Goal: Transaction & Acquisition: Purchase product/service

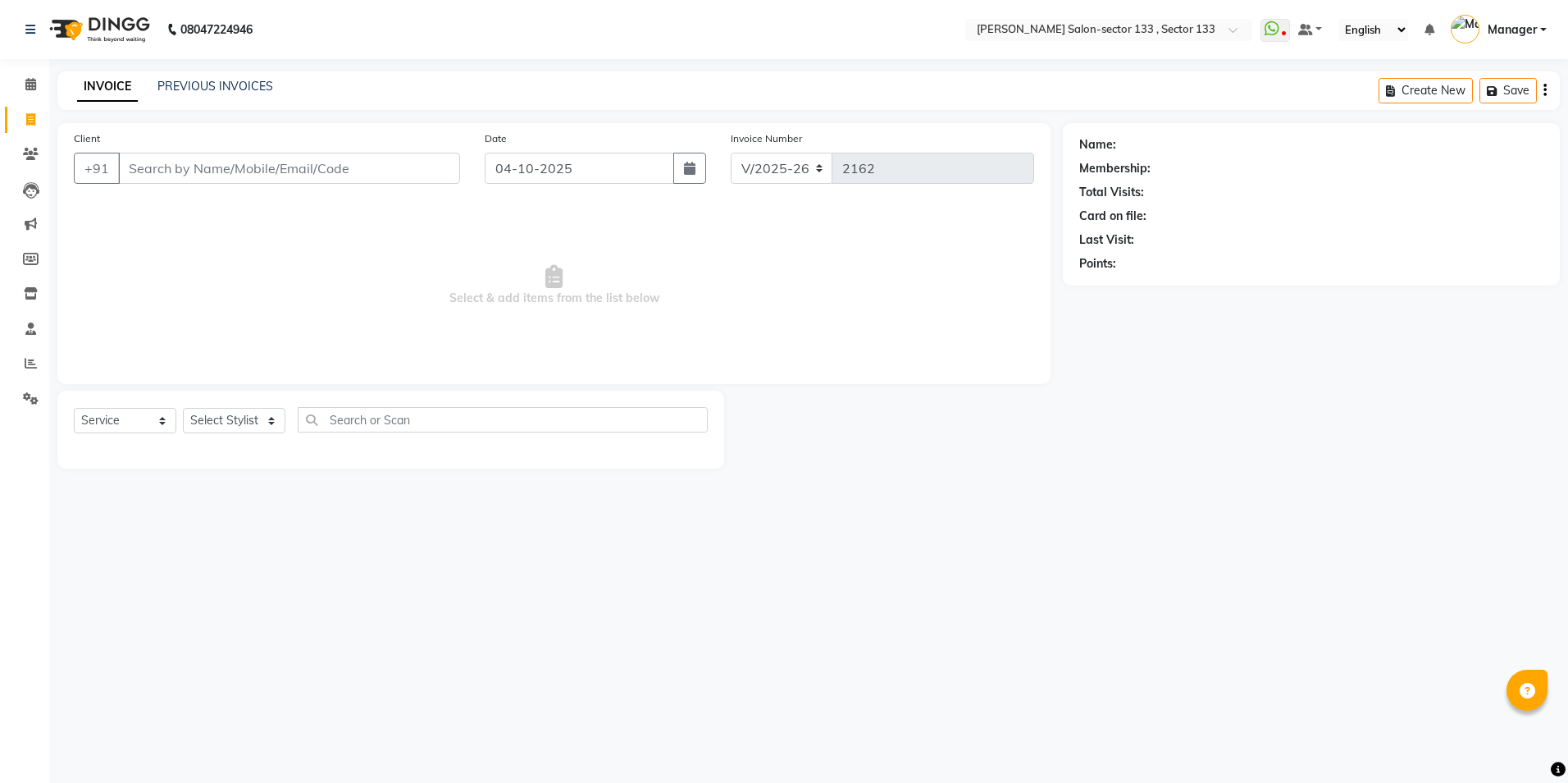
select select "8302"
select select "service"
click at [39, 78] on span at bounding box center [31, 84] width 29 height 19
select select "8302"
select select "service"
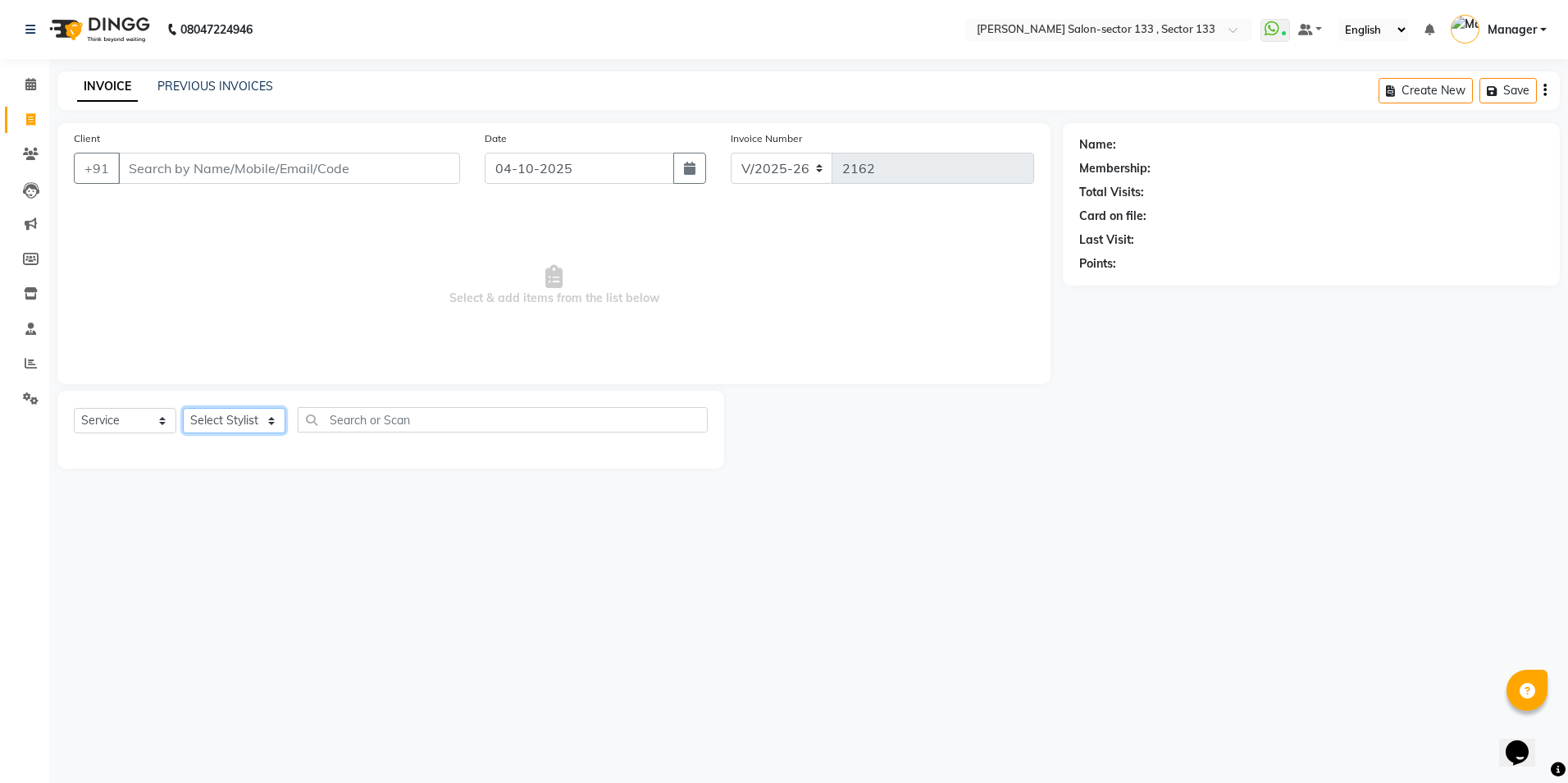
drag, startPoint x: 233, startPoint y: 413, endPoint x: 251, endPoint y: 413, distance: 18.0
click at [240, 413] on select "Select Stylist [PERSON_NAME] [PERSON_NAME] [PERSON_NAME] Manager Mehboob Owner …" at bounding box center [234, 420] width 102 height 26
select select "80845"
click at [183, 407] on select "Select Stylist [PERSON_NAME] [PERSON_NAME] [PERSON_NAME] Manager Mehboob Owner …" at bounding box center [234, 420] width 102 height 26
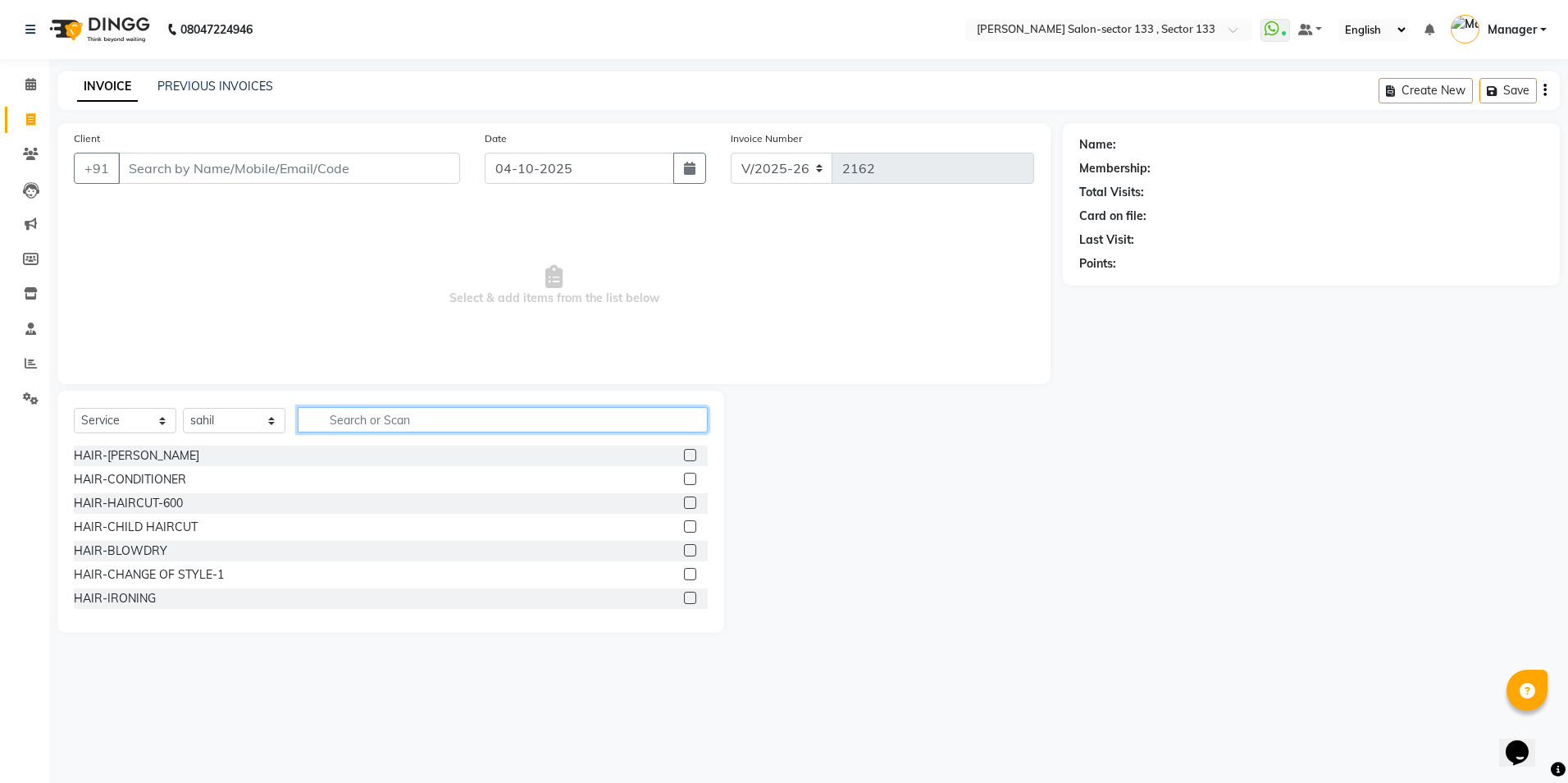
click at [362, 411] on input "text" at bounding box center [503, 419] width 410 height 26
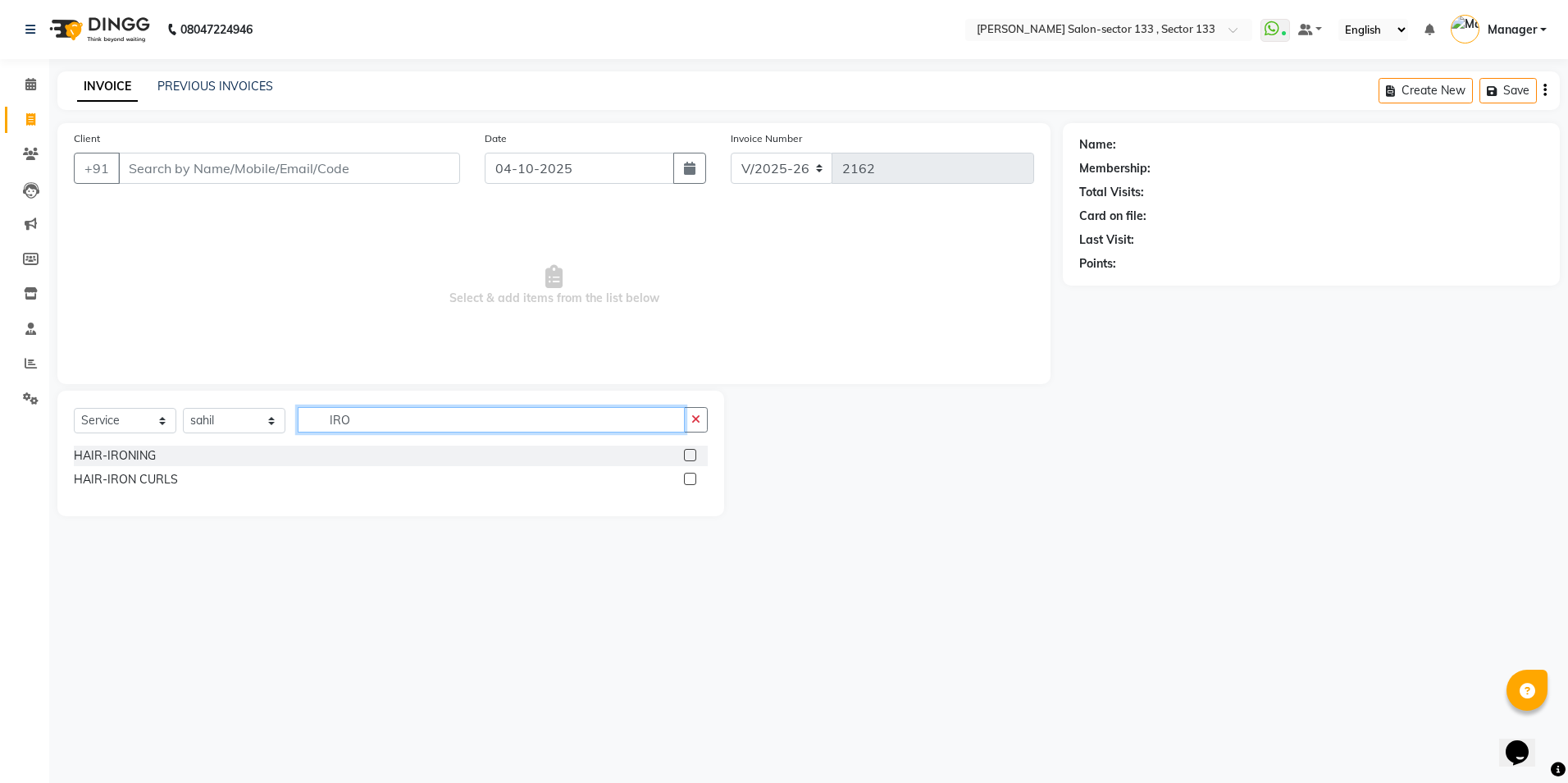
type input "IRO"
click at [692, 454] on label at bounding box center [690, 455] width 12 height 12
click at [692, 454] on input "checkbox" at bounding box center [689, 455] width 11 height 11
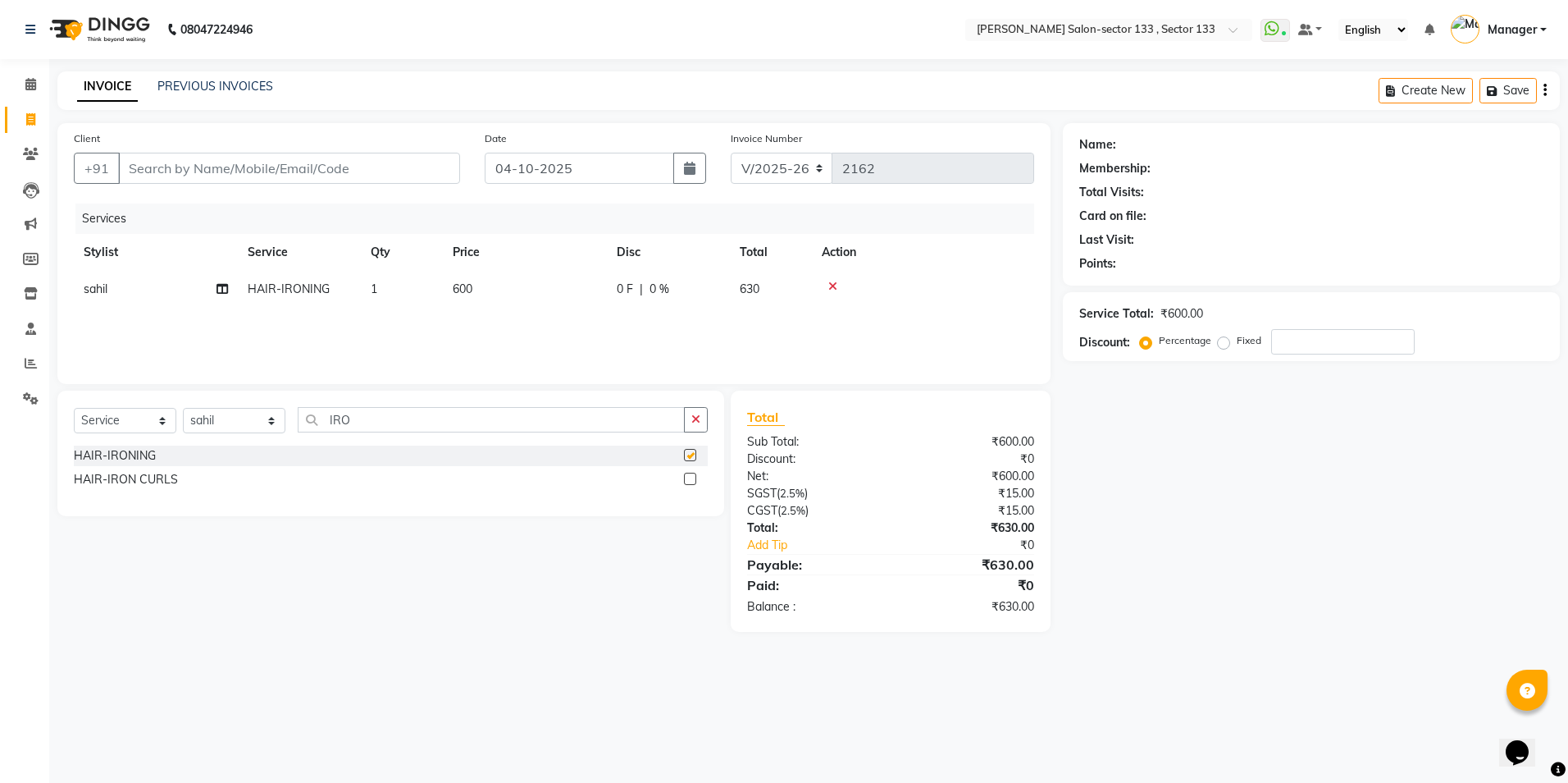
checkbox input "false"
click at [262, 420] on select "Select Stylist [PERSON_NAME] [PERSON_NAME] [PERSON_NAME] Manager Mehboob Owner …" at bounding box center [234, 420] width 102 height 26
select select "92684"
click at [183, 407] on select "Select Stylist [PERSON_NAME] [PERSON_NAME] [PERSON_NAME] Manager Mehboob Owner …" at bounding box center [234, 420] width 102 height 26
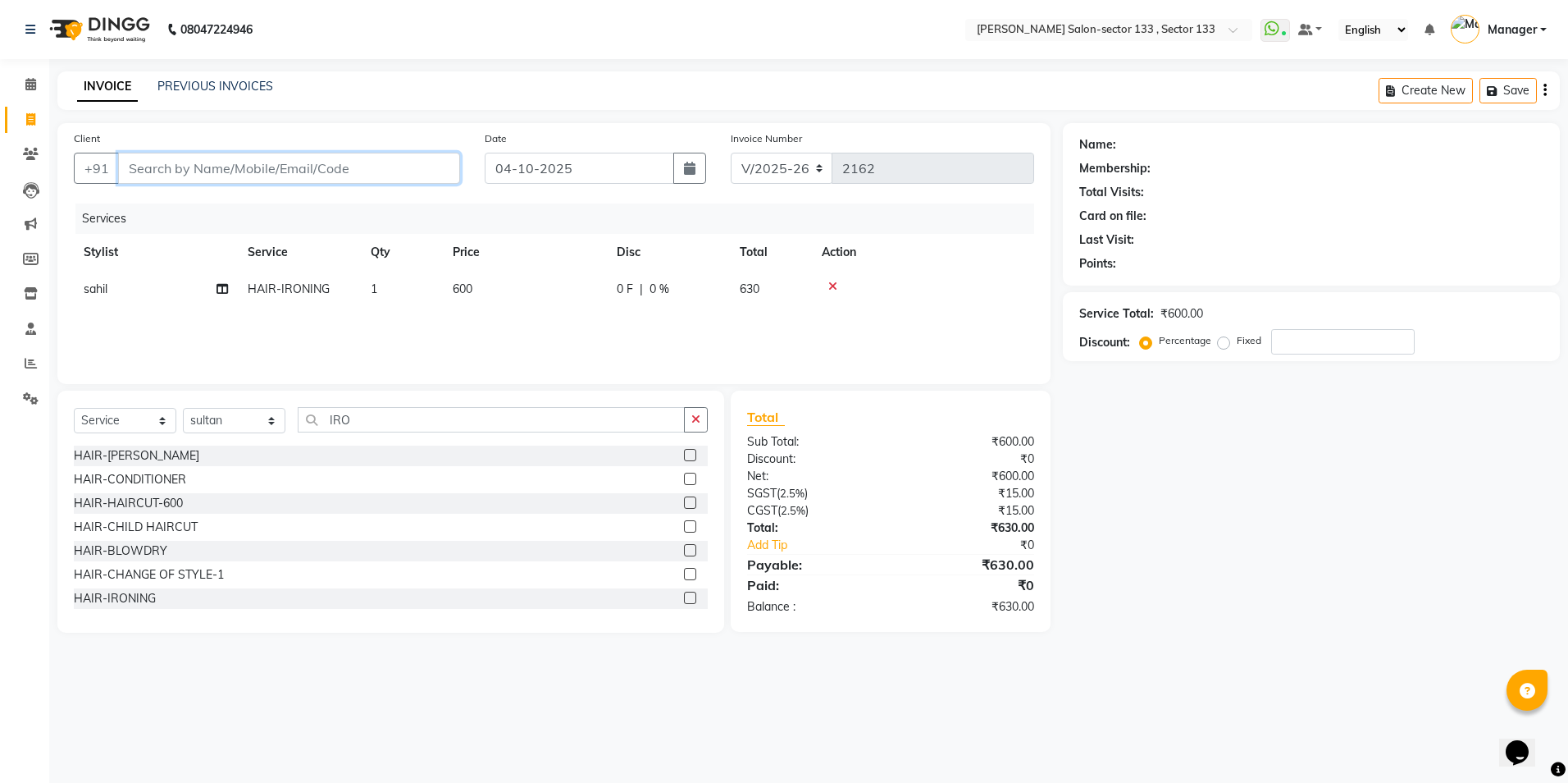
click at [337, 160] on input "Client" at bounding box center [289, 168] width 342 height 31
type input "9"
type input "0"
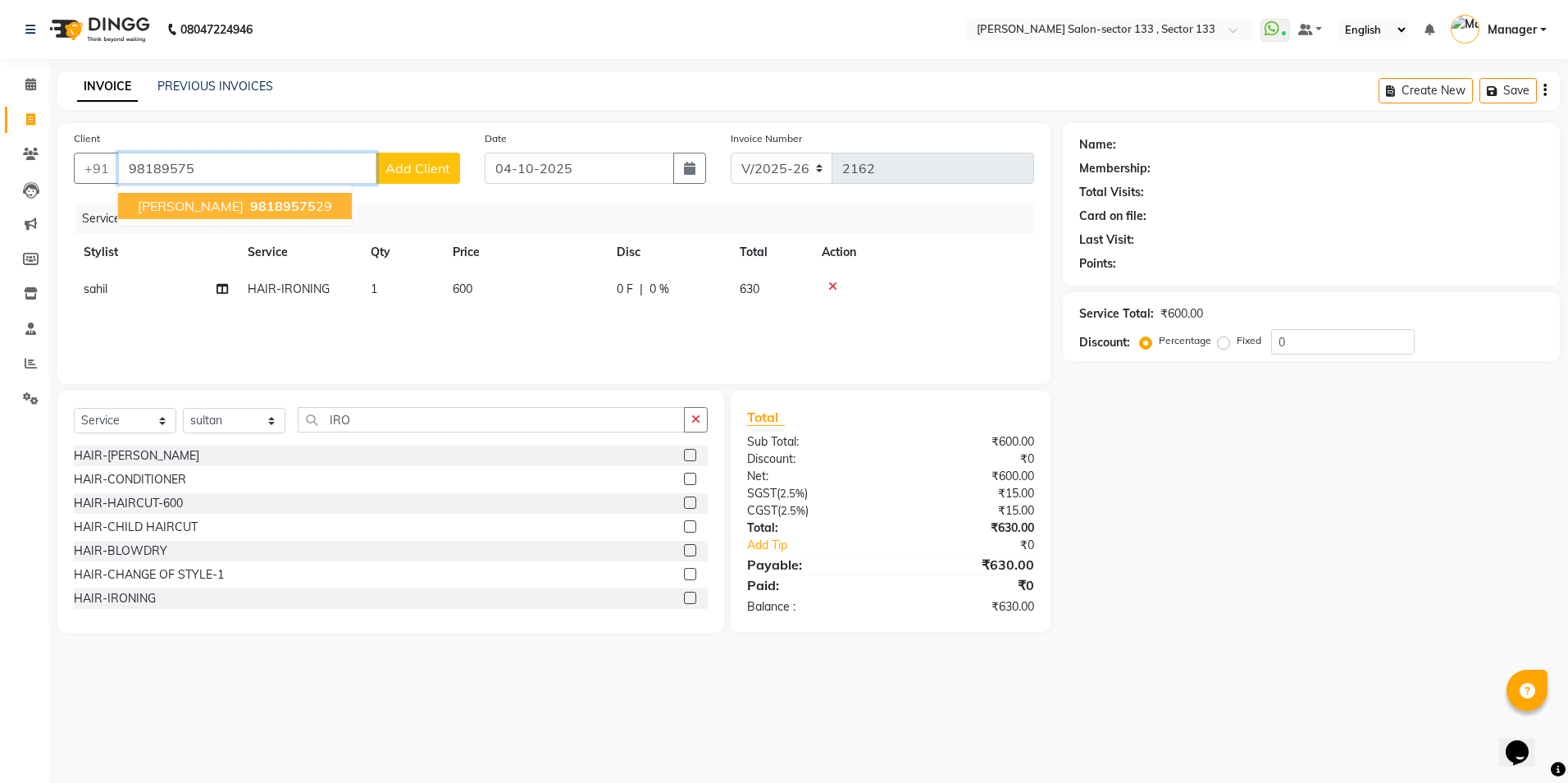
click at [256, 201] on ngb-highlight "98189575 29" at bounding box center [289, 206] width 85 height 17
type input "9818957529"
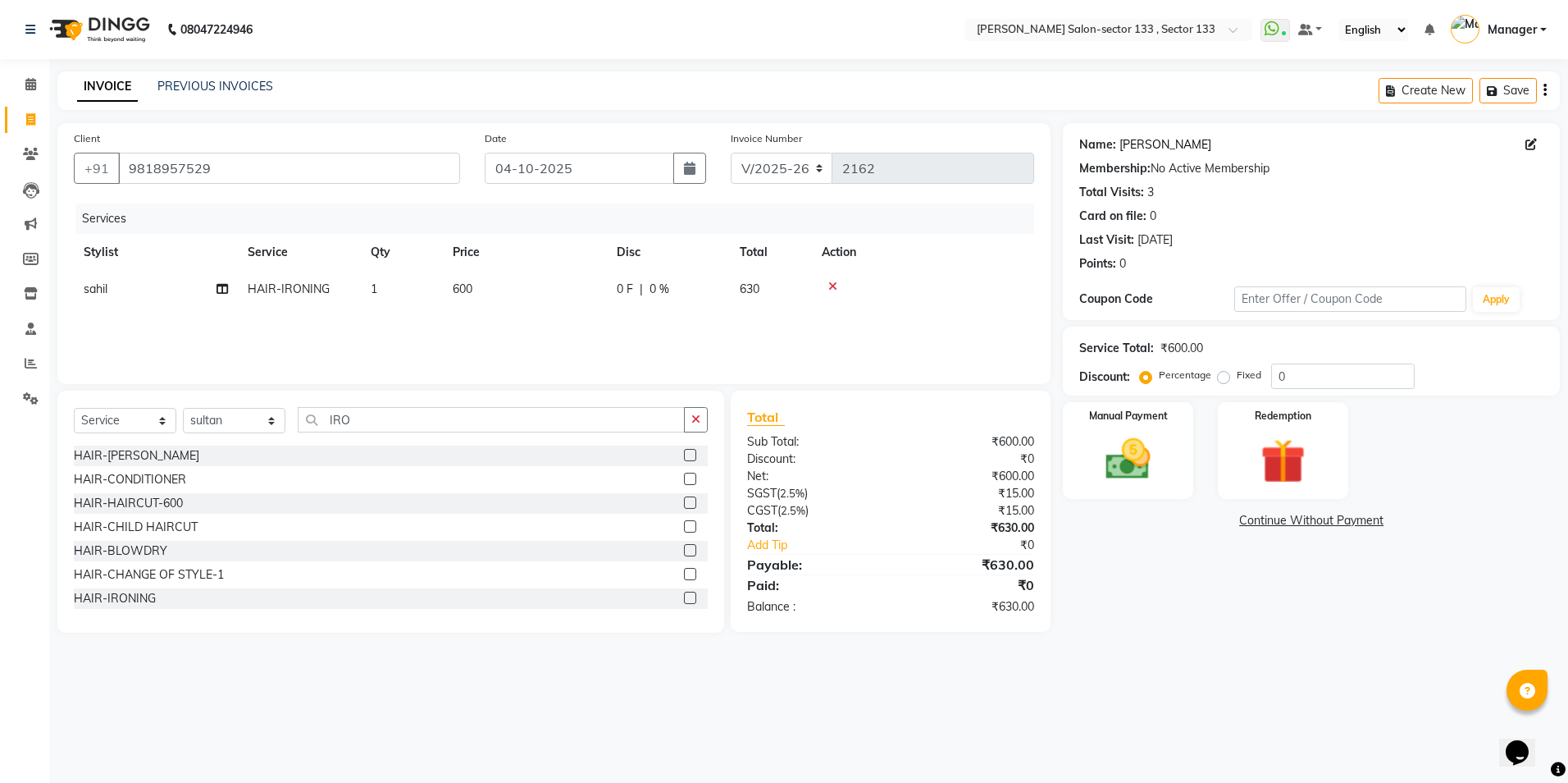
click at [1142, 144] on link "[PERSON_NAME]" at bounding box center [1166, 144] width 91 height 17
click at [704, 420] on button "button" at bounding box center [696, 419] width 24 height 26
click at [651, 425] on input "text" at bounding box center [503, 419] width 410 height 26
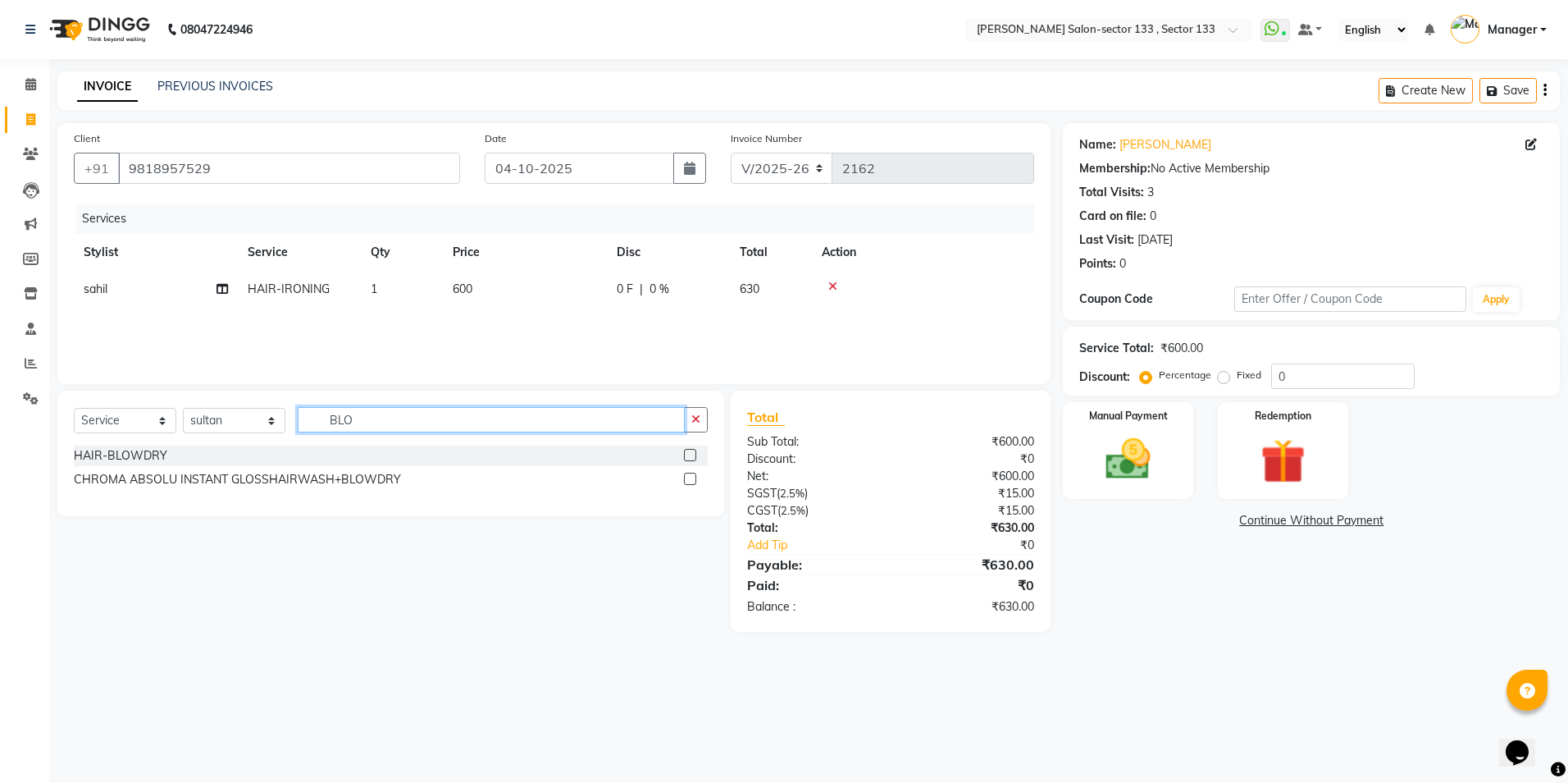
type input "BLO"
click at [694, 454] on label at bounding box center [690, 455] width 12 height 12
click at [694, 454] on input "checkbox" at bounding box center [689, 455] width 11 height 11
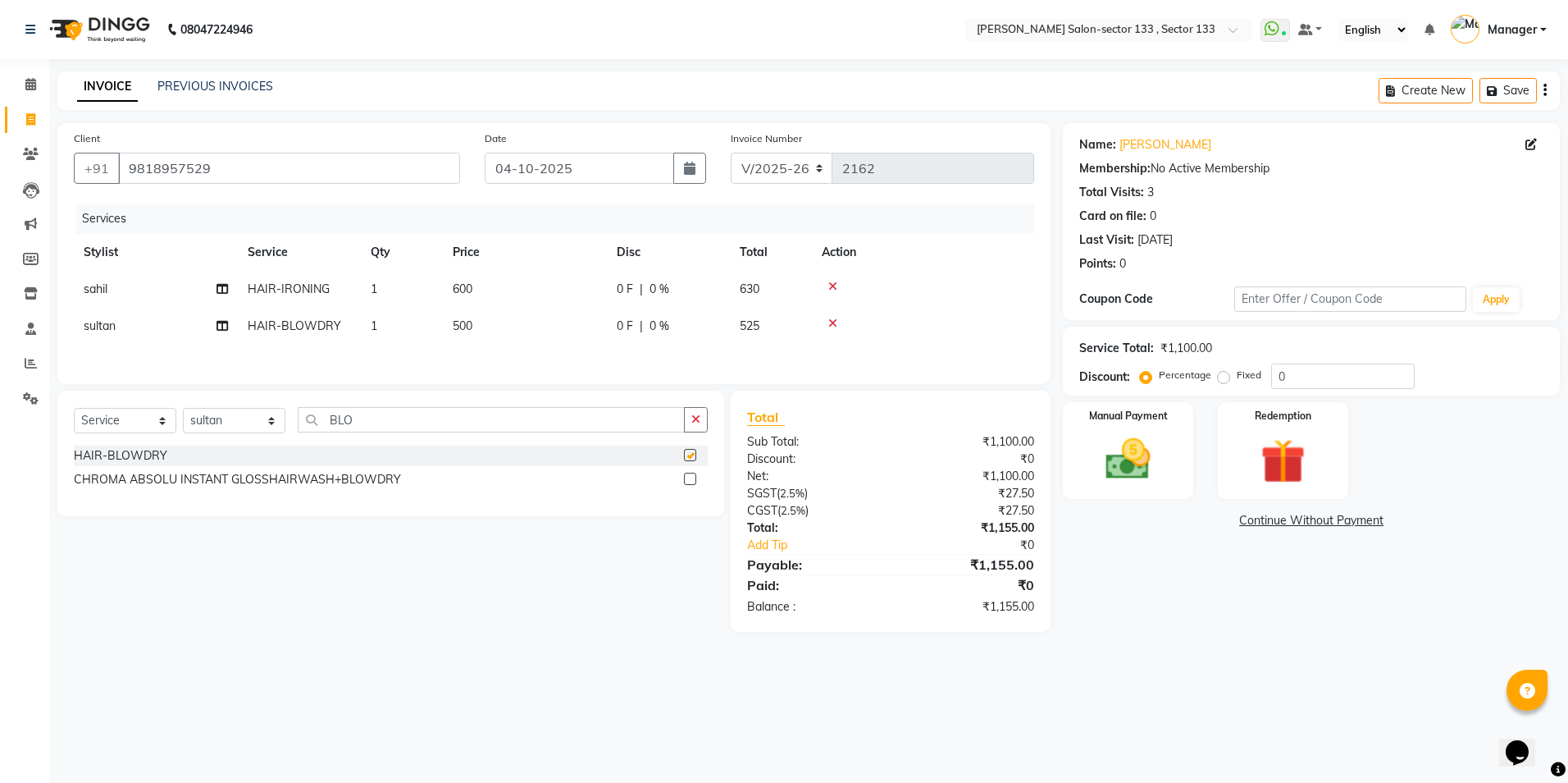
checkbox input "false"
click at [103, 421] on select "Select Service Product Membership Package Voucher Prepaid Gift Card" at bounding box center [124, 420] width 102 height 26
select select "product"
click at [74, 410] on select "Select Service Product Membership Package Voucher Prepaid Gift Card" at bounding box center [124, 420] width 102 height 26
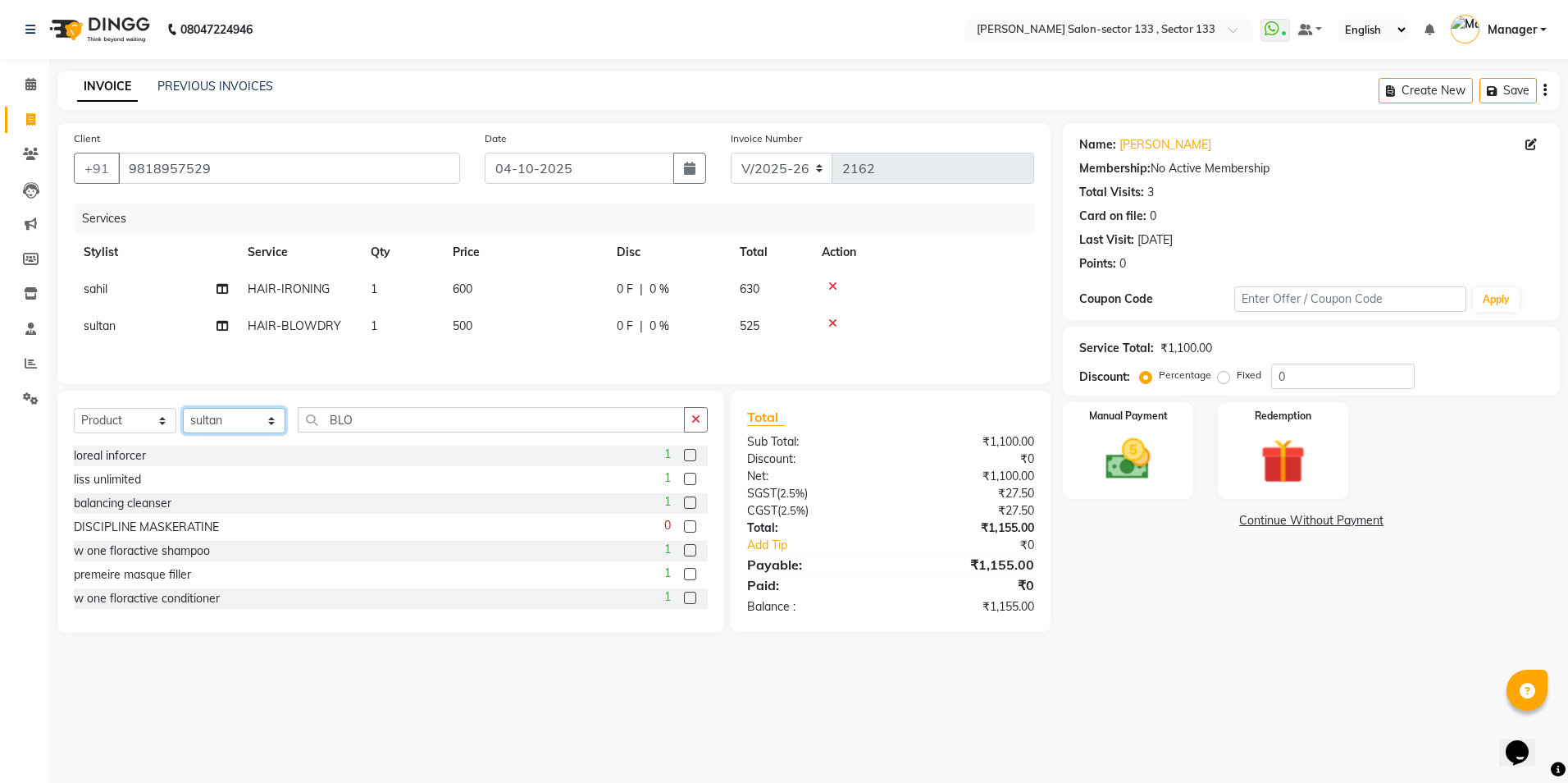
click at [256, 411] on select "Select Stylist [PERSON_NAME] [PERSON_NAME] [PERSON_NAME] Manager Mehboob Owner …" at bounding box center [234, 420] width 102 height 26
select select "84597"
click at [183, 410] on select "Select Stylist [PERSON_NAME] [PERSON_NAME] [PERSON_NAME] Manager Mehboob Owner …" at bounding box center [234, 420] width 102 height 26
click at [690, 421] on button "button" at bounding box center [696, 419] width 24 height 26
click at [645, 426] on input "text" at bounding box center [503, 419] width 410 height 26
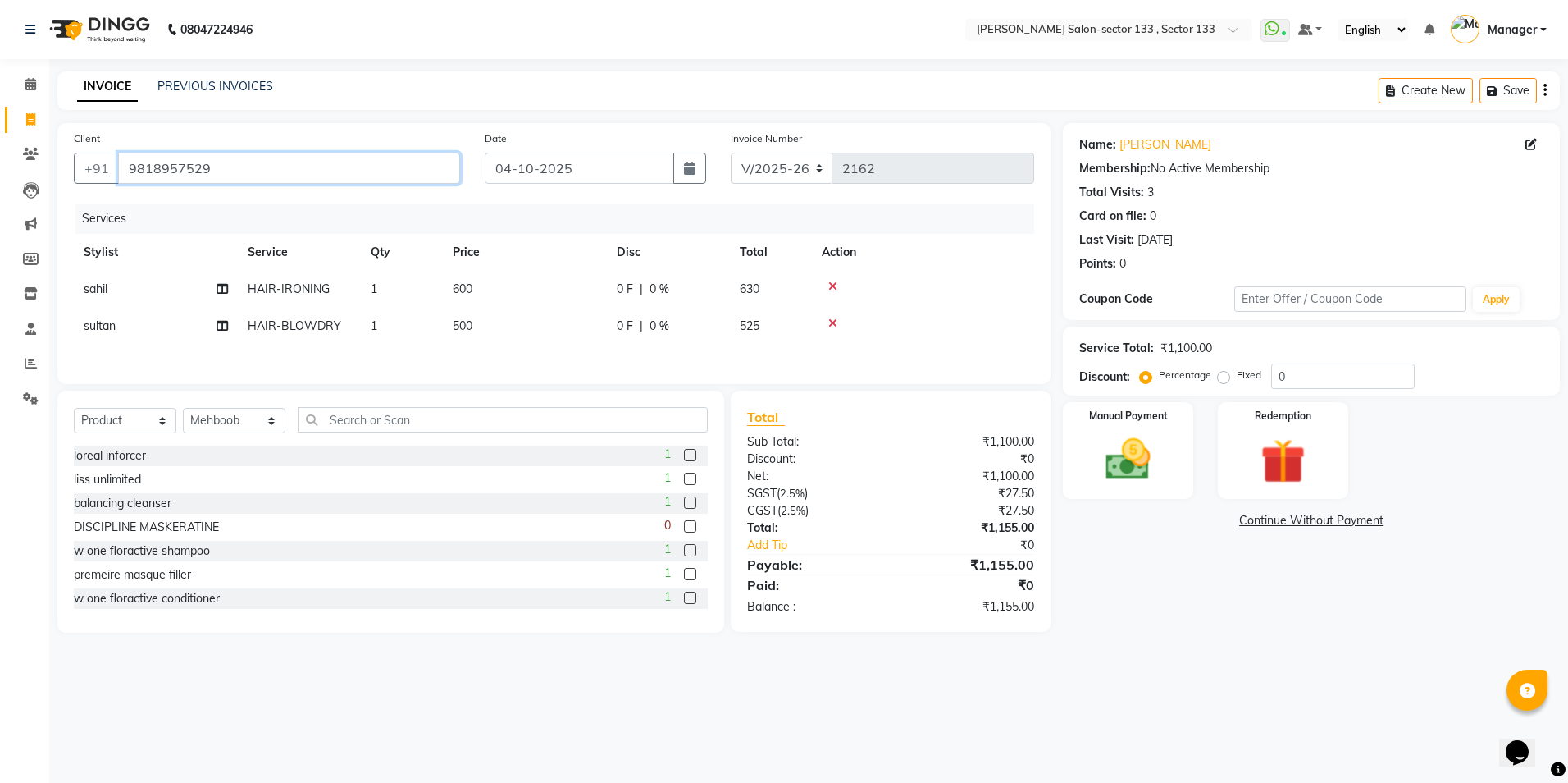
click at [172, 174] on input "9818957529" at bounding box center [289, 168] width 342 height 31
click at [833, 284] on icon at bounding box center [833, 286] width 9 height 12
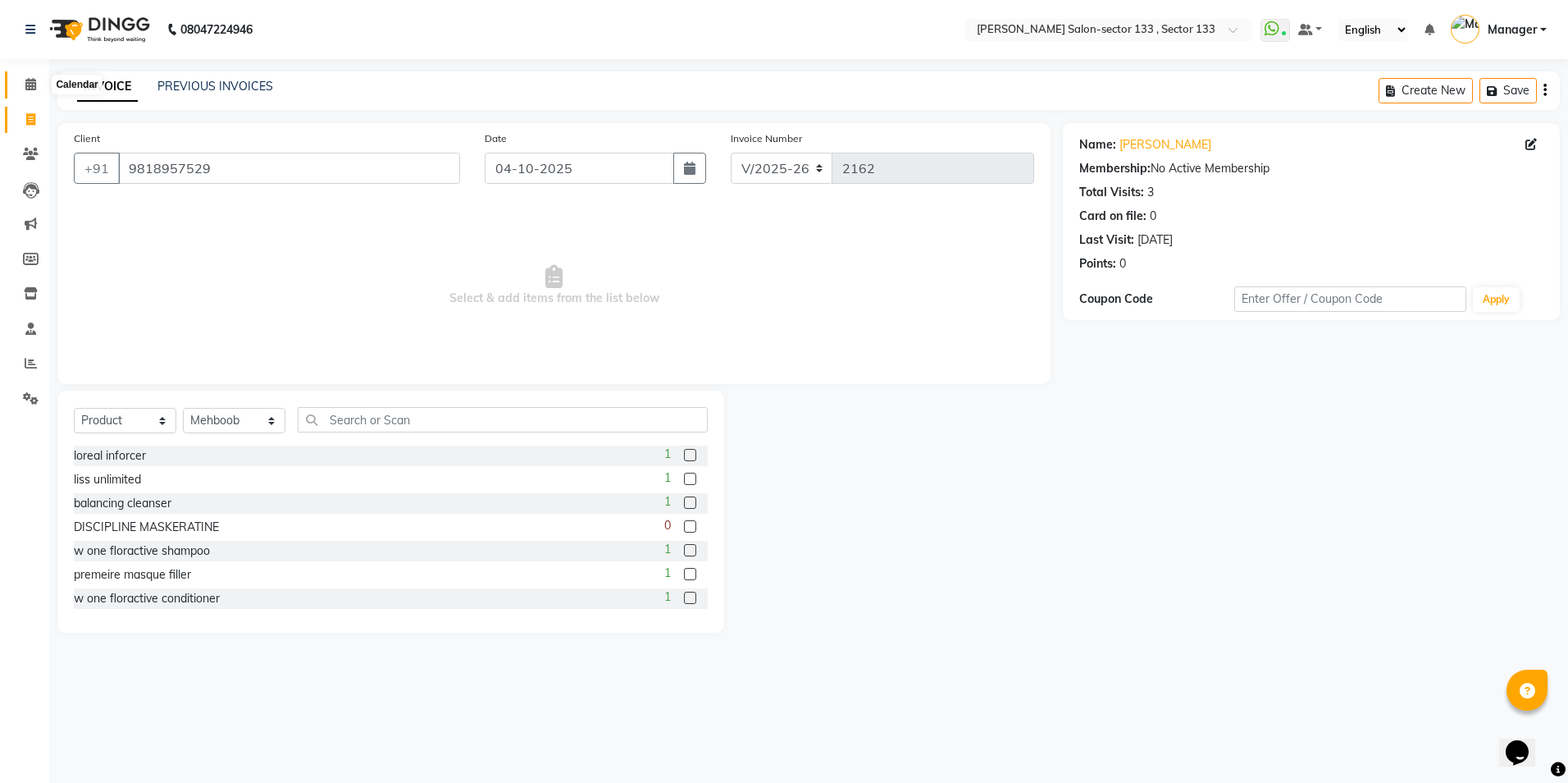
click at [27, 83] on icon at bounding box center [31, 83] width 11 height 12
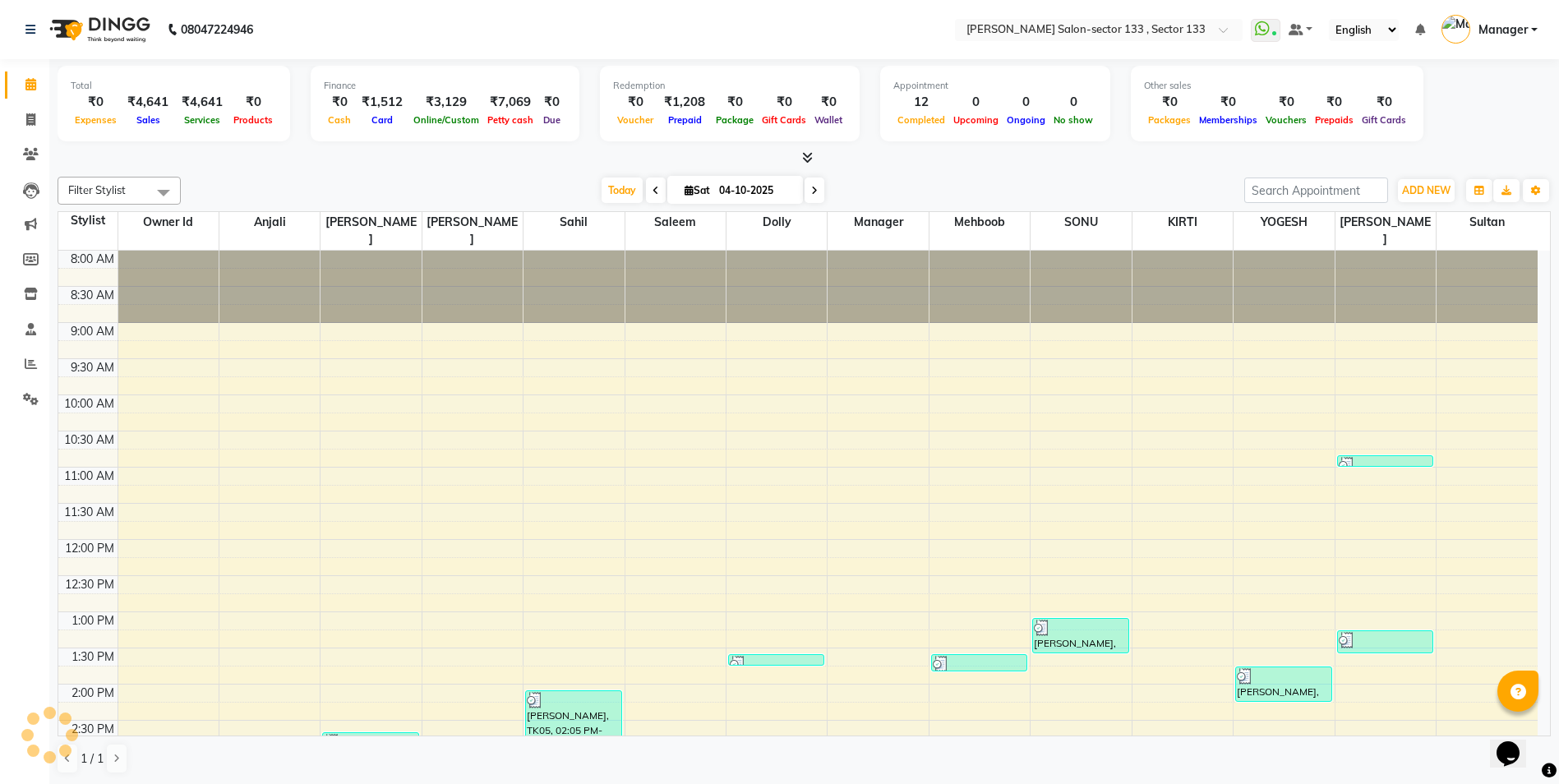
scroll to position [550, 0]
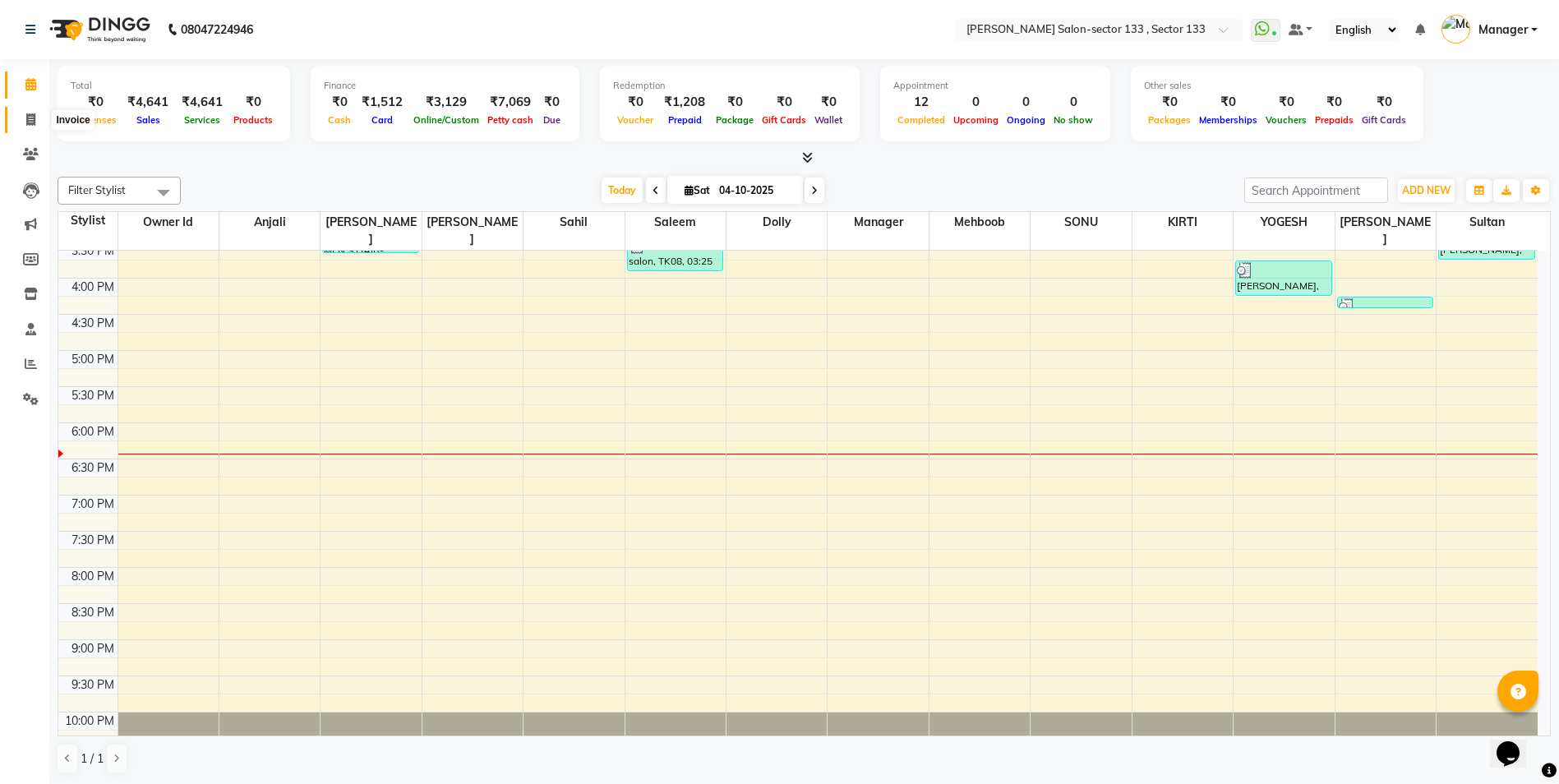
click at [26, 115] on icon at bounding box center [30, 119] width 9 height 12
select select "service"
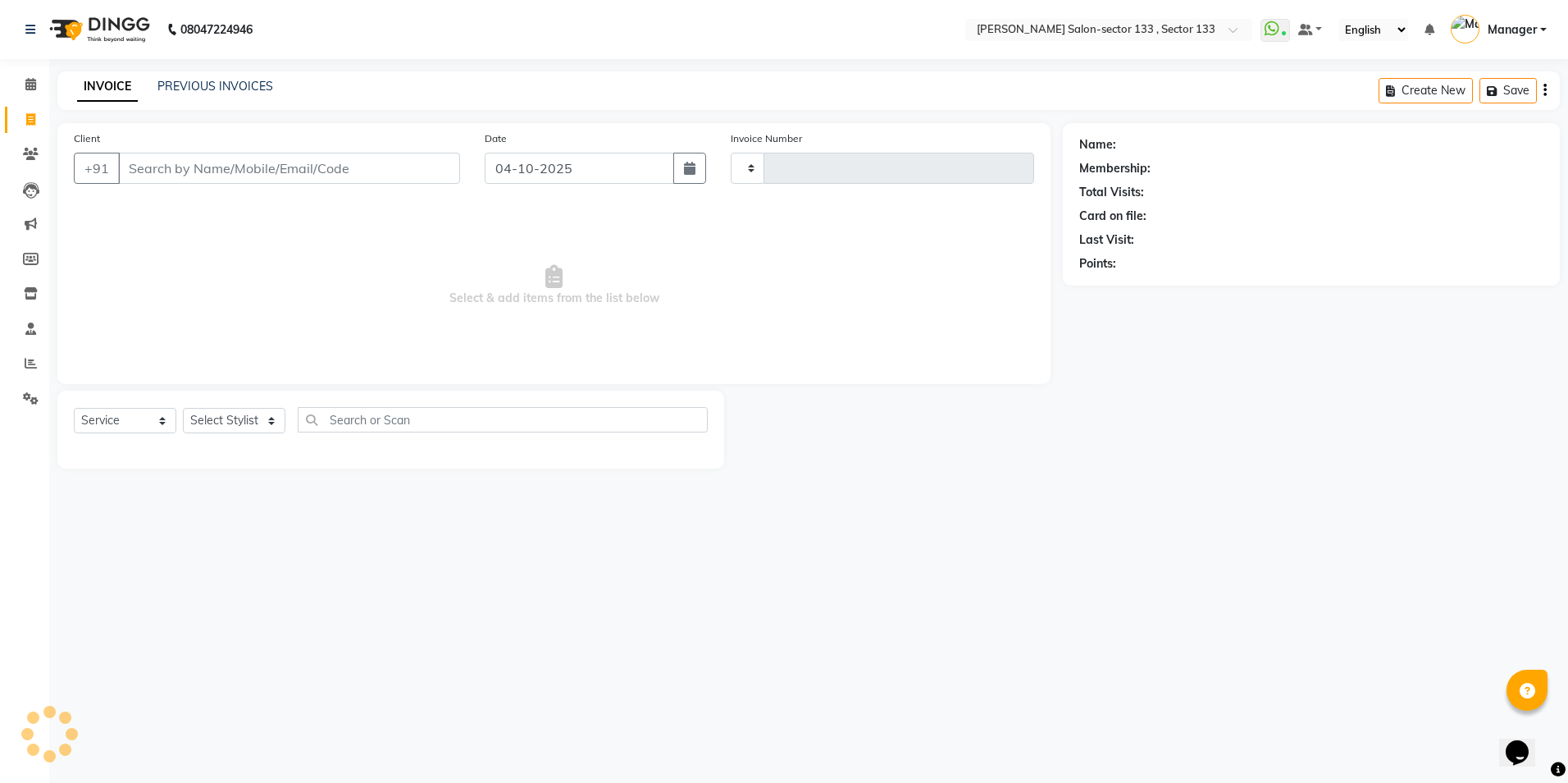
type input "2162"
select select "8302"
type input "9818957529"
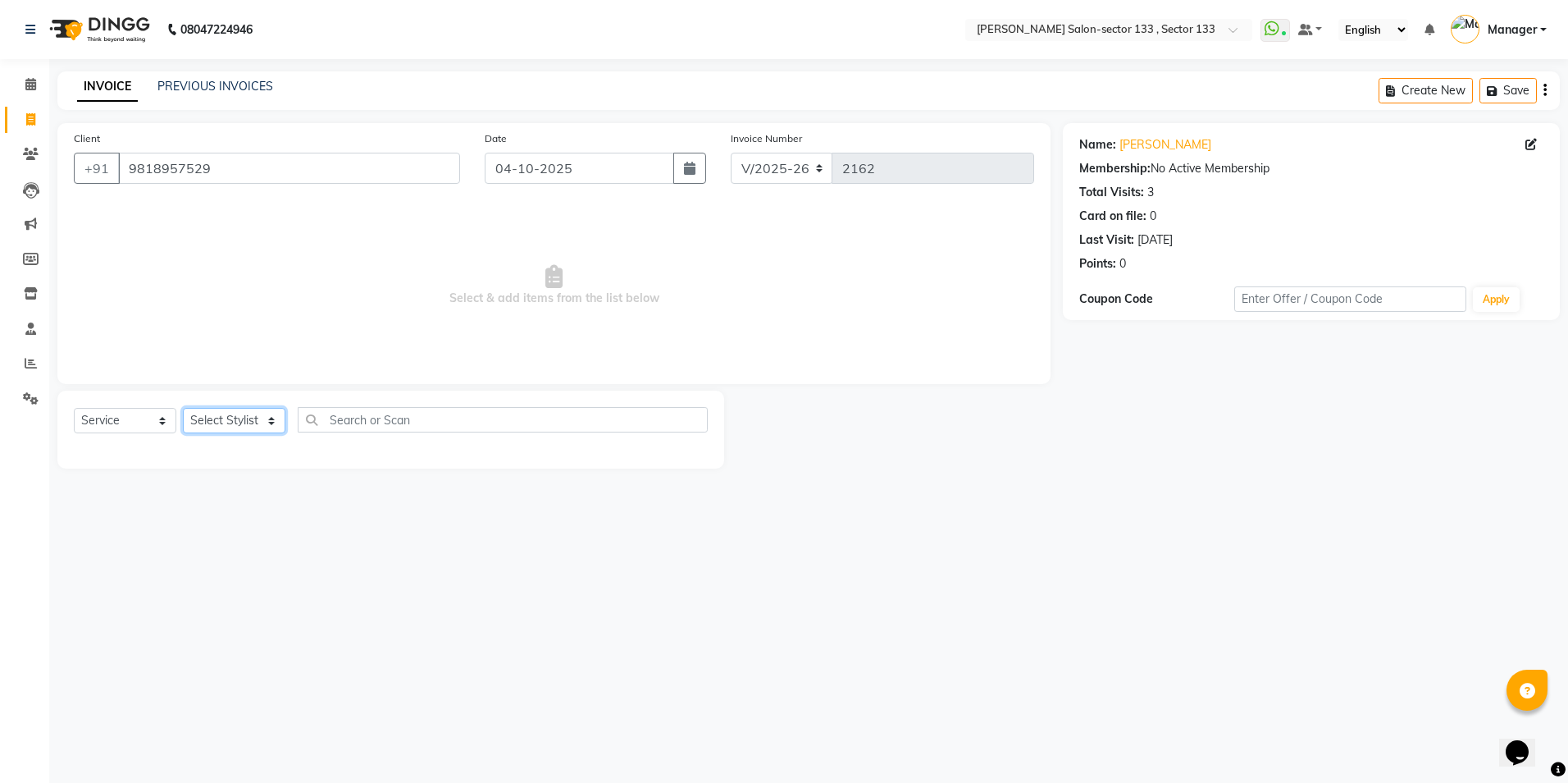
click at [203, 418] on select "Select Stylist [PERSON_NAME] [PERSON_NAME] [PERSON_NAME] Manager Mehboob Owner …" at bounding box center [234, 420] width 102 height 26
select select "80845"
click at [183, 407] on select "Select Stylist [PERSON_NAME] [PERSON_NAME] [PERSON_NAME] Manager Mehboob Owner …" at bounding box center [234, 420] width 102 height 26
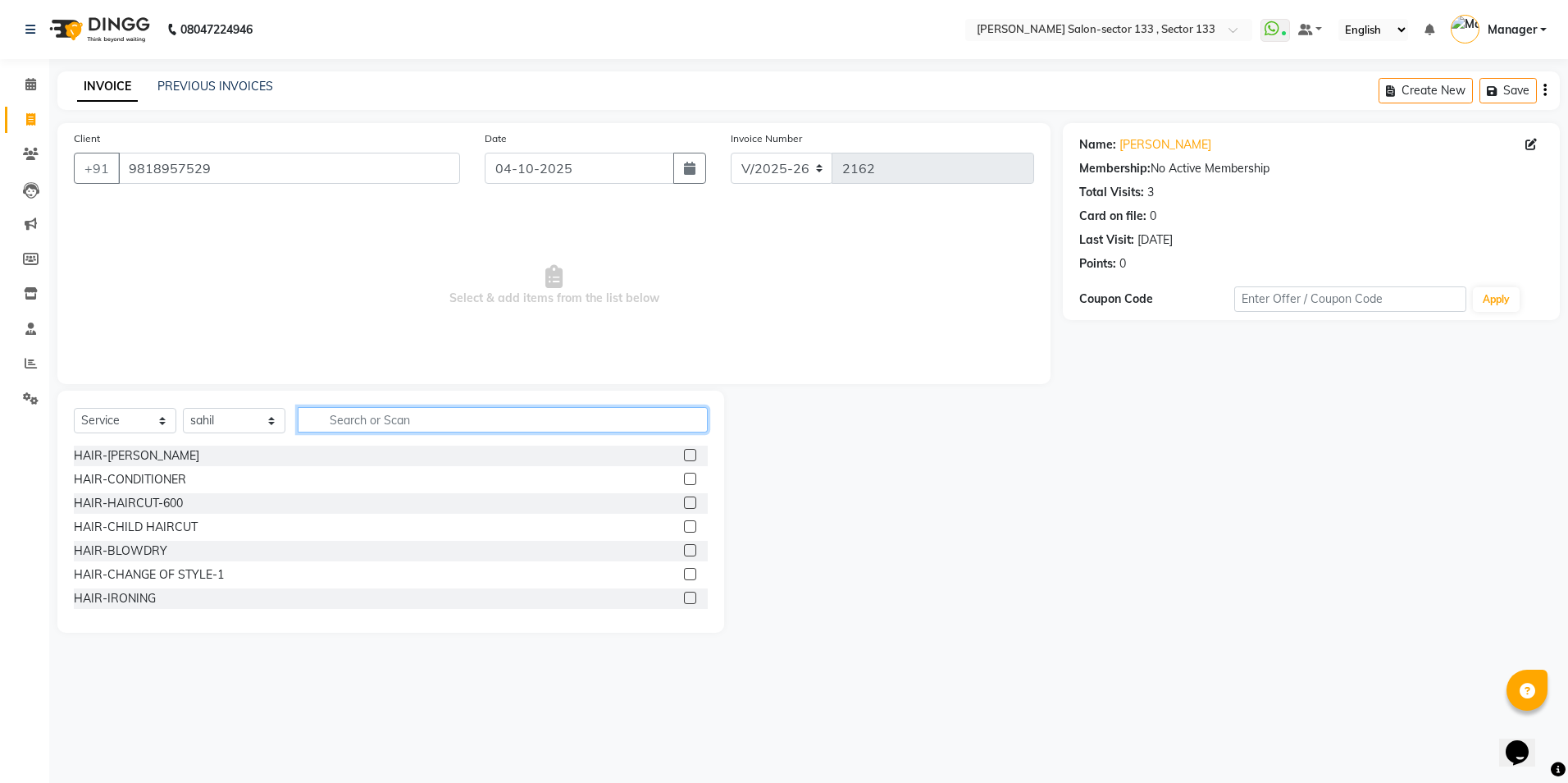
click at [401, 420] on input "text" at bounding box center [503, 419] width 410 height 26
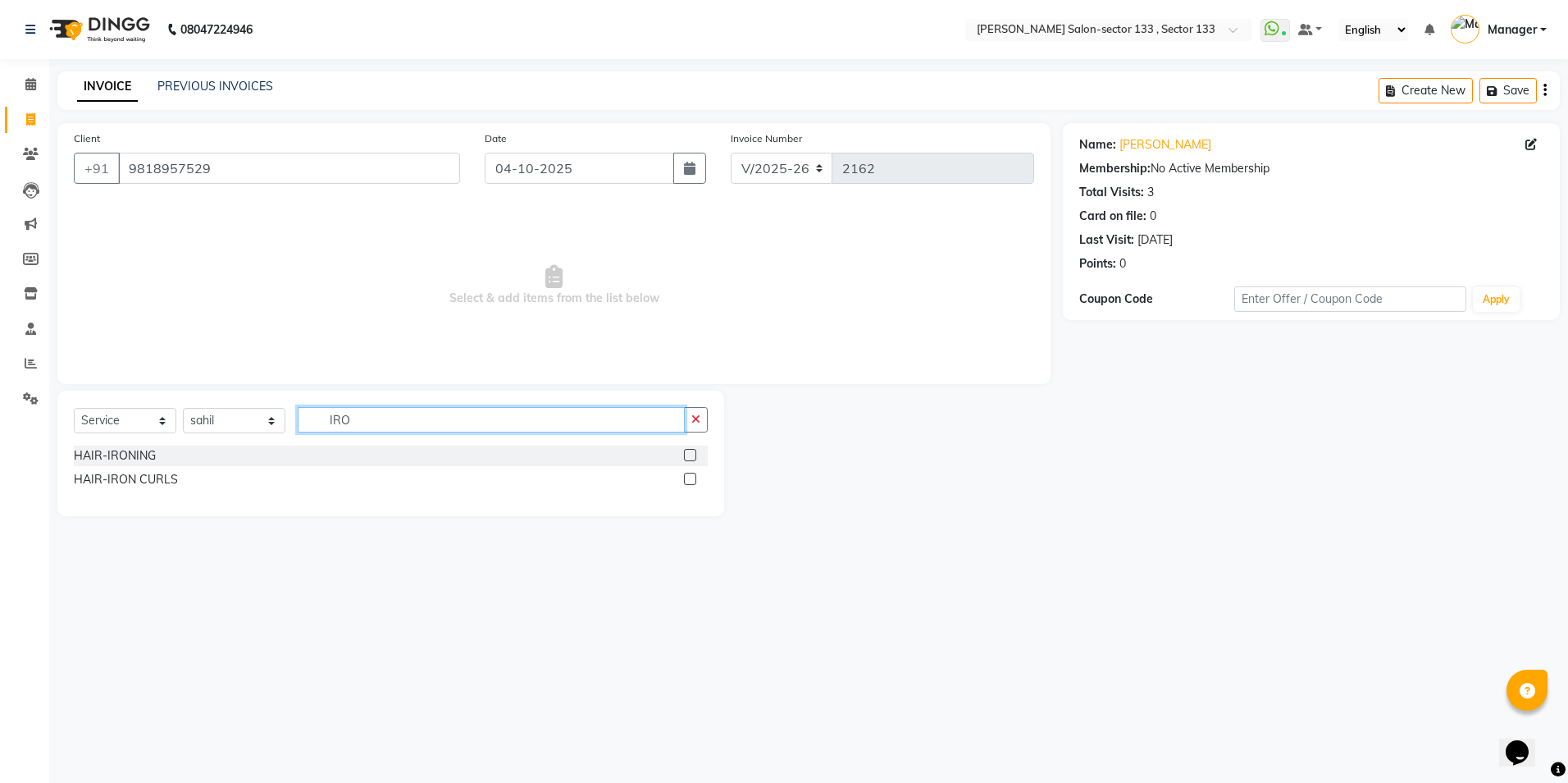
type input "IRO"
click at [689, 458] on label at bounding box center [690, 455] width 12 height 12
click at [689, 458] on input "checkbox" at bounding box center [689, 455] width 11 height 11
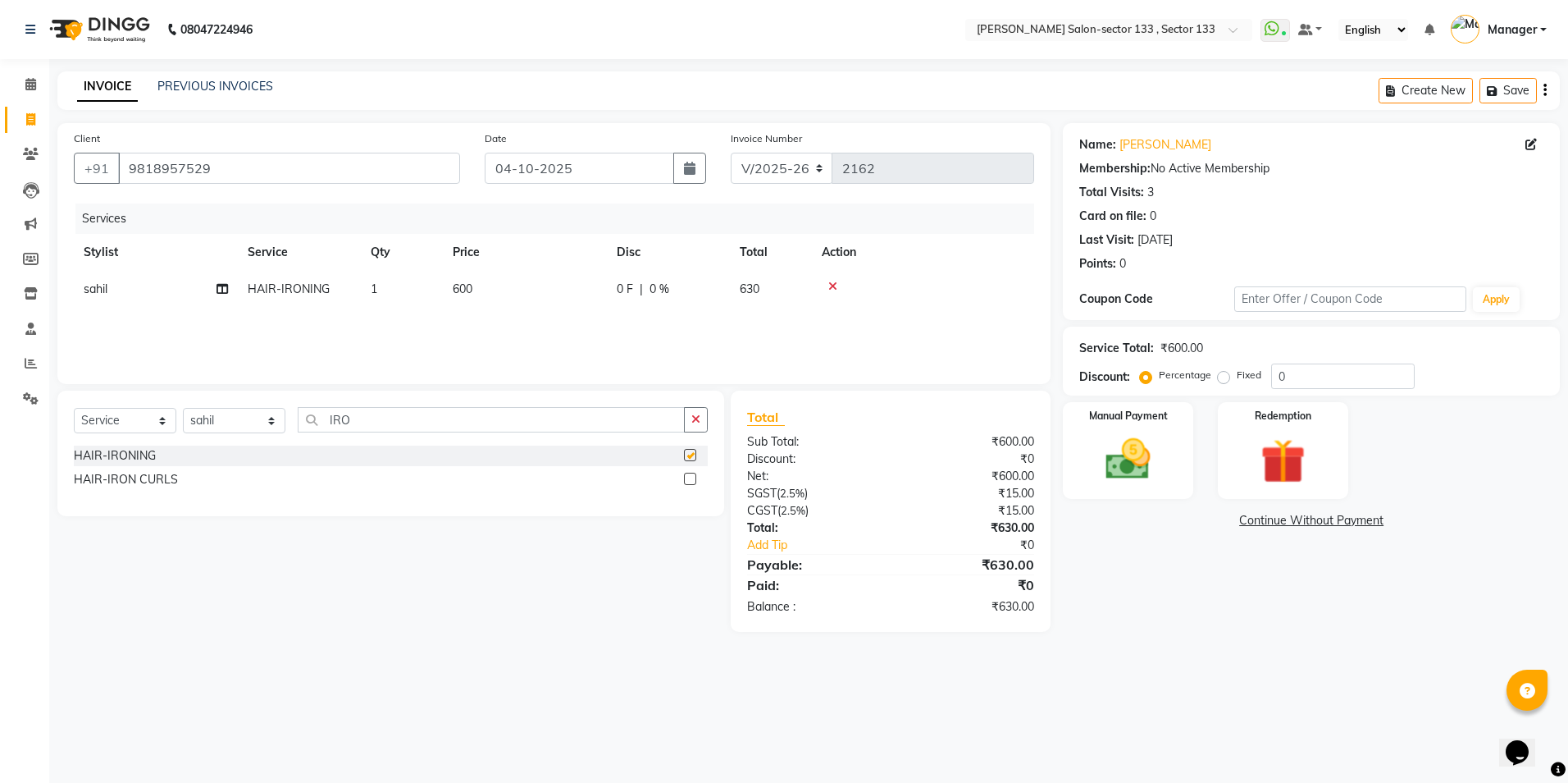
checkbox input "false"
click at [707, 417] on div "Select Service Product Membership Package Voucher Prepaid Gift Card Select Styl…" at bounding box center [391, 453] width 667 height 125
click at [706, 417] on button "button" at bounding box center [696, 419] width 24 height 26
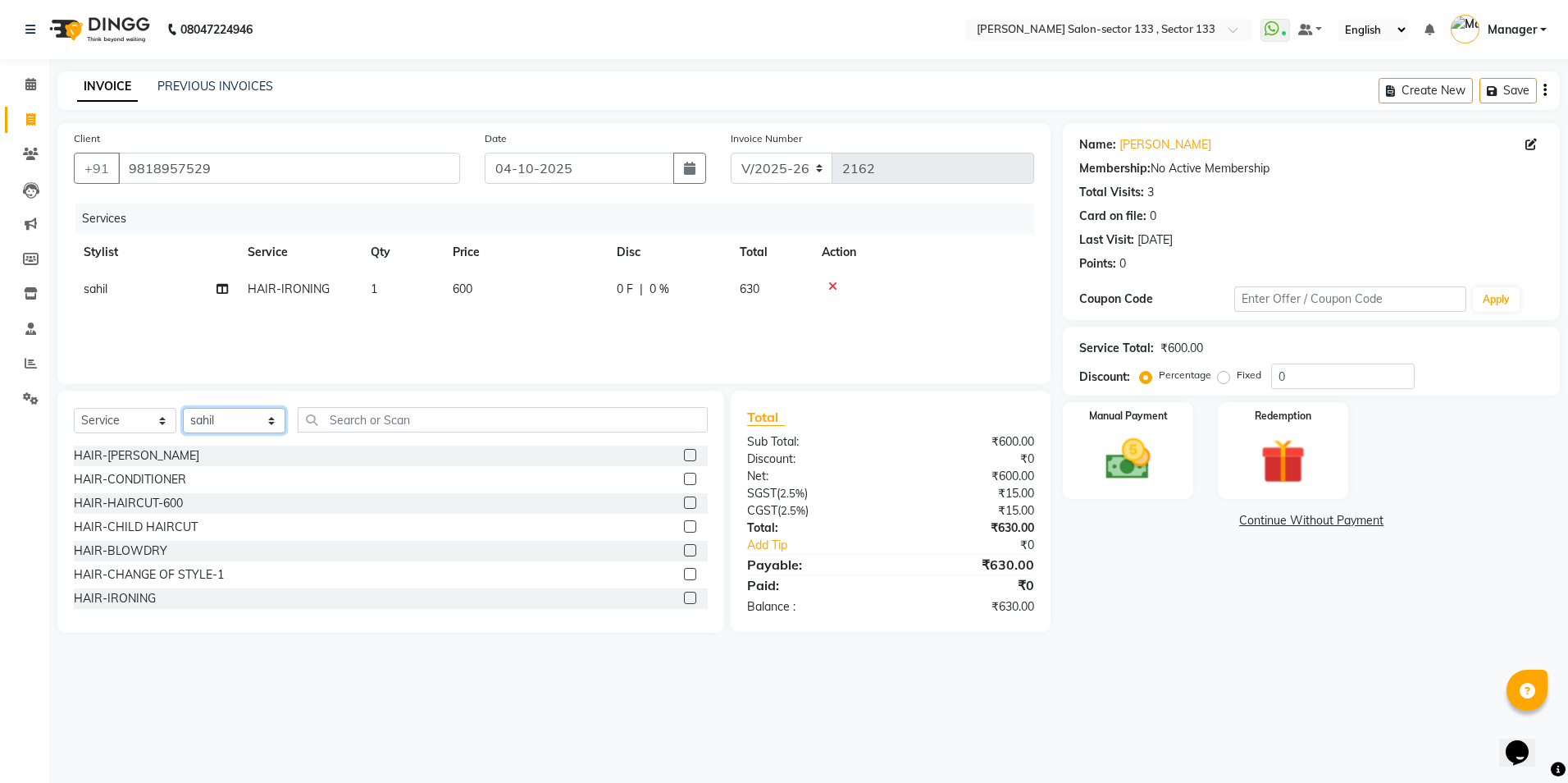
click at [216, 415] on select "Select Stylist [PERSON_NAME] [PERSON_NAME] [PERSON_NAME] Manager Mehboob Owner …" at bounding box center [234, 420] width 102 height 26
select select "92684"
click at [183, 407] on select "Select Stylist [PERSON_NAME] [PERSON_NAME] [PERSON_NAME] Manager Mehboob Owner …" at bounding box center [234, 420] width 102 height 26
click at [519, 426] on input "text" at bounding box center [503, 419] width 410 height 26
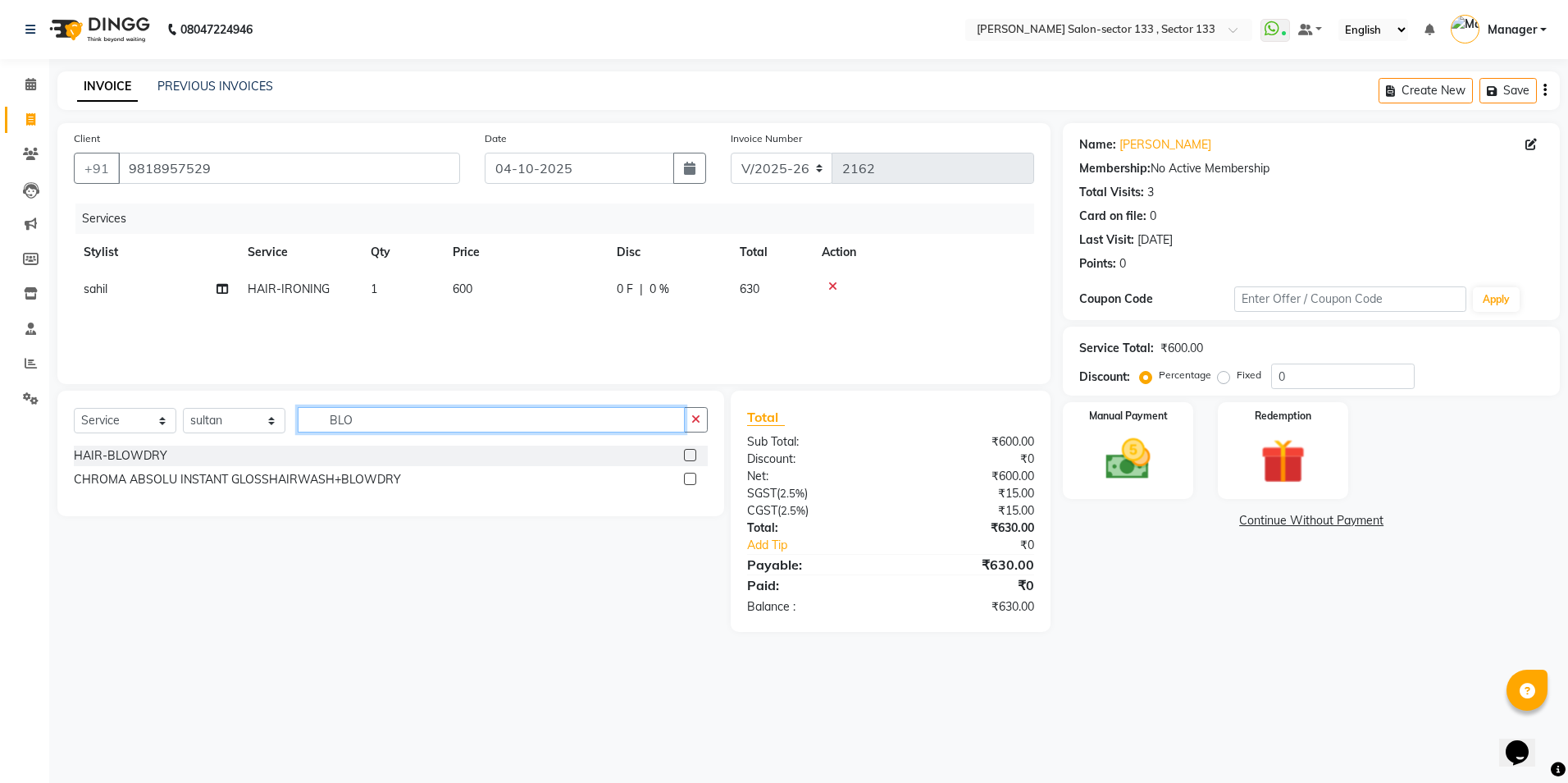
type input "BLO"
click at [689, 453] on label at bounding box center [690, 455] width 12 height 12
click at [689, 453] on input "checkbox" at bounding box center [689, 455] width 11 height 11
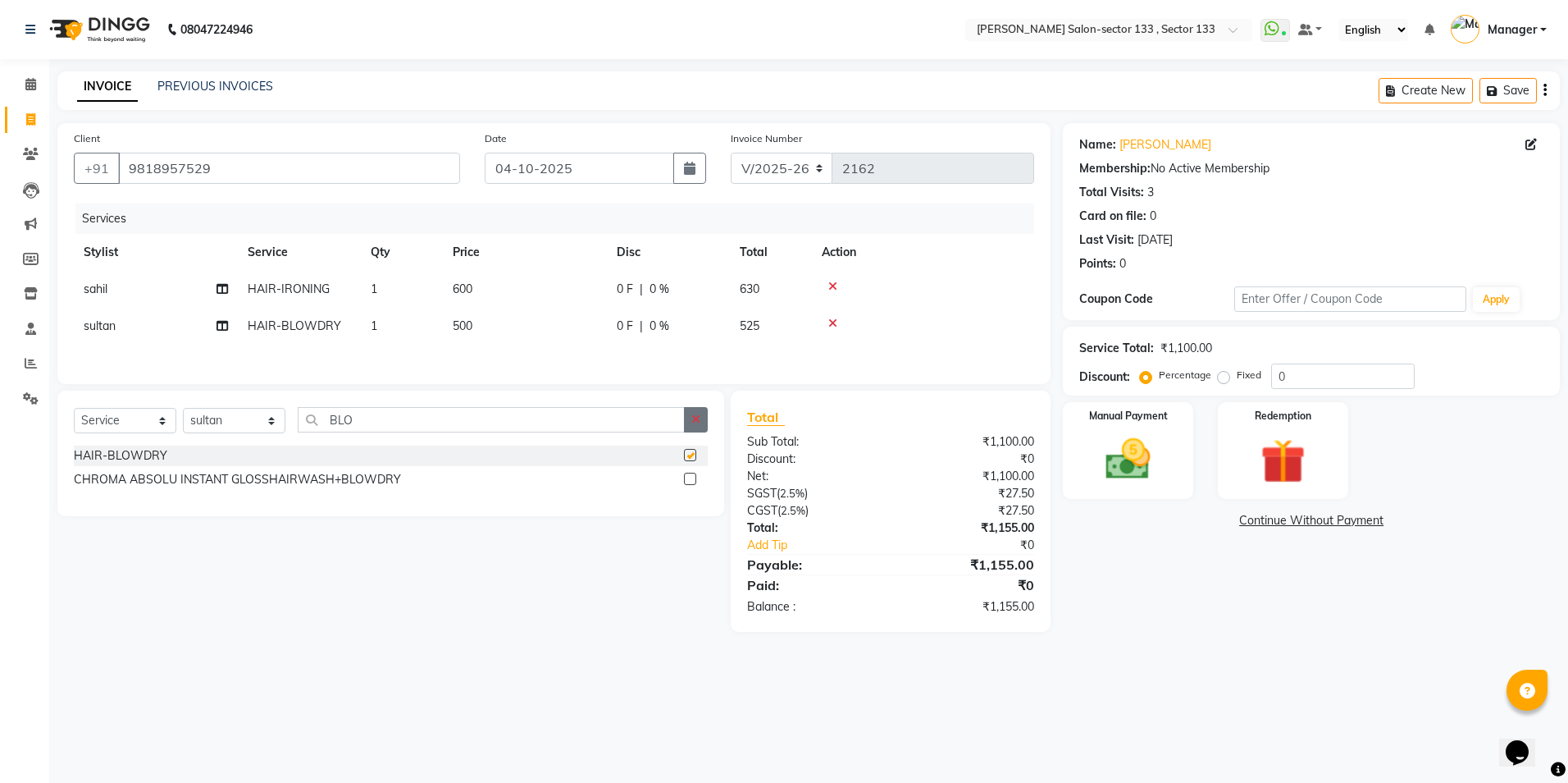
checkbox input "false"
click at [694, 421] on icon "button" at bounding box center [696, 419] width 9 height 12
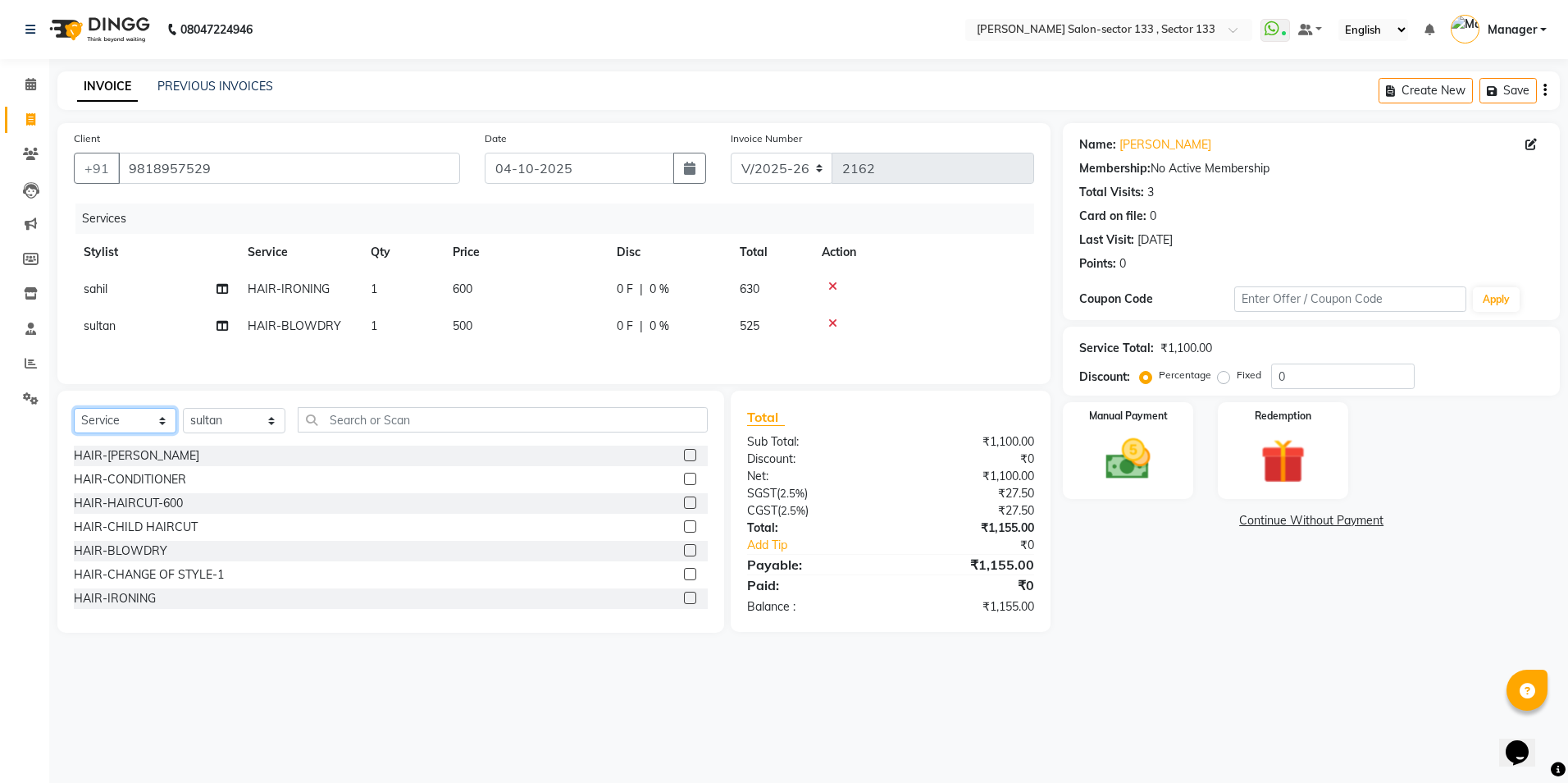
click at [104, 425] on select "Select Service Product Membership Package Voucher Prepaid Gift Card" at bounding box center [124, 420] width 102 height 26
select select "product"
click at [74, 410] on select "Select Service Product Membership Package Voucher Prepaid Gift Card" at bounding box center [124, 420] width 102 height 26
click at [237, 412] on select "Select Stylist [PERSON_NAME] [PERSON_NAME] [PERSON_NAME] Manager Mehboob Owner …" at bounding box center [234, 420] width 102 height 26
select select "84597"
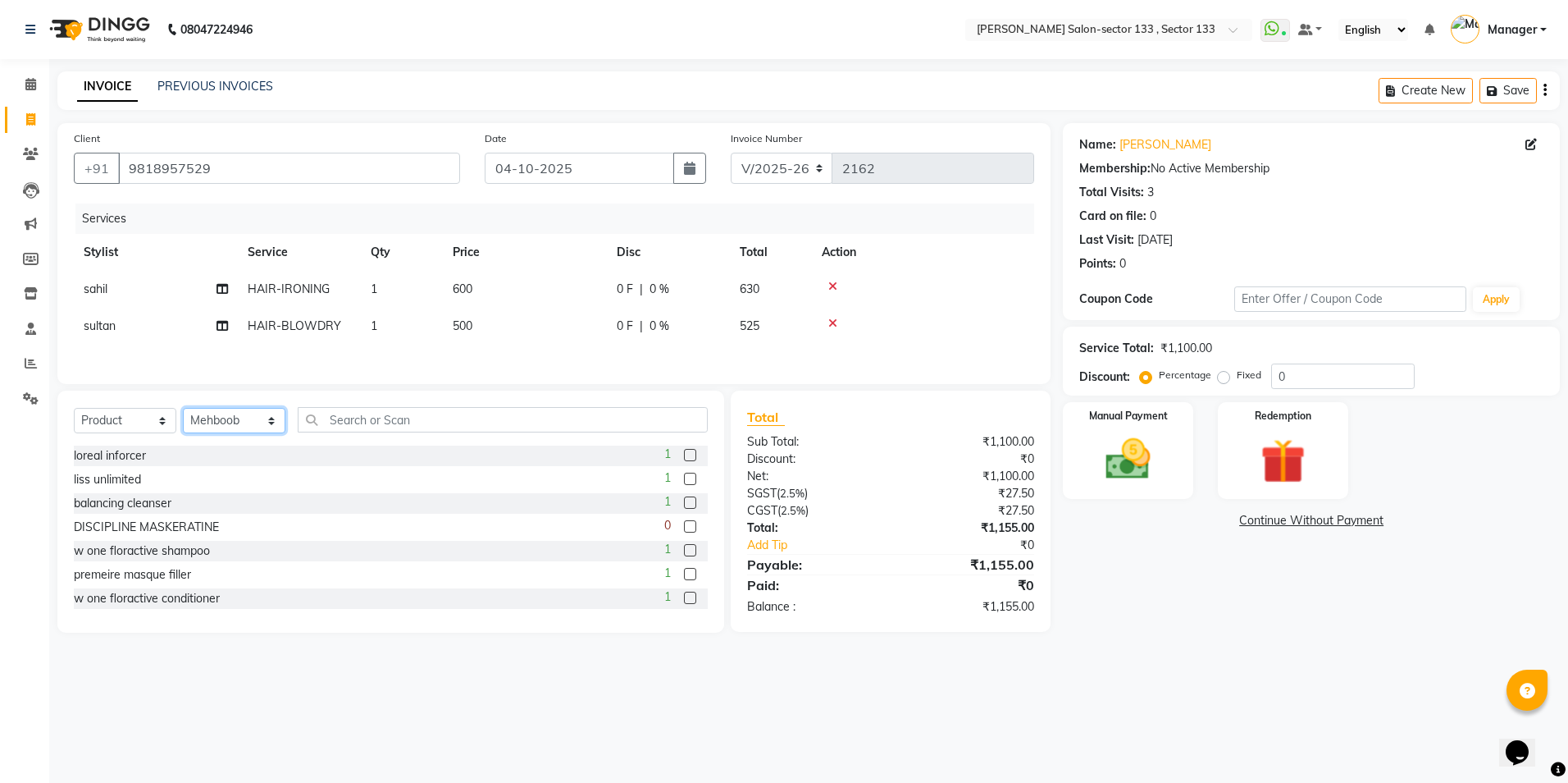
click at [183, 410] on select "Select Stylist [PERSON_NAME] [PERSON_NAME] [PERSON_NAME] Manager Mehboob Owner …" at bounding box center [234, 420] width 102 height 26
click at [400, 419] on input "text" at bounding box center [503, 419] width 410 height 26
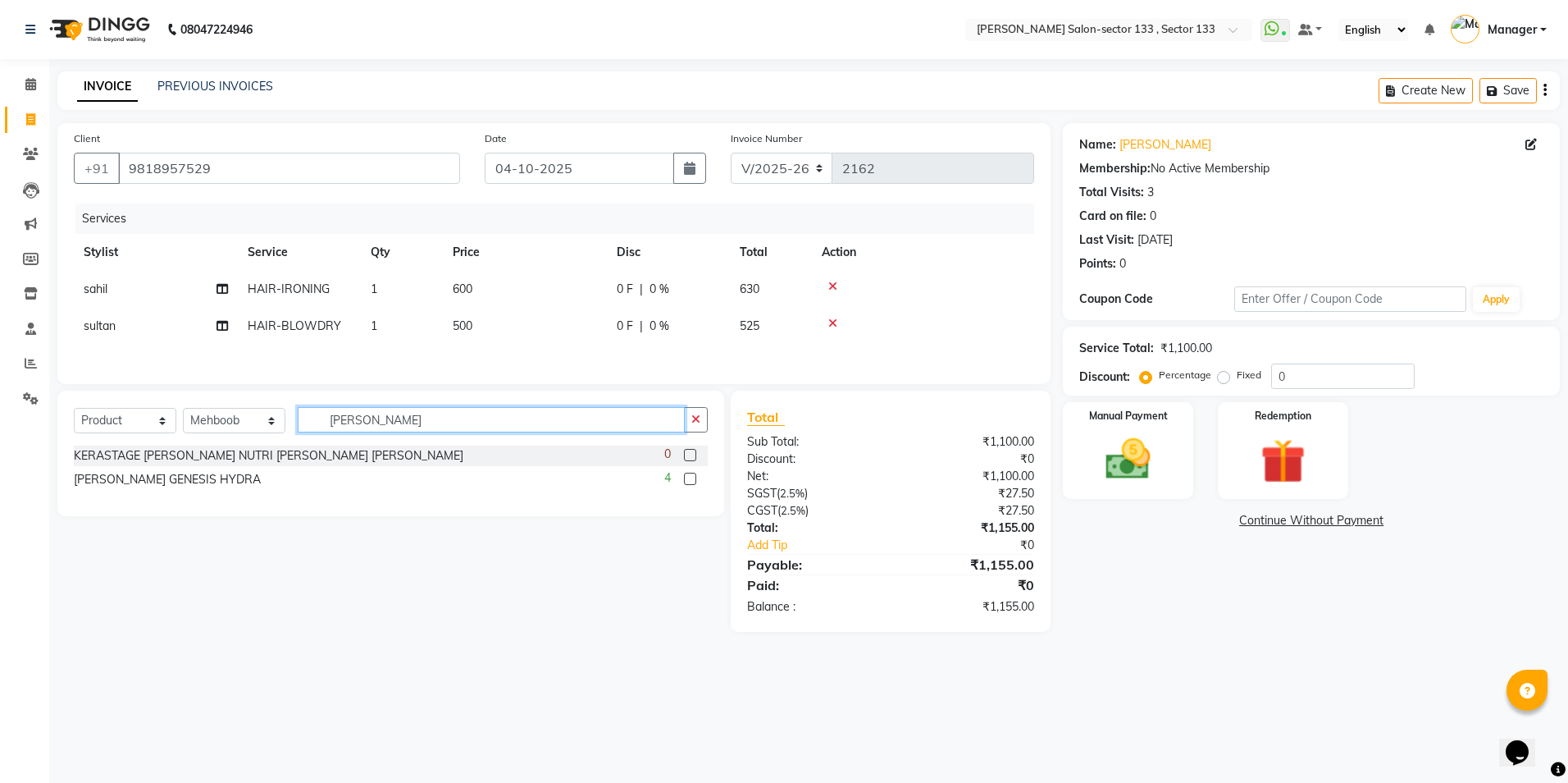
type input "[PERSON_NAME]"
click at [688, 481] on label at bounding box center [690, 478] width 12 height 12
click at [688, 481] on input "checkbox" at bounding box center [689, 479] width 11 height 11
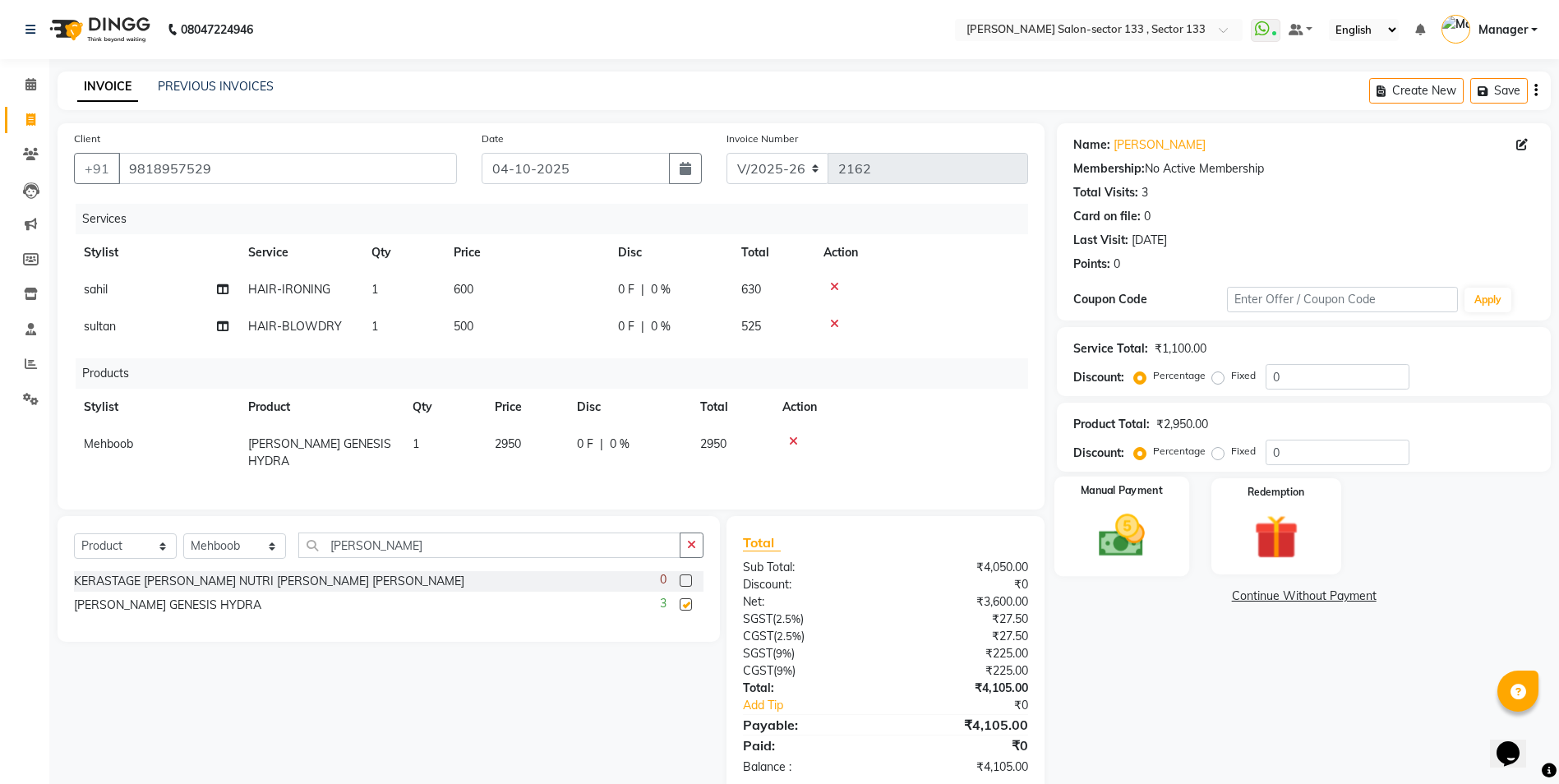
checkbox input "false"
click at [1167, 514] on div "Manual Payment" at bounding box center [1121, 526] width 134 height 100
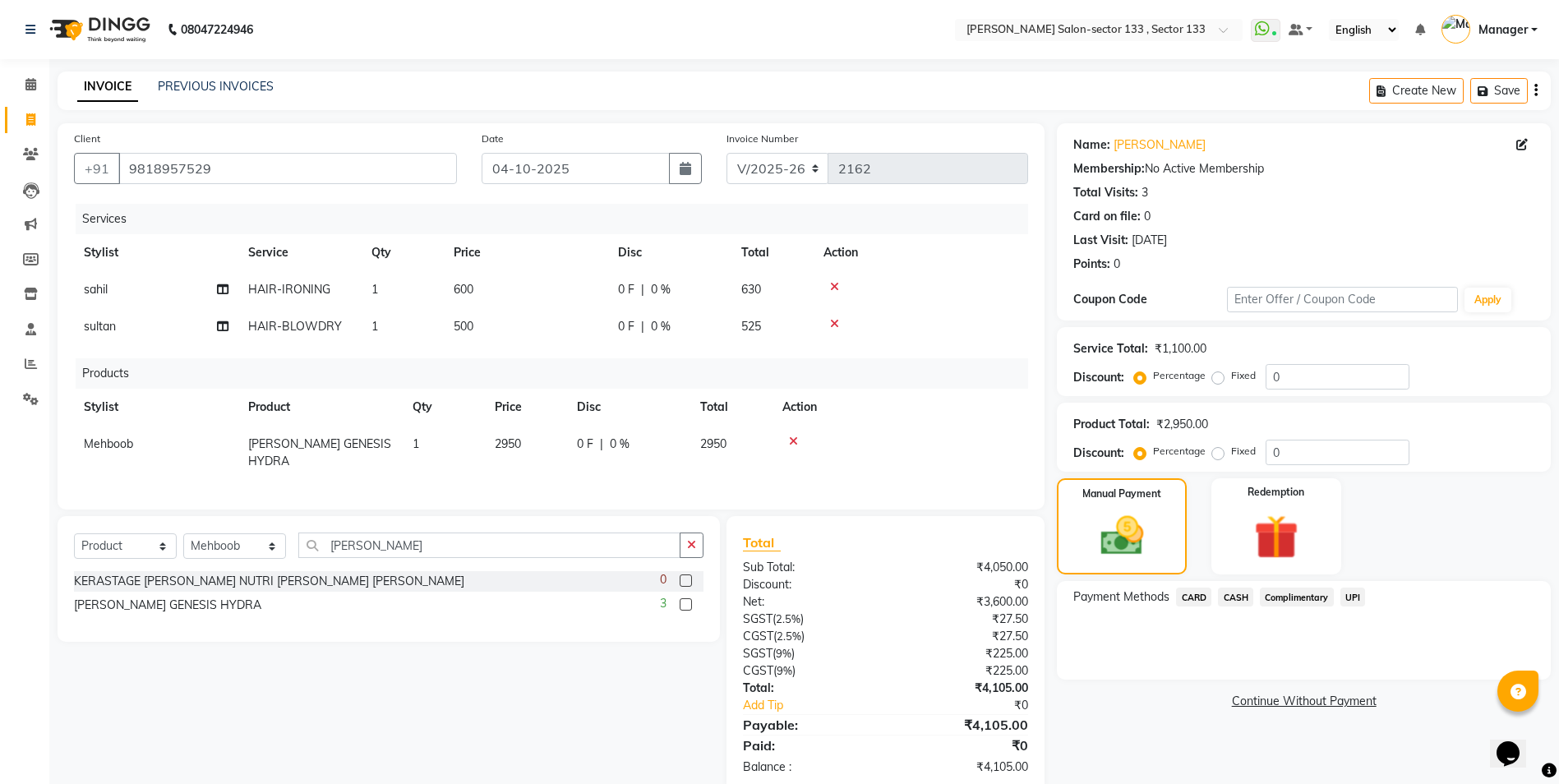
click at [1355, 599] on span "UPI" at bounding box center [1353, 596] width 26 height 19
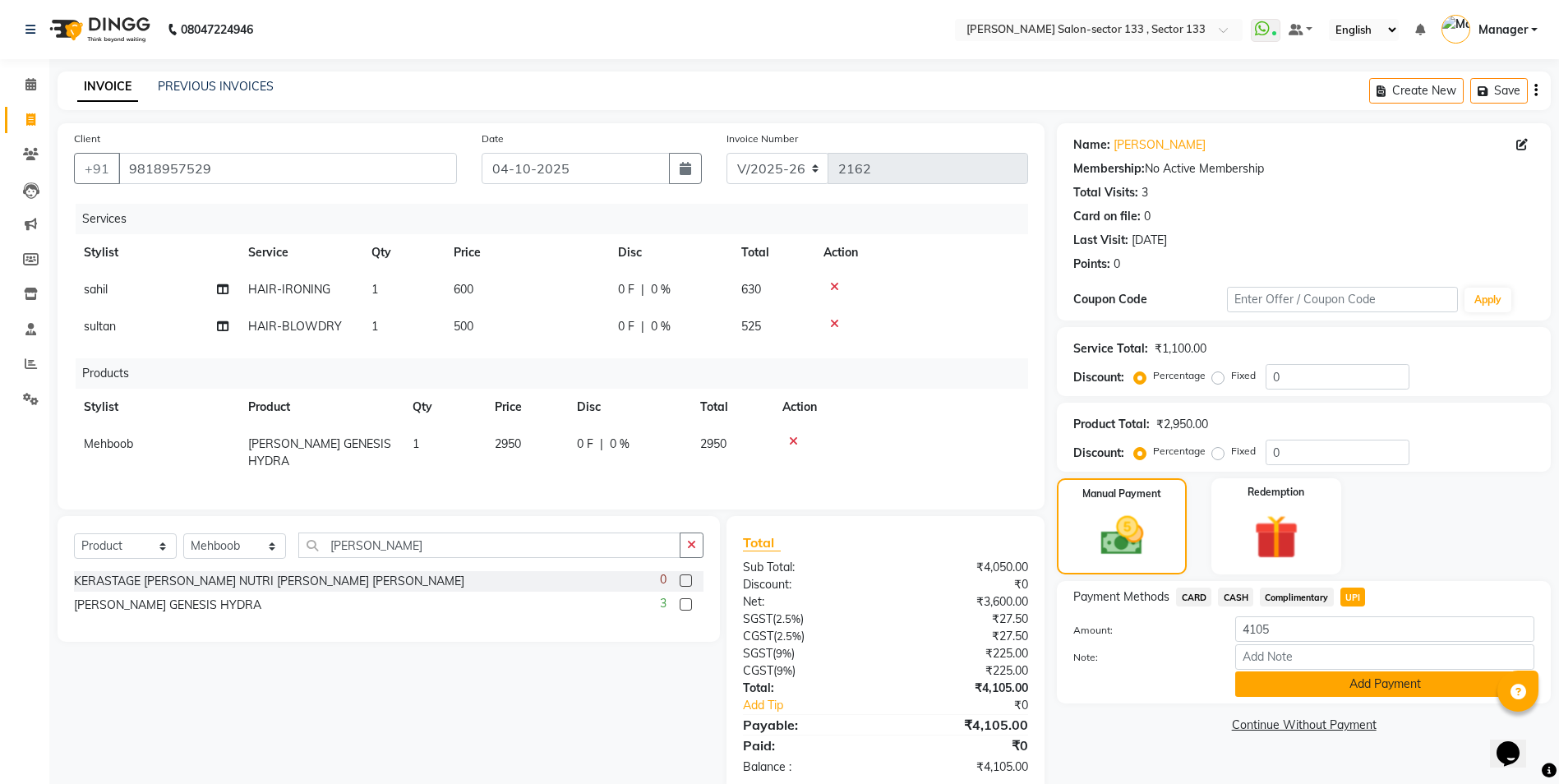
click at [1319, 683] on button "Add Payment" at bounding box center [1385, 684] width 299 height 26
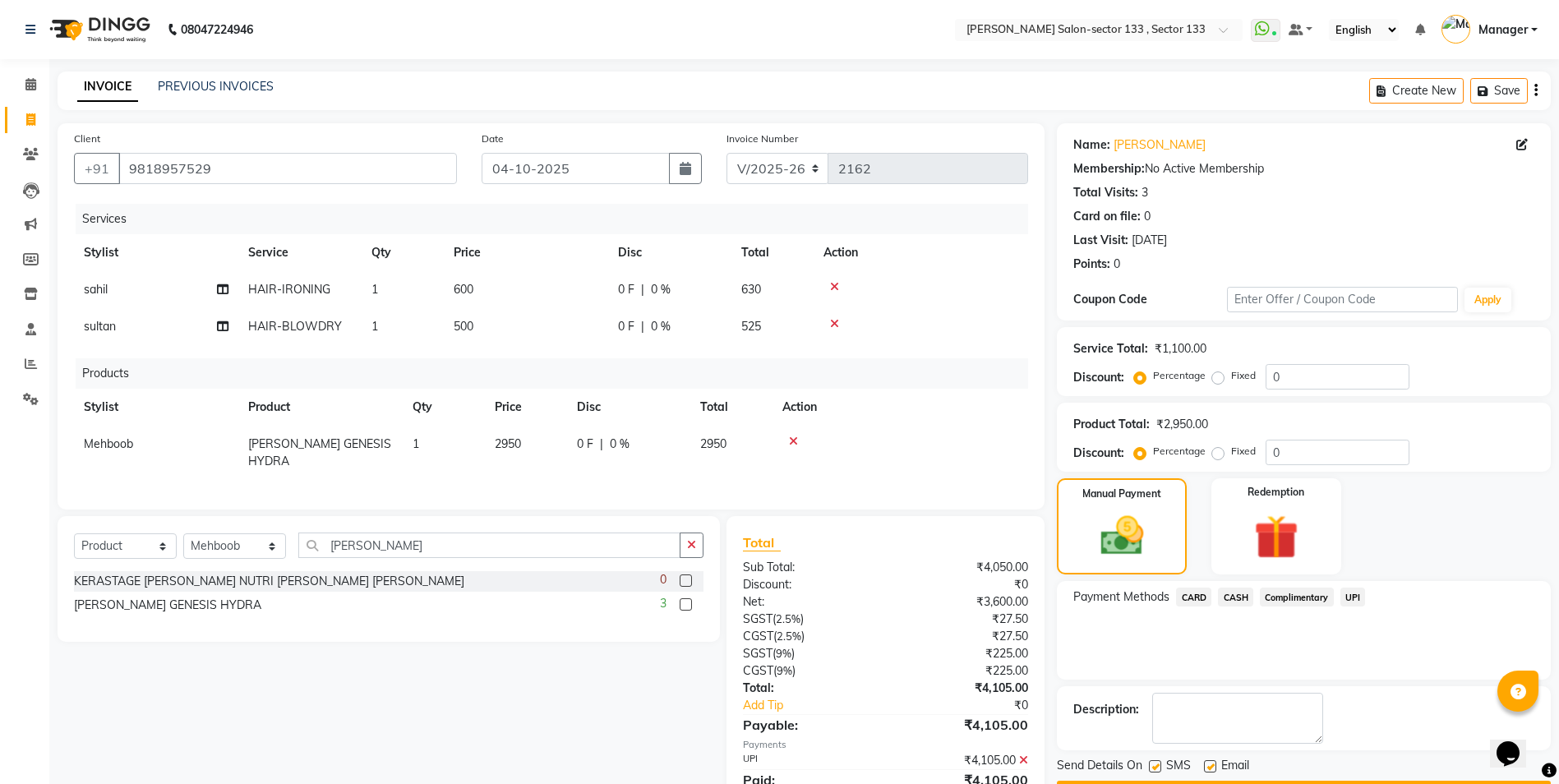
scroll to position [63, 0]
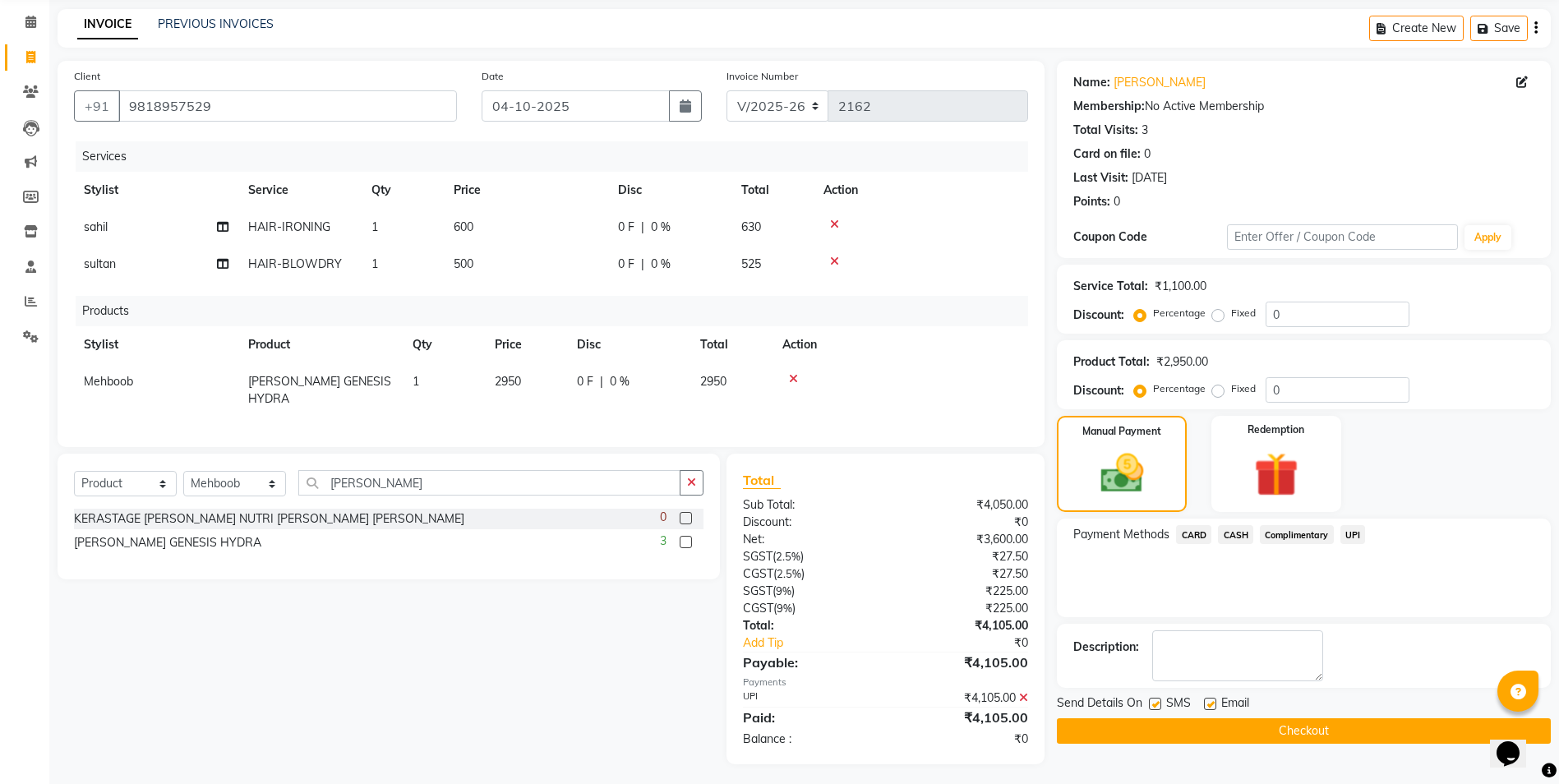
click at [1306, 732] on button "Checkout" at bounding box center [1304, 730] width 494 height 26
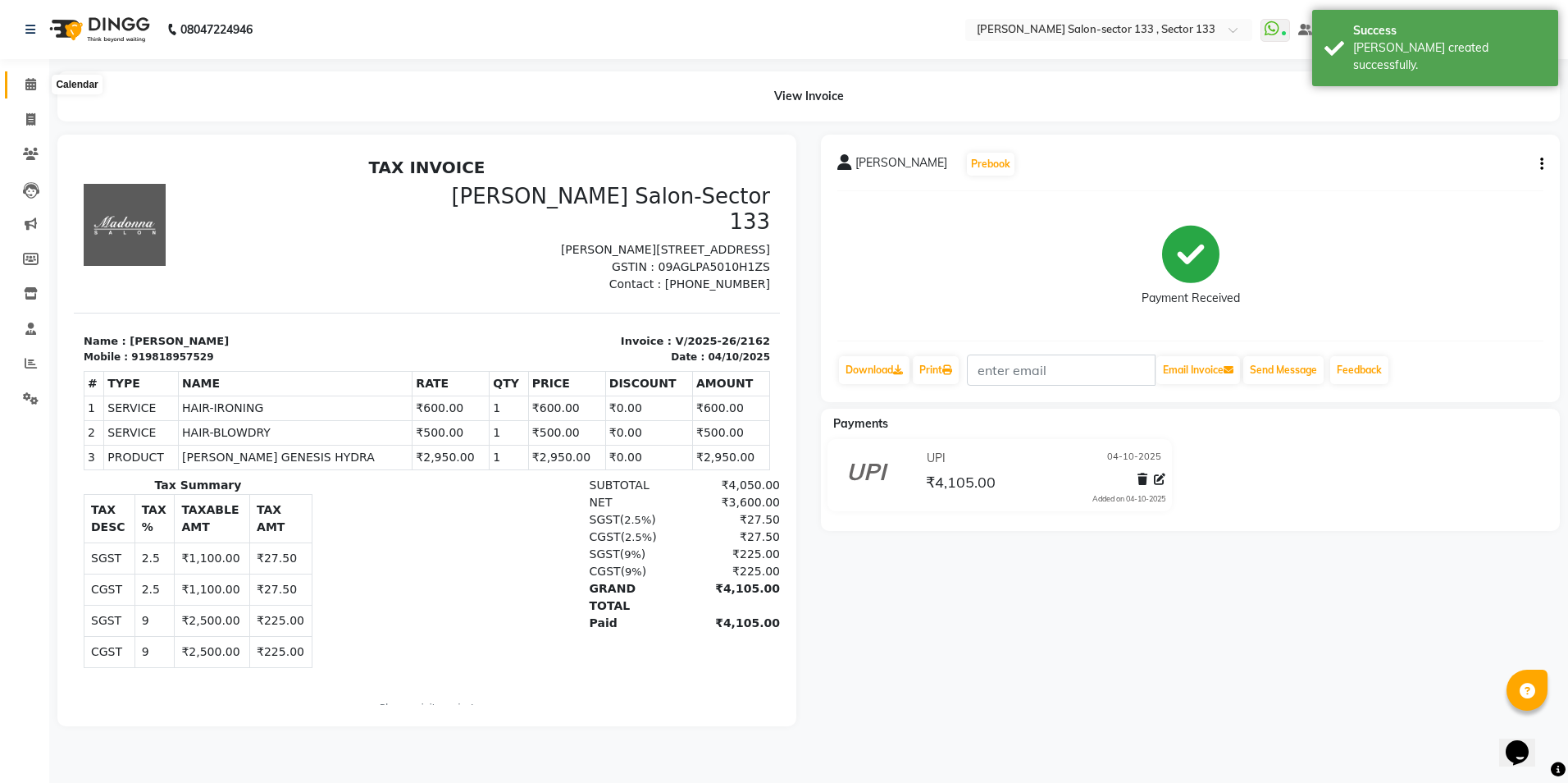
click at [37, 85] on span at bounding box center [31, 84] width 29 height 19
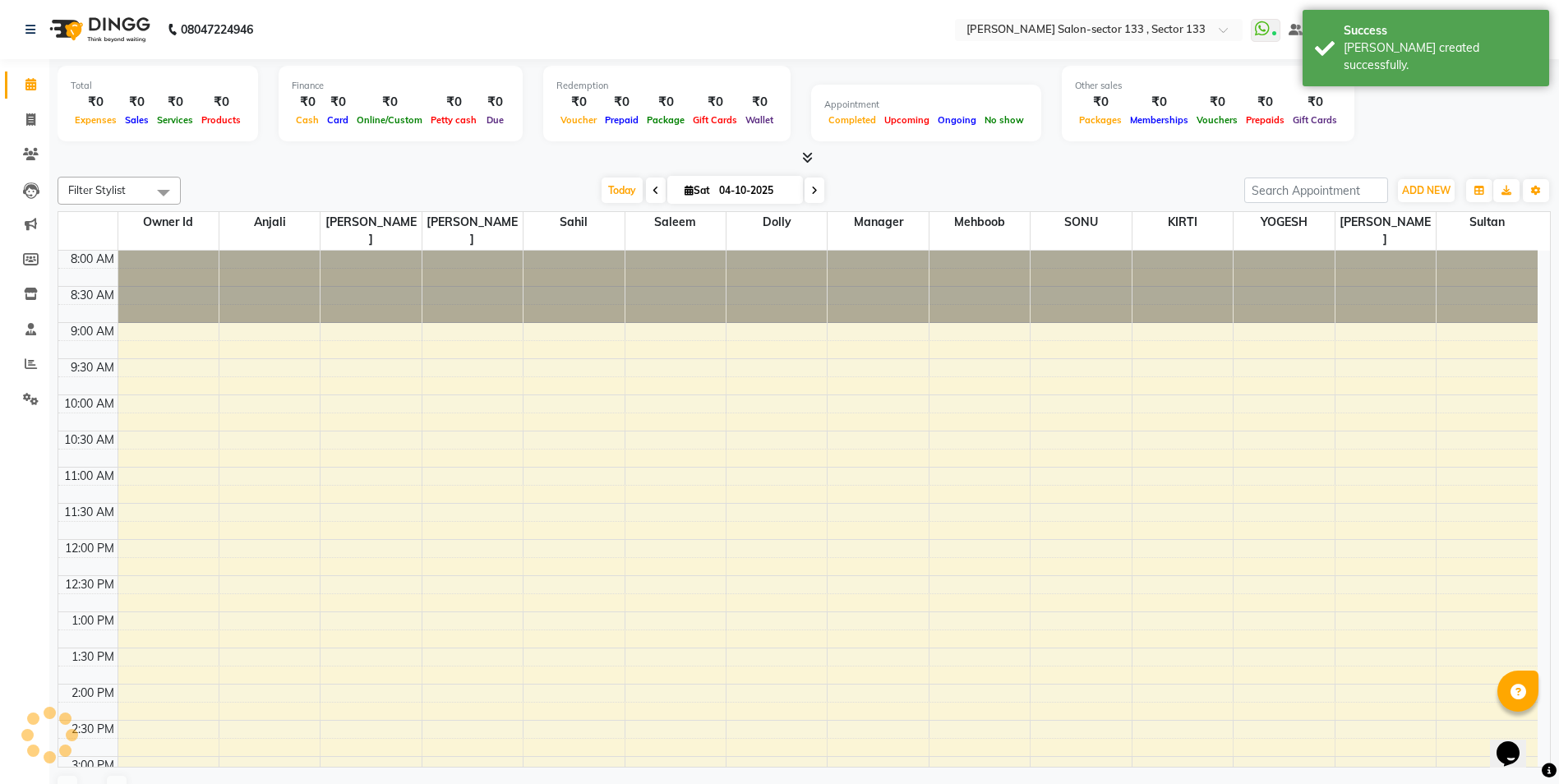
scroll to position [550, 0]
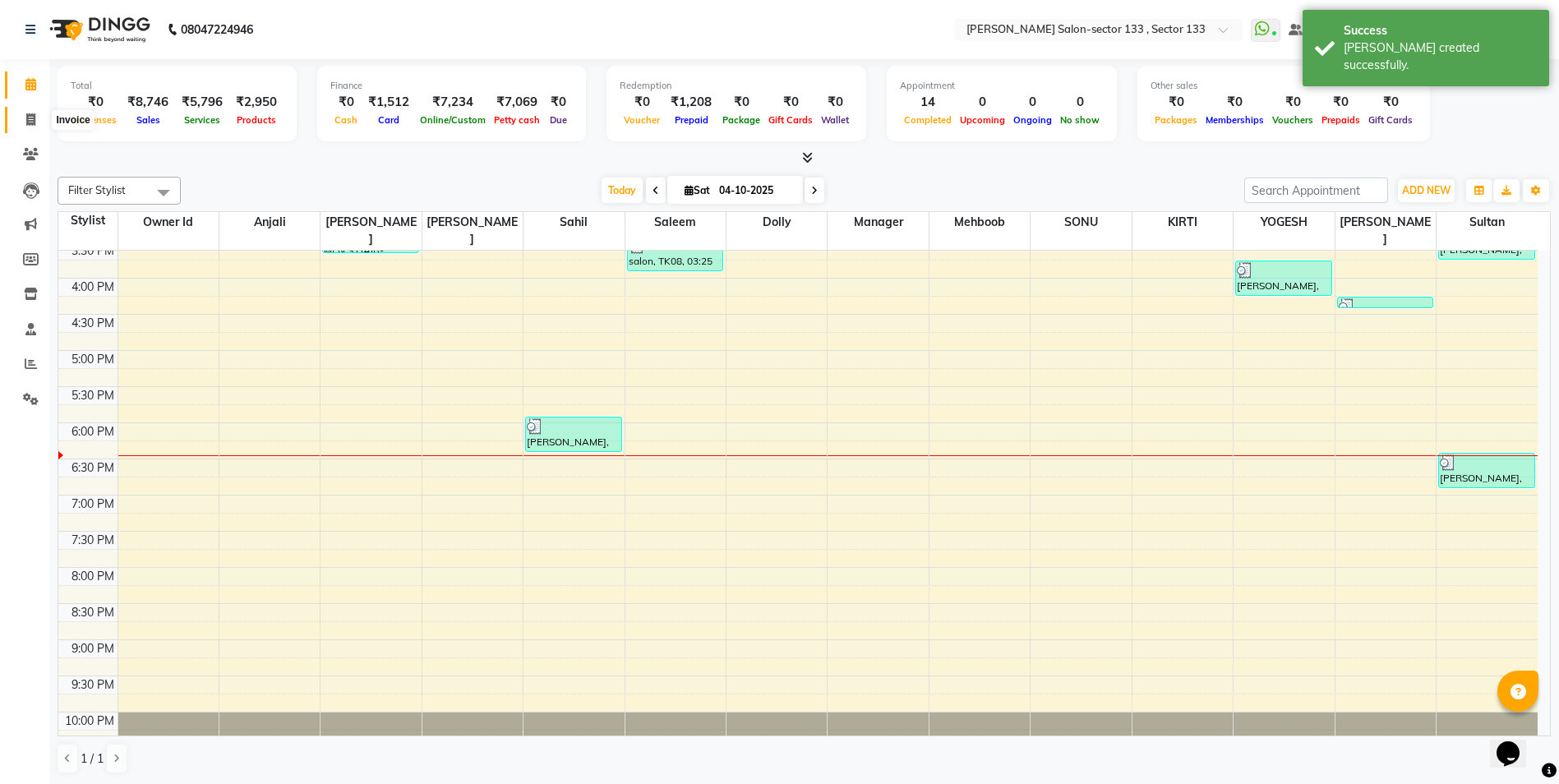
click at [35, 122] on icon at bounding box center [30, 119] width 9 height 12
select select "service"
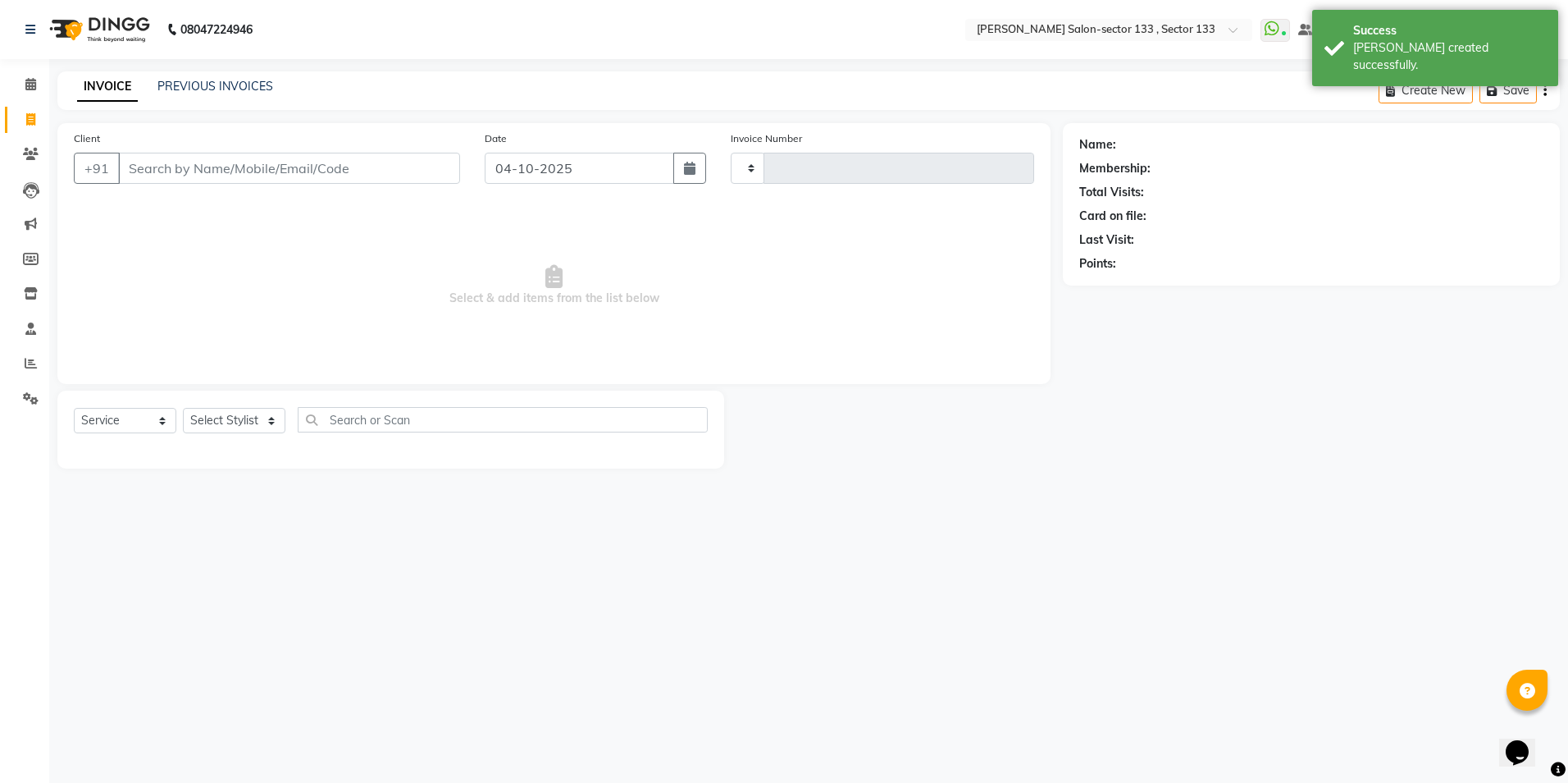
type input "2163"
select select "8302"
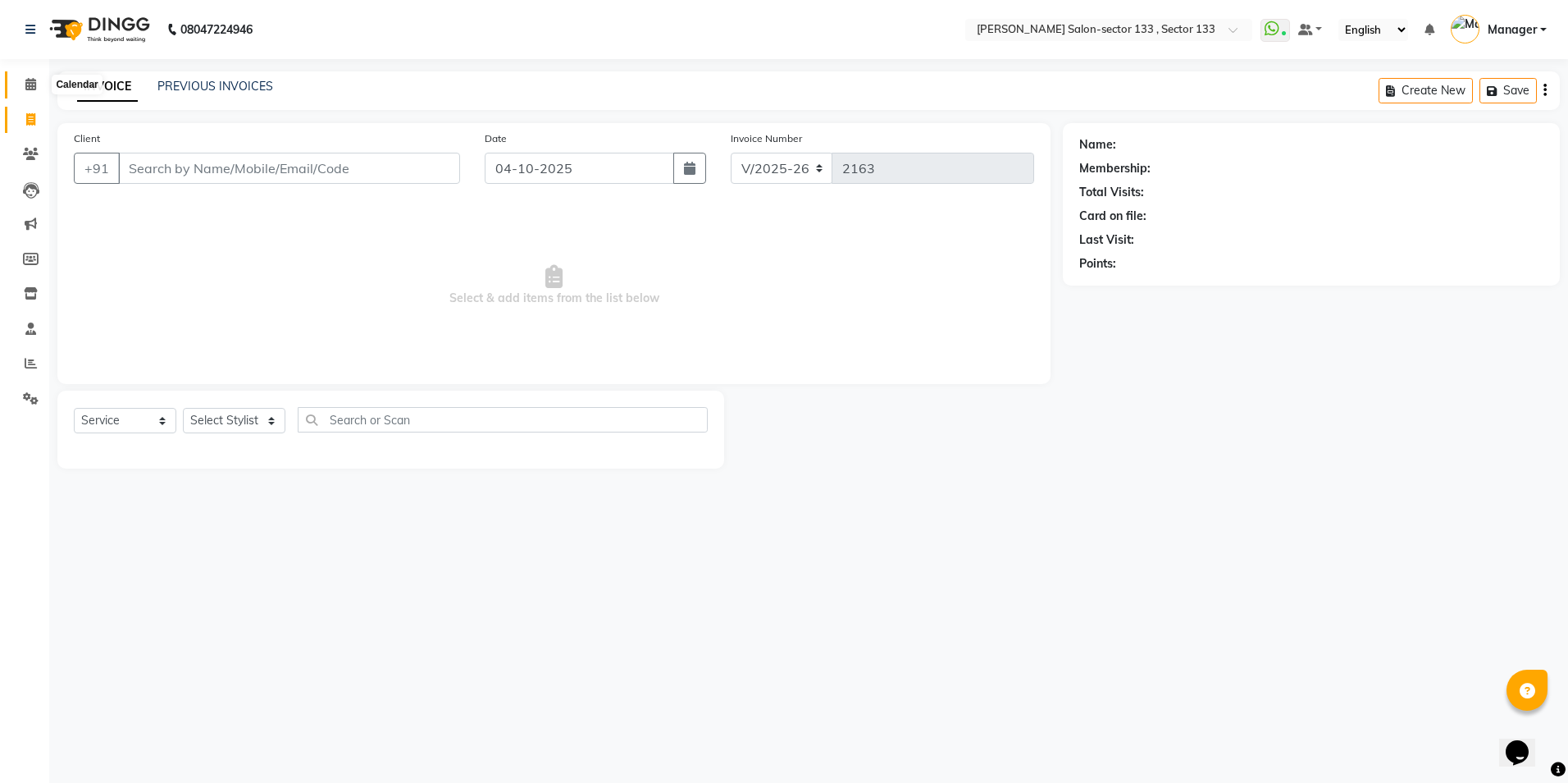
click at [28, 82] on icon at bounding box center [31, 83] width 11 height 12
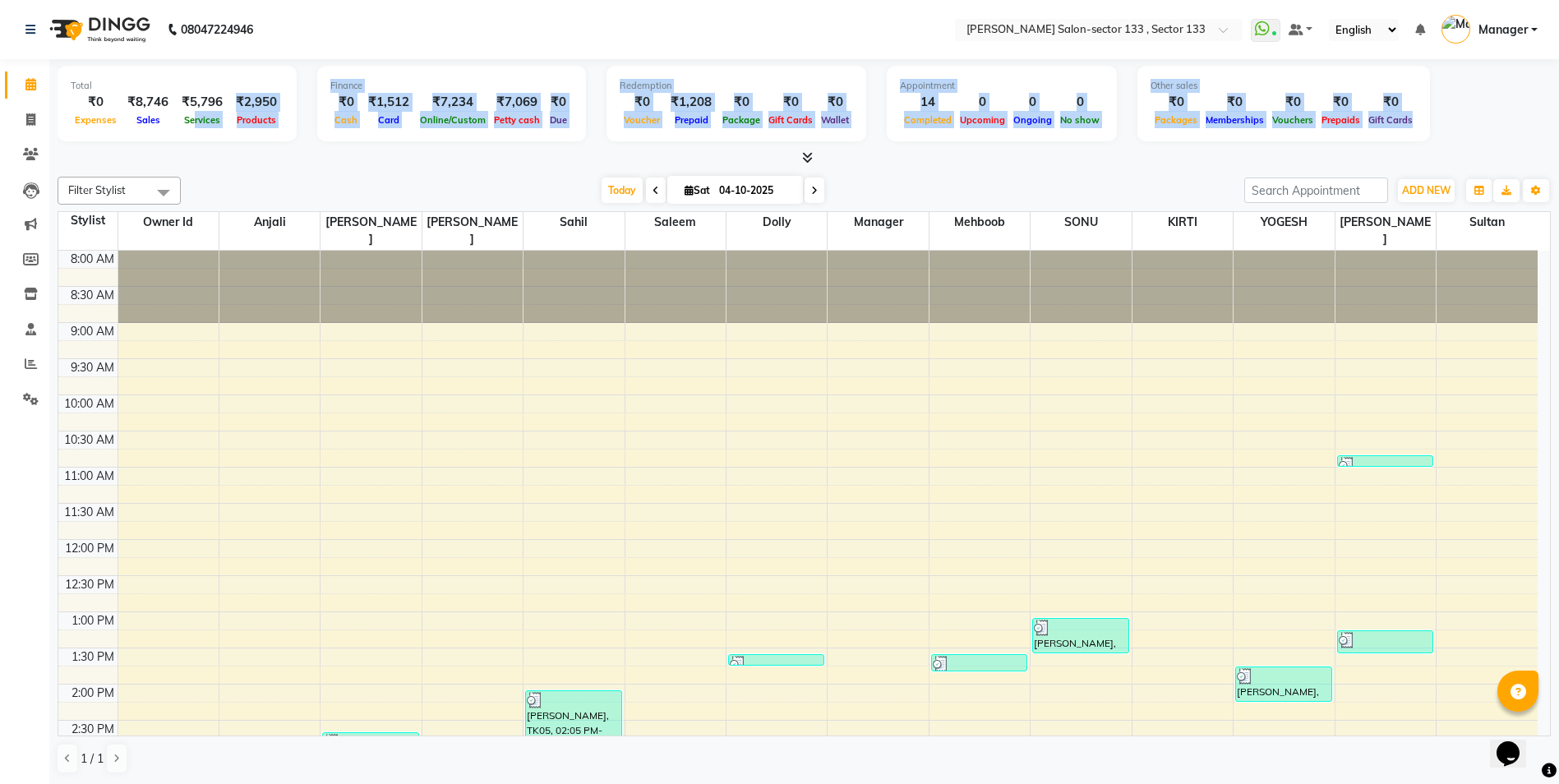
drag, startPoint x: 195, startPoint y: 157, endPoint x: 172, endPoint y: 101, distance: 60.5
click at [190, 99] on div "Total ₹0 Expenses ₹8,746 Sales ₹5,796 Services ₹2,950 Products Finance ₹0 Cash …" at bounding box center [804, 112] width 1493 height 107
click at [21, 124] on span at bounding box center [31, 119] width 29 height 19
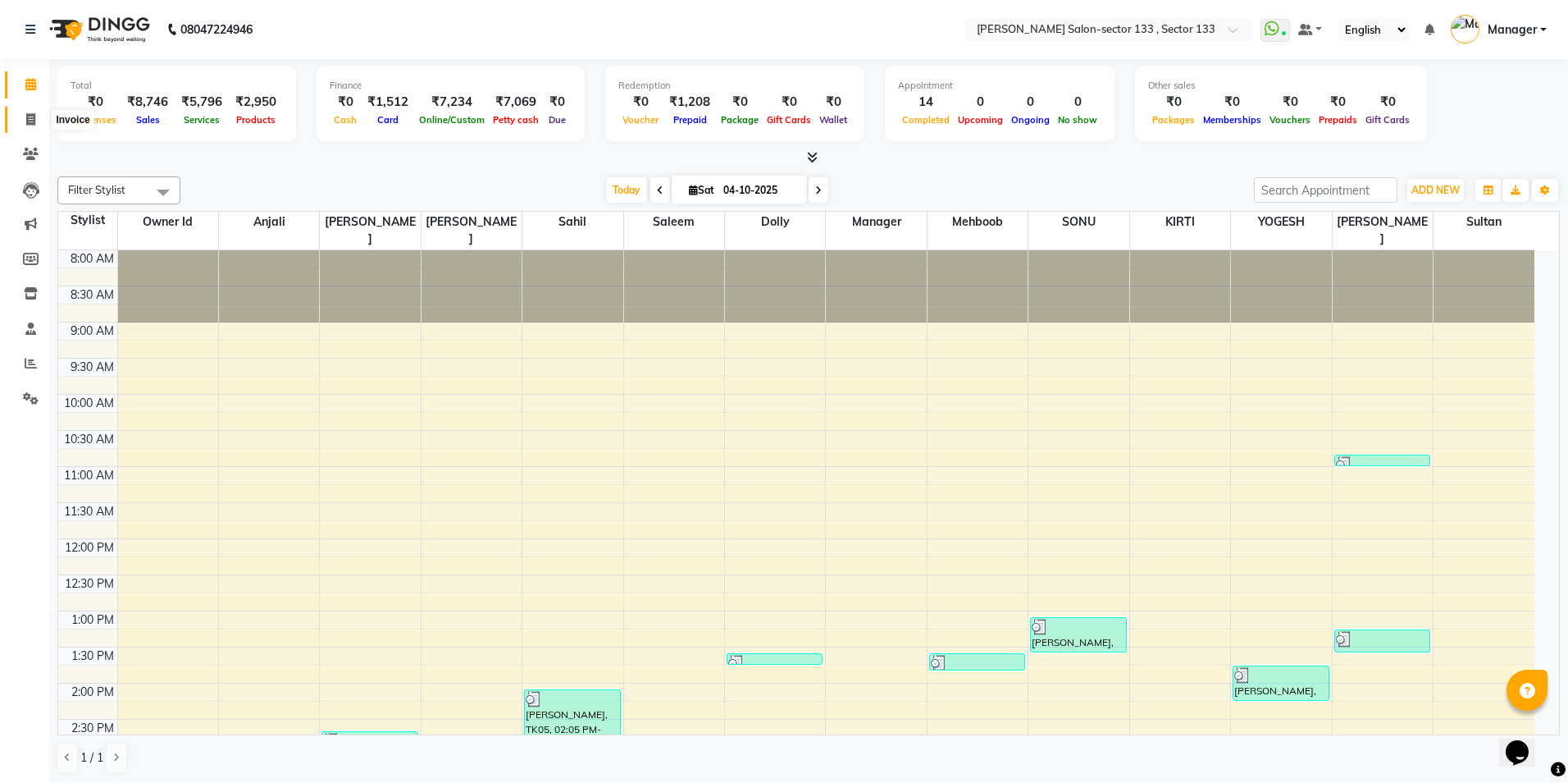
select select "service"
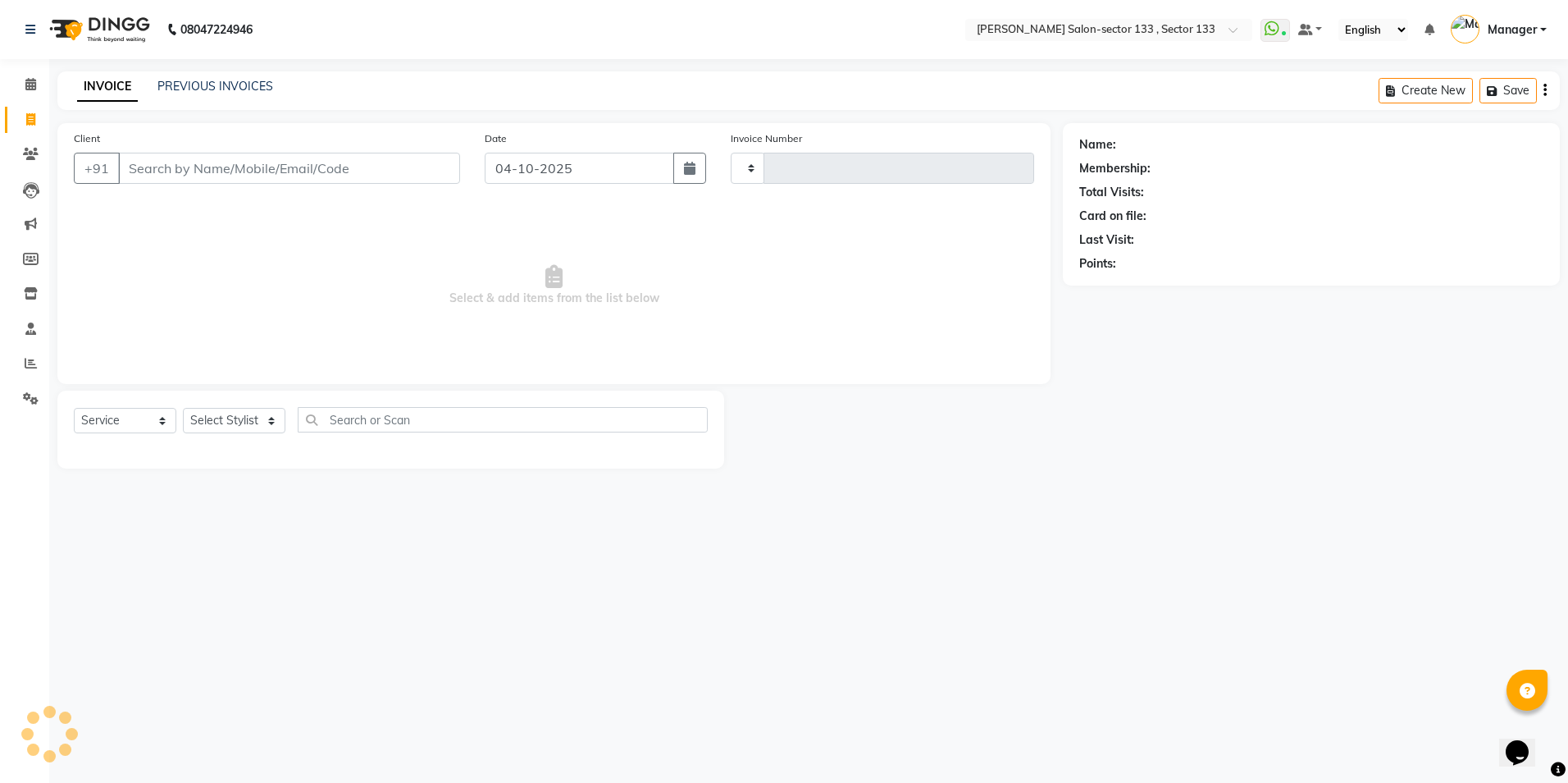
type input "2164"
select select "8302"
click at [173, 185] on div "Client +91" at bounding box center [267, 163] width 411 height 68
click at [176, 176] on input "Client" at bounding box center [289, 168] width 342 height 31
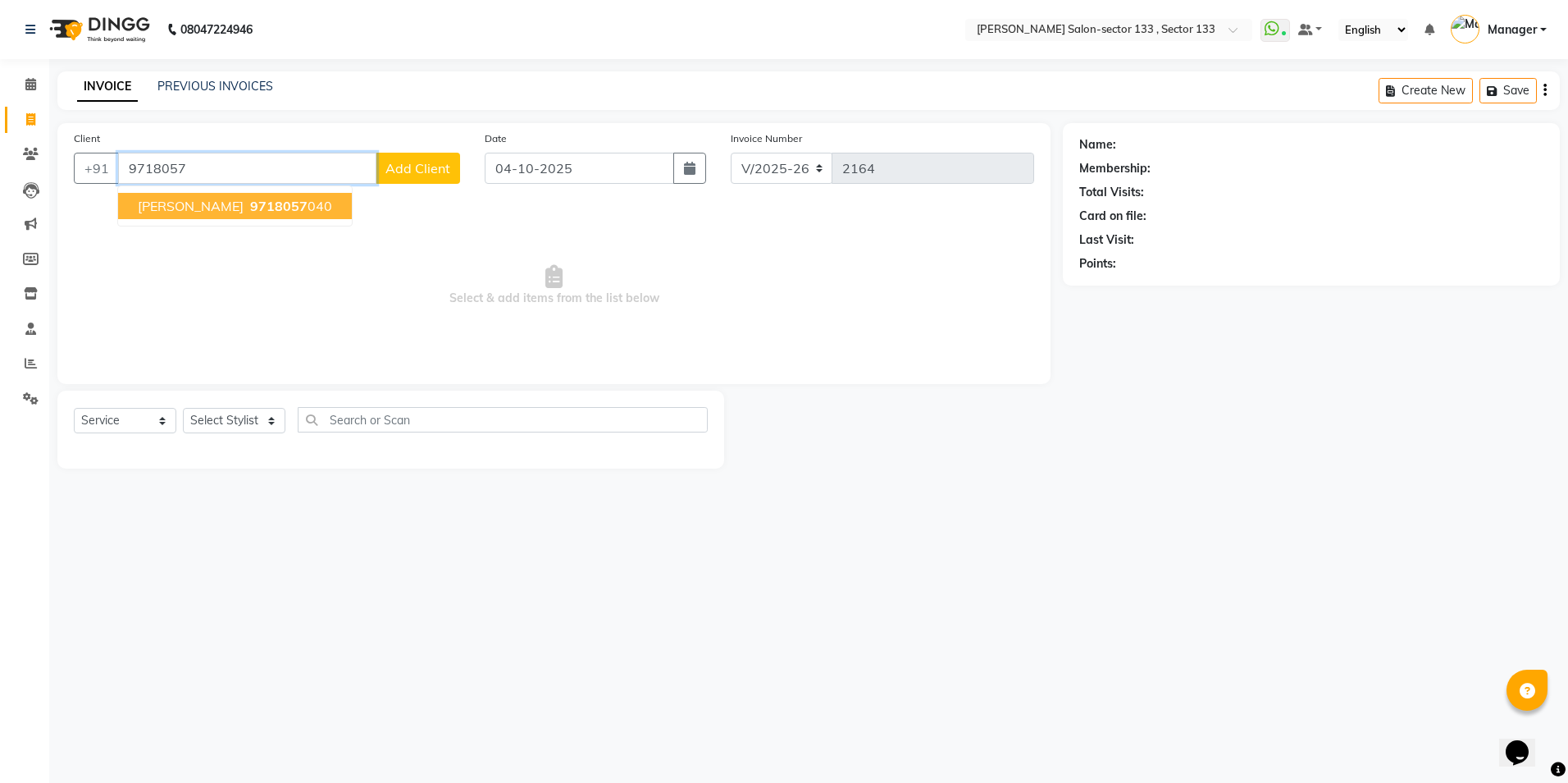
click at [176, 200] on span "[PERSON_NAME]" at bounding box center [191, 206] width 105 height 17
type input "9718057040"
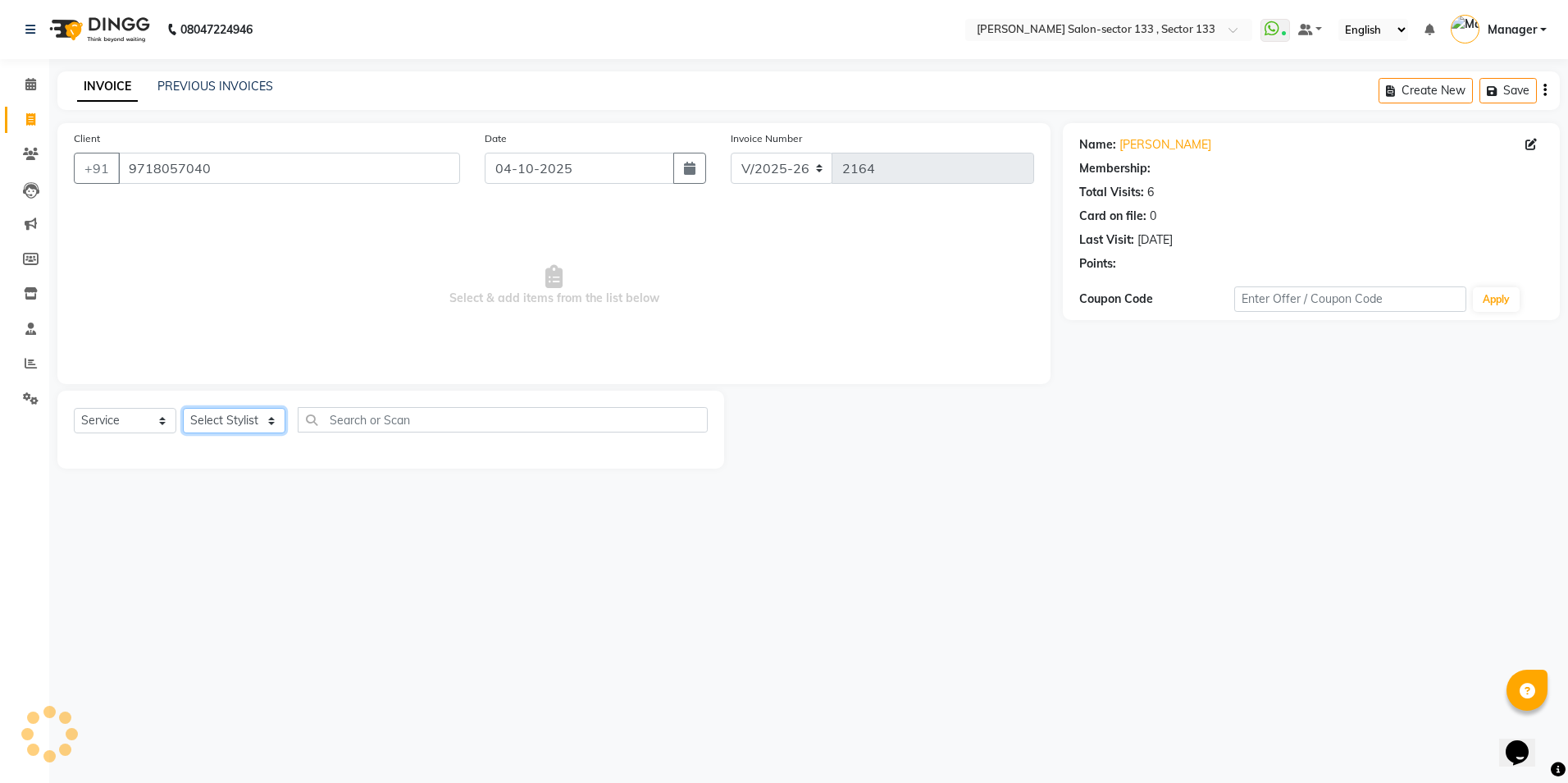
select select "1: Object"
click at [205, 416] on select "Select Stylist [PERSON_NAME] [PERSON_NAME] [PERSON_NAME] Manager Mehboob Owner …" at bounding box center [234, 420] width 102 height 26
select select "80846"
click at [183, 407] on select "Select Stylist [PERSON_NAME] [PERSON_NAME] [PERSON_NAME] Manager Mehboob Owner …" at bounding box center [234, 420] width 102 height 26
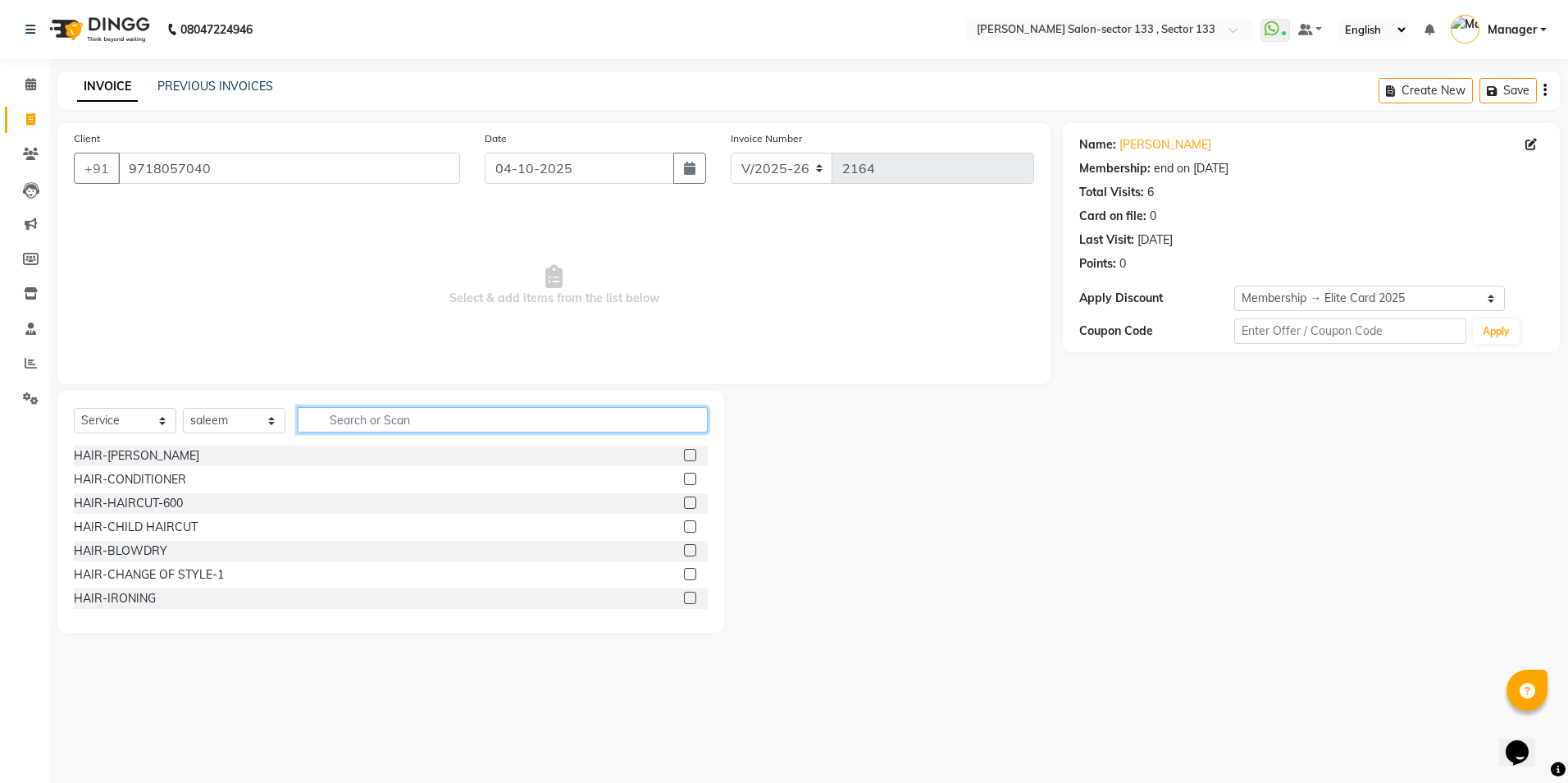
click at [466, 418] on input "text" at bounding box center [503, 419] width 410 height 26
type input "CUT"
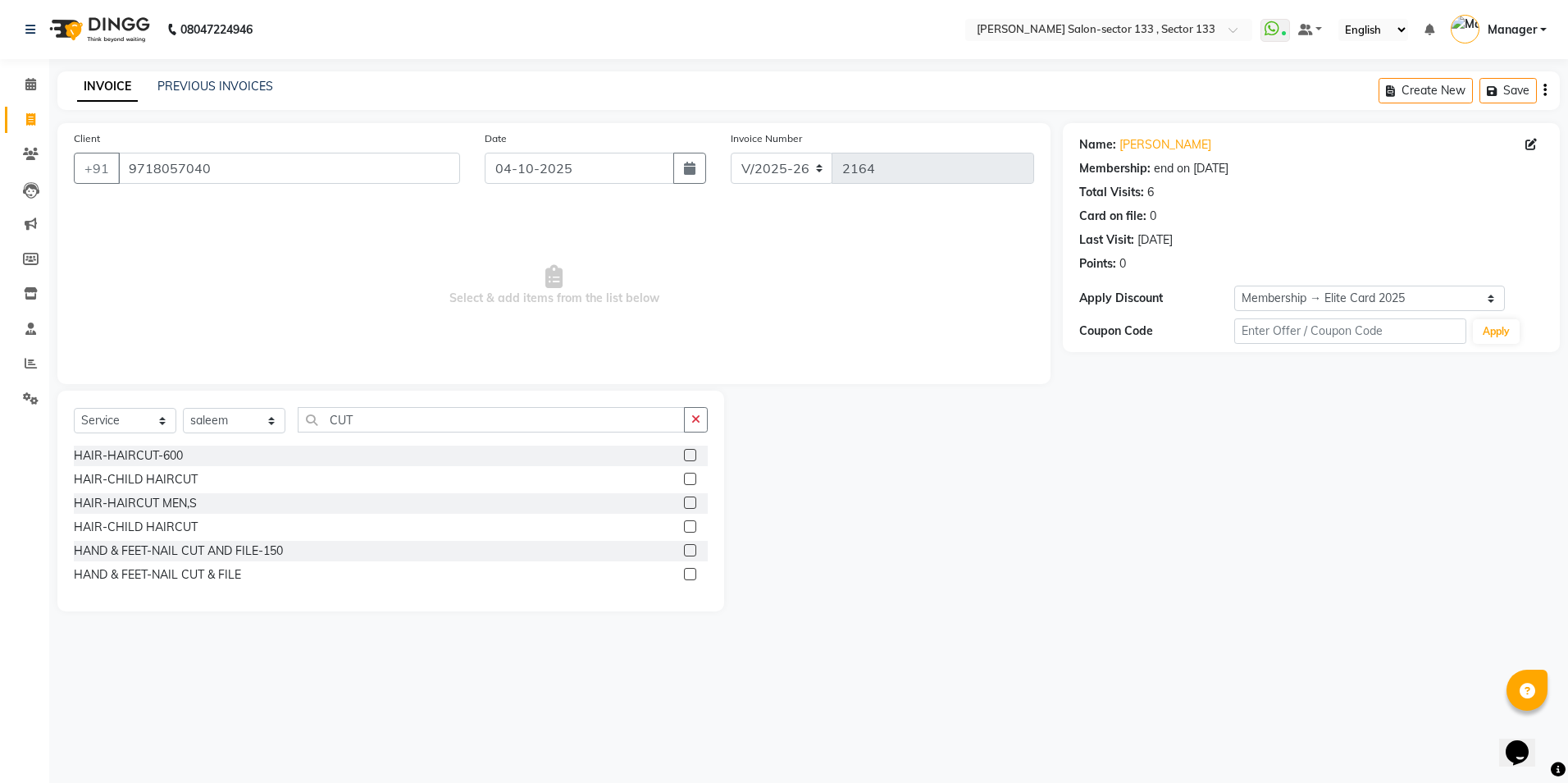
click at [687, 497] on label at bounding box center [690, 502] width 12 height 12
click at [687, 498] on input "checkbox" at bounding box center [689, 503] width 11 height 11
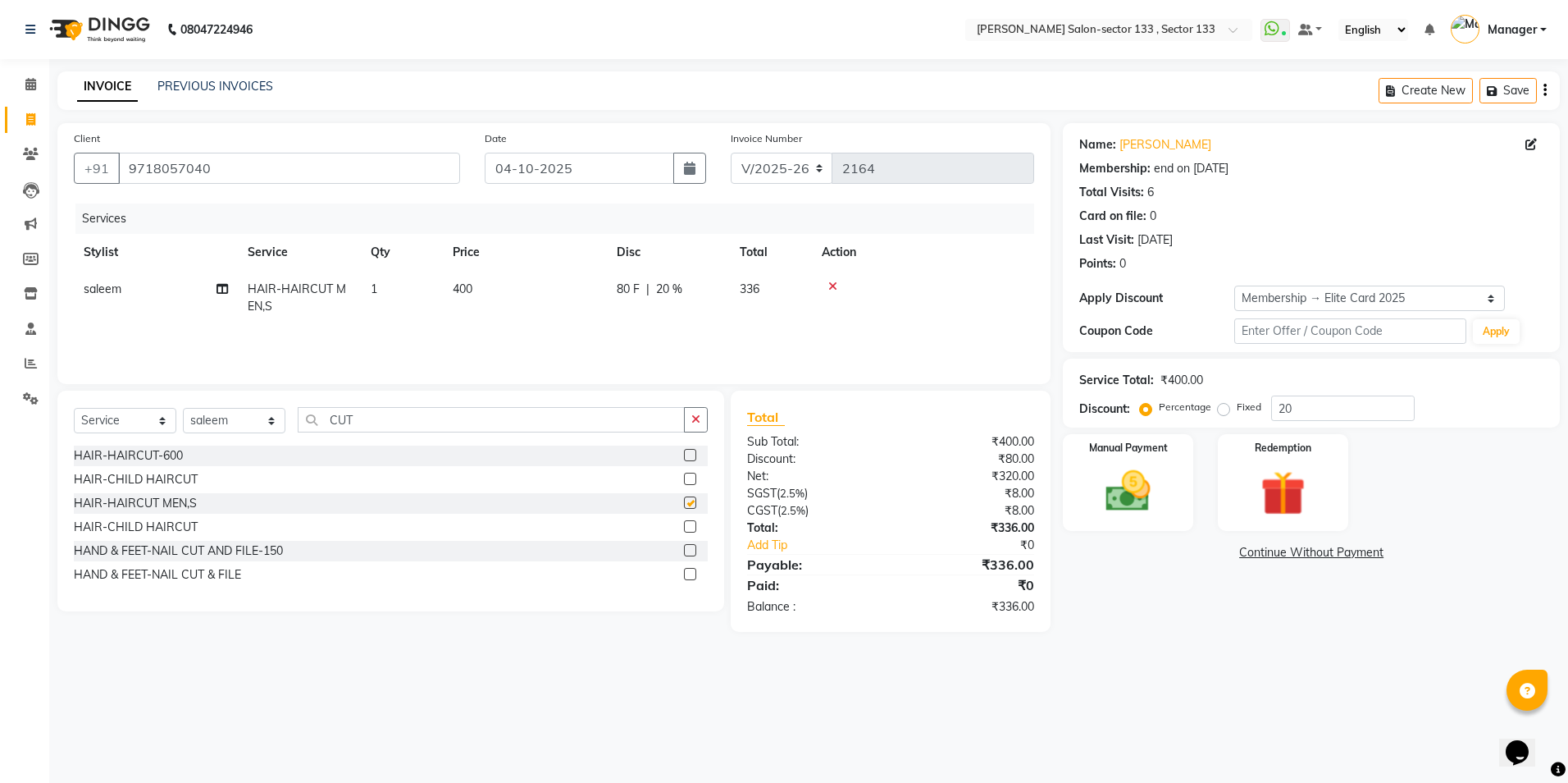
checkbox input "false"
click at [465, 306] on td "400" at bounding box center [525, 297] width 164 height 54
select select "80846"
click at [557, 301] on input "400" at bounding box center [601, 293] width 144 height 26
click at [565, 296] on input "400" at bounding box center [601, 293] width 144 height 26
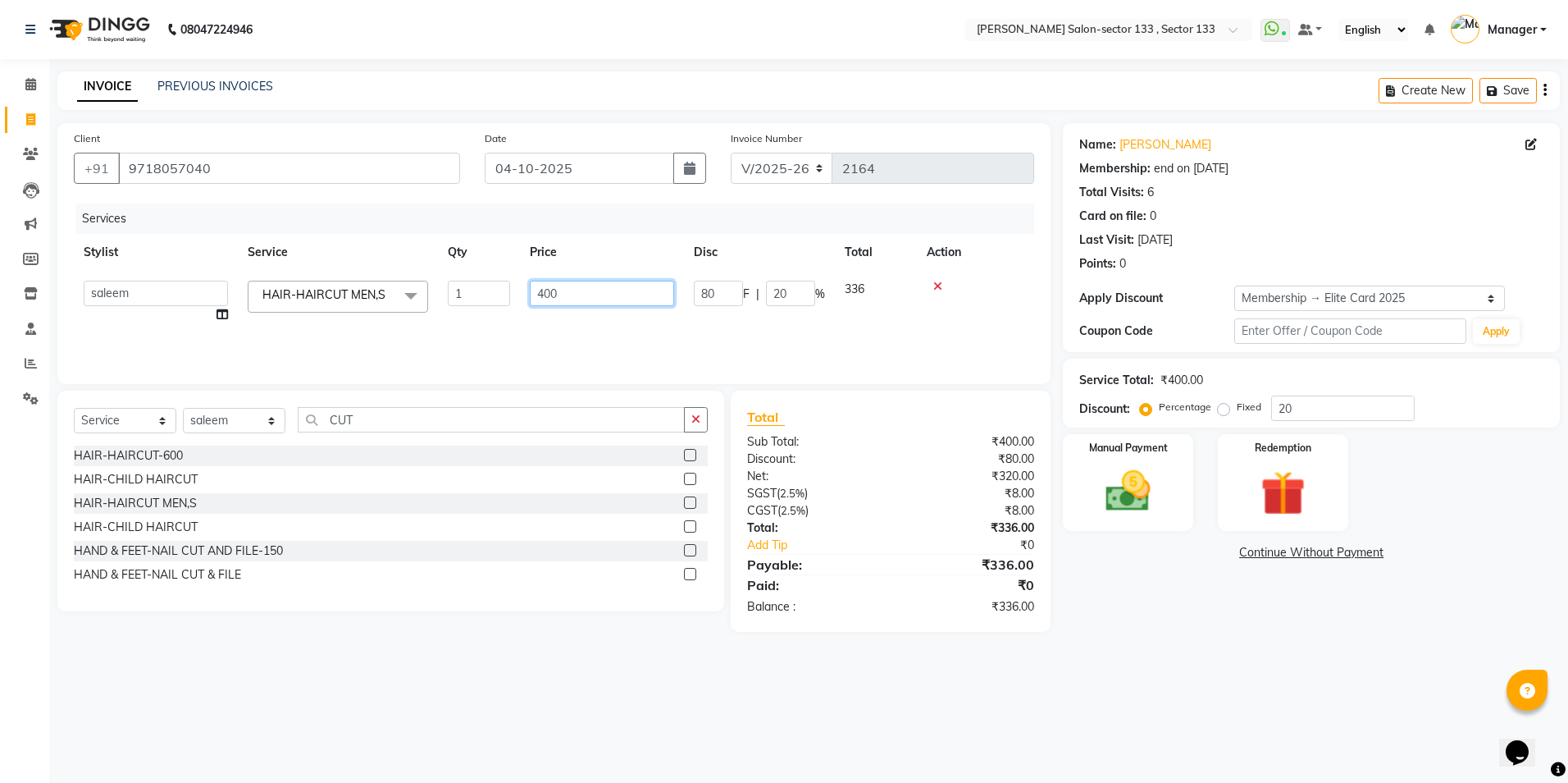
click at [565, 296] on input "400" at bounding box center [601, 293] width 144 height 26
click at [565, 294] on input "400" at bounding box center [601, 293] width 144 height 26
type input "500"
click at [561, 311] on td "500" at bounding box center [601, 301] width 164 height 63
select select "80846"
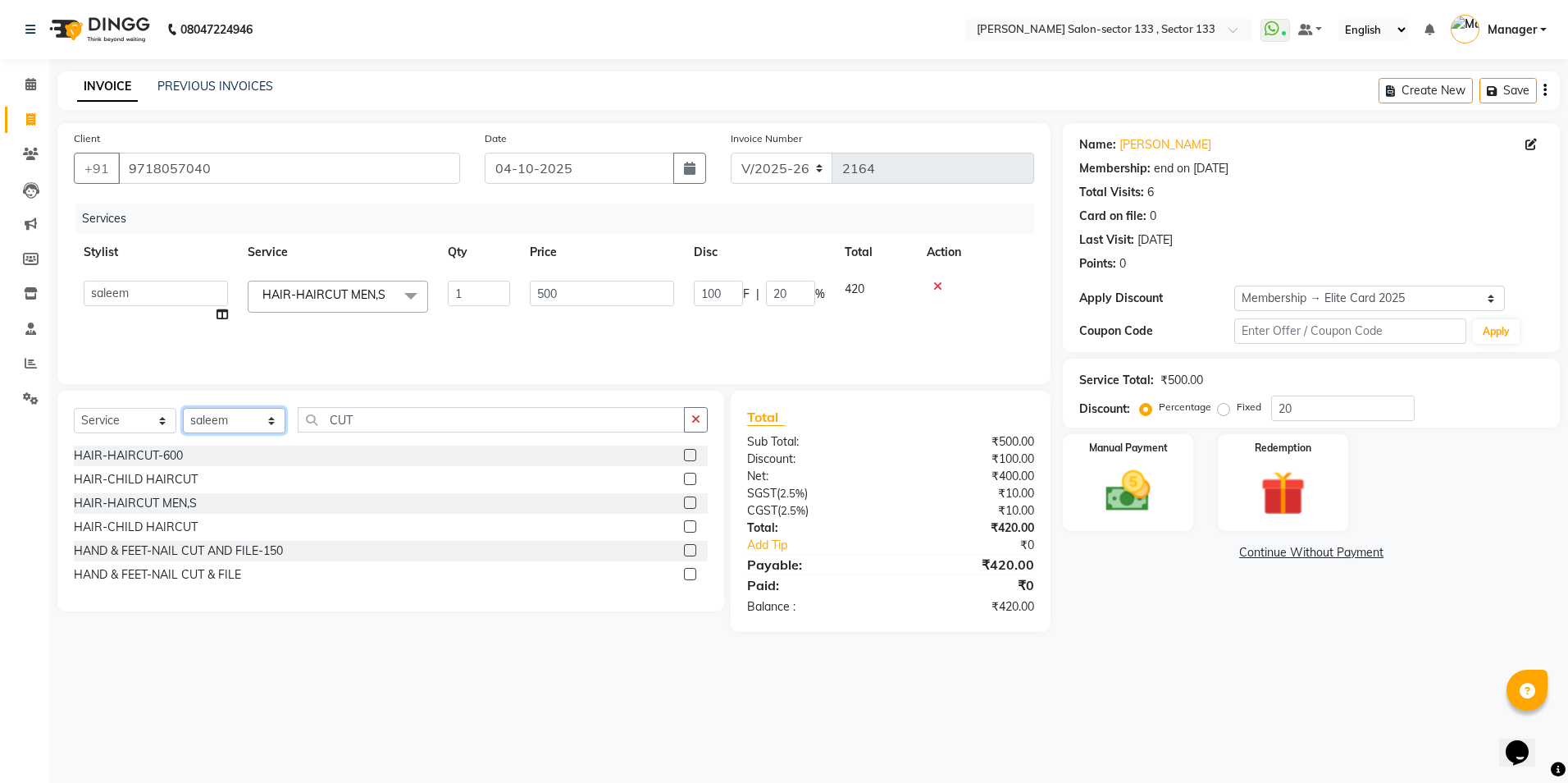
click at [227, 411] on select "Select Stylist [PERSON_NAME] [PERSON_NAME] [PERSON_NAME] Manager Mehboob Owner …" at bounding box center [234, 420] width 102 height 26
select select "83256"
click at [183, 407] on select "Select Stylist [PERSON_NAME] [PERSON_NAME] [PERSON_NAME] Manager Mehboob Owner …" at bounding box center [234, 420] width 102 height 26
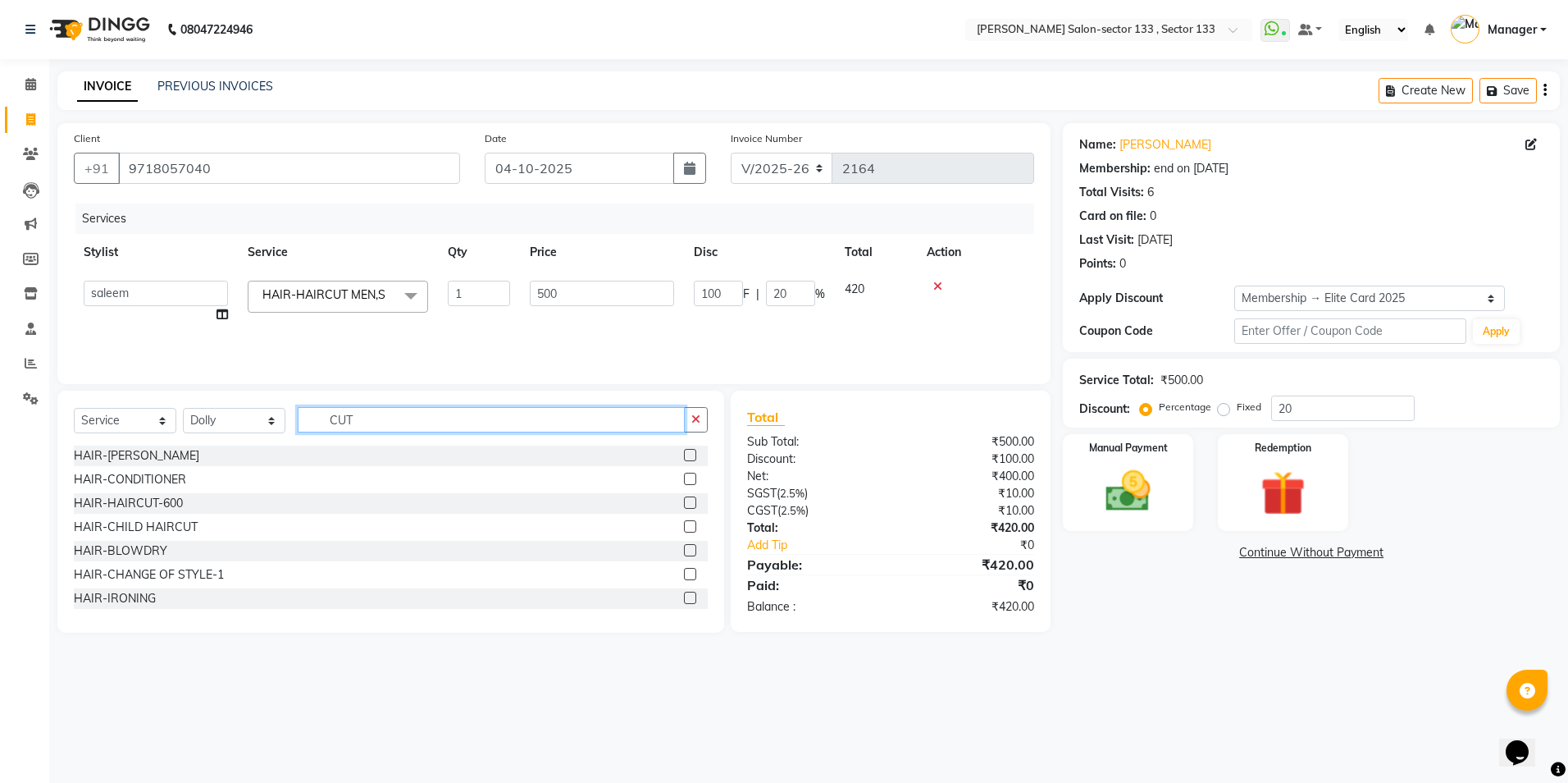
click at [388, 428] on input "CUT" at bounding box center [492, 419] width 388 height 26
type input "C"
type input "EY"
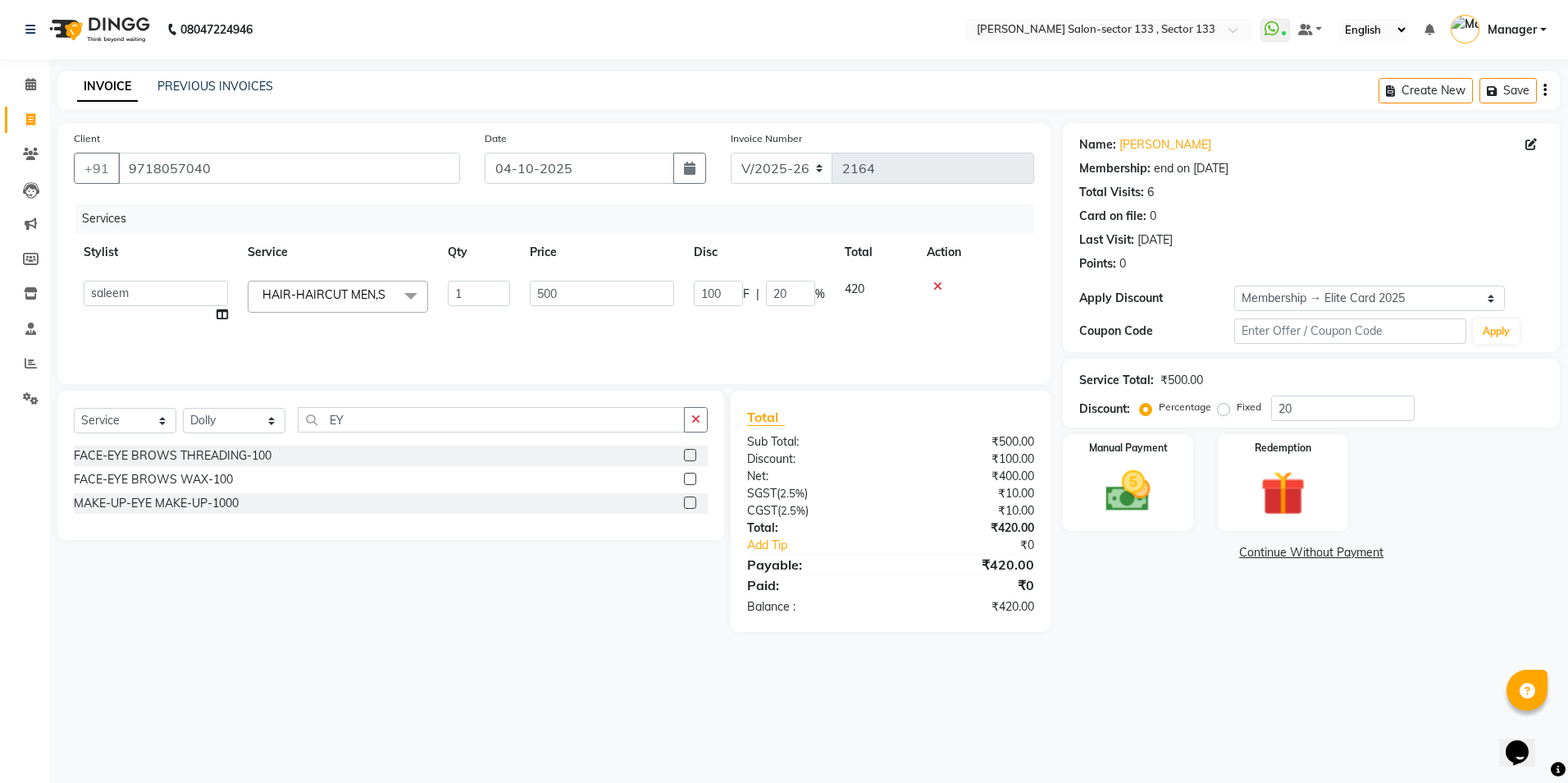
click at [693, 454] on label at bounding box center [690, 455] width 12 height 12
click at [693, 454] on input "checkbox" at bounding box center [689, 455] width 11 height 11
checkbox input "true"
click at [693, 432] on button "button" at bounding box center [696, 419] width 24 height 26
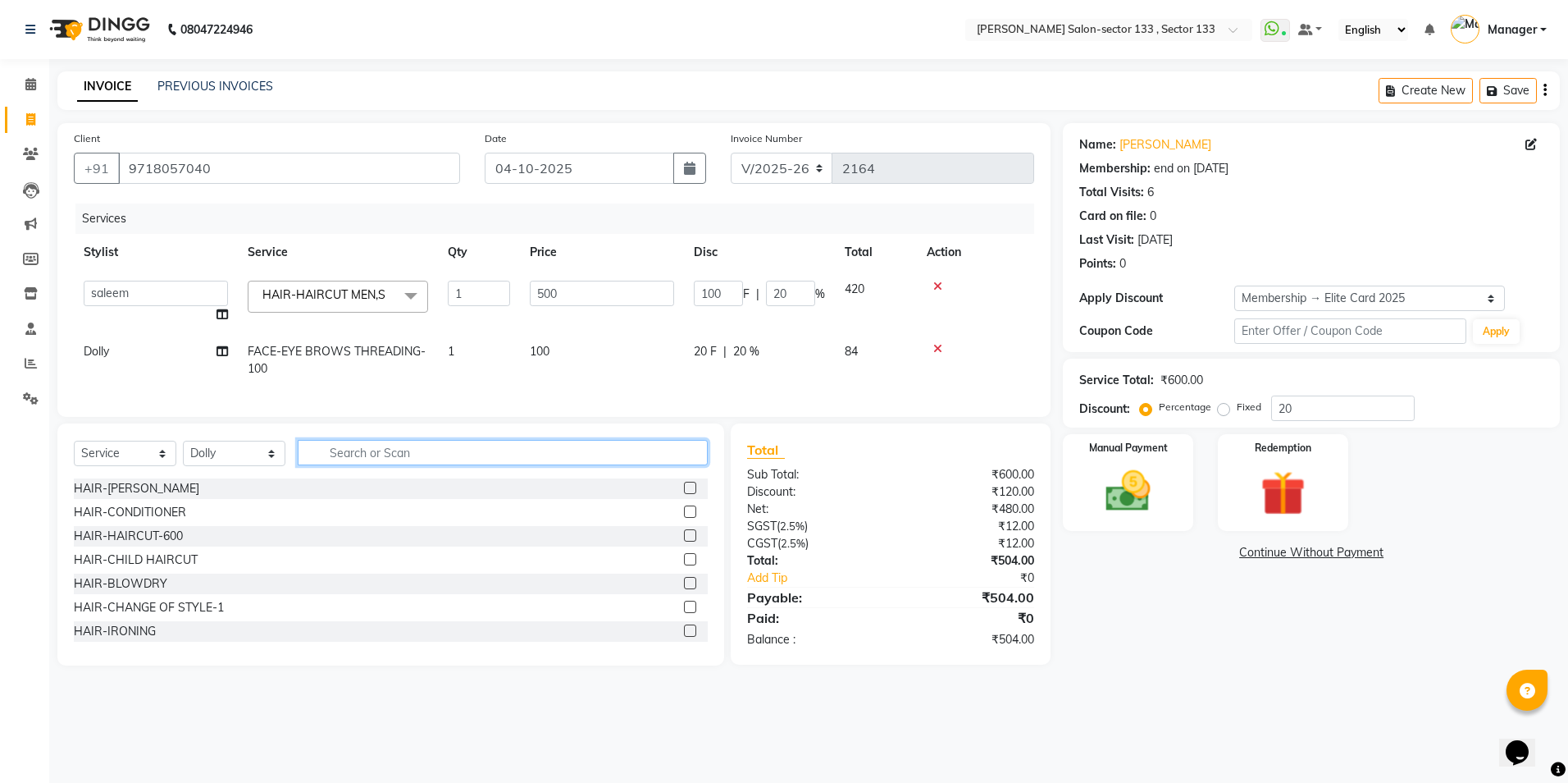
click at [518, 465] on input "text" at bounding box center [503, 452] width 410 height 26
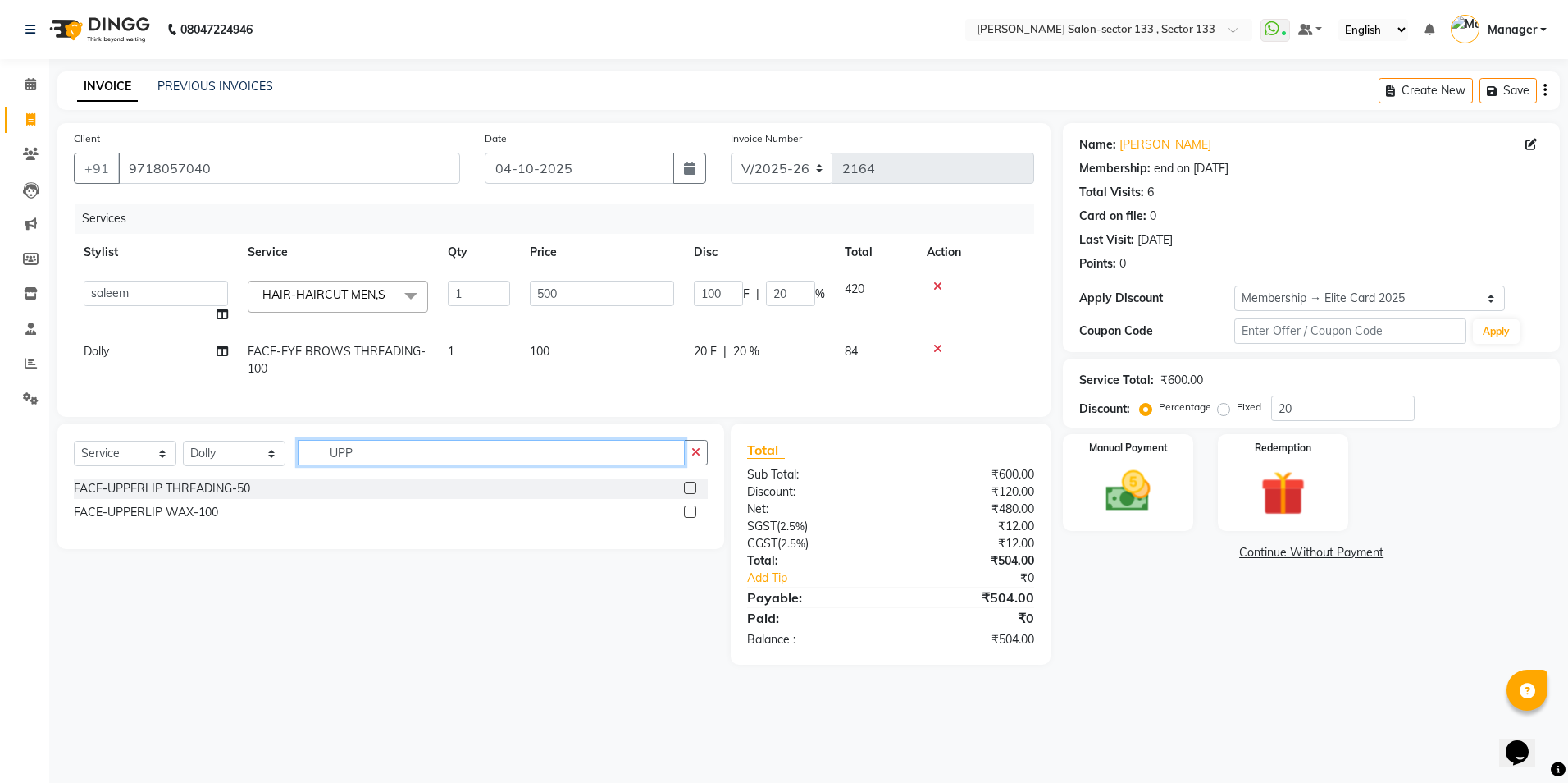
type input "UPP"
click at [696, 494] on label at bounding box center [690, 488] width 12 height 12
click at [695, 494] on input "checkbox" at bounding box center [689, 488] width 11 height 11
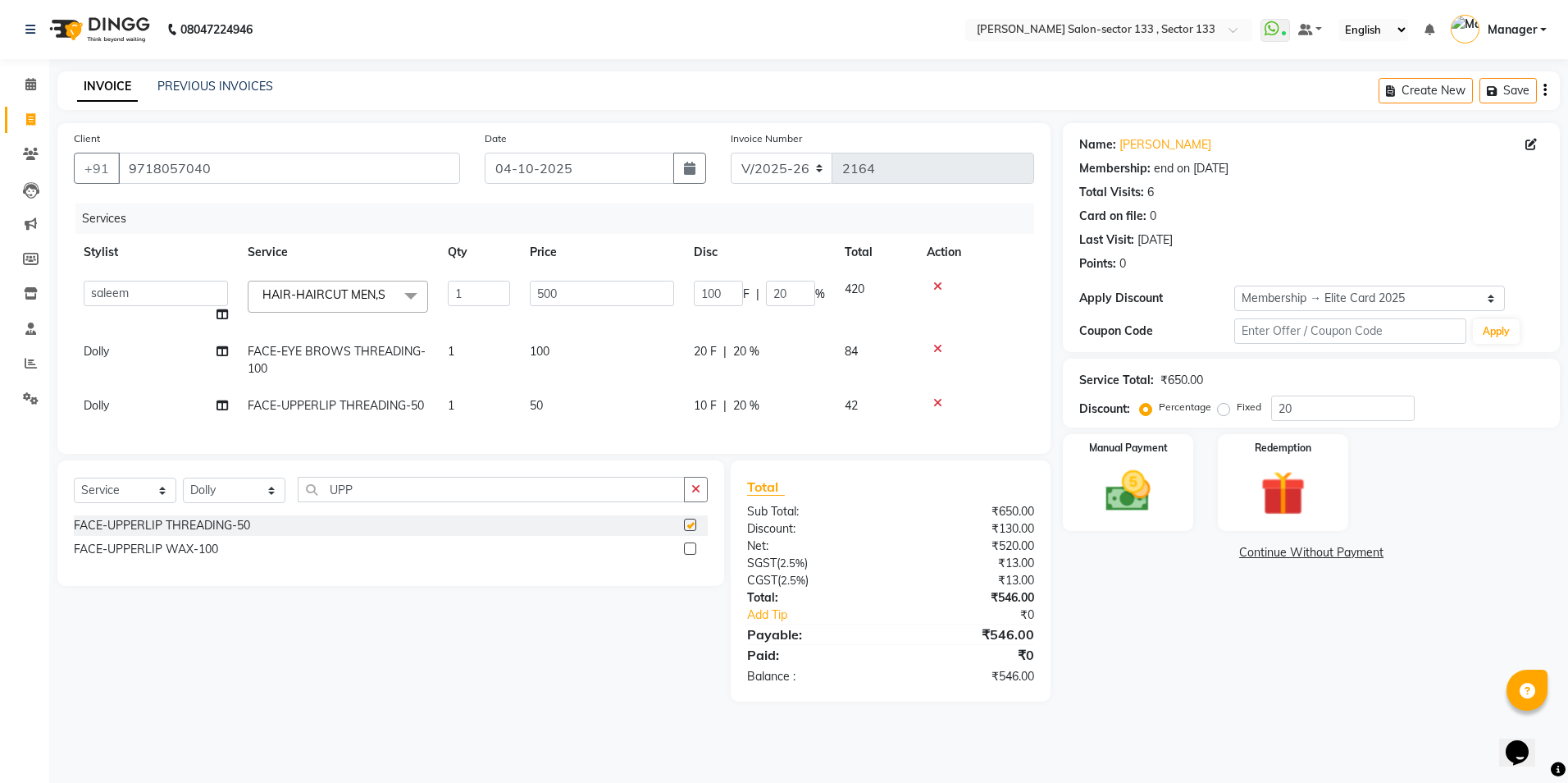
checkbox input "false"
click at [480, 396] on td "1" at bounding box center [479, 405] width 82 height 37
select select "83256"
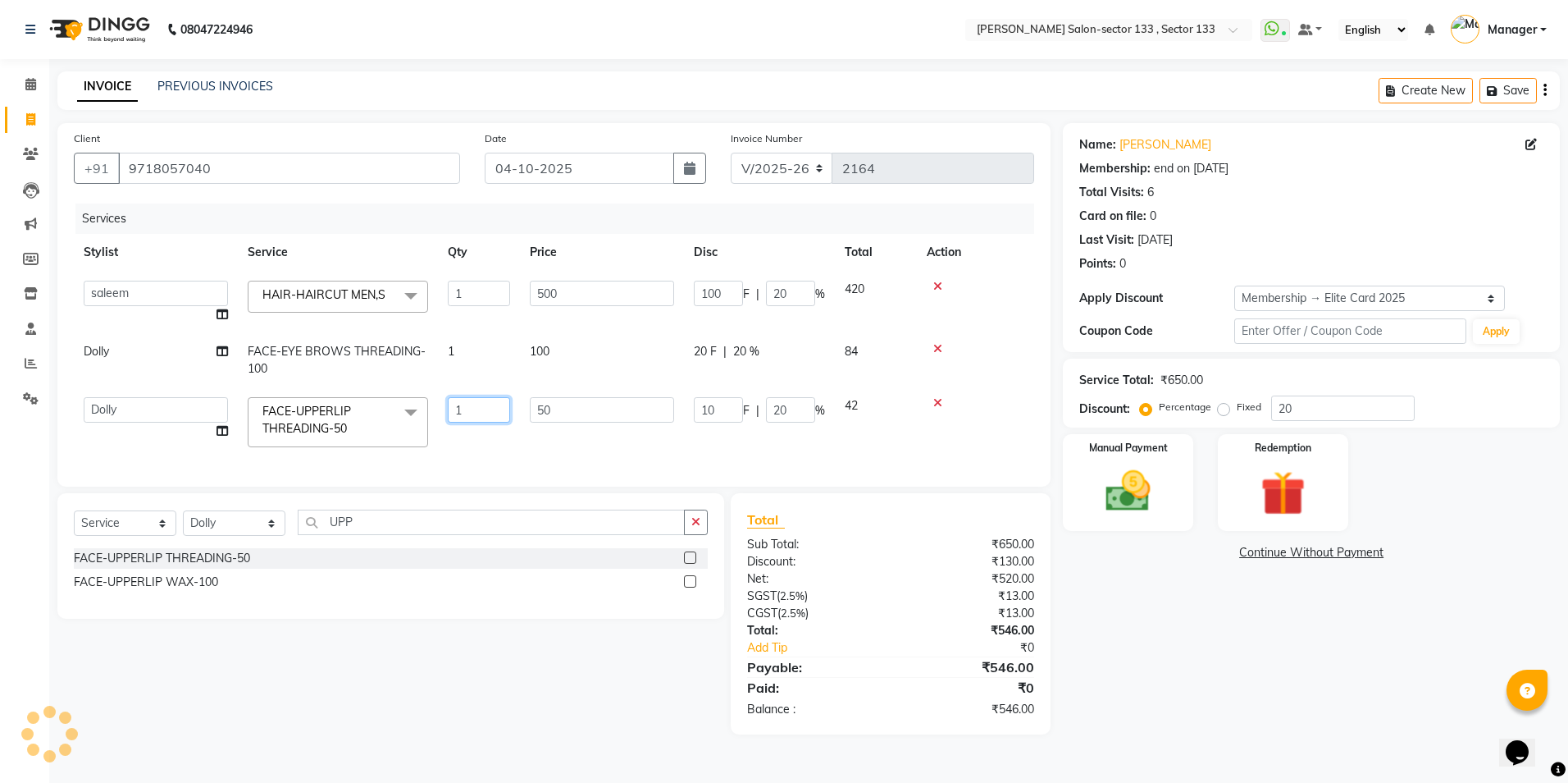
click at [486, 411] on input "1" at bounding box center [479, 410] width 63 height 26
type input "2"
click at [487, 444] on div "Services Stylist Service Qty Price Disc Total Action [PERSON_NAME] [PERSON_NAME…" at bounding box center [553, 337] width 961 height 266
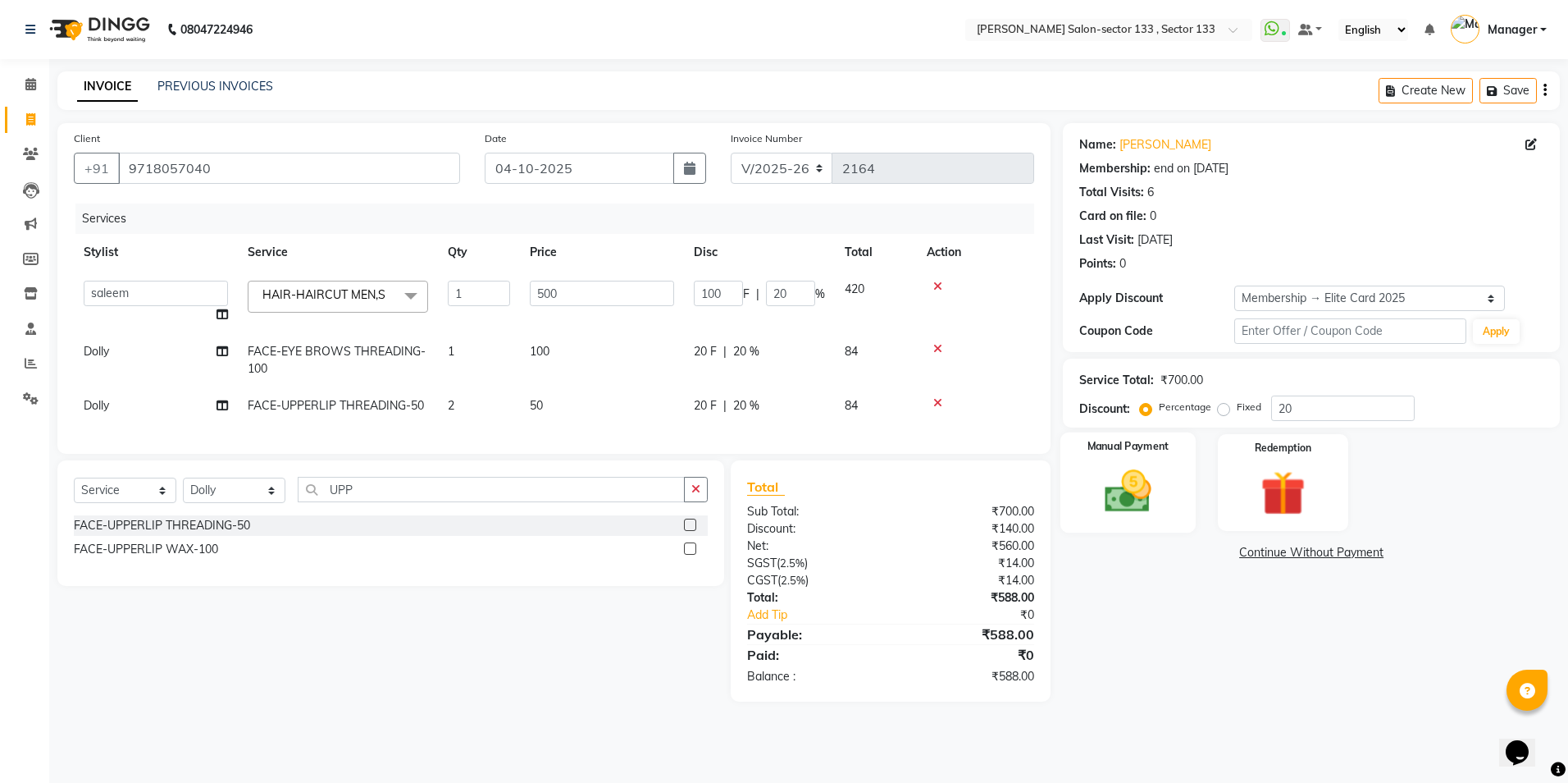
click at [1135, 478] on img at bounding box center [1128, 491] width 77 height 54
click at [1361, 548] on span "UPI" at bounding box center [1359, 552] width 26 height 19
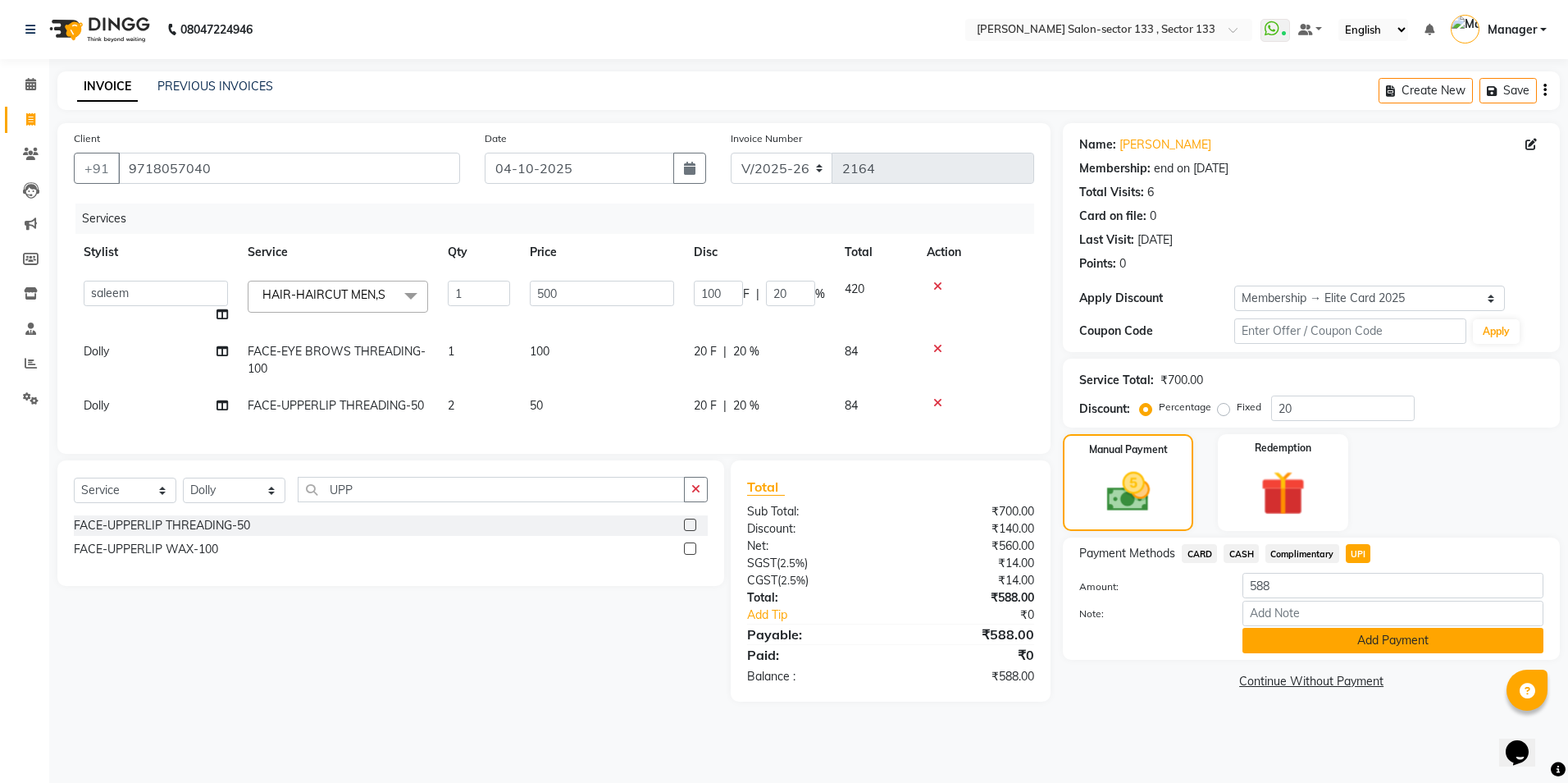
click at [1328, 646] on button "Add Payment" at bounding box center [1393, 641] width 301 height 26
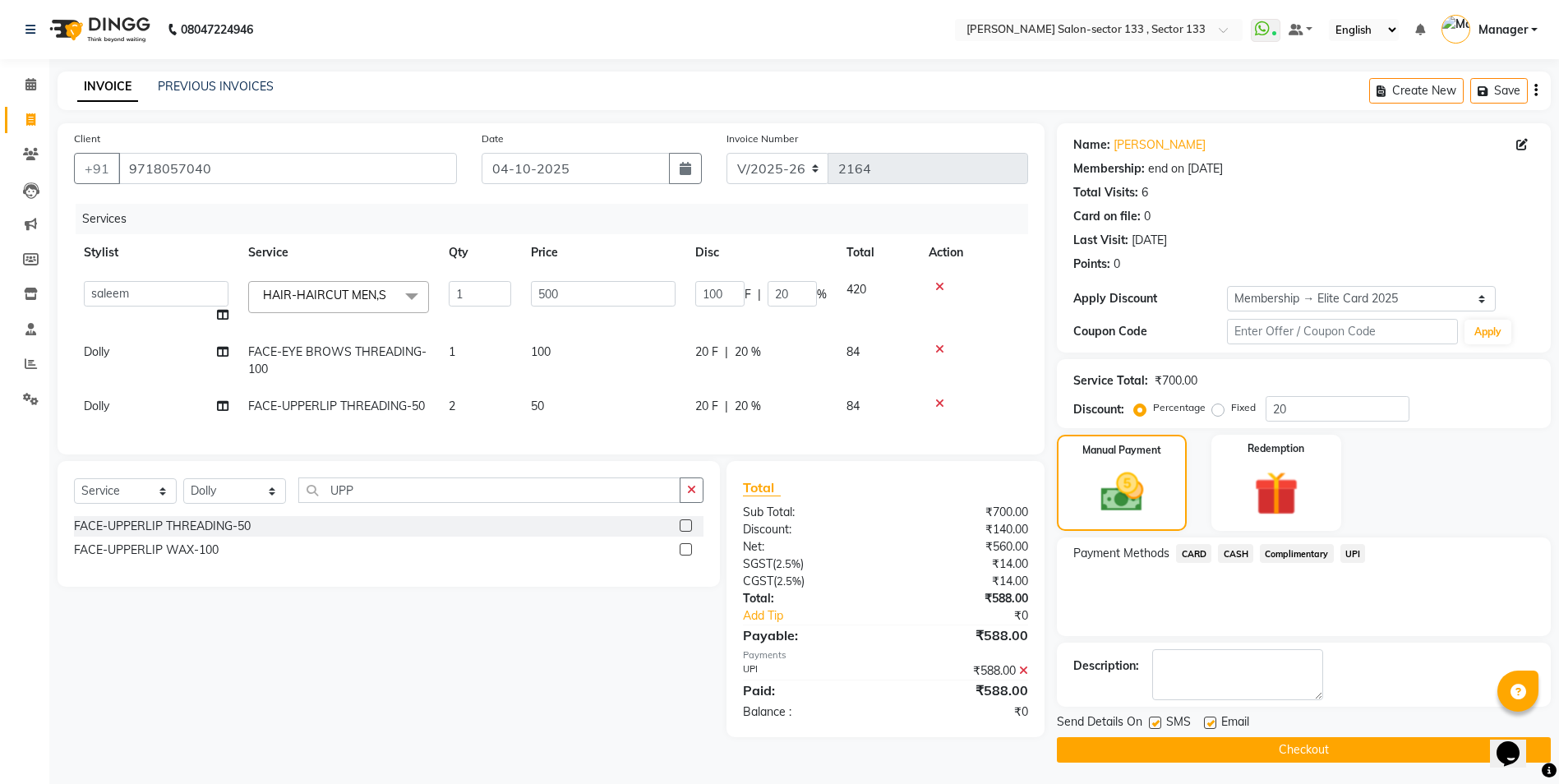
click at [1250, 750] on button "Checkout" at bounding box center [1304, 749] width 494 height 26
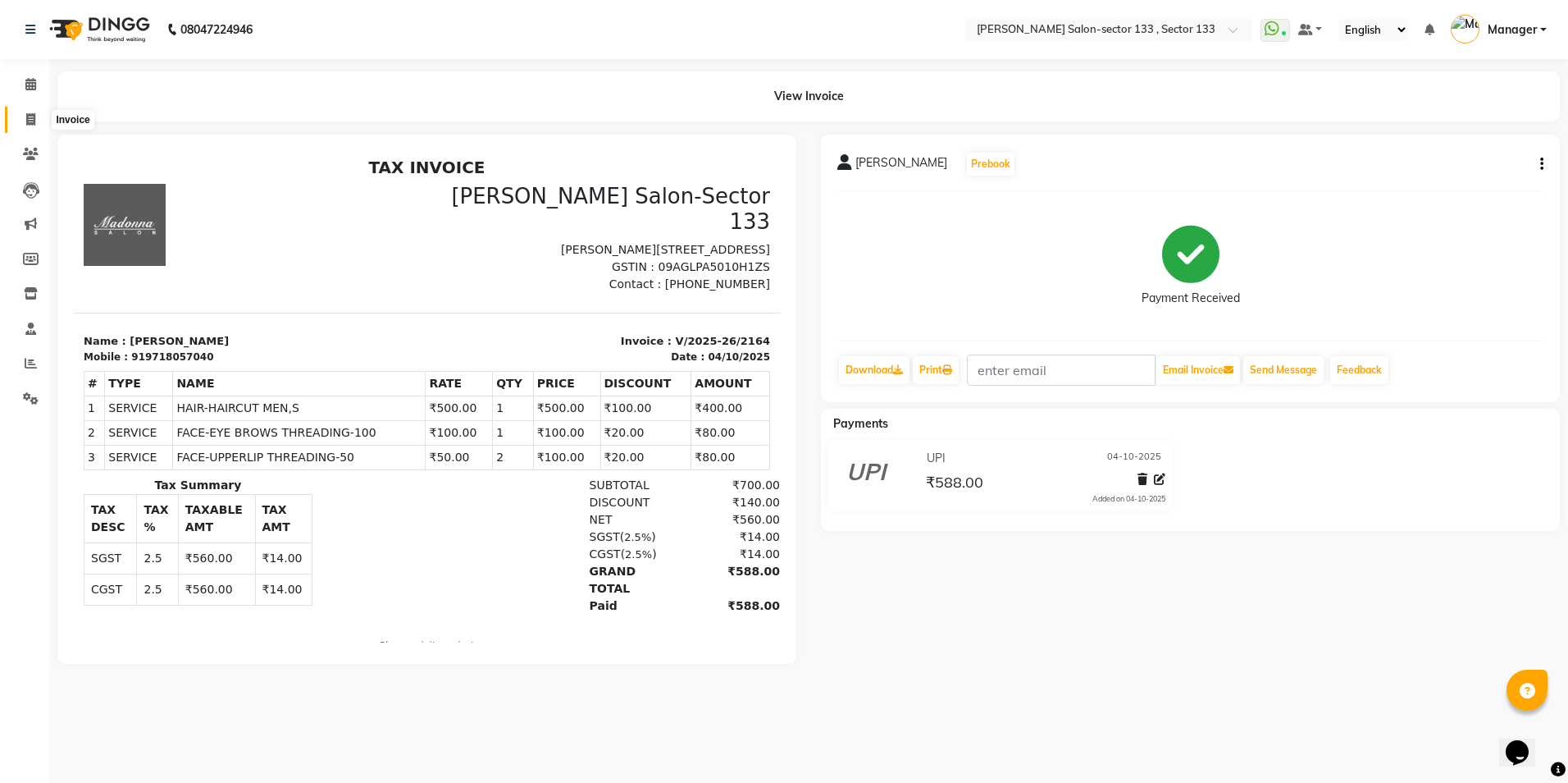
click at [31, 123] on icon at bounding box center [30, 119] width 9 height 12
select select "service"
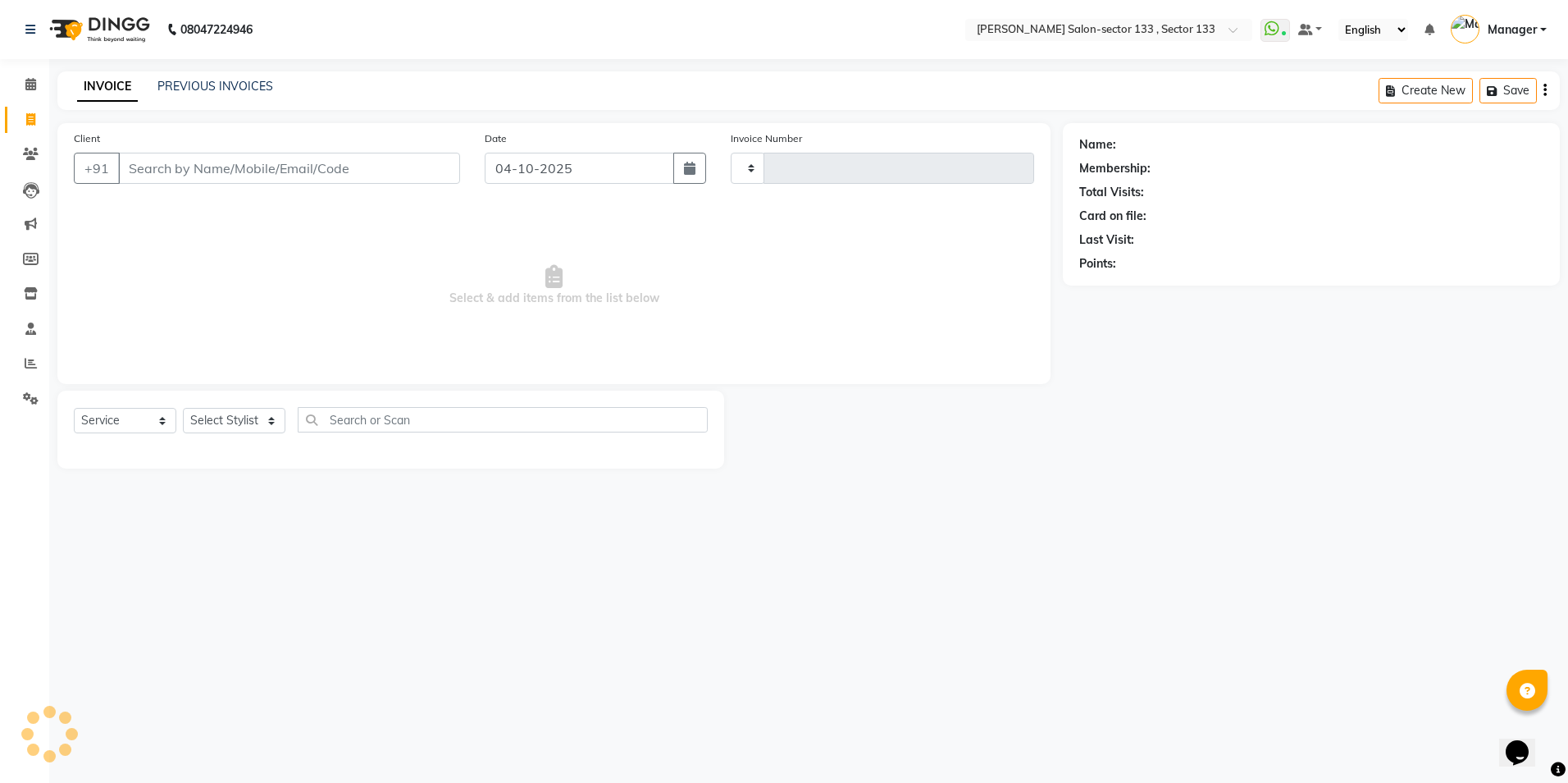
type input "2166"
select select "8302"
type input "9958923077"
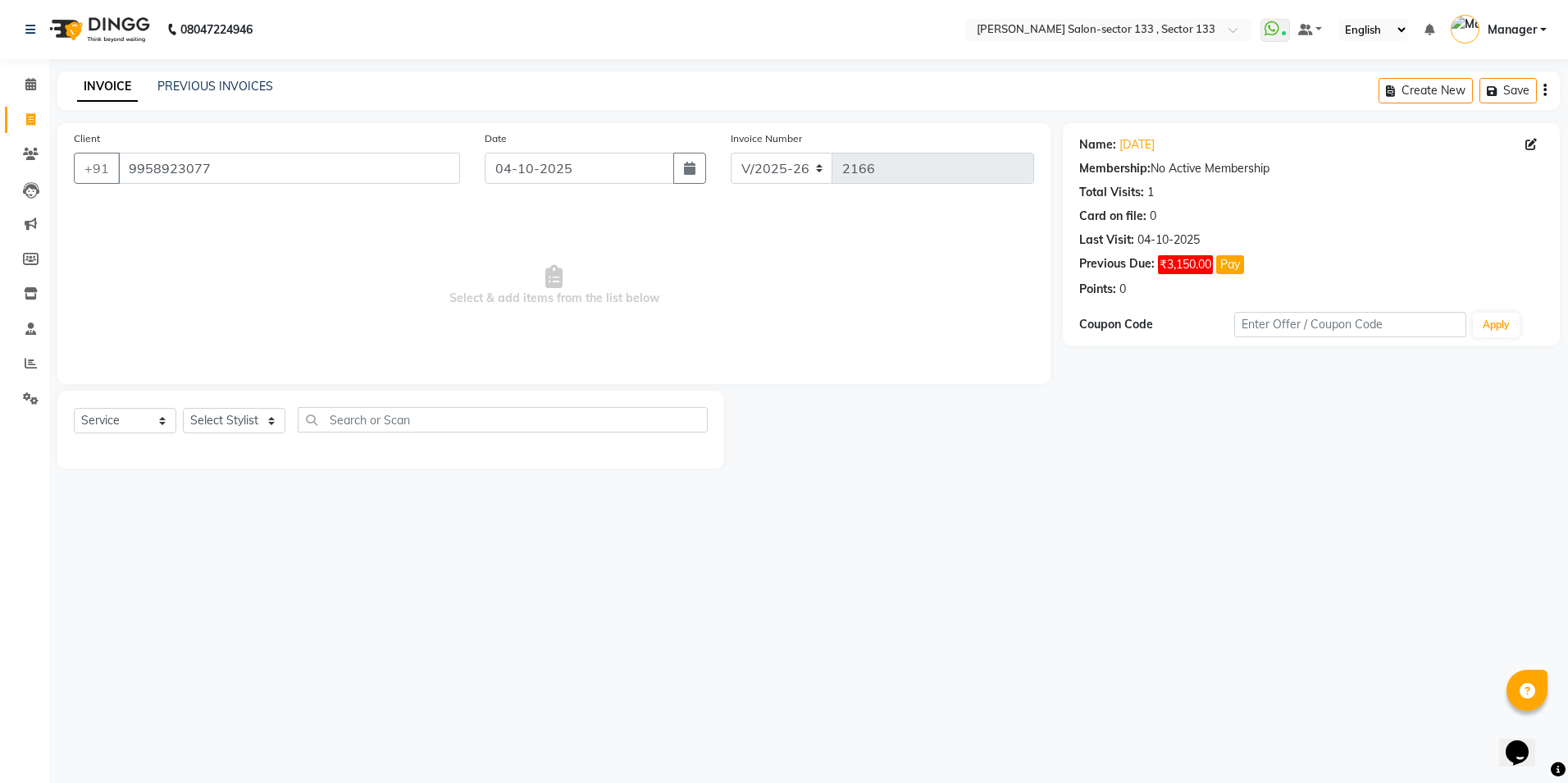
click at [738, 309] on span "Select & add items from the list below" at bounding box center [553, 285] width 961 height 164
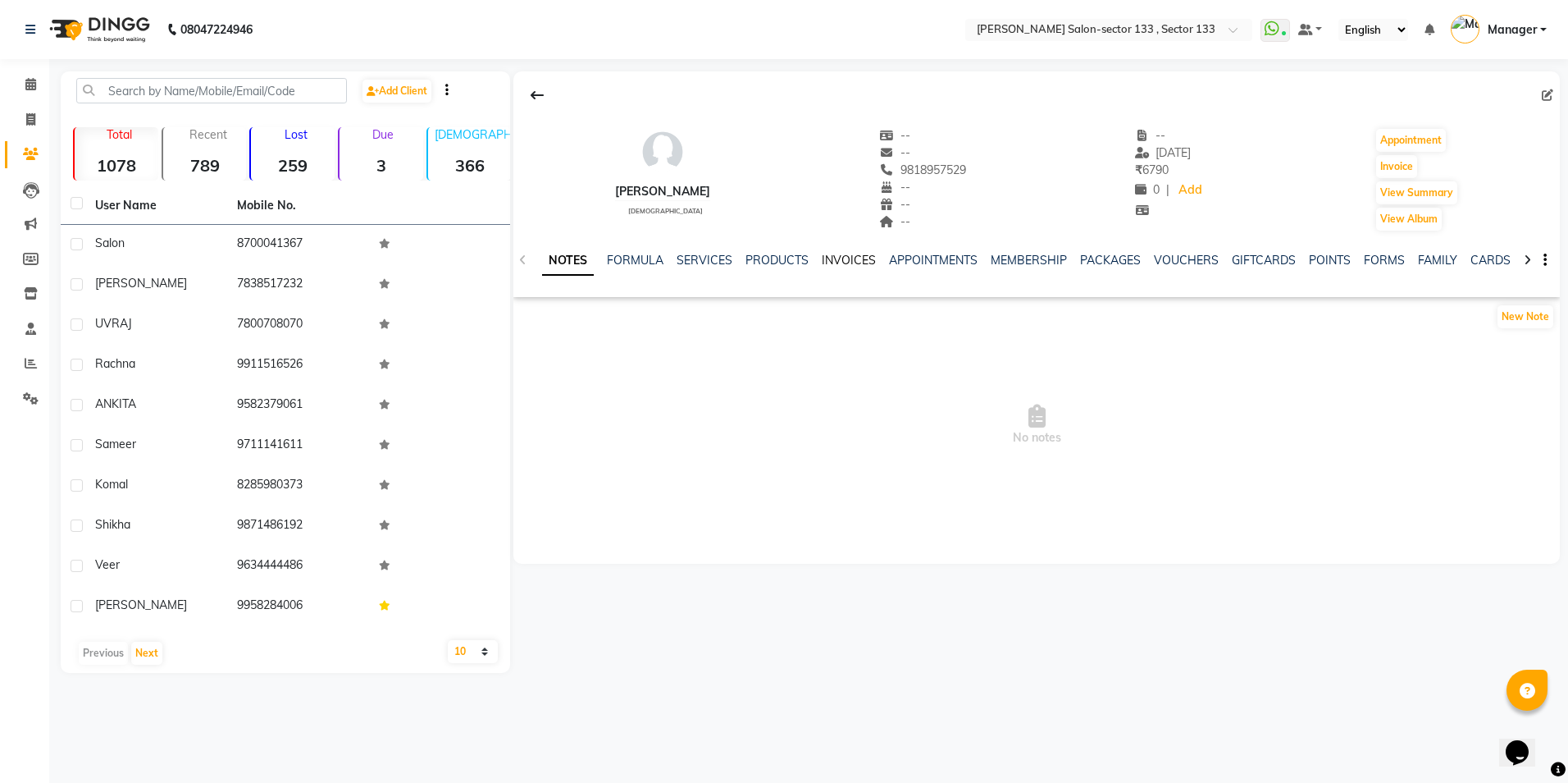
click at [849, 263] on link "INVOICES" at bounding box center [849, 259] width 54 height 15
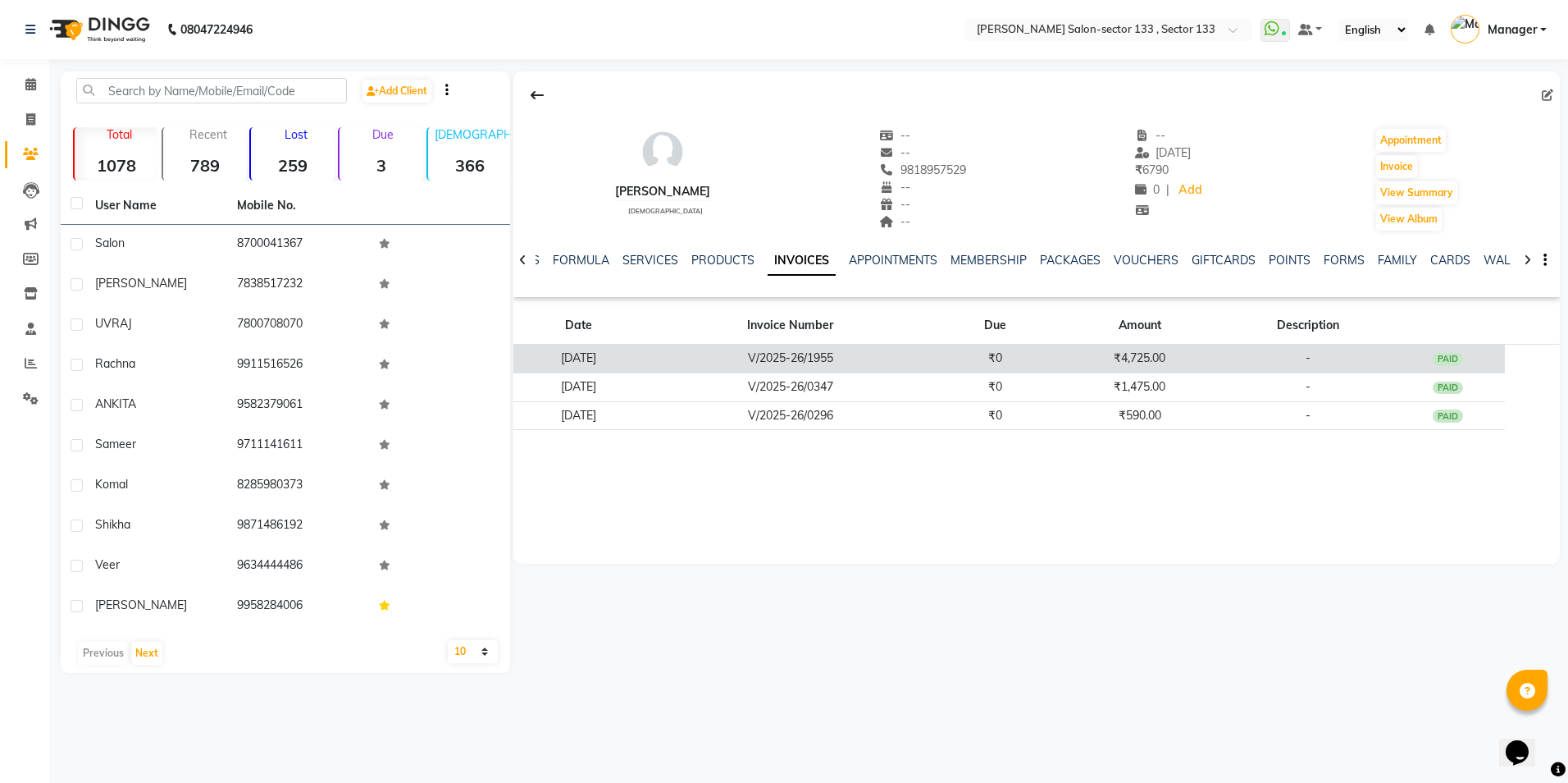
click at [853, 351] on td "V/2025-26/1955" at bounding box center [791, 359] width 294 height 29
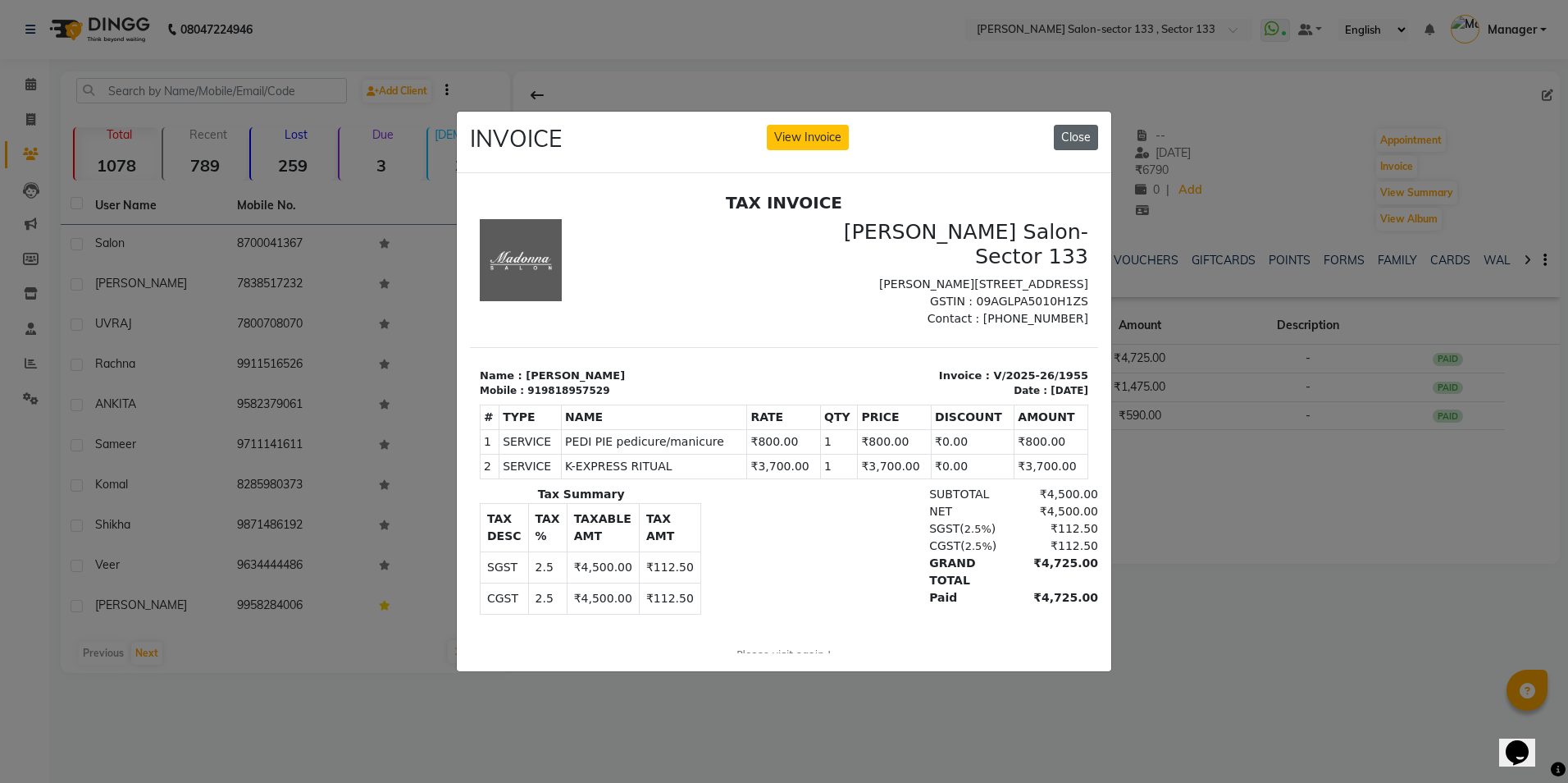
click at [1080, 124] on button "Close" at bounding box center [1076, 137] width 45 height 26
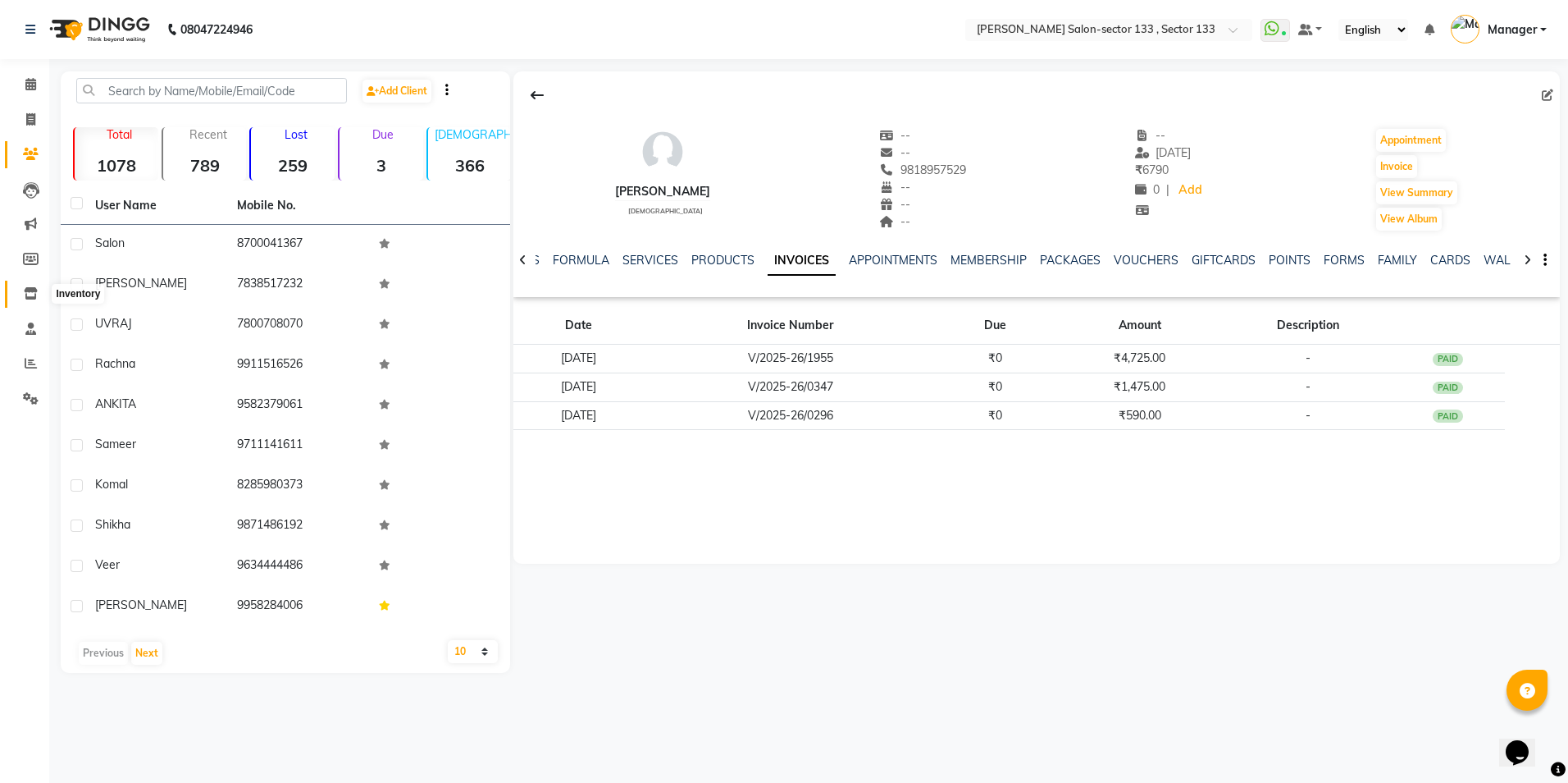
click at [31, 289] on icon at bounding box center [31, 293] width 14 height 12
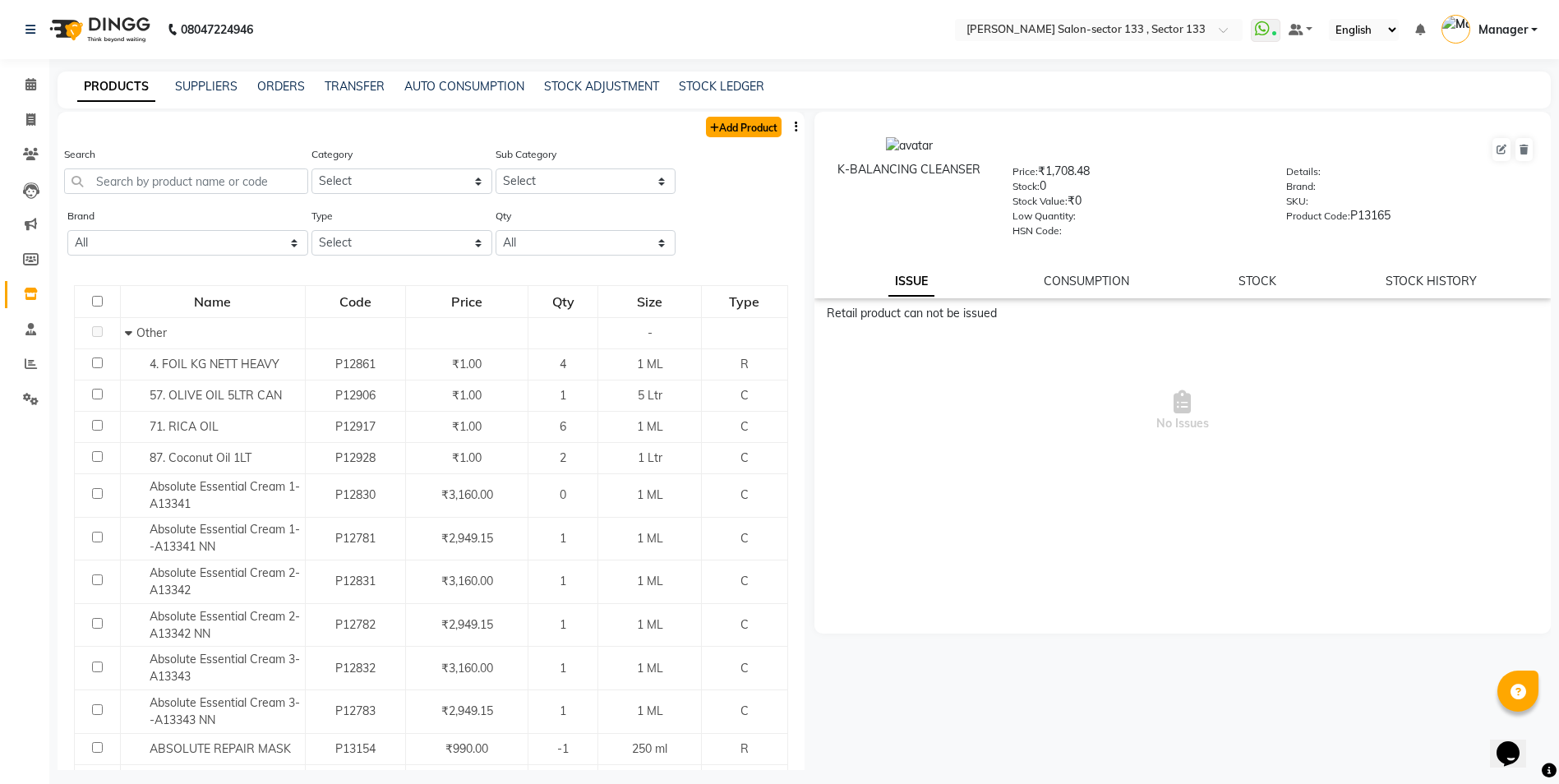
click at [742, 129] on link "Add Product" at bounding box center [744, 126] width 76 height 21
select select "true"
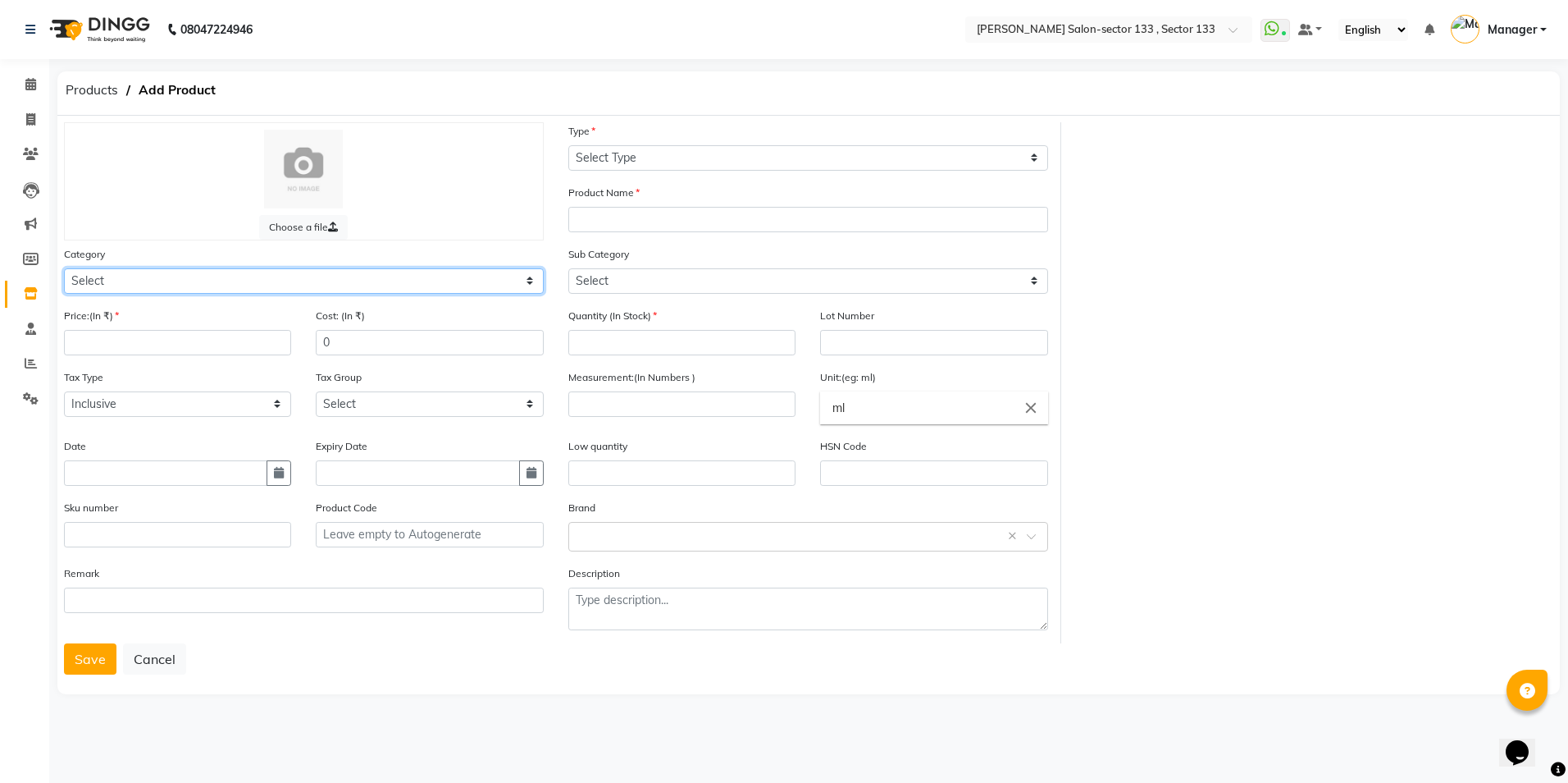
click at [213, 281] on select "Select Hair Skin Makeup Personal Care Appliances Beard Waxing Disposable Thread…" at bounding box center [303, 281] width 480 height 26
select select "880302150"
click at [64, 268] on select "Select Hair Skin Makeup Personal Care Appliances Beard Waxing Disposable Thread…" at bounding box center [303, 281] width 480 height 26
click at [181, 339] on input "number" at bounding box center [177, 343] width 228 height 26
type input "2950"
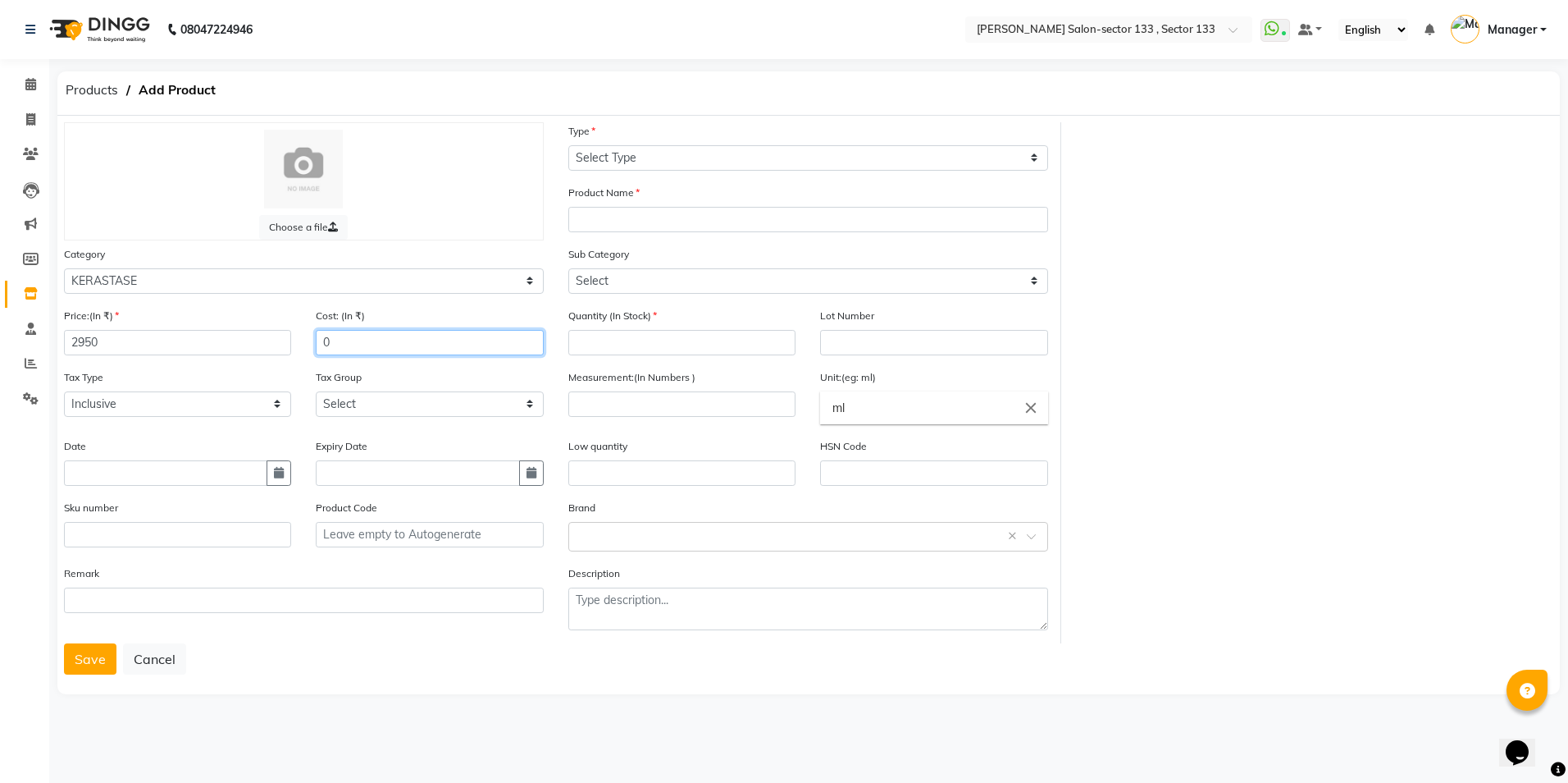
click at [384, 345] on input "0" at bounding box center [429, 343] width 228 height 26
type input "2950"
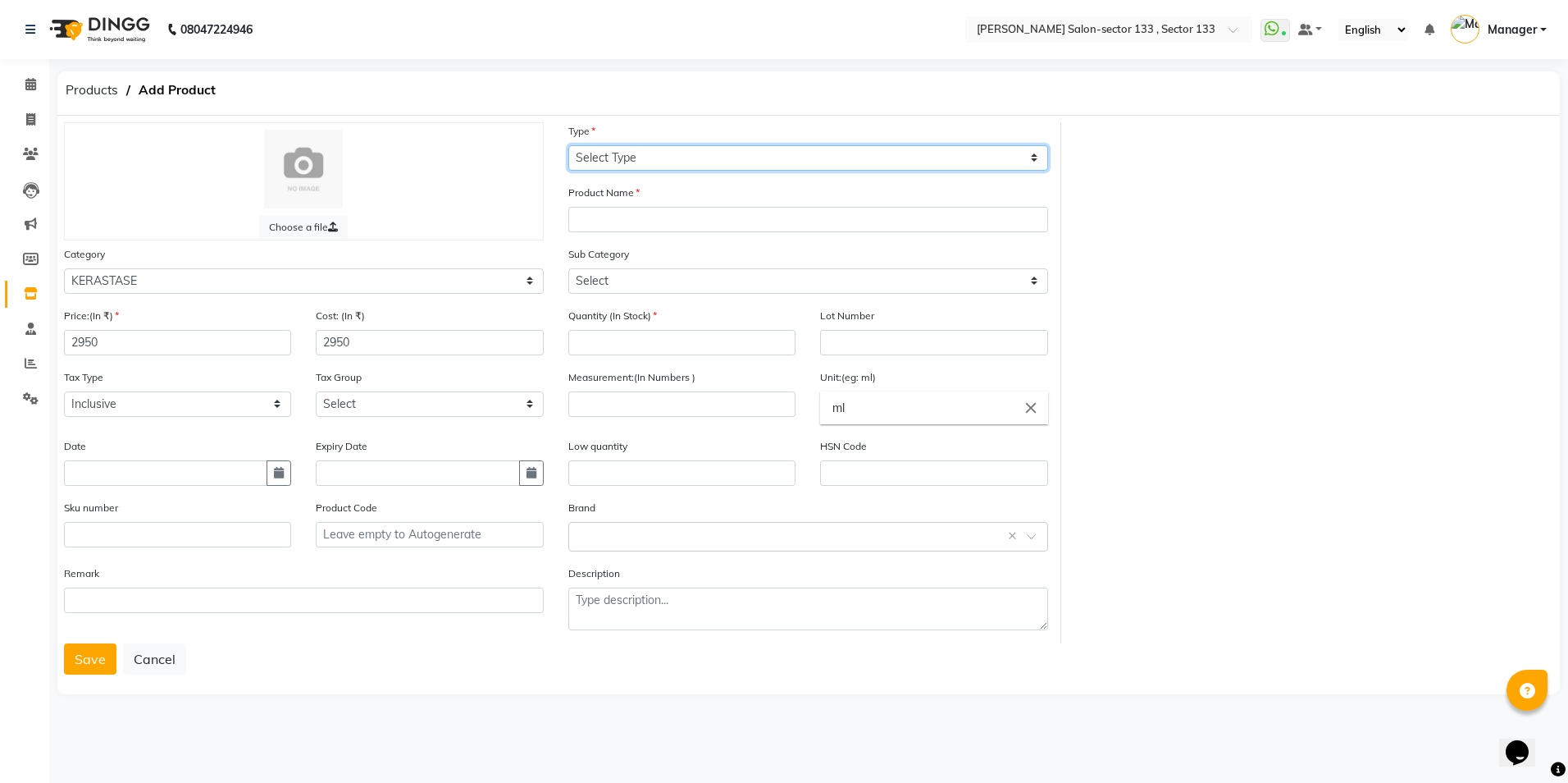
click at [653, 162] on select "Select Type Both Retail Consumable" at bounding box center [808, 158] width 480 height 26
select select "R"
click at [568, 145] on select "Select Type Both Retail Consumable" at bounding box center [808, 158] width 480 height 26
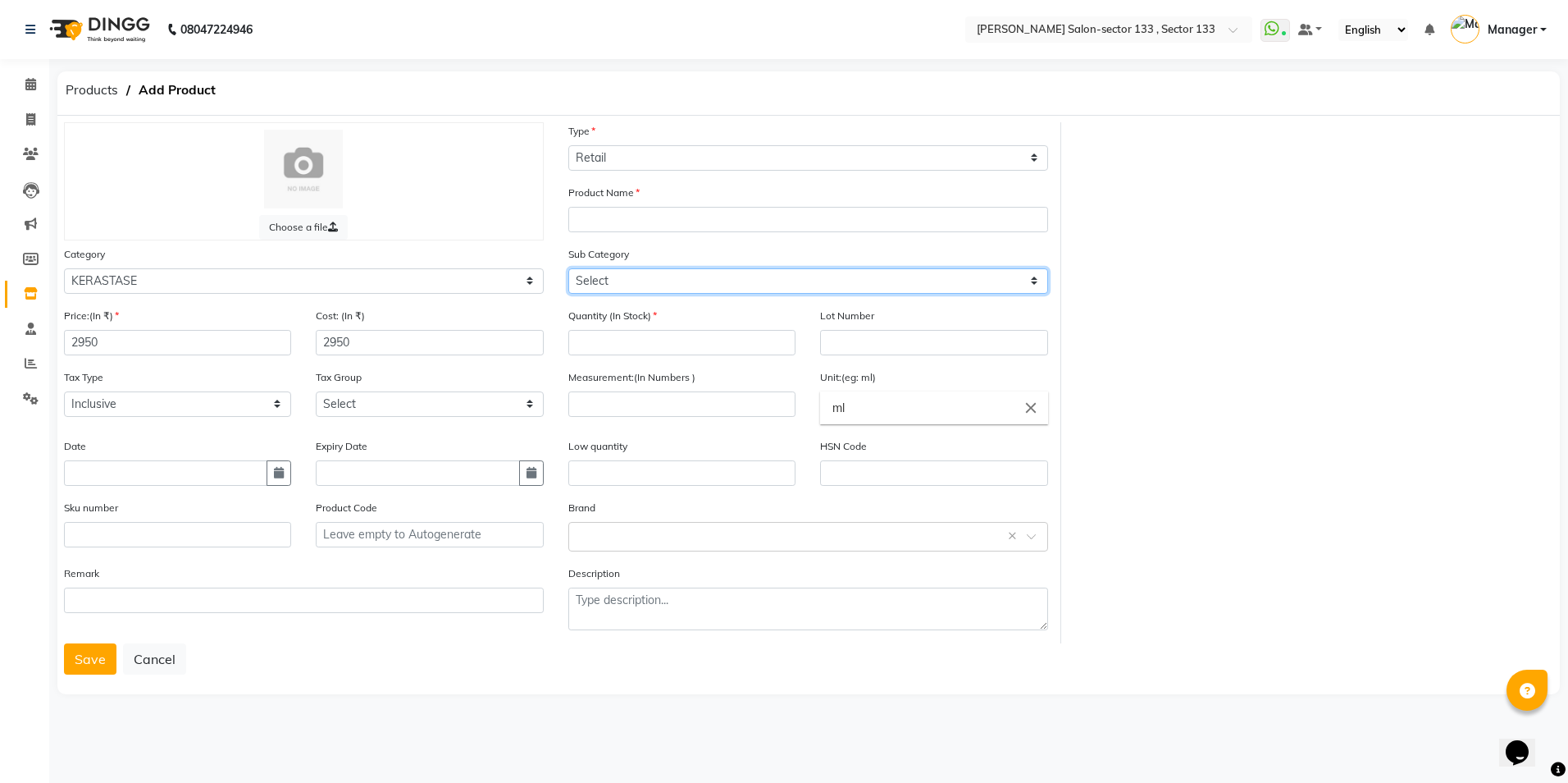
click at [675, 277] on select "Select NUTRITIVE 8H MAGIC NIGHT SERUM" at bounding box center [808, 281] width 480 height 26
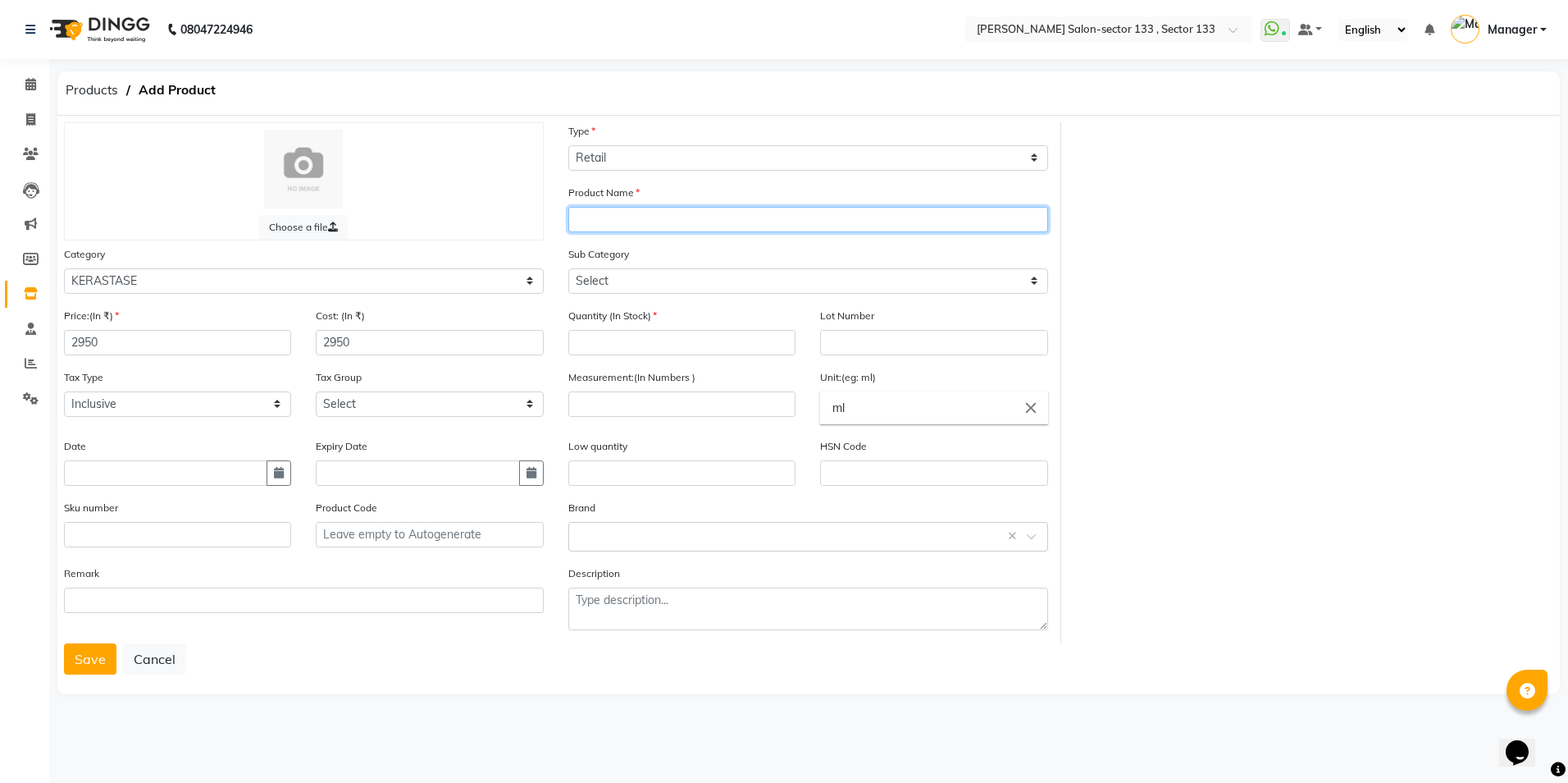
click at [673, 223] on input "text" at bounding box center [808, 220] width 480 height 26
type input "[PERSON_NAME] GENESIS HYDRA"
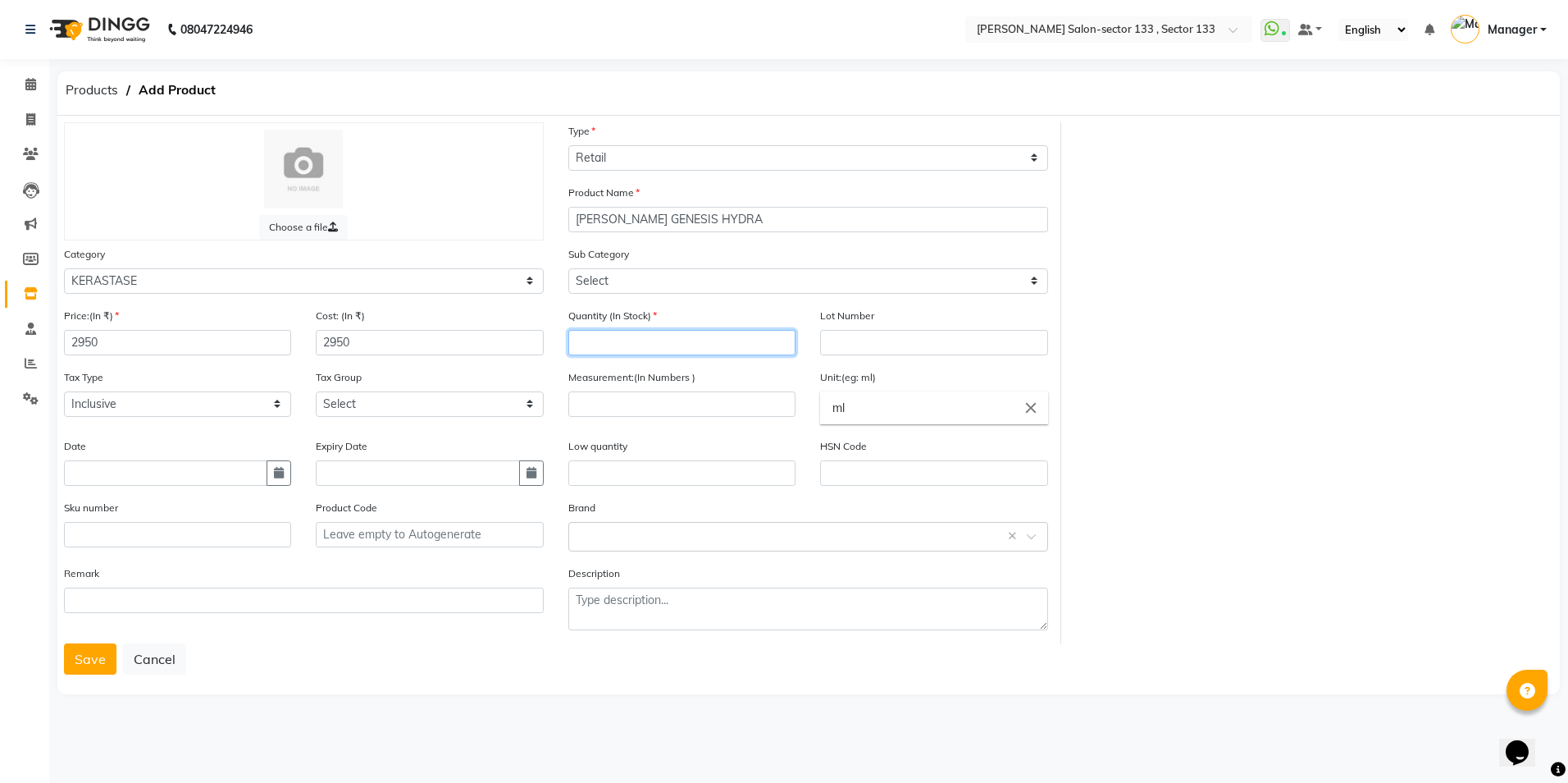
click at [702, 351] on input "number" at bounding box center [682, 343] width 228 height 26
type input "4"
click at [730, 407] on input "number" at bounding box center [682, 404] width 228 height 26
type input "250"
click at [1186, 535] on div "Choose a file Type Select Type Both Retail Consumable Product Name BAIN GENESIS…" at bounding box center [809, 383] width 1514 height 521
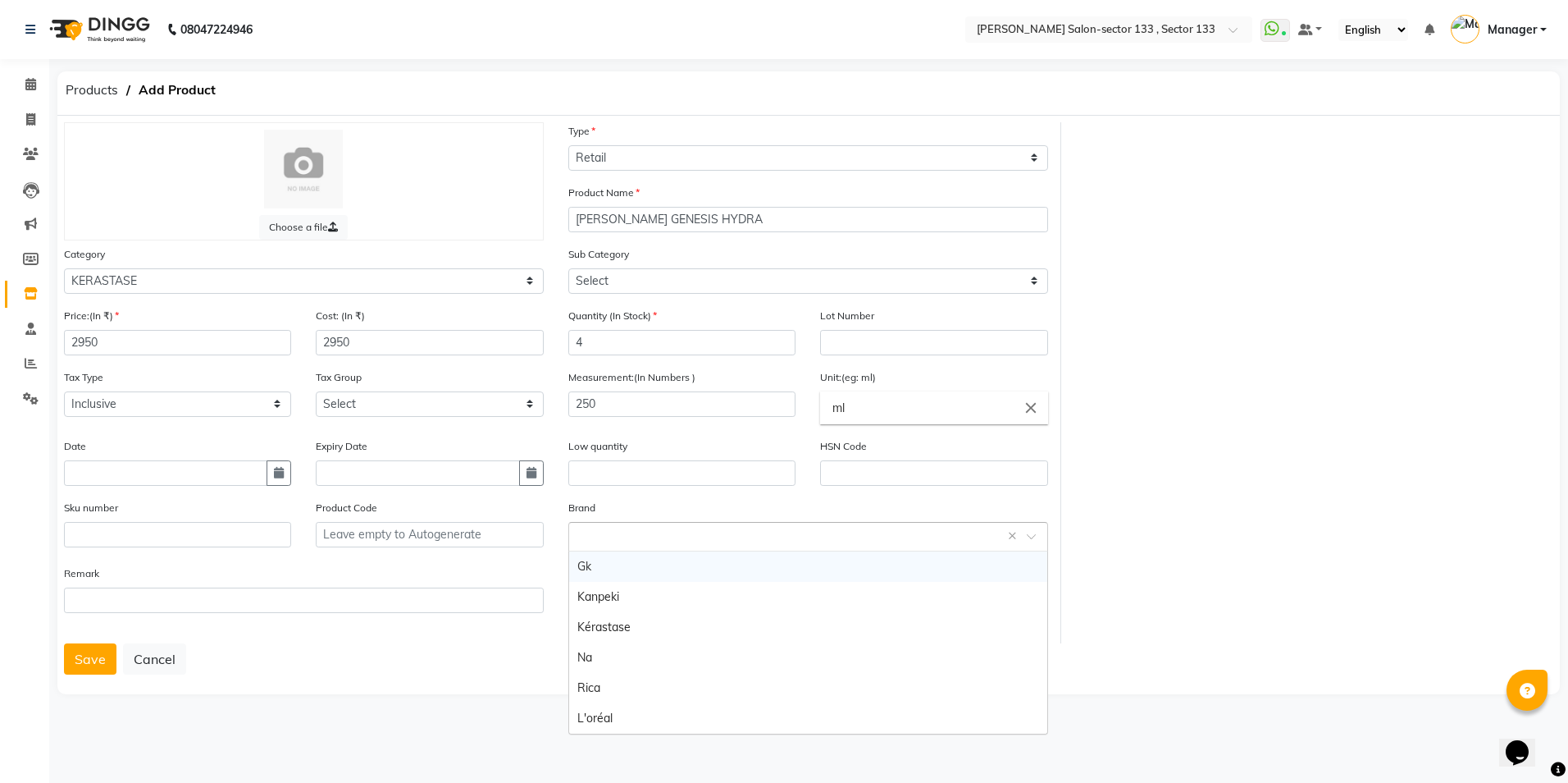
click at [1027, 535] on span at bounding box center [1037, 541] width 21 height 17
click at [791, 617] on div "Kérastase" at bounding box center [808, 627] width 478 height 31
click at [89, 652] on button "Save" at bounding box center [89, 658] width 53 height 31
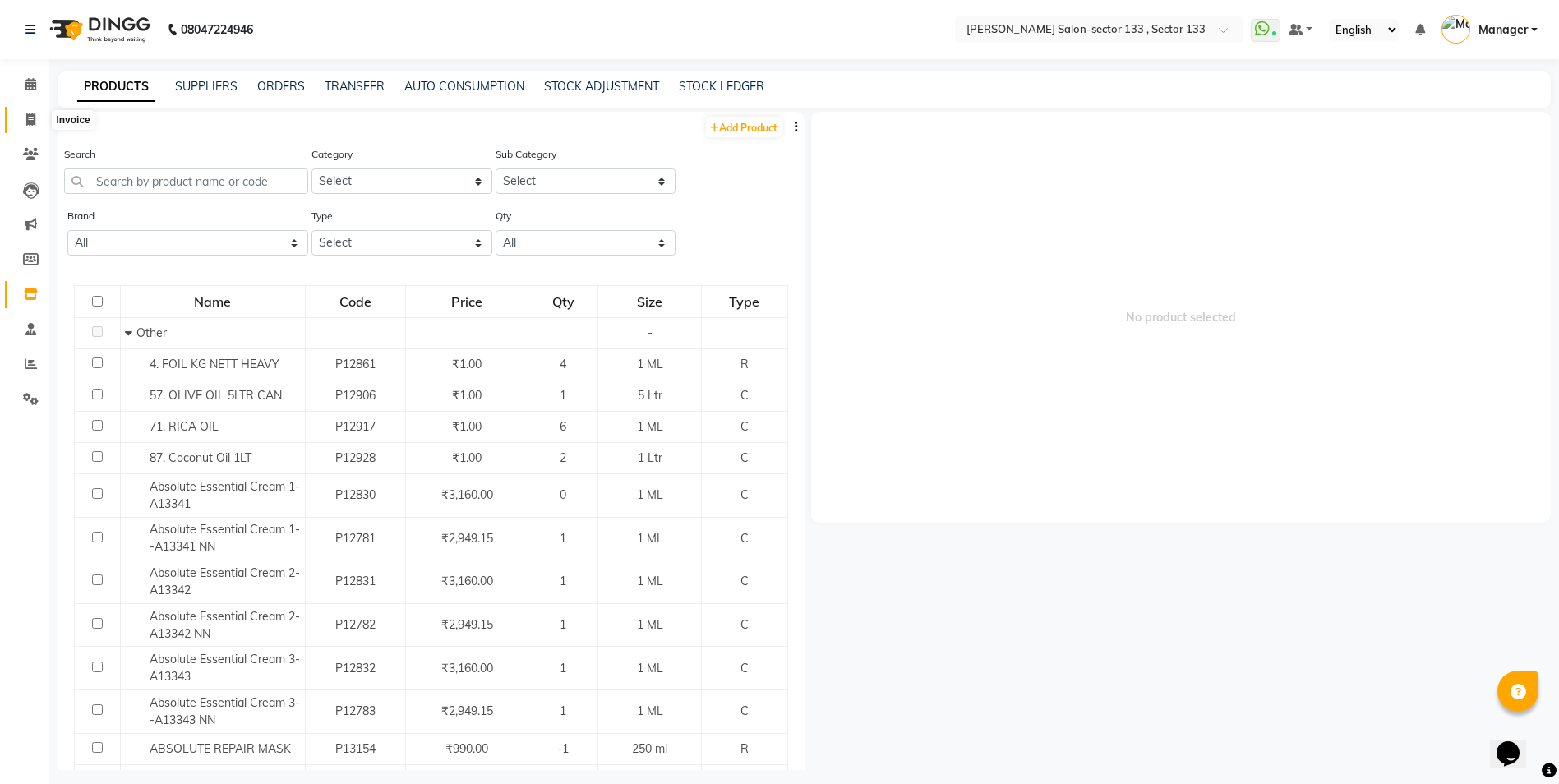
click at [32, 120] on icon at bounding box center [30, 119] width 9 height 12
select select "service"
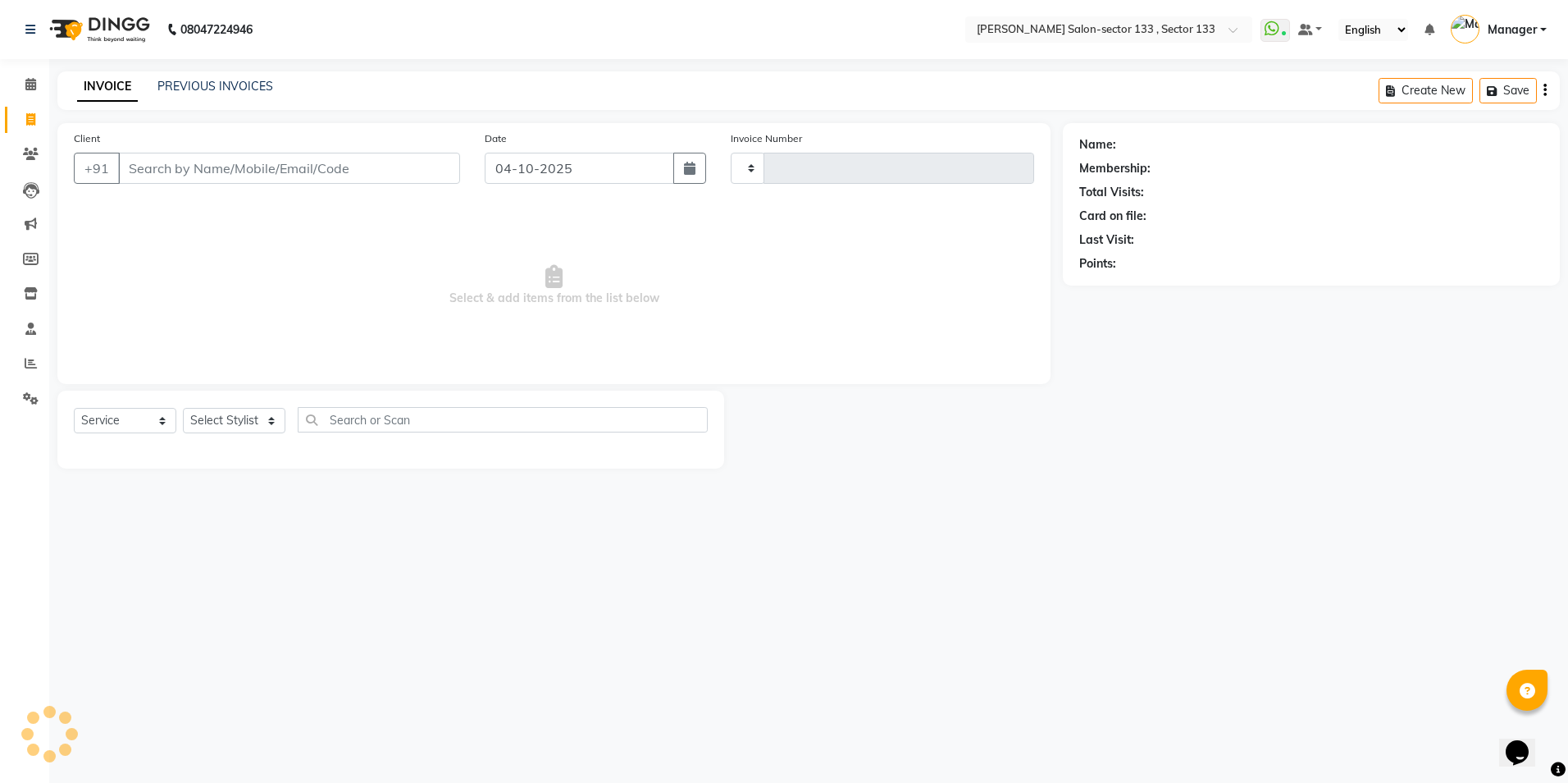
type input "2163"
select select "8302"
click at [217, 409] on select "Select Stylist [PERSON_NAME] [PERSON_NAME] [PERSON_NAME] Manager Mehboob Owner …" at bounding box center [234, 420] width 102 height 26
select select "90931"
click at [183, 407] on select "Select Stylist [PERSON_NAME] [PERSON_NAME] [PERSON_NAME] Manager Mehboob Owner …" at bounding box center [234, 420] width 102 height 26
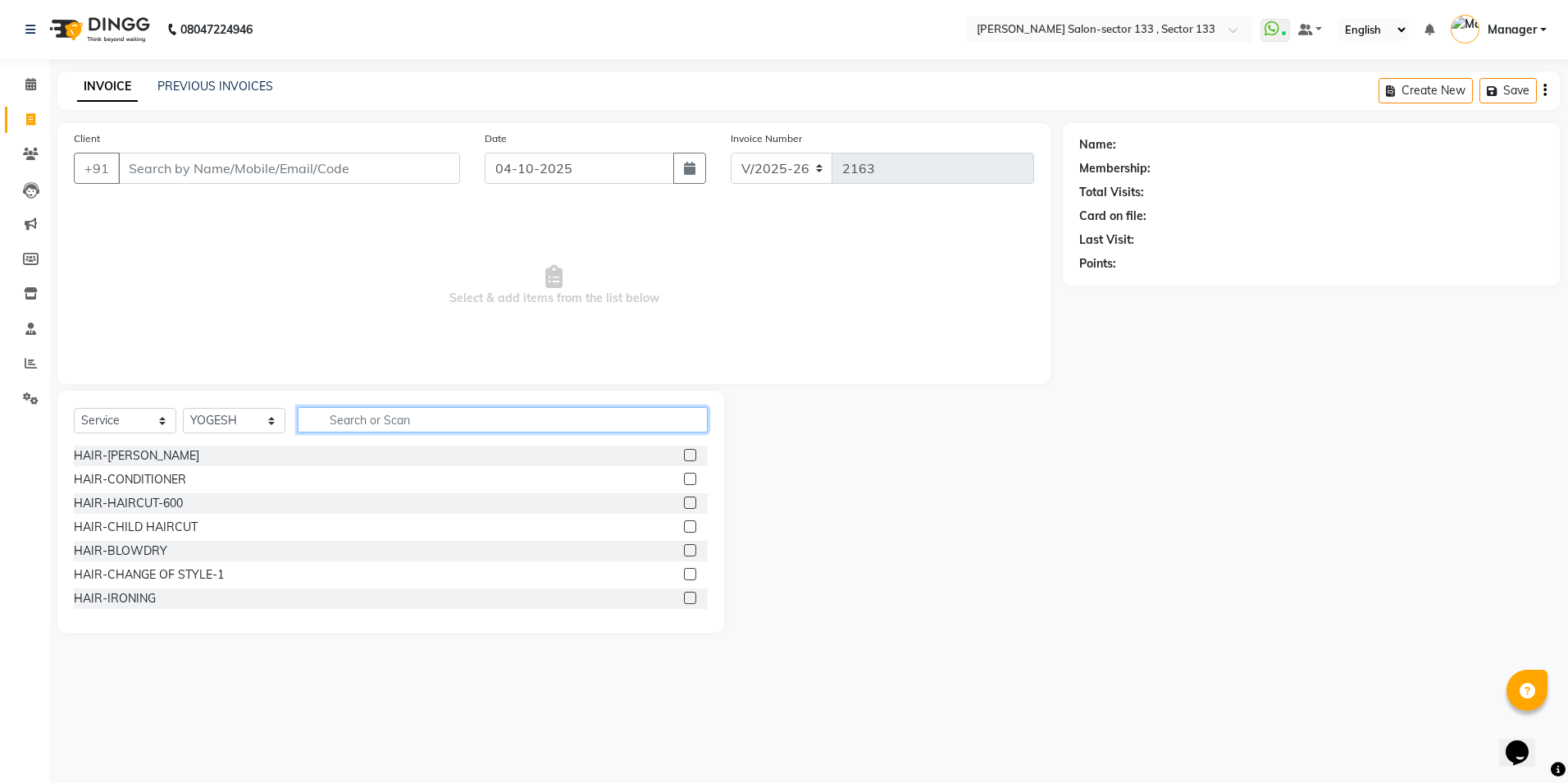
click at [388, 426] on input "text" at bounding box center [503, 419] width 410 height 26
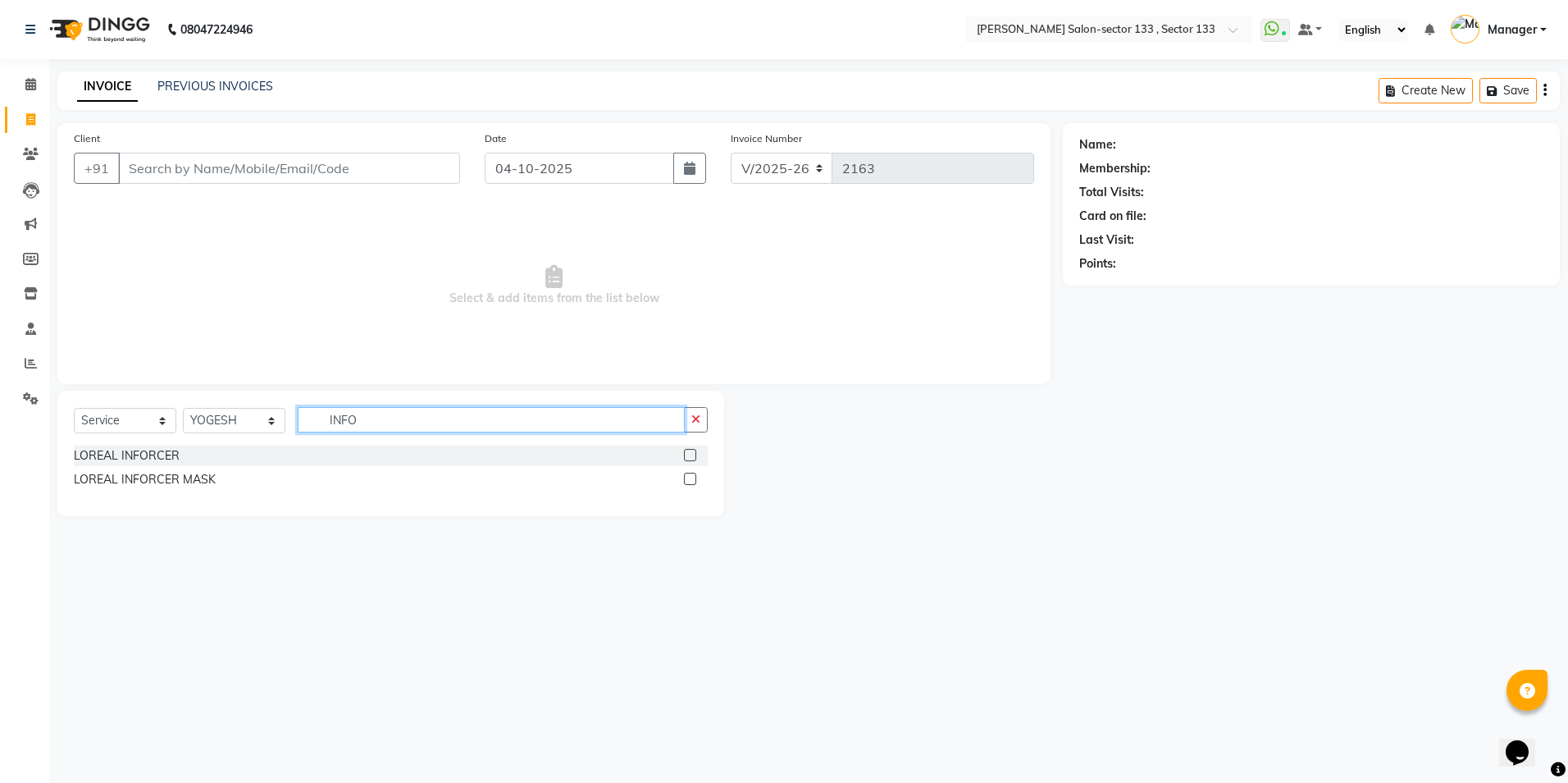
type input "INFO"
click at [692, 454] on label at bounding box center [690, 455] width 12 height 12
click at [692, 454] on input "checkbox" at bounding box center [689, 455] width 11 height 11
checkbox input "true"
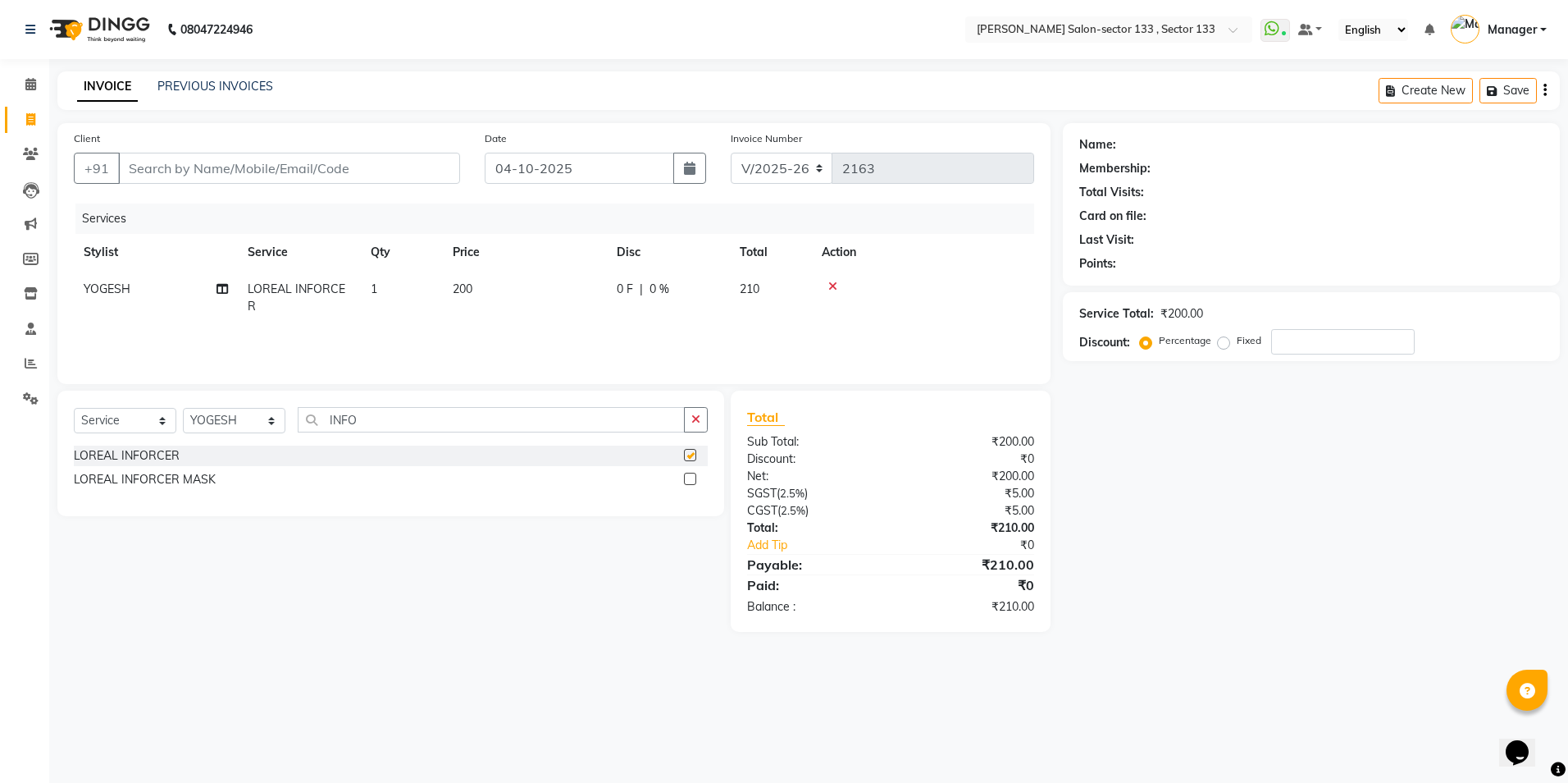
click at [693, 479] on label at bounding box center [690, 478] width 12 height 12
click at [693, 479] on input "checkbox" at bounding box center [689, 479] width 11 height 11
checkbox input "true"
checkbox input "false"
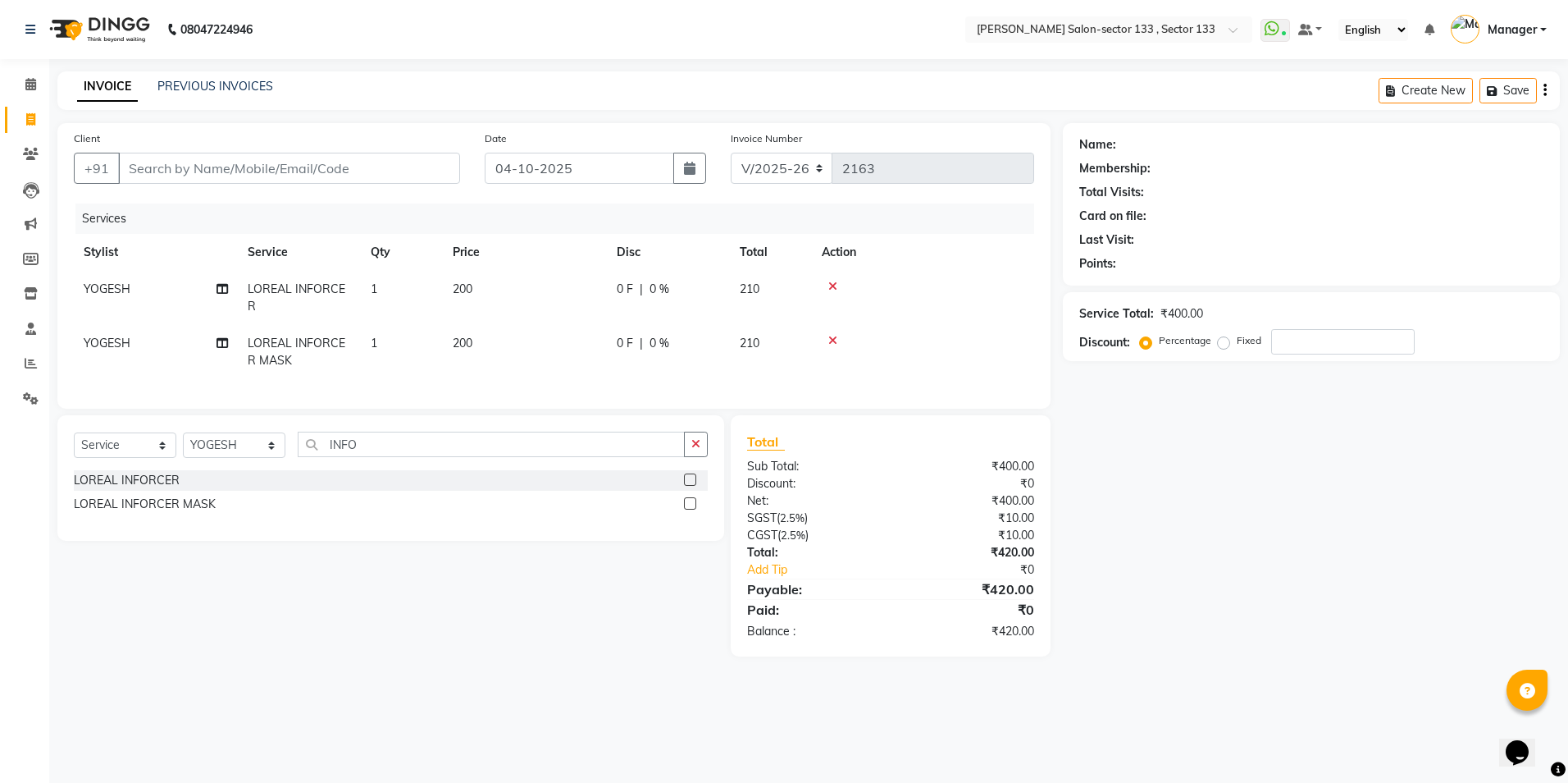
checkbox input "false"
click at [272, 458] on select "Select Stylist [PERSON_NAME] [PERSON_NAME] [PERSON_NAME] Manager Mehboob Owner …" at bounding box center [234, 445] width 102 height 26
select select "90535"
click at [183, 444] on select "Select Stylist [PERSON_NAME] [PERSON_NAME] [PERSON_NAME] Manager Mehboob Owner …" at bounding box center [234, 445] width 102 height 26
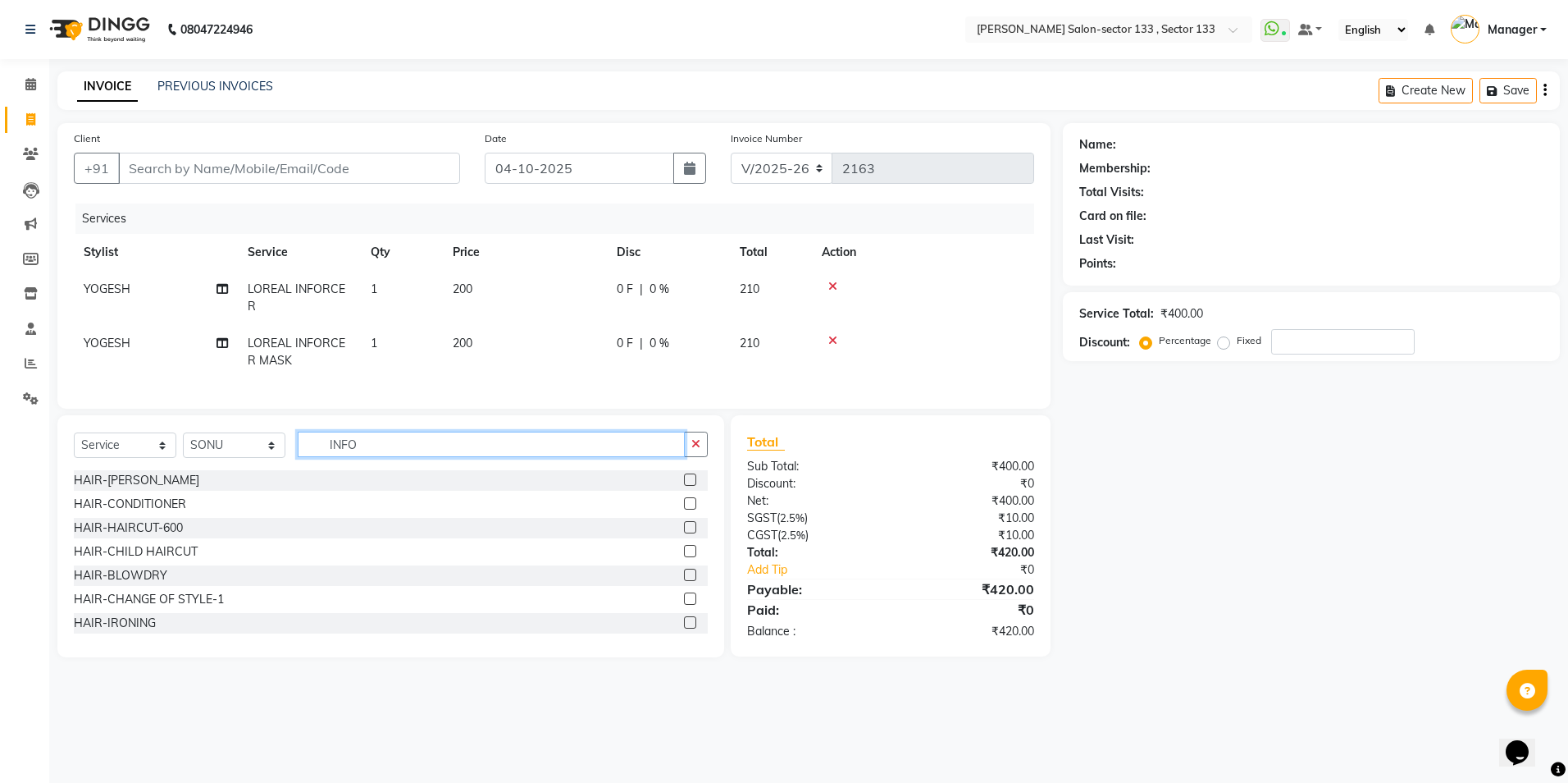
click at [365, 457] on input "INFO" at bounding box center [492, 444] width 388 height 26
click at [684, 491] on div at bounding box center [689, 481] width 11 height 17
click at [684, 486] on label at bounding box center [690, 479] width 12 height 12
click at [684, 486] on input "checkbox" at bounding box center [689, 480] width 11 height 11
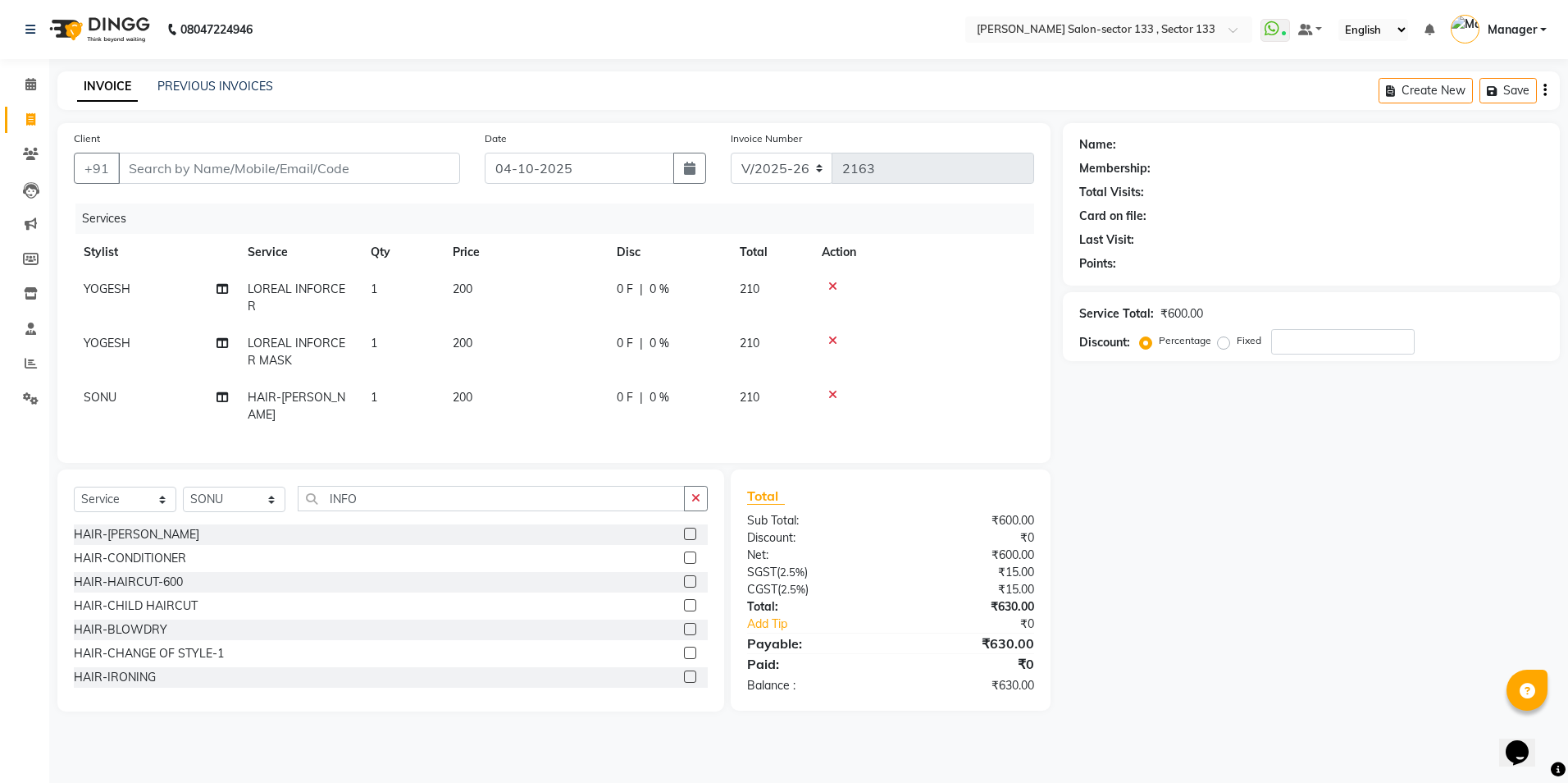
click at [678, 559] on div "HAIR-SHAMPOO LOREAL HAIR-CONDITIONER HAIR-HAIRCUT-600 HAIR-CHILD HAIRCUT HAIR-B…" at bounding box center [391, 605] width 634 height 164
click at [684, 545] on div at bounding box center [689, 536] width 11 height 17
click at [684, 540] on label at bounding box center [690, 534] width 12 height 12
click at [684, 540] on input "checkbox" at bounding box center [689, 534] width 11 height 11
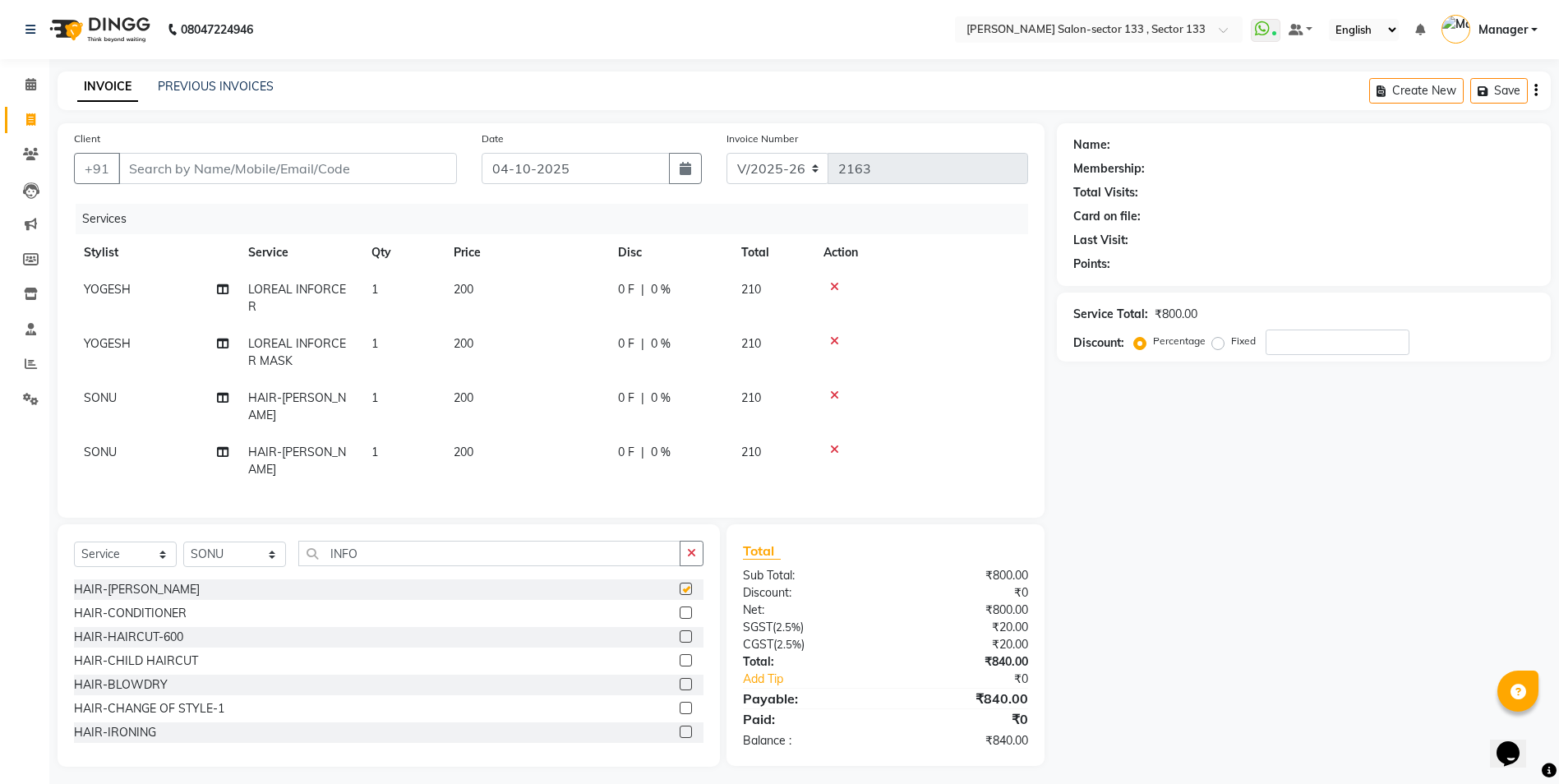
checkbox input "false"
click at [492, 566] on input "INFO" at bounding box center [490, 553] width 382 height 26
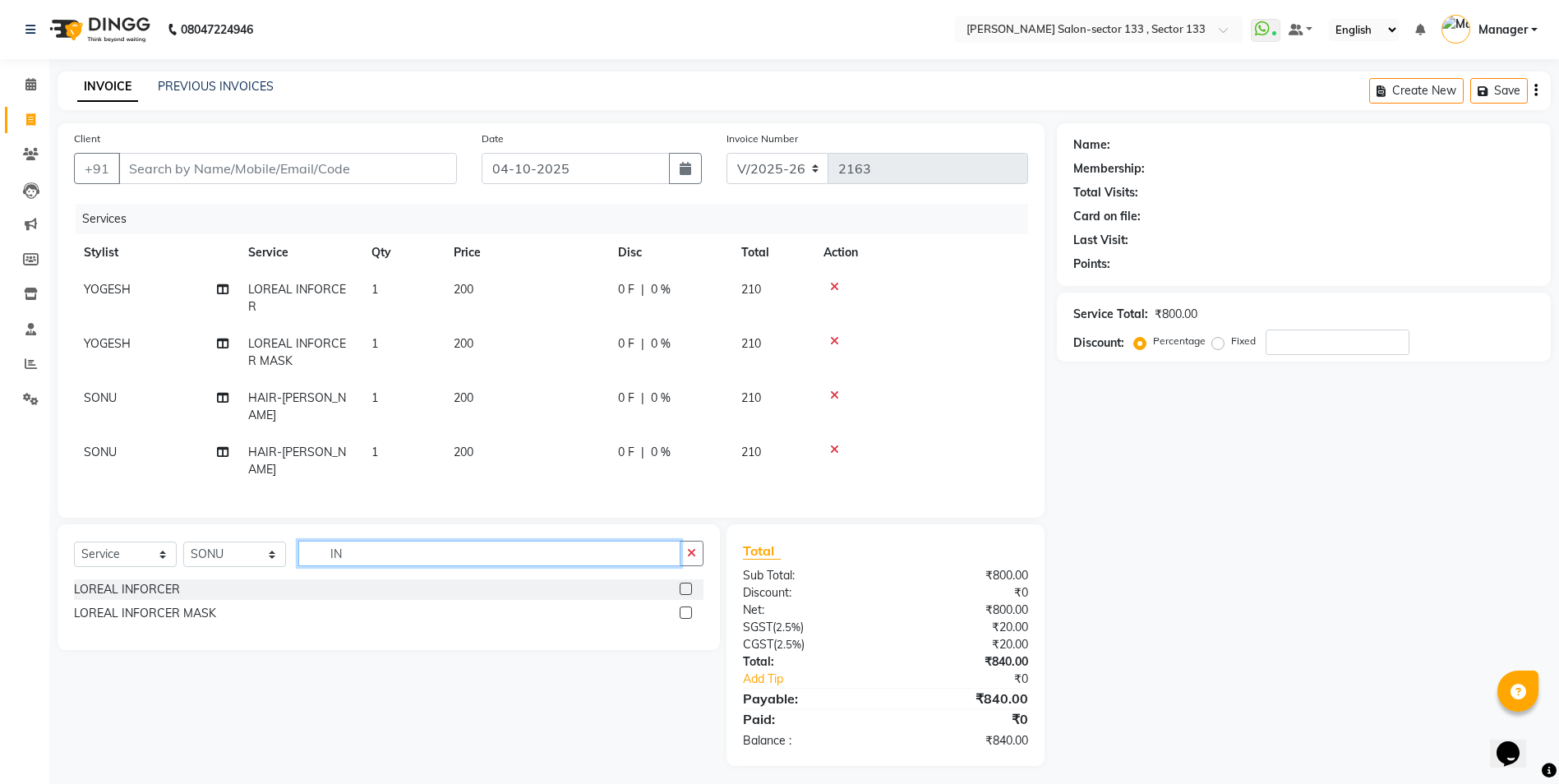
type input "I"
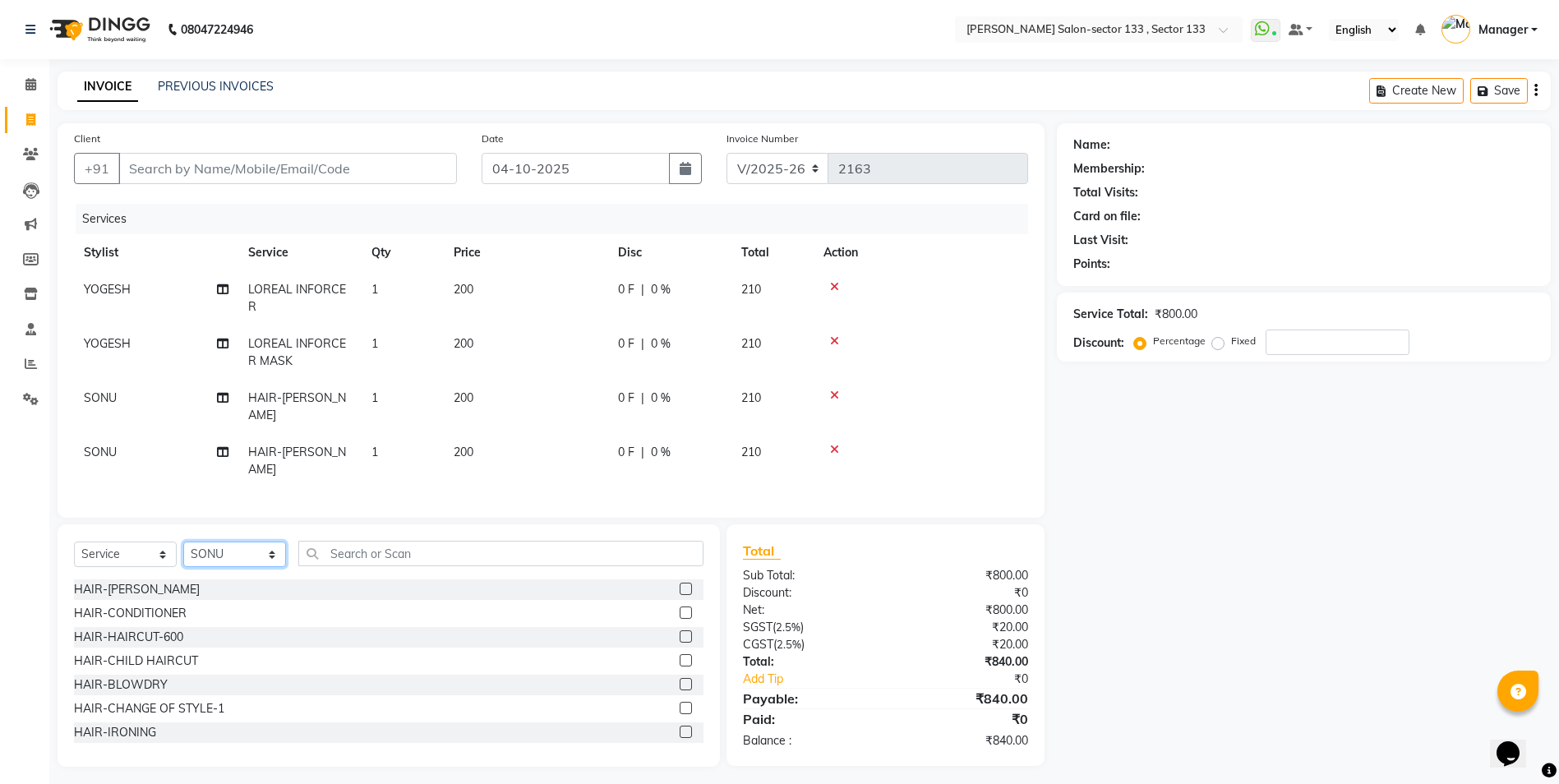
click at [243, 562] on select "Select Stylist [PERSON_NAME] [PERSON_NAME] [PERSON_NAME] Manager Mehboob Owner …" at bounding box center [234, 554] width 103 height 26
select select "84597"
click at [183, 553] on select "Select Stylist [PERSON_NAME] [PERSON_NAME] [PERSON_NAME] Manager Mehboob Owner …" at bounding box center [234, 554] width 103 height 26
click at [359, 565] on input "text" at bounding box center [501, 553] width 405 height 26
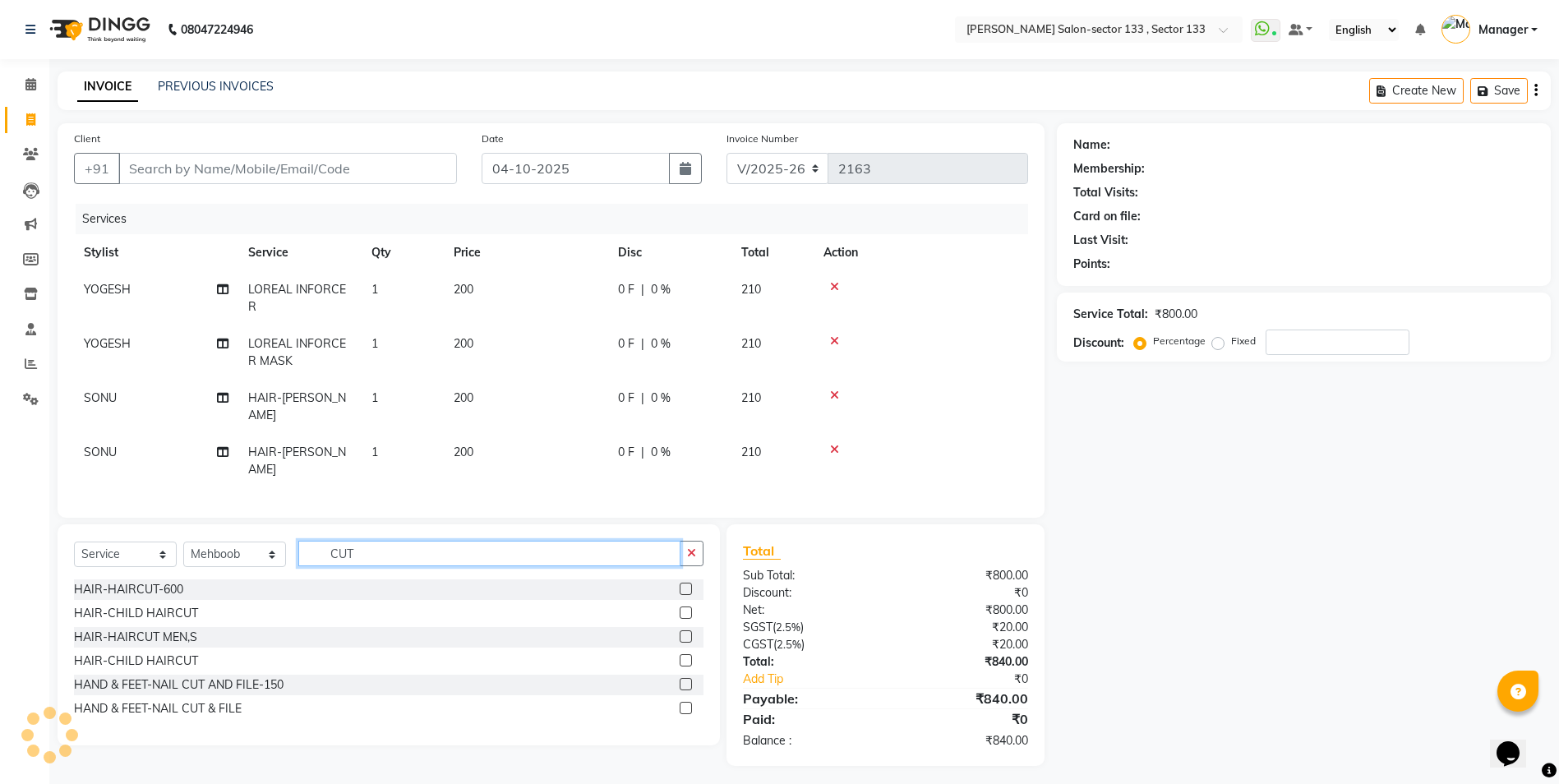
type input "CUT"
drag, startPoint x: 685, startPoint y: 600, endPoint x: 666, endPoint y: 600, distance: 19.0
click at [686, 595] on label at bounding box center [686, 588] width 12 height 12
click at [686, 595] on input "checkbox" at bounding box center [685, 589] width 11 height 11
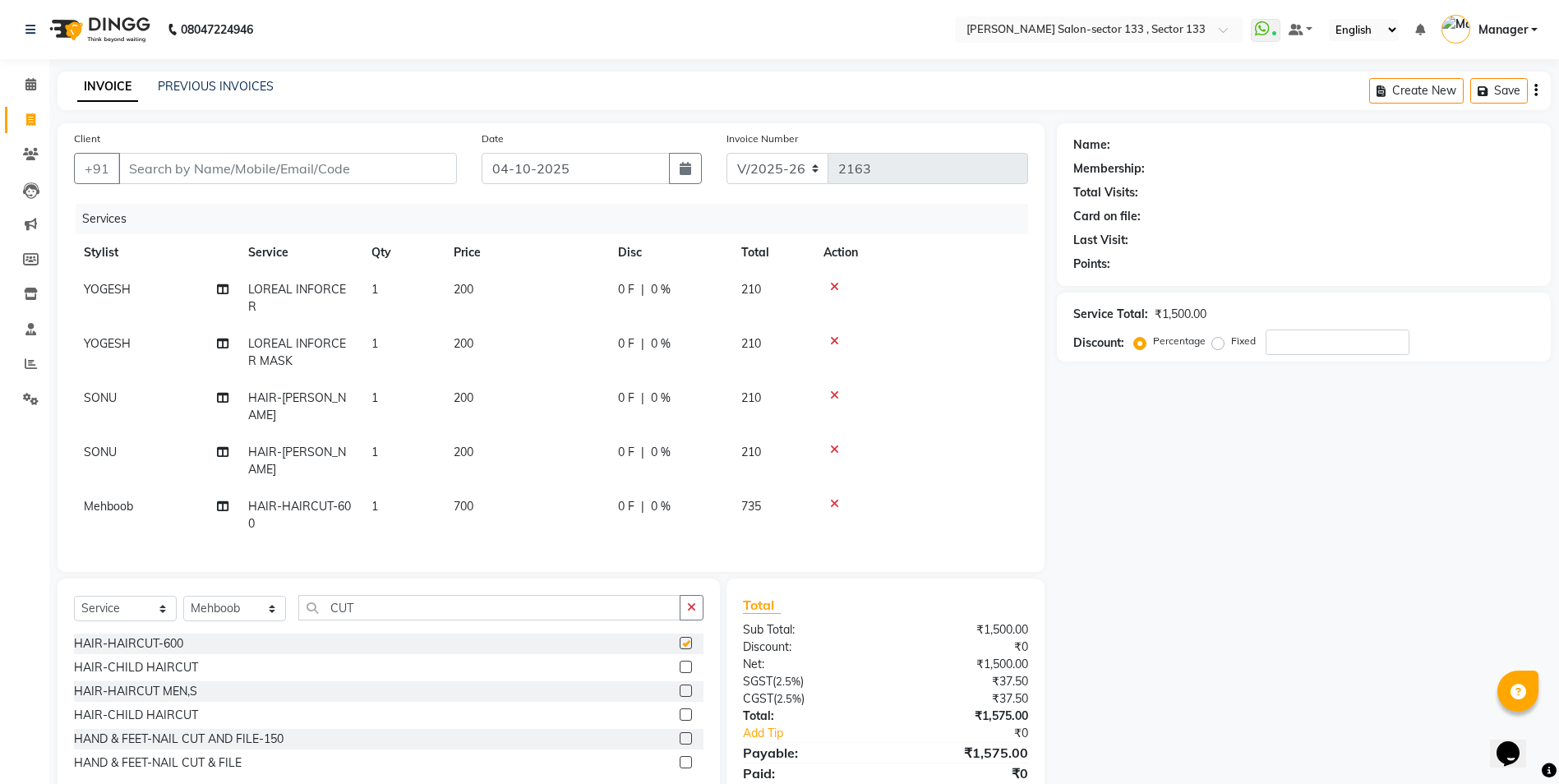
click at [483, 506] on td "700" at bounding box center [526, 514] width 164 height 54
checkbox input "false"
select select "84597"
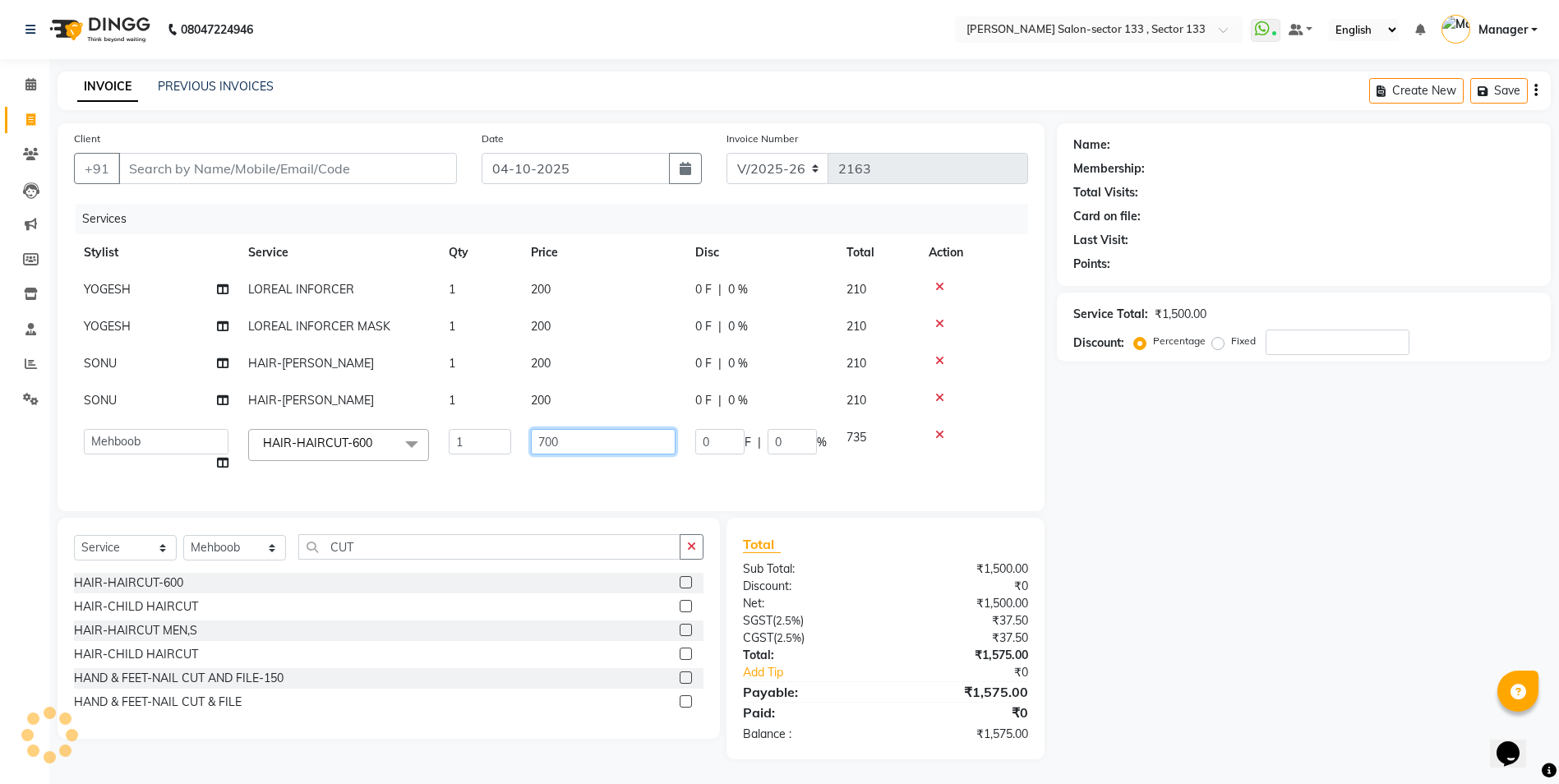
click at [617, 445] on input "700" at bounding box center [602, 442] width 144 height 26
type input "900"
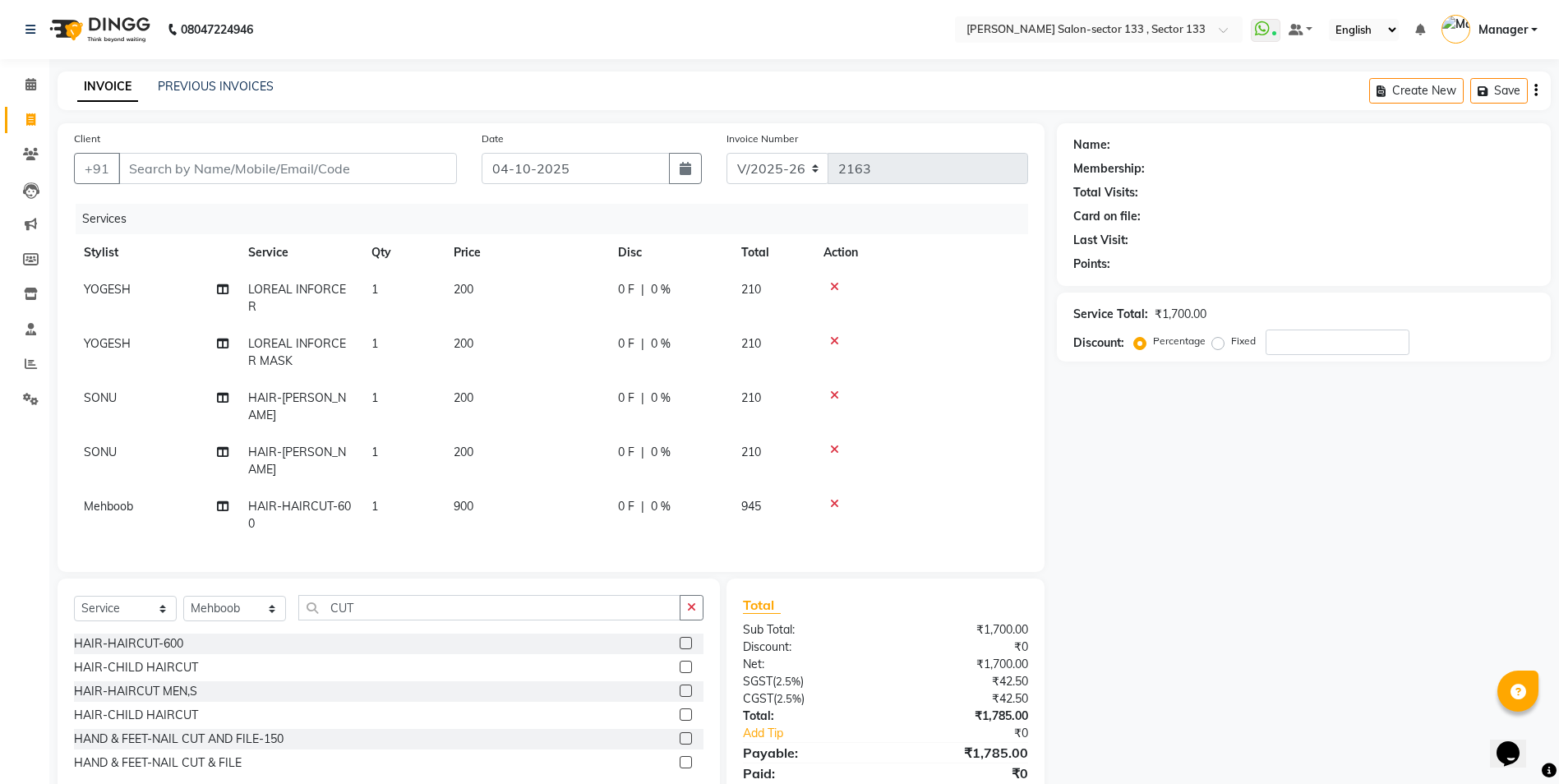
click at [1206, 567] on div "Name: Membership: Total Visits: Card on file: Last Visit: Points: Service Total…" at bounding box center [1310, 472] width 507 height 696
click at [402, 633] on div "Select Service Product Membership Package Voucher Prepaid Gift Card Select Styl…" at bounding box center [388, 614] width 629 height 39
click at [401, 620] on input "CUT" at bounding box center [490, 608] width 382 height 26
type input "C"
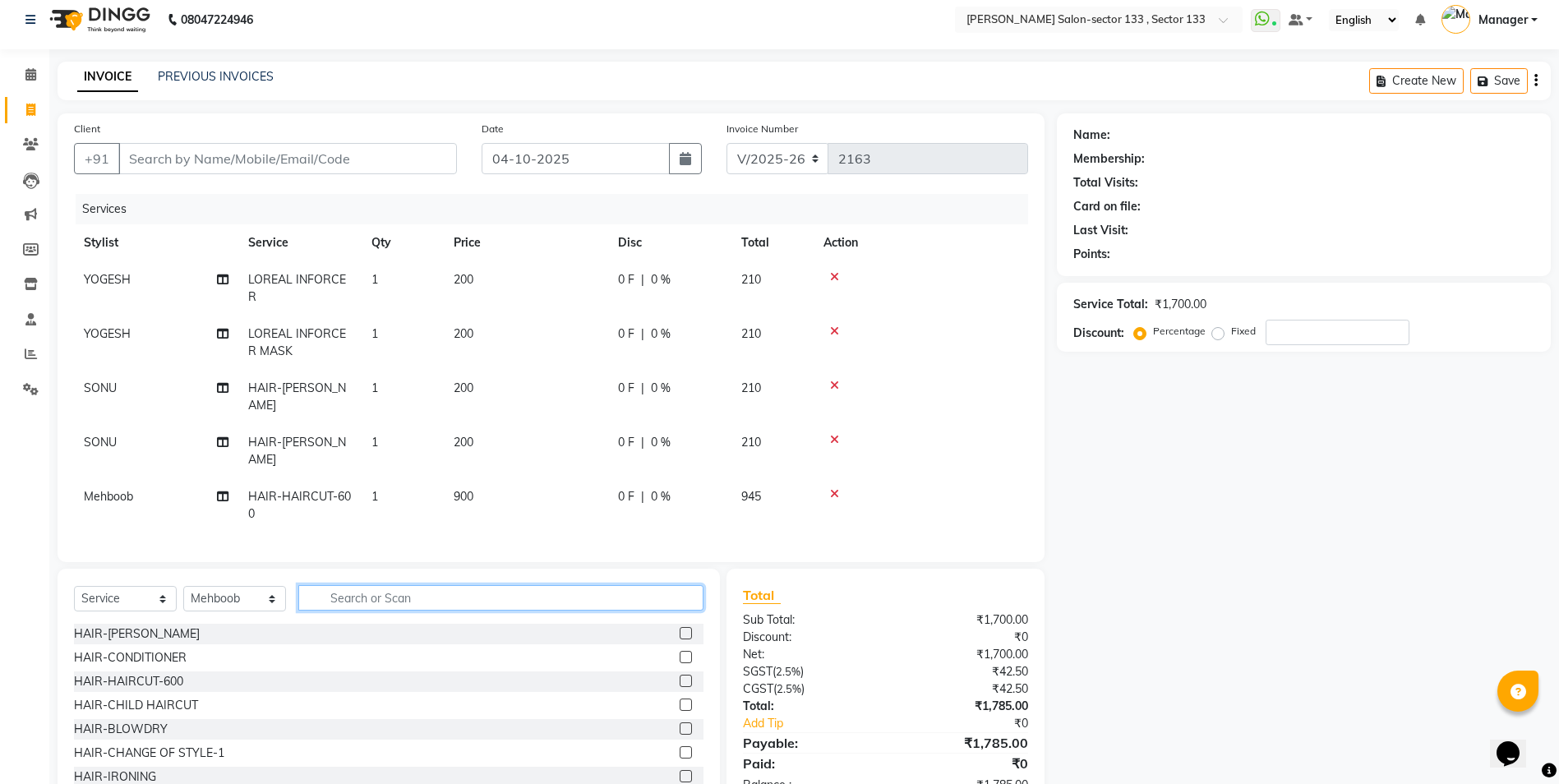
scroll to position [74, 0]
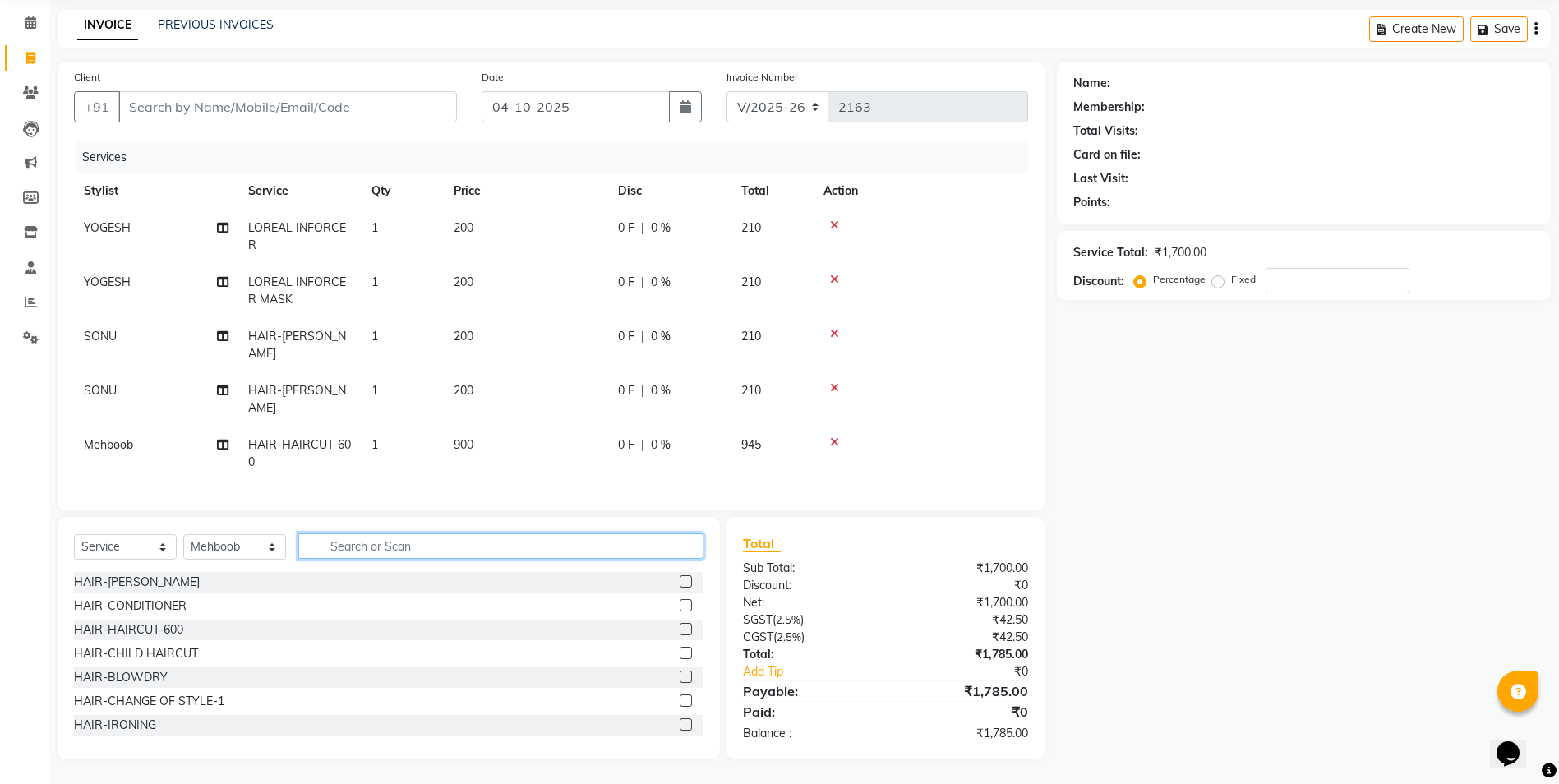
click at [402, 539] on input "text" at bounding box center [501, 546] width 405 height 26
click at [407, 548] on input "text" at bounding box center [501, 546] width 405 height 26
type input "E"
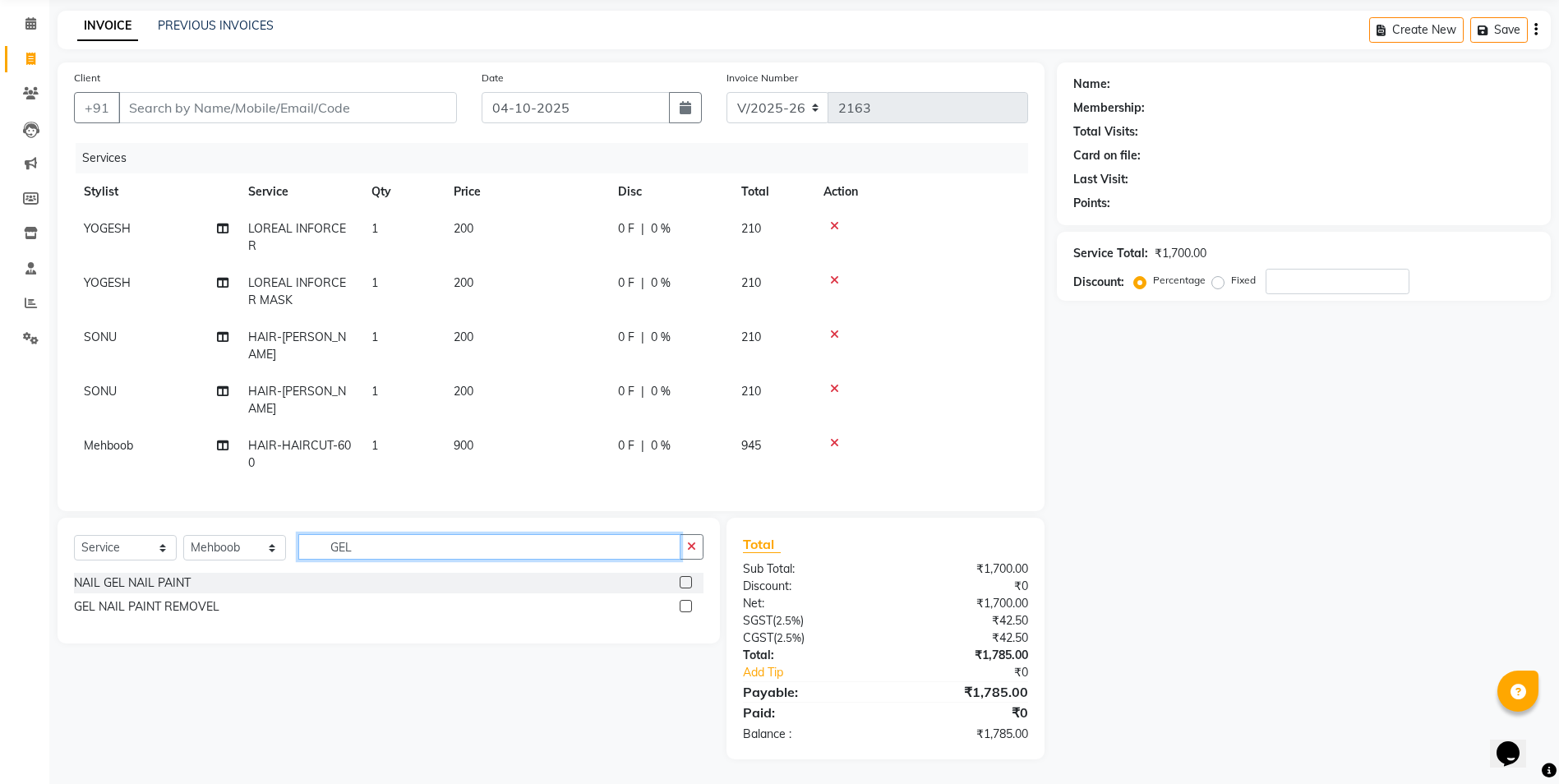
type input "GEL"
click at [685, 581] on label at bounding box center [686, 582] width 12 height 12
click at [685, 581] on input "checkbox" at bounding box center [685, 582] width 11 height 11
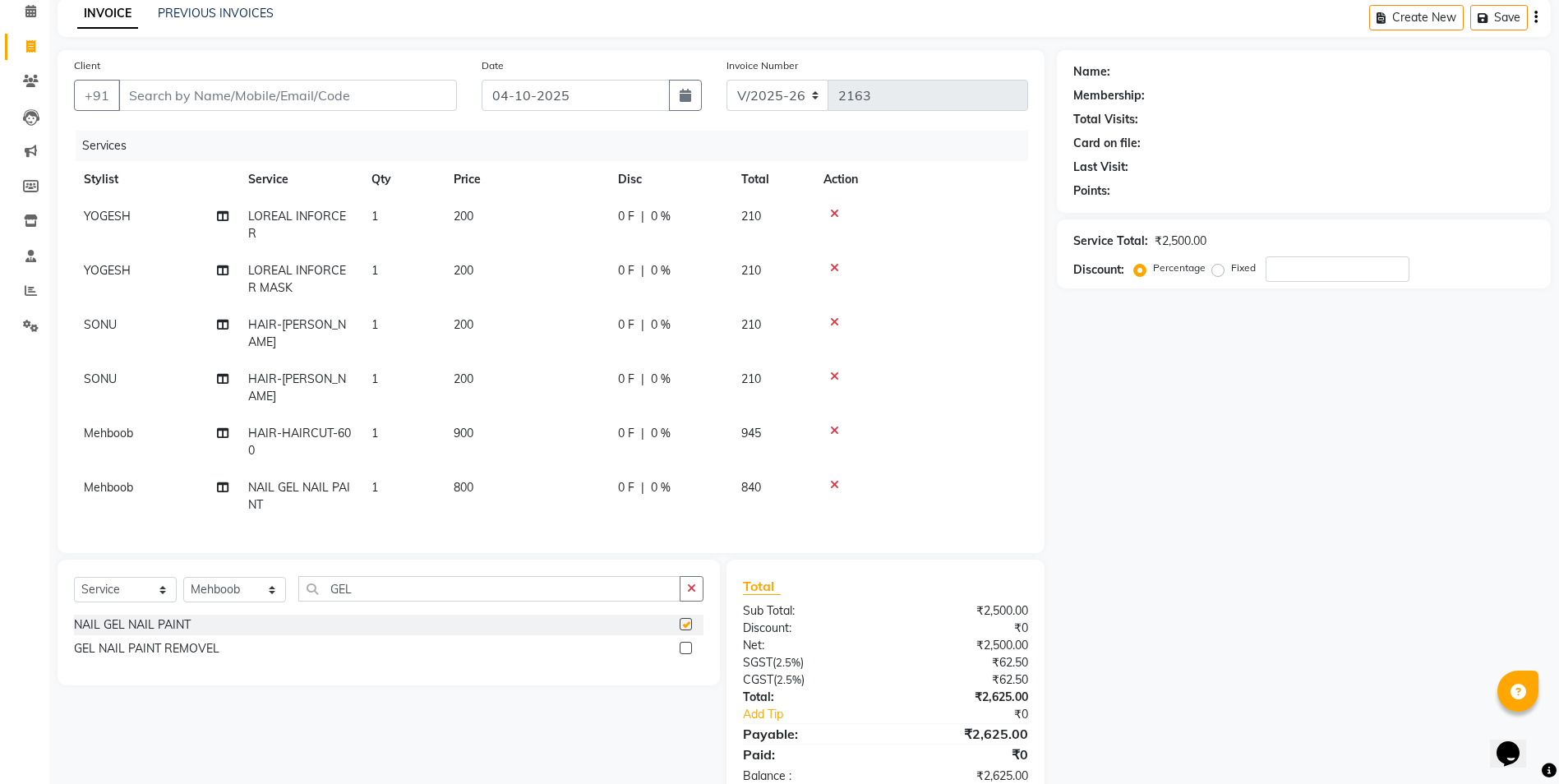
checkbox input "false"
click at [124, 478] on td "Mehboob" at bounding box center [155, 495] width 164 height 54
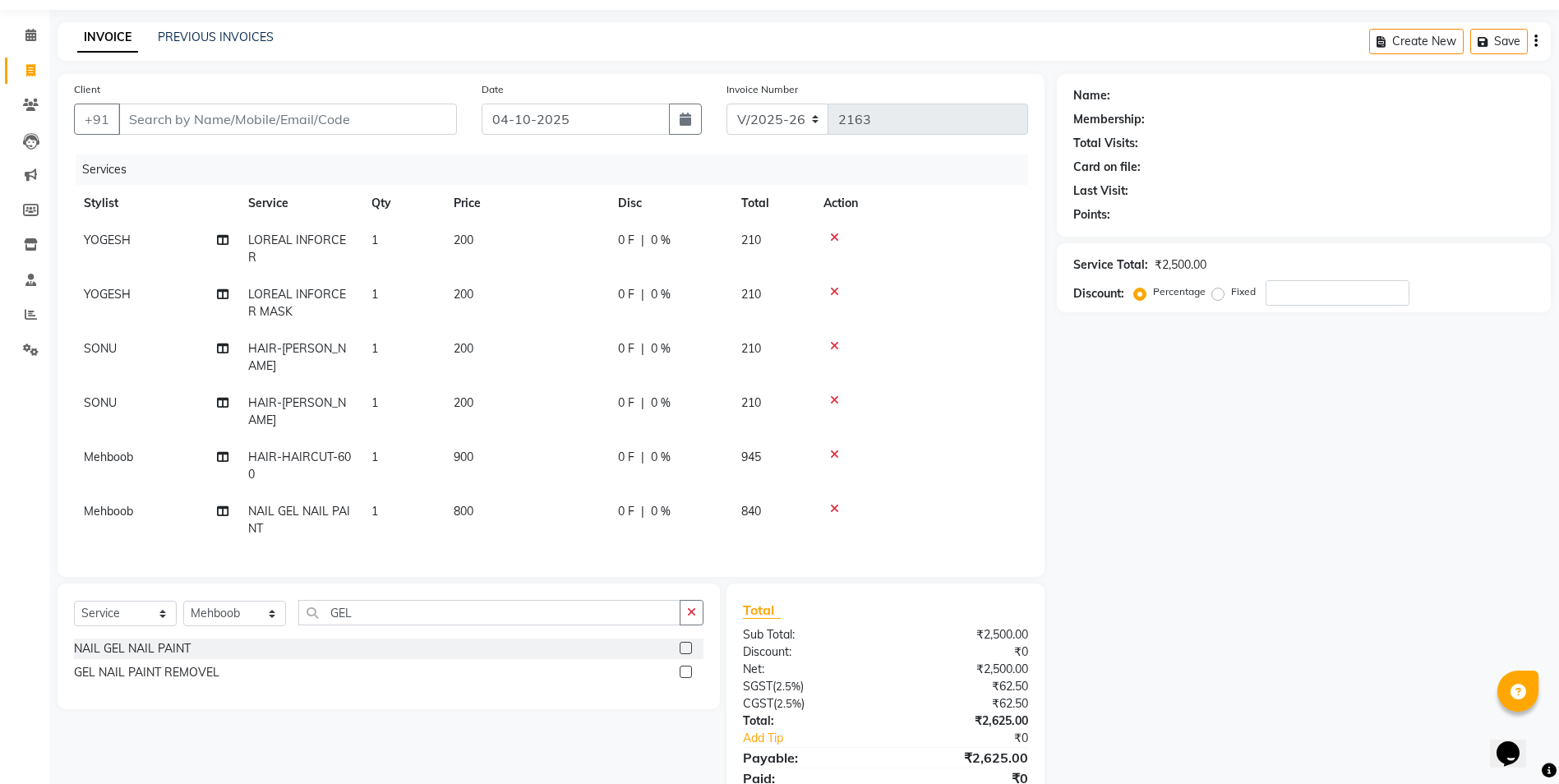
select select "84597"
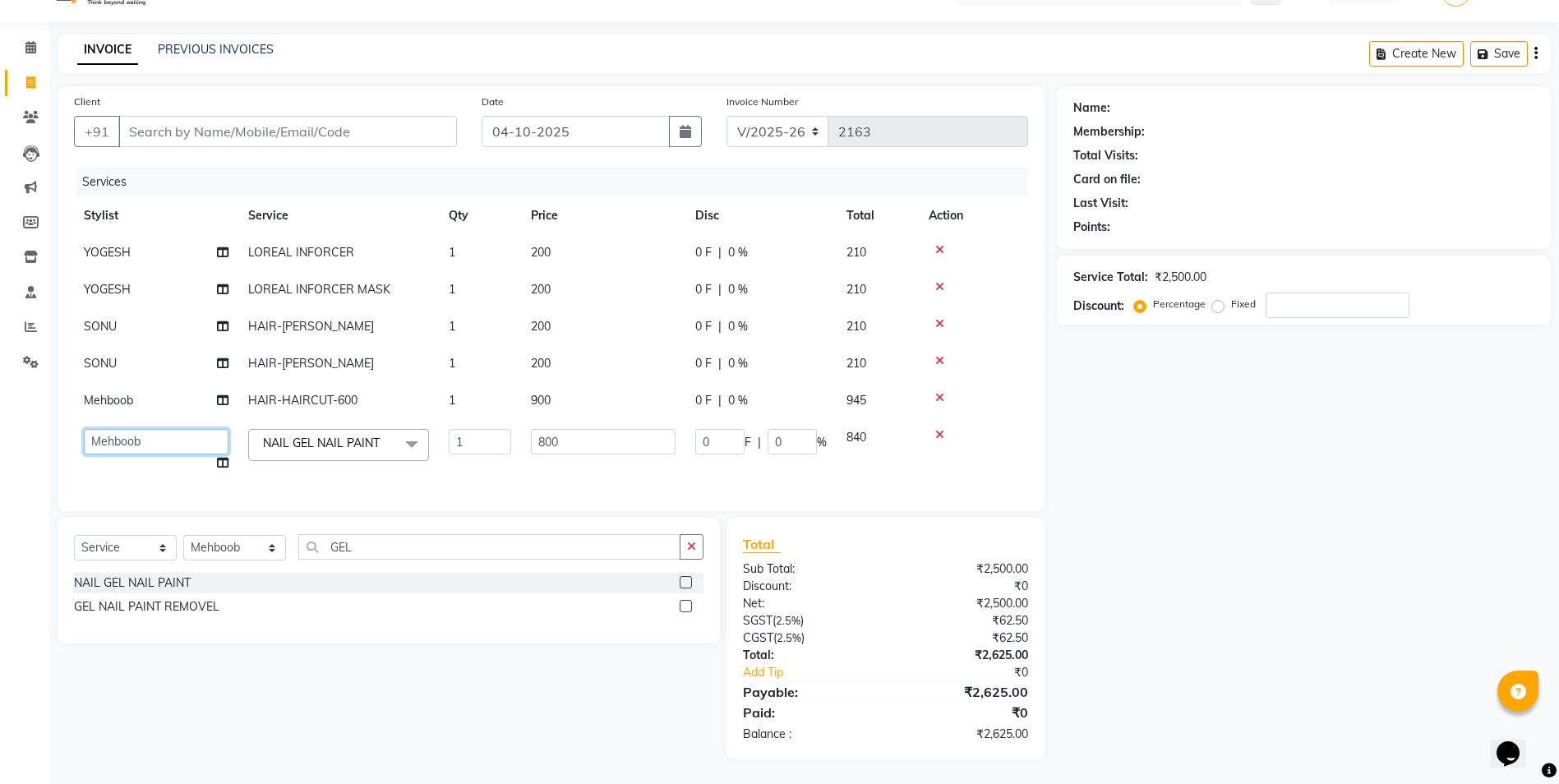
click at [143, 434] on select "Anjali Anwar BUSHRA Dolly jaspal KIRTI Manager Mehboob Owner id sahil saleem SO…" at bounding box center [155, 442] width 144 height 26
click at [124, 429] on select "Anjali Anwar BUSHRA Dolly jaspal KIRTI Manager Mehboob Owner id sahil saleem SO…" at bounding box center [155, 442] width 144 height 26
select select "90931"
click at [136, 459] on td "Anjali Anwar BUSHRA Dolly jaspal KIRTI Manager Mehboob Owner id sahil saleem SO…" at bounding box center [155, 450] width 164 height 63
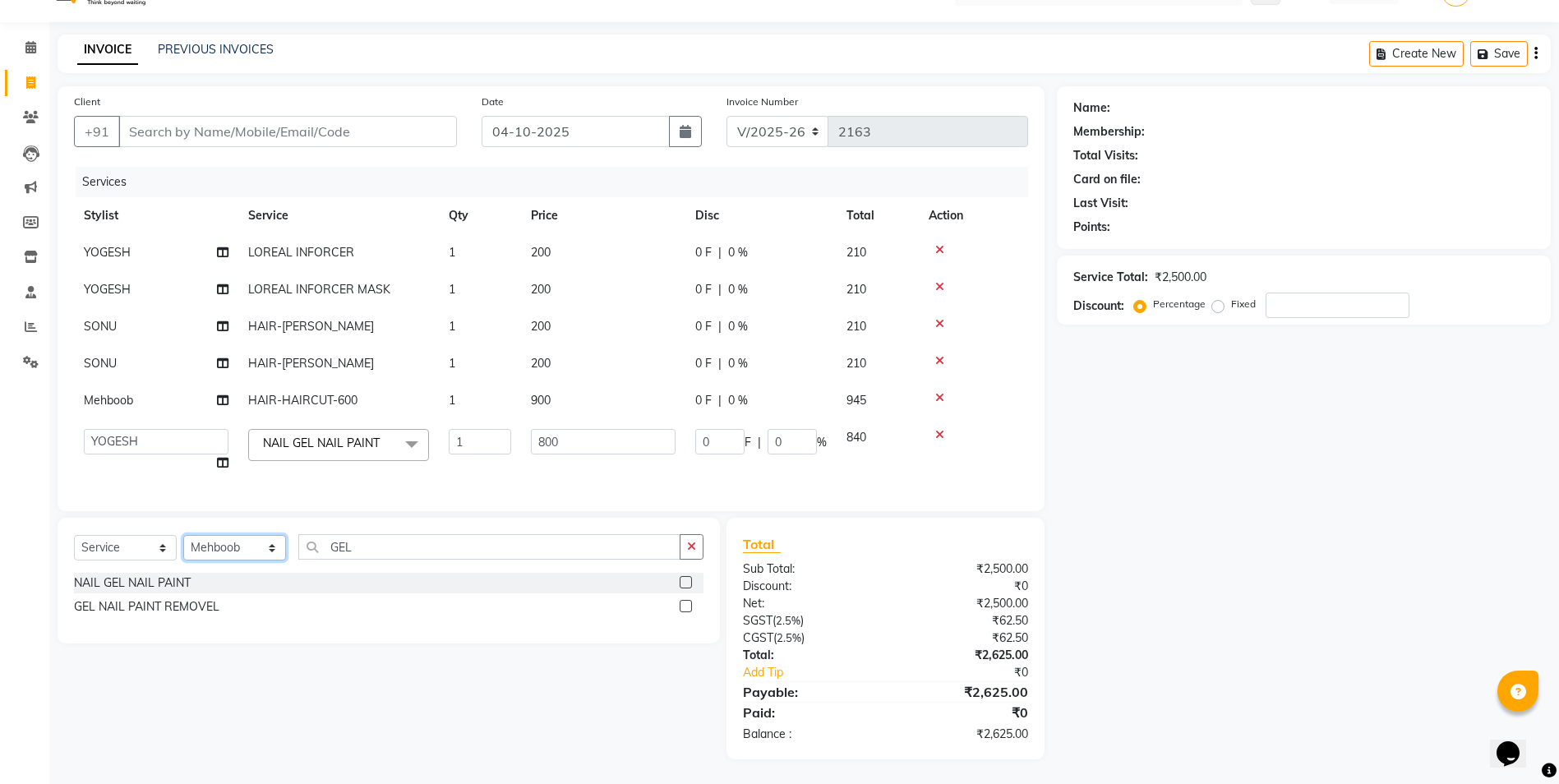
click at [220, 549] on select "Select Stylist [PERSON_NAME] [PERSON_NAME] [PERSON_NAME] Manager Mehboob Owner …" at bounding box center [234, 547] width 103 height 26
click at [456, 327] on td "1" at bounding box center [480, 326] width 83 height 37
select select "90535"
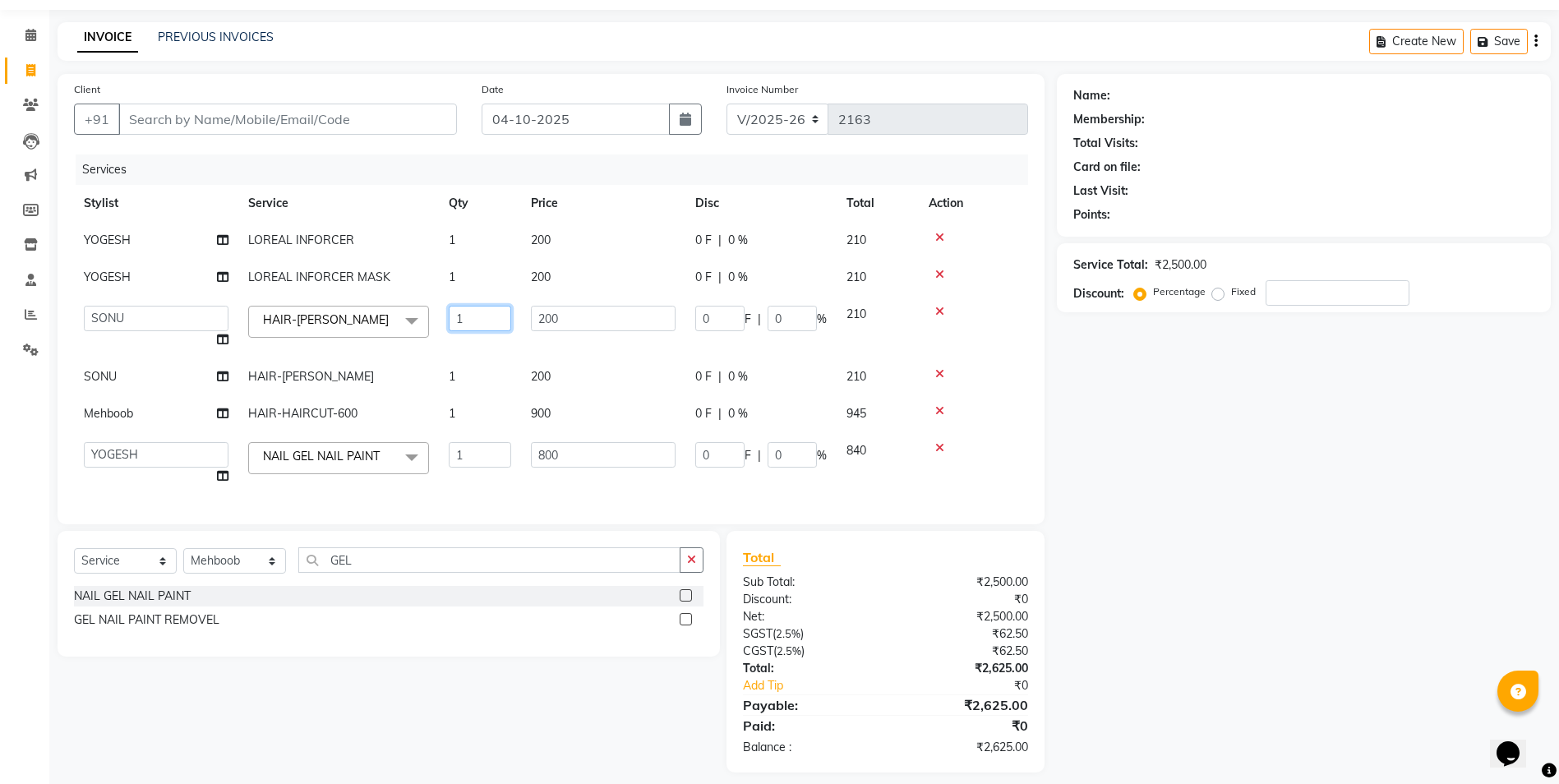
click at [473, 313] on input "1" at bounding box center [480, 318] width 63 height 26
type input "2"
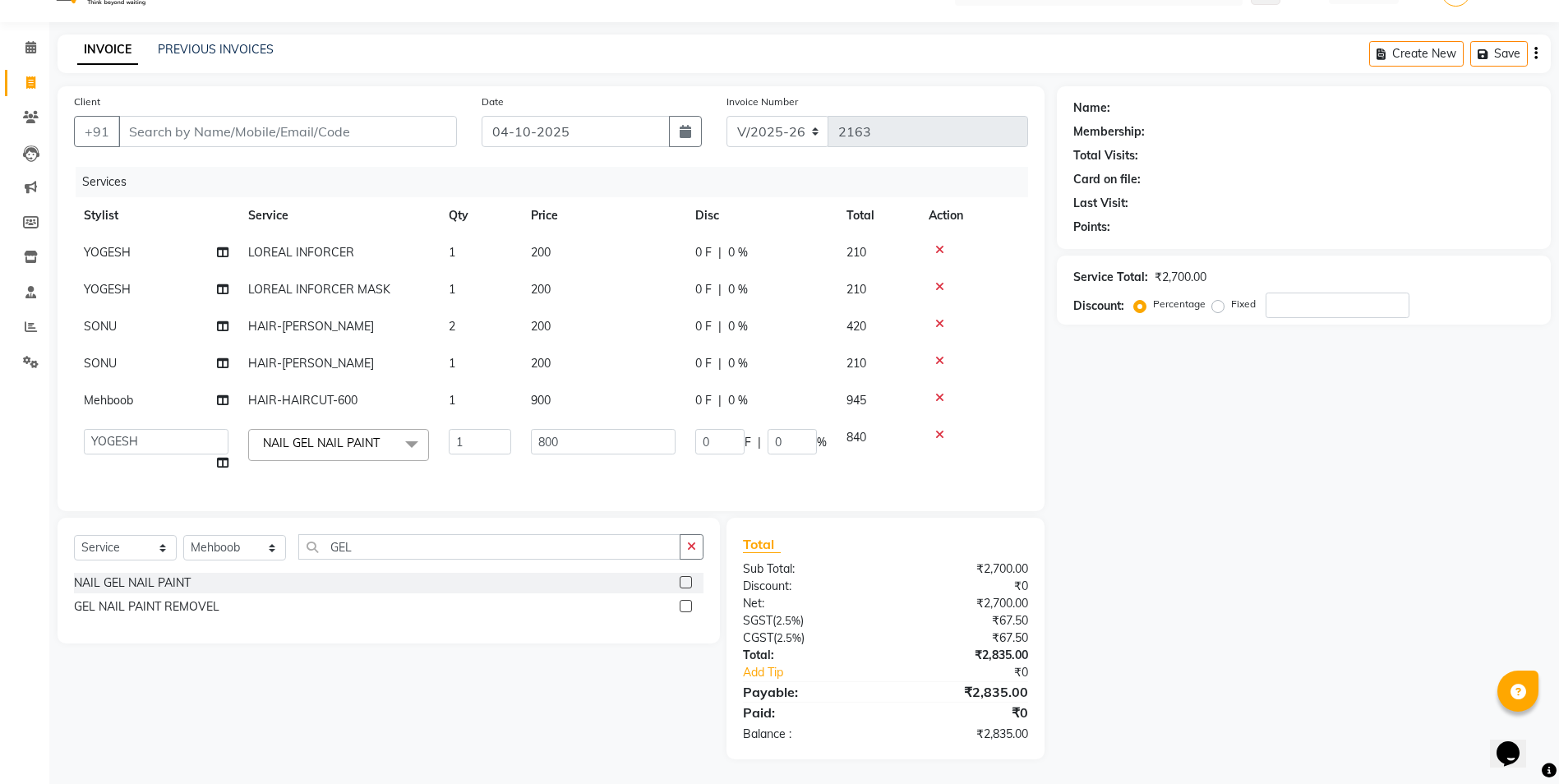
click at [470, 360] on tbody "YOGESH LOREAL INFORCER 1 200 0 F | 0 % 210 YOGESH LOREAL INFORCER MASK 1 200 0 …" at bounding box center [551, 357] width 954 height 247
click at [469, 355] on td "1" at bounding box center [480, 363] width 83 height 37
select select "90535"
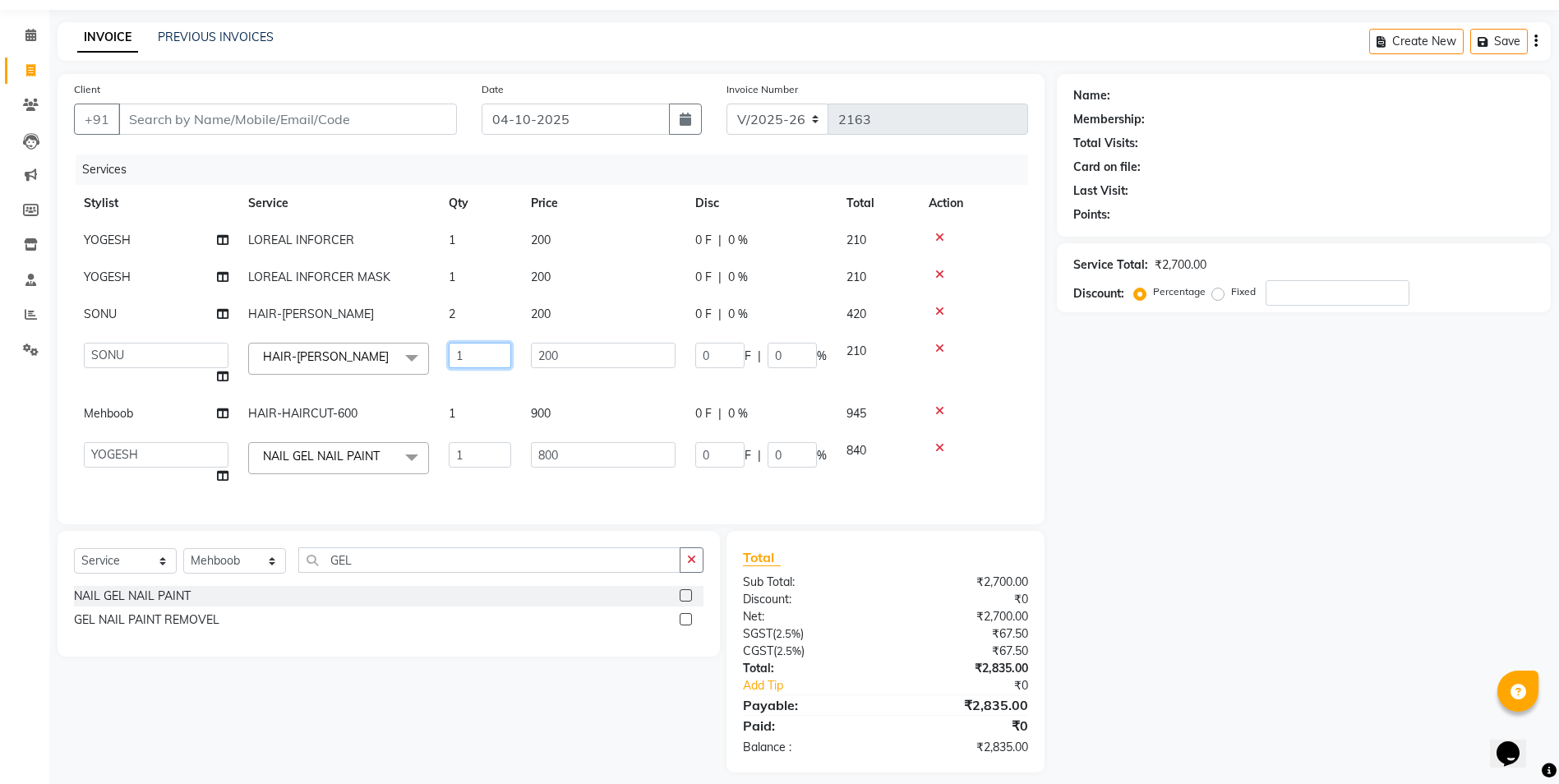
click at [469, 355] on input "1" at bounding box center [480, 355] width 63 height 26
type input "2"
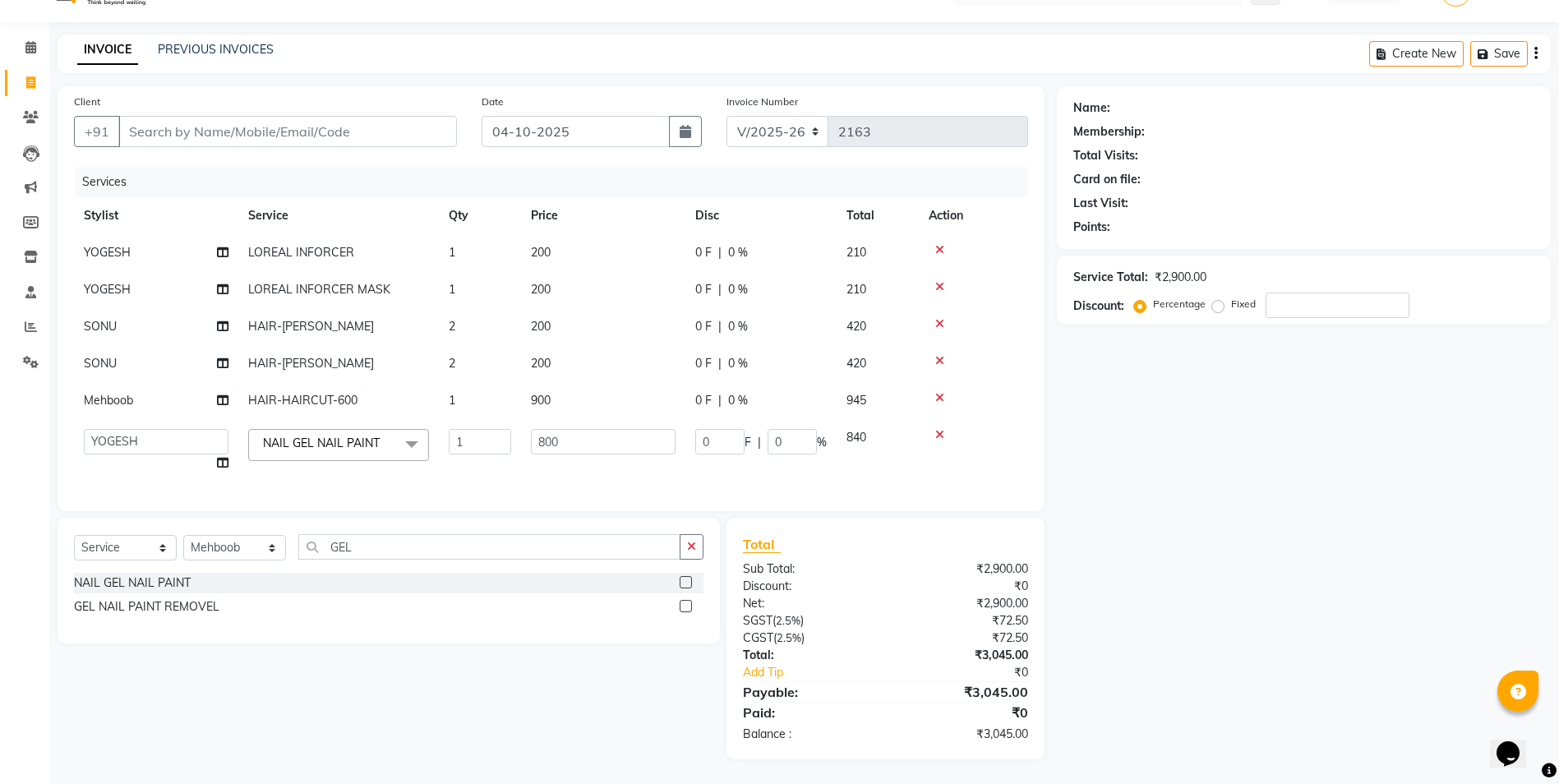
click at [497, 501] on div "Client +91 Date 04-10-2025 Invoice Number V/2025 V/2025-26 2163 Services Stylis…" at bounding box center [551, 298] width 987 height 425
click at [229, 546] on select "Select Stylist [PERSON_NAME] [PERSON_NAME] [PERSON_NAME] Manager Mehboob Owner …" at bounding box center [234, 547] width 103 height 26
click at [232, 556] on select "Select Stylist [PERSON_NAME] [PERSON_NAME] [PERSON_NAME] Manager Mehboob Owner …" at bounding box center [234, 547] width 103 height 26
click at [456, 465] on td "1" at bounding box center [480, 450] width 83 height 63
click at [333, 149] on div "Client +91 Date 04-10-2025 Invoice Number V/2025 V/2025-26 2163 Services Stylis…" at bounding box center [551, 298] width 987 height 425
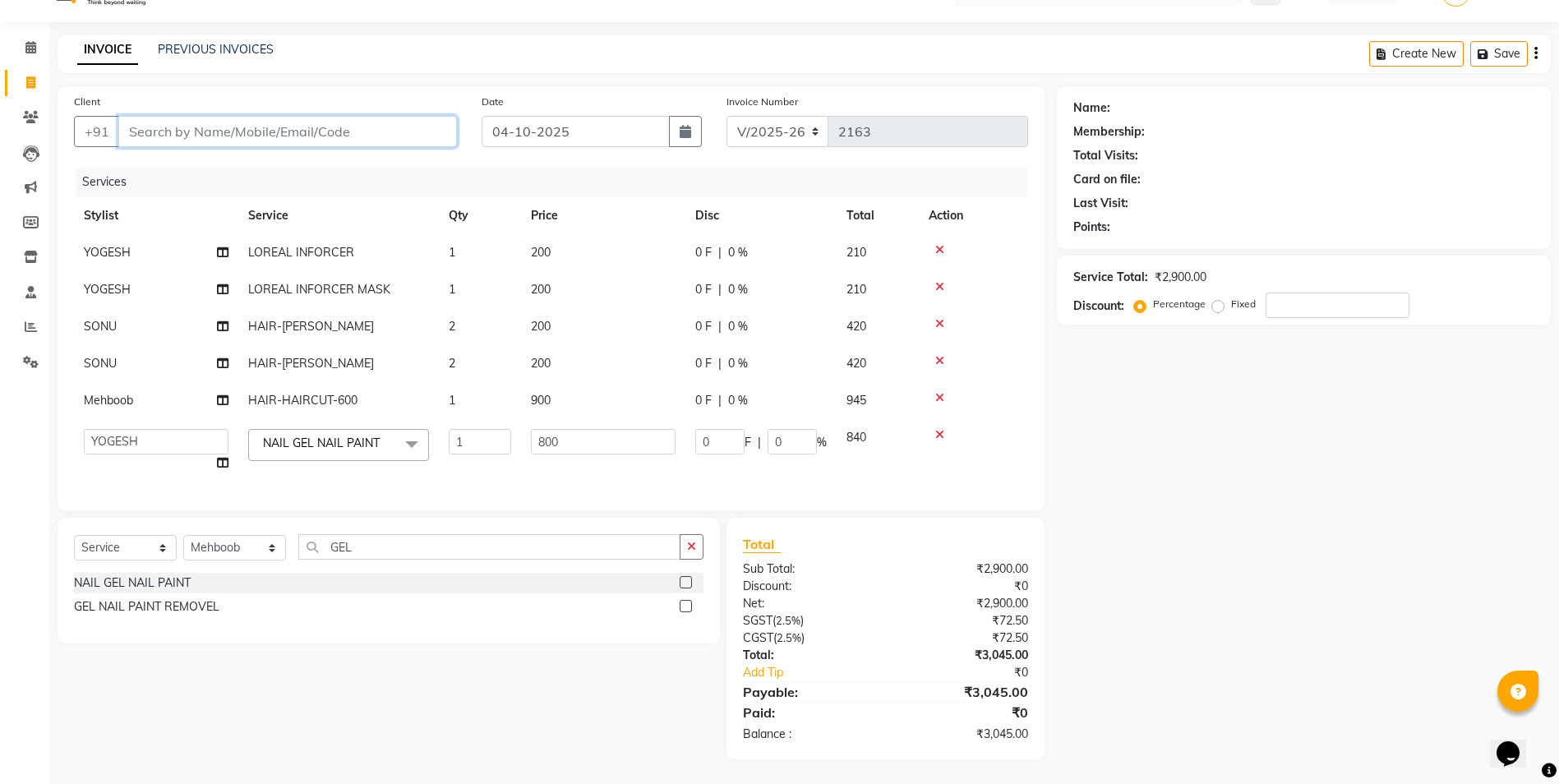
click at [342, 115] on input "Client" at bounding box center [288, 130] width 338 height 31
type input "9+"
type input "0"
type input "9"
type input "9958923077"
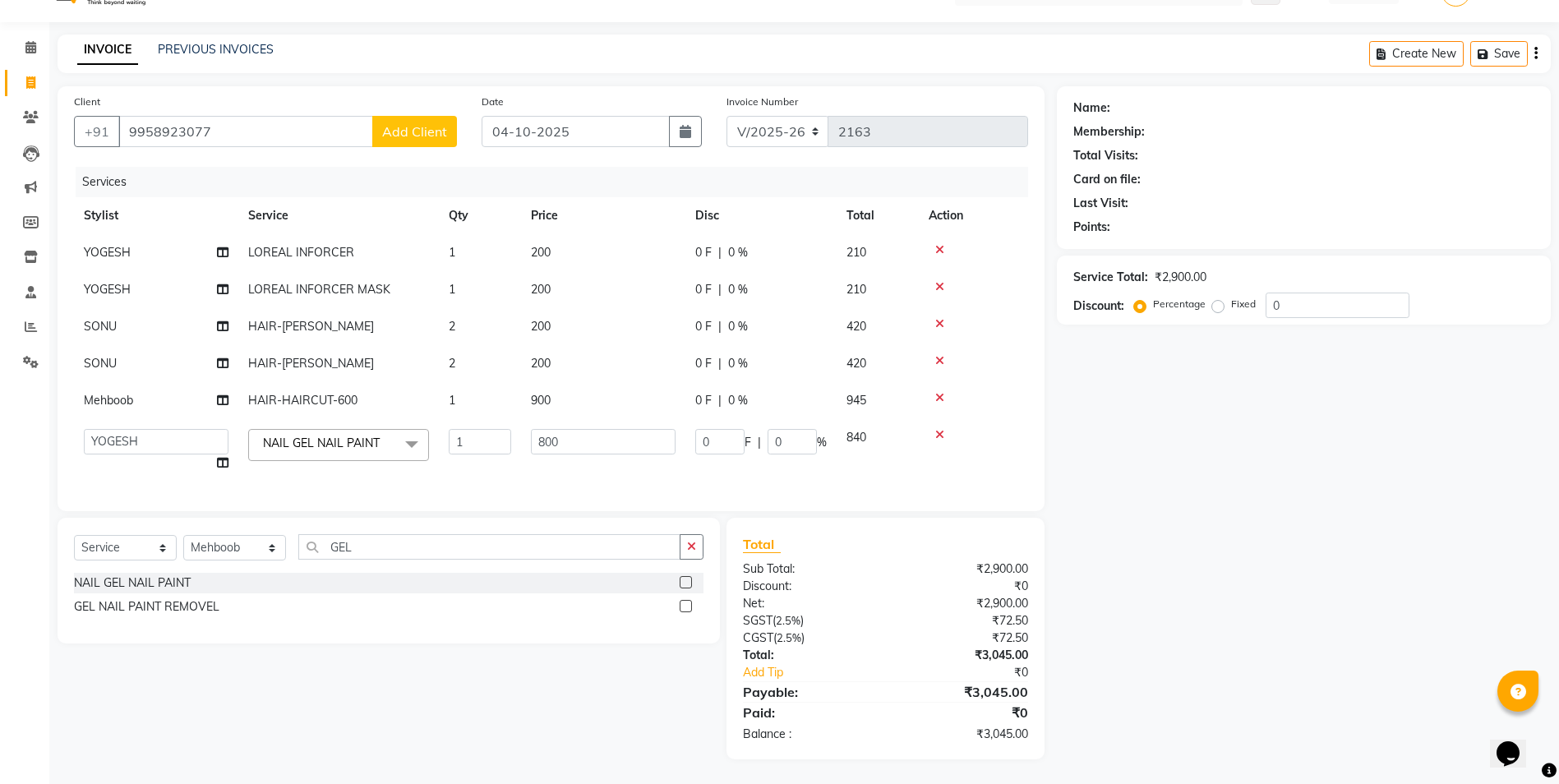
click at [415, 115] on button "Add Client" at bounding box center [414, 130] width 85 height 31
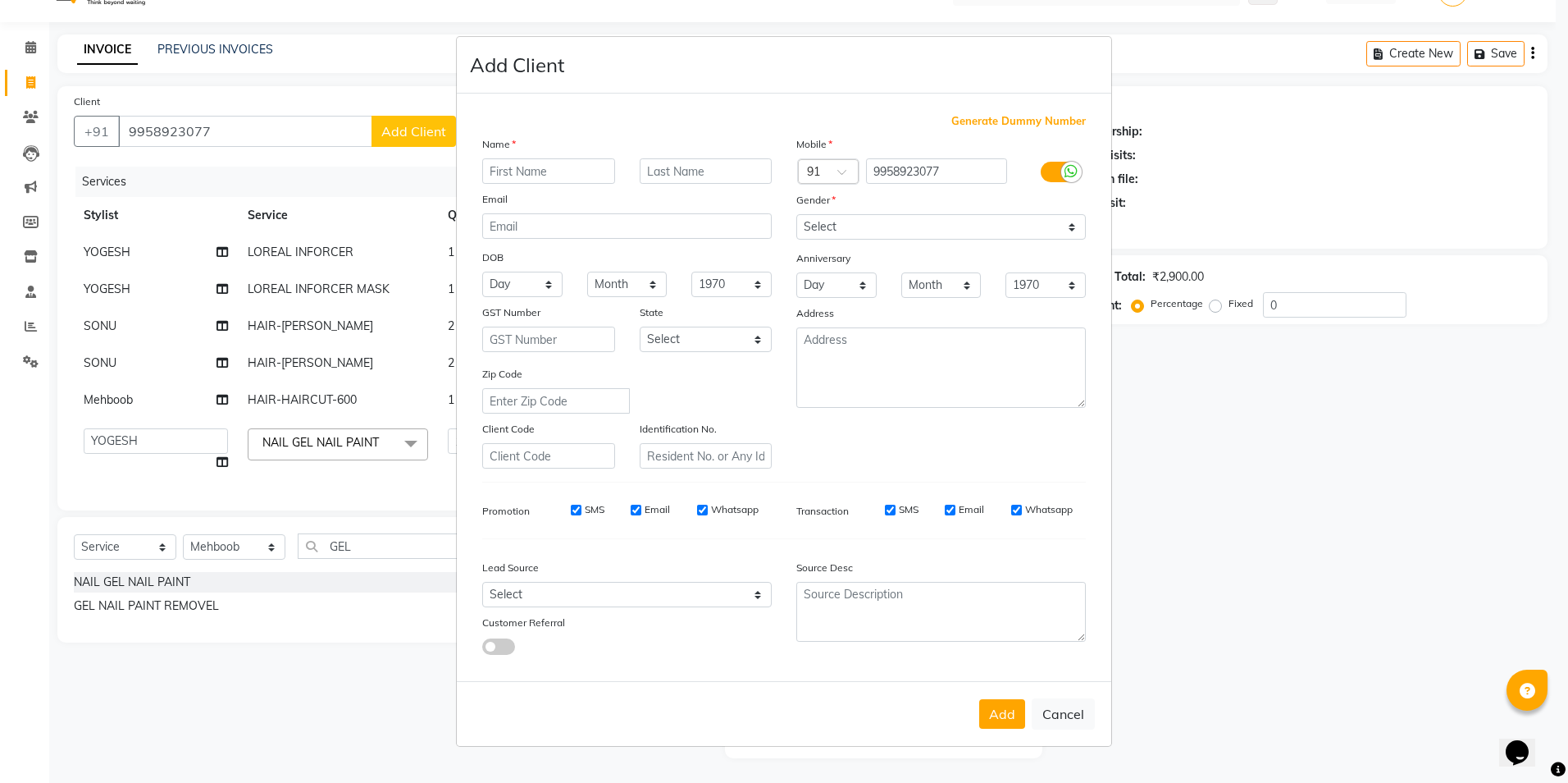
click at [513, 174] on input "text" at bounding box center [549, 171] width 133 height 26
type input "MAGHA"
click at [825, 236] on select "Select Male Female Other Prefer Not To Say" at bounding box center [941, 227] width 289 height 26
select select "female"
click at [797, 214] on select "Select Male Female Other Prefer Not To Say" at bounding box center [941, 227] width 289 height 26
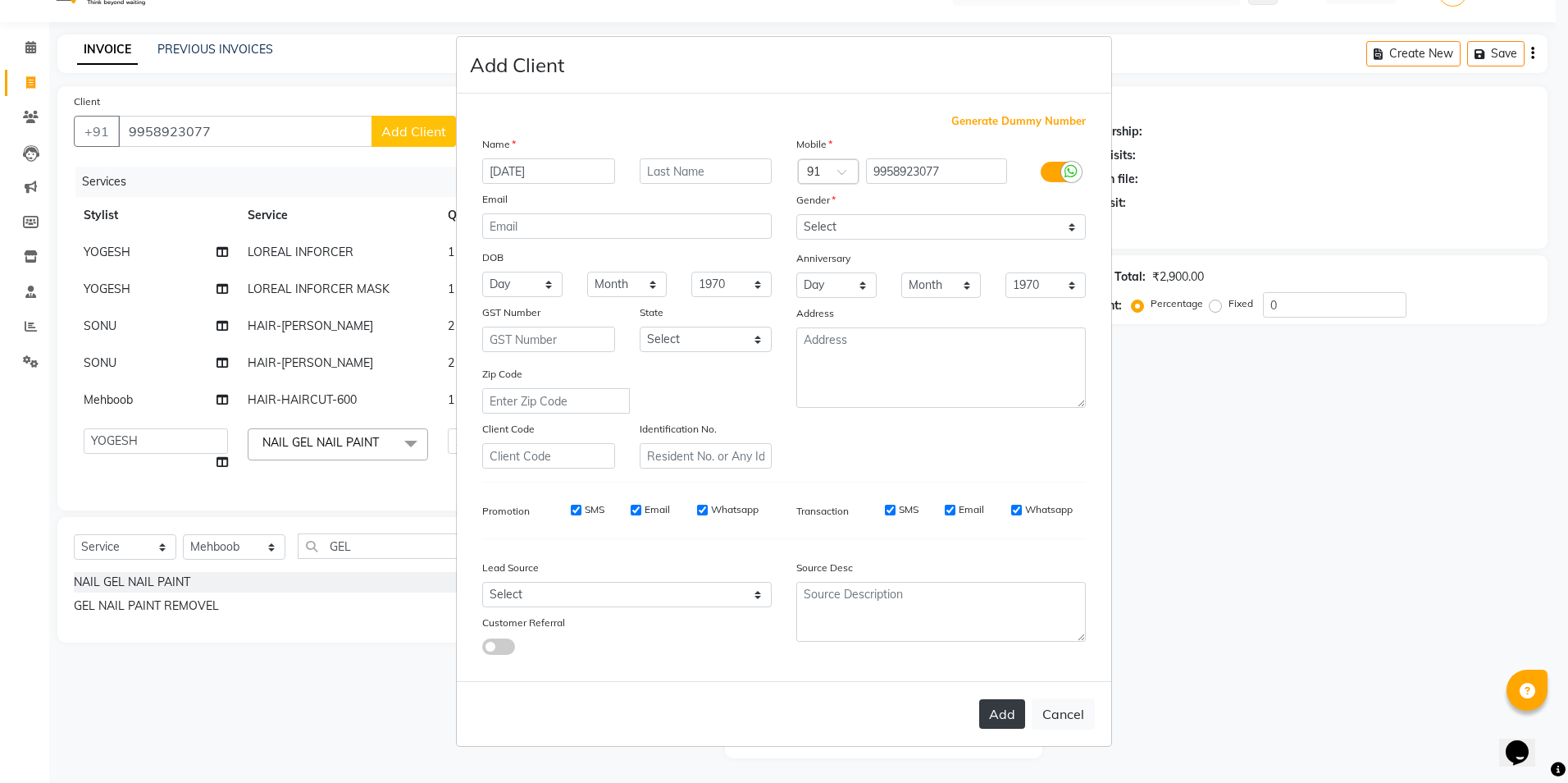
click at [1004, 719] on button "Add" at bounding box center [1003, 713] width 46 height 30
select select
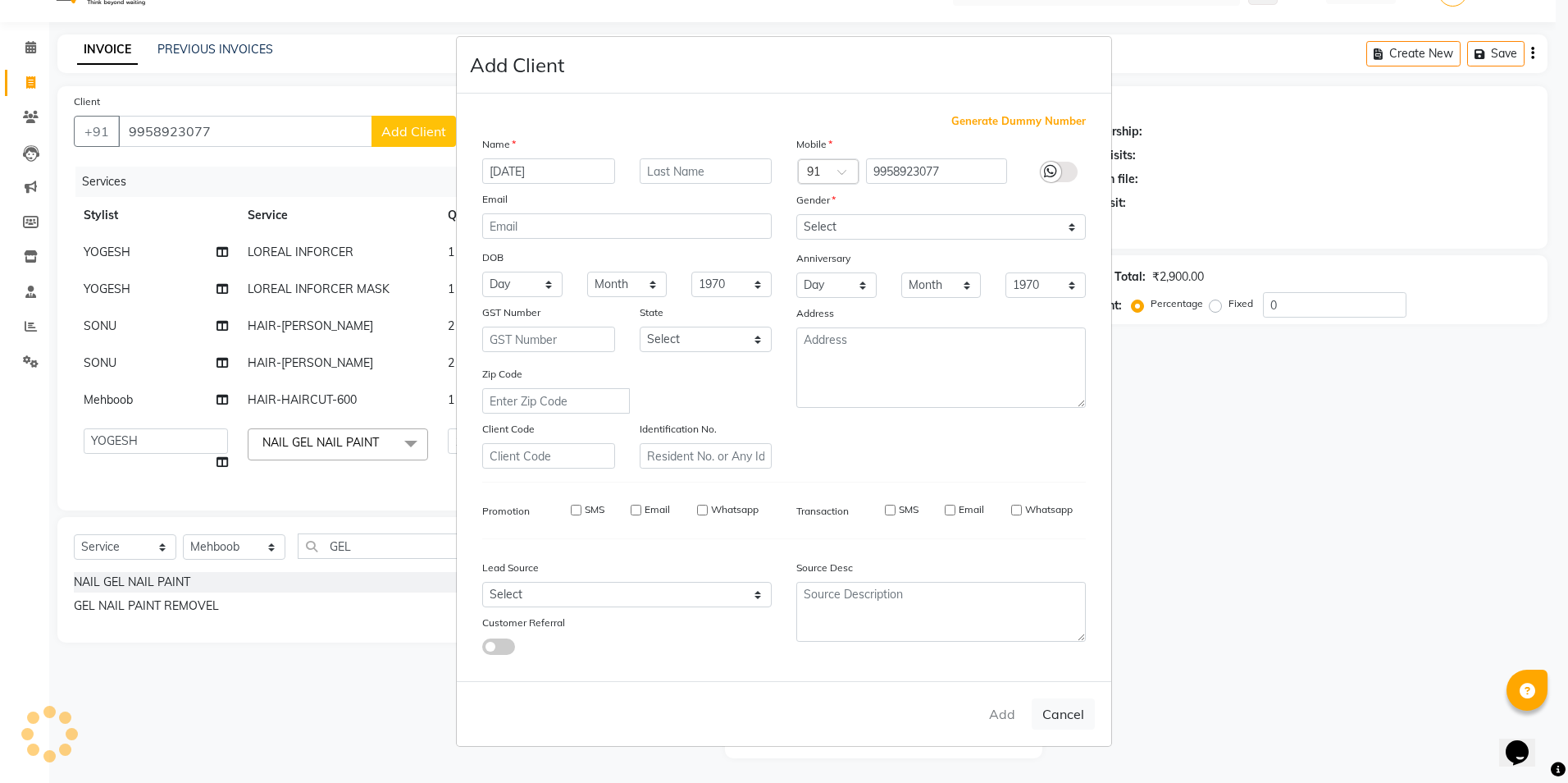
select select
checkbox input "false"
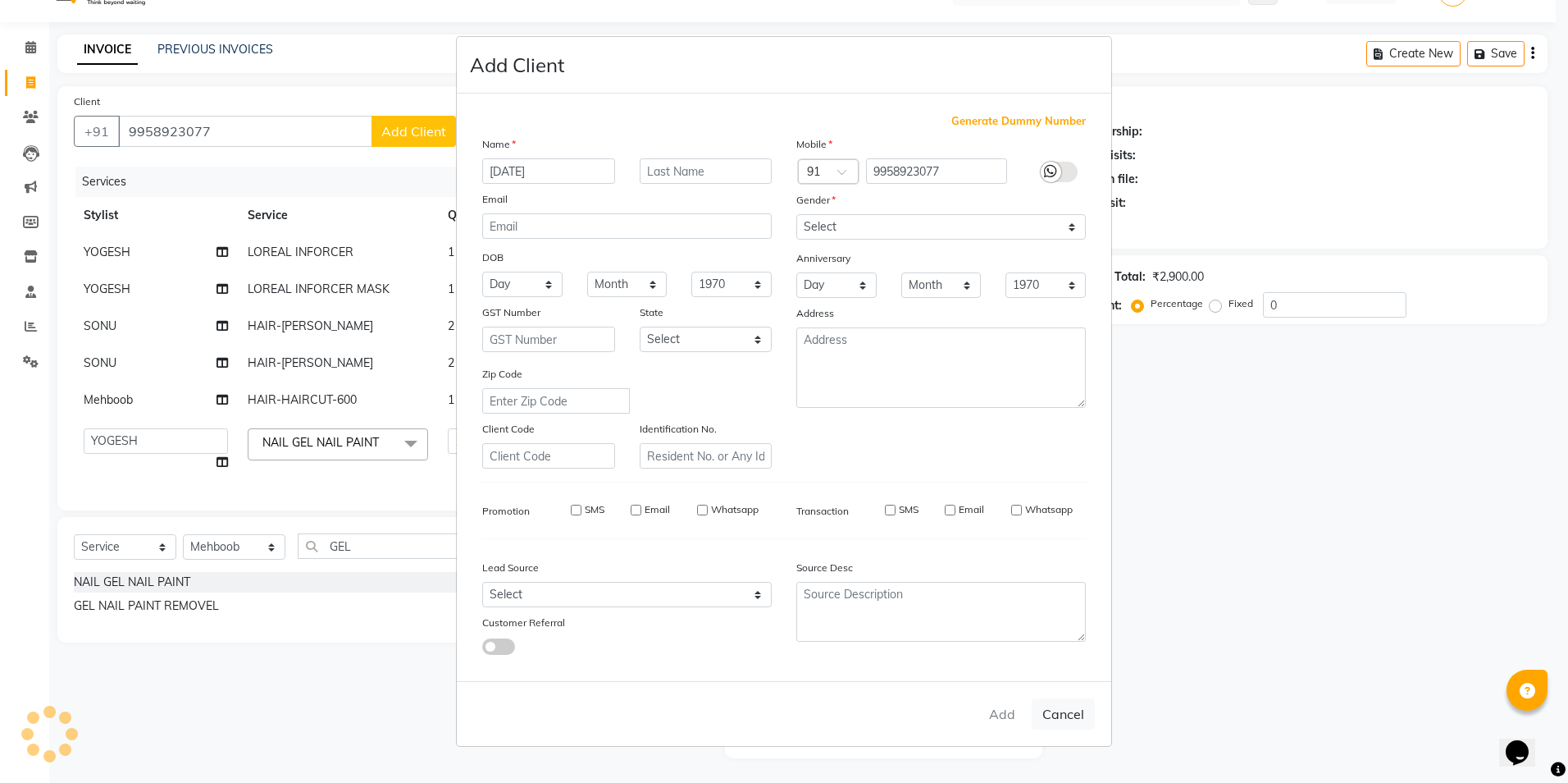
checkbox input "false"
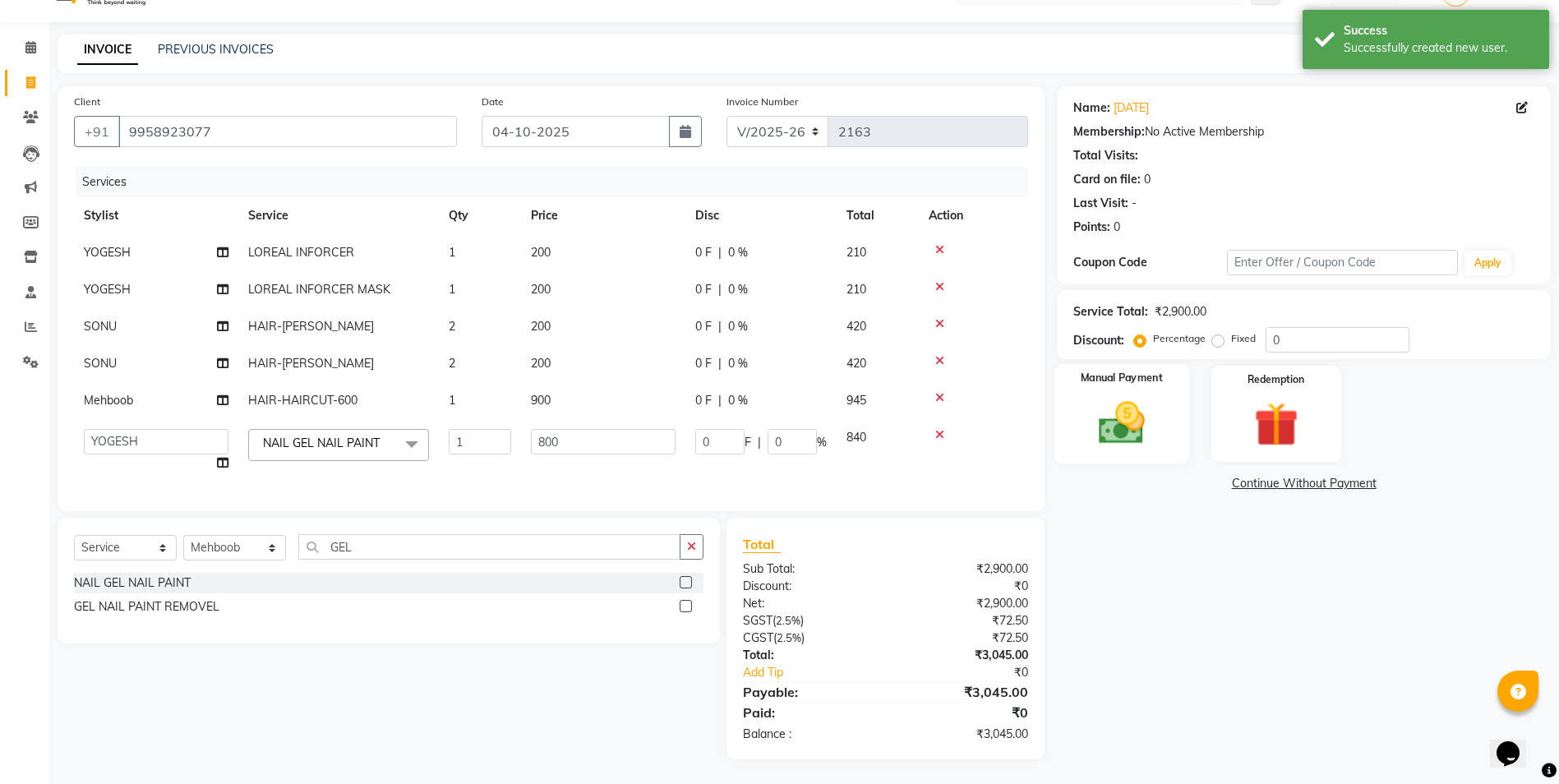
click at [1155, 418] on img at bounding box center [1122, 423] width 76 height 54
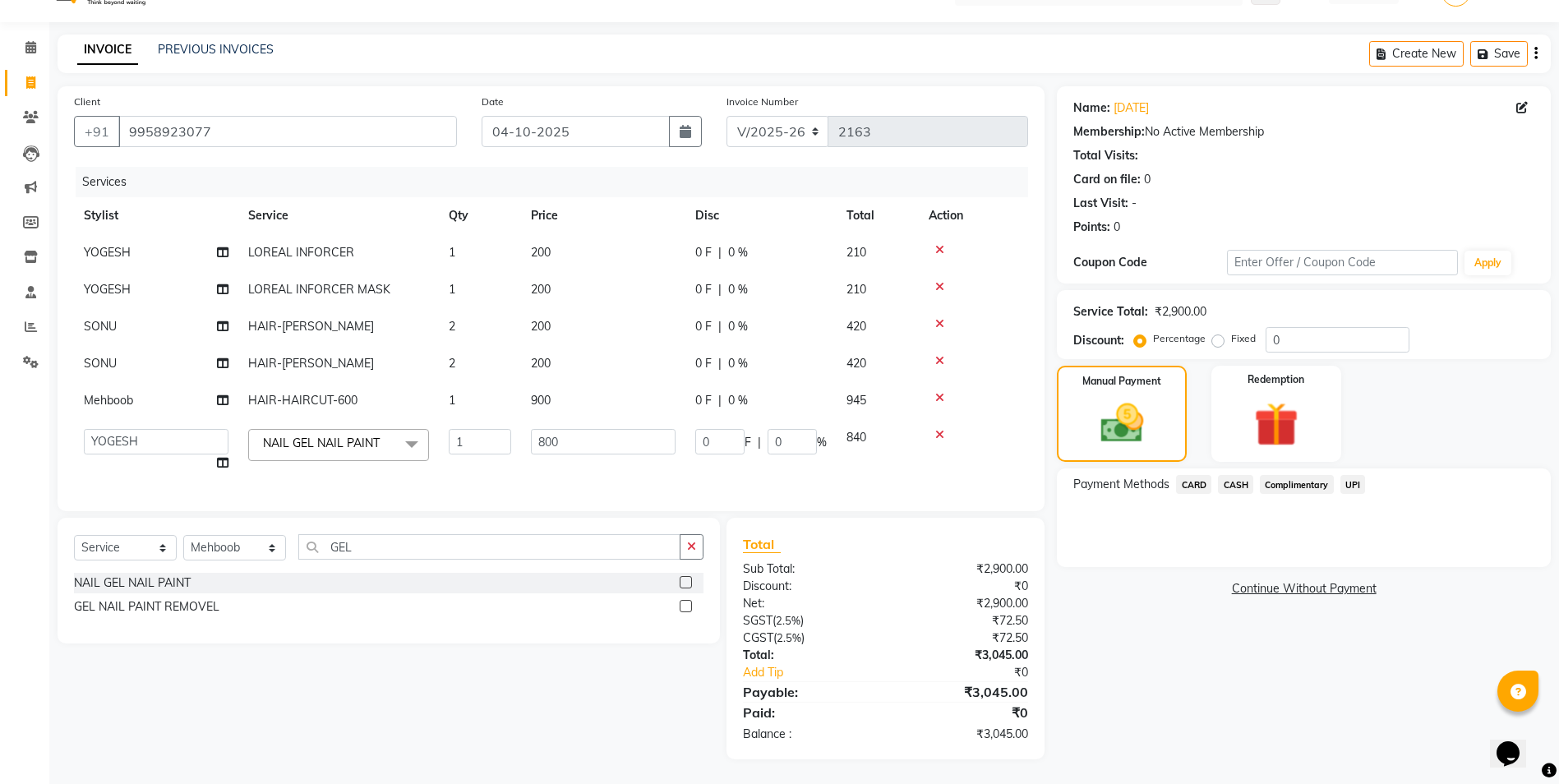
click at [1356, 475] on span "UPI" at bounding box center [1353, 484] width 26 height 19
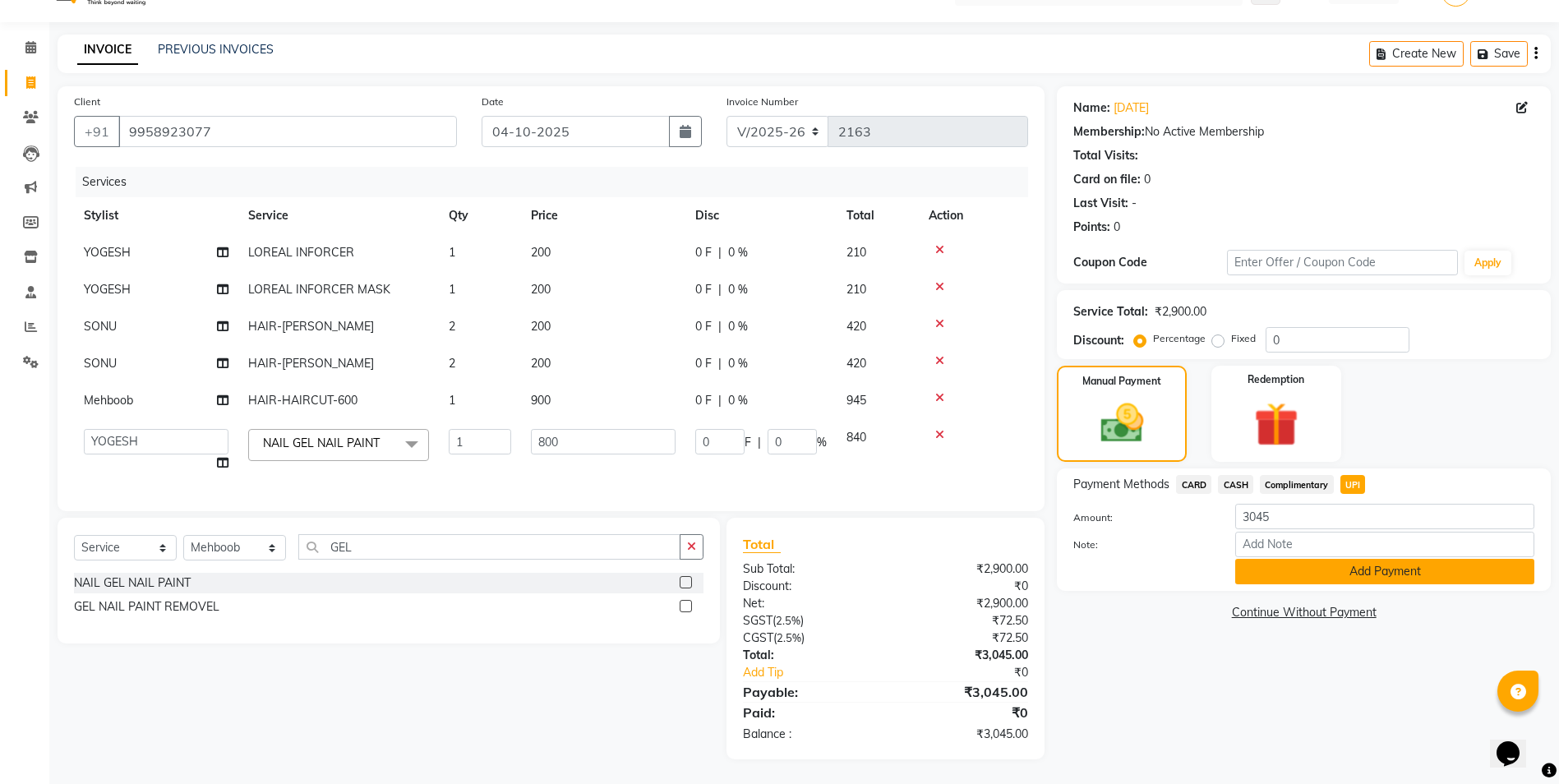
click at [1338, 560] on button "Add Payment" at bounding box center [1385, 571] width 299 height 26
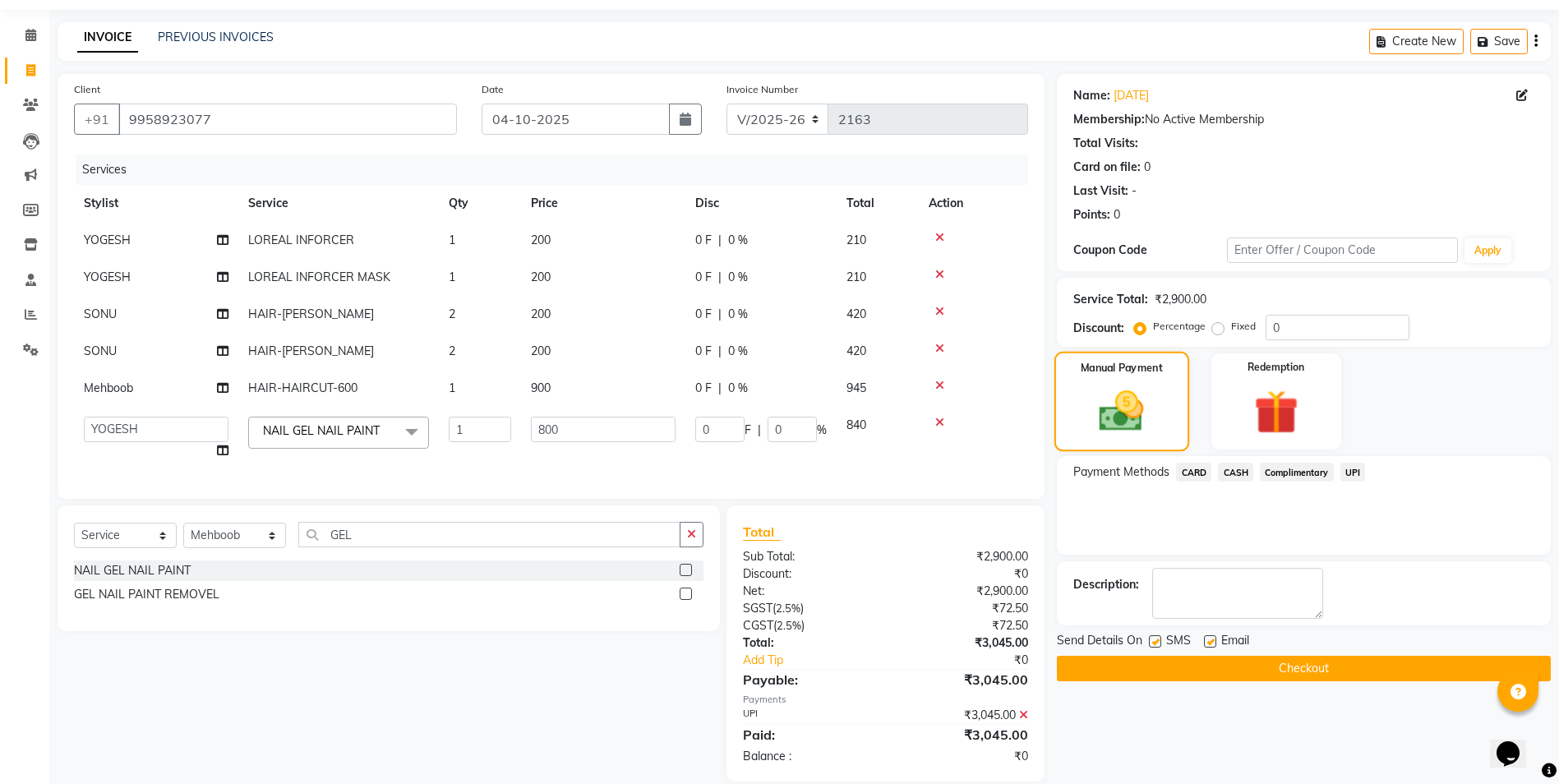
scroll to position [84, 0]
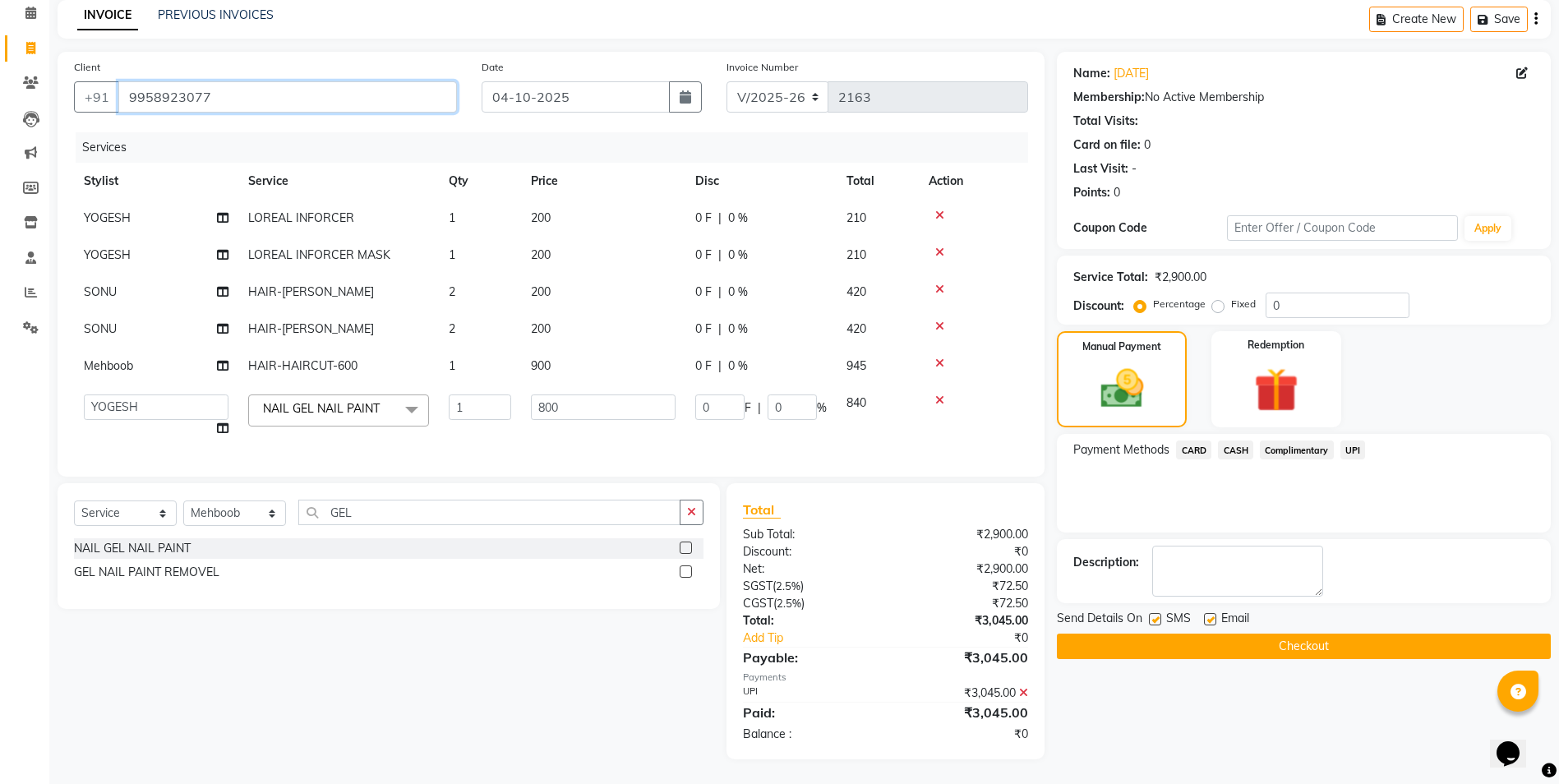
drag, startPoint x: 128, startPoint y: 83, endPoint x: 204, endPoint y: 86, distance: 76.1
click at [213, 94] on input "9958923077" at bounding box center [288, 97] width 338 height 31
click at [1114, 636] on button "Checkout" at bounding box center [1304, 646] width 494 height 26
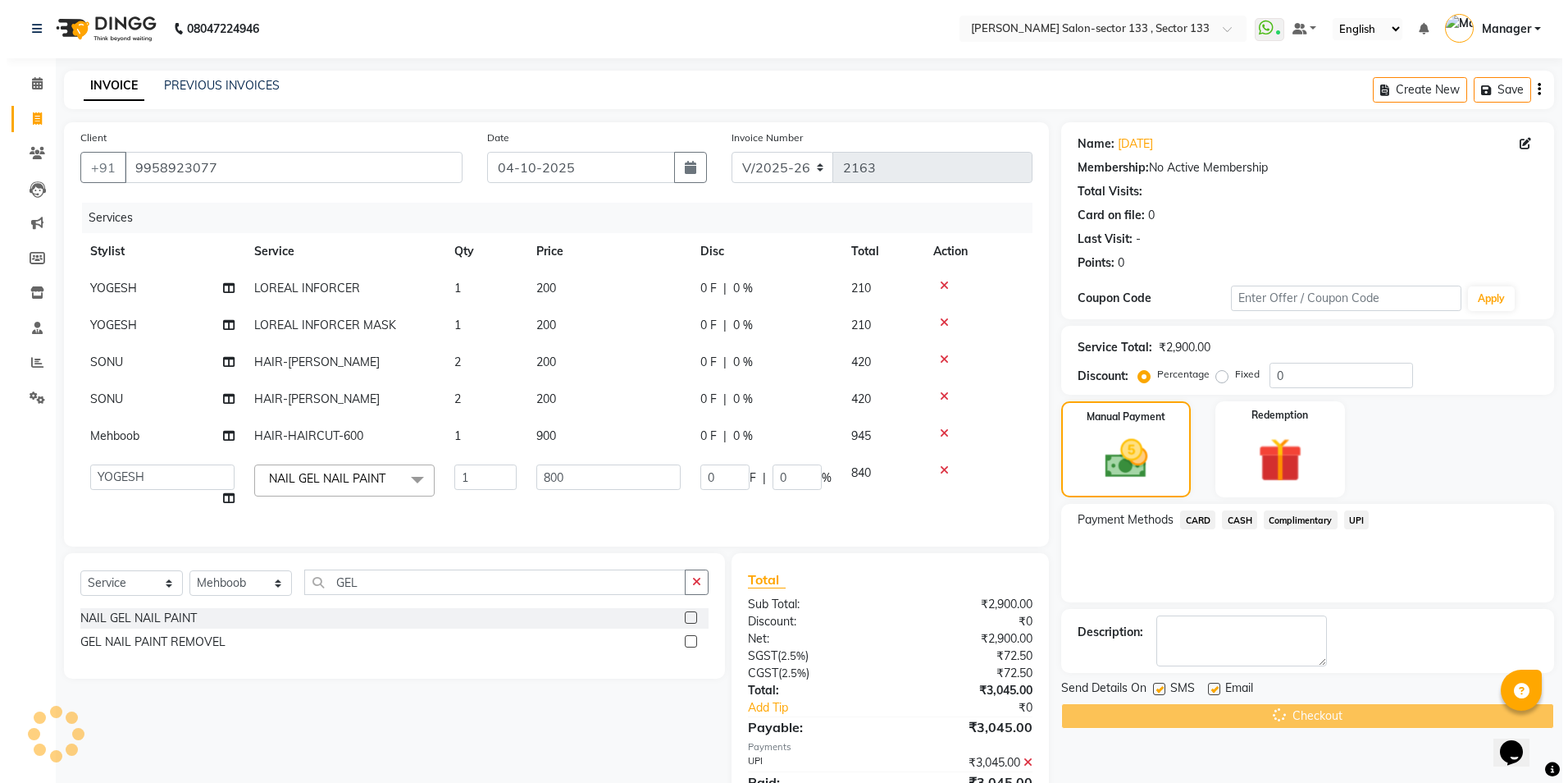
scroll to position [0, 0]
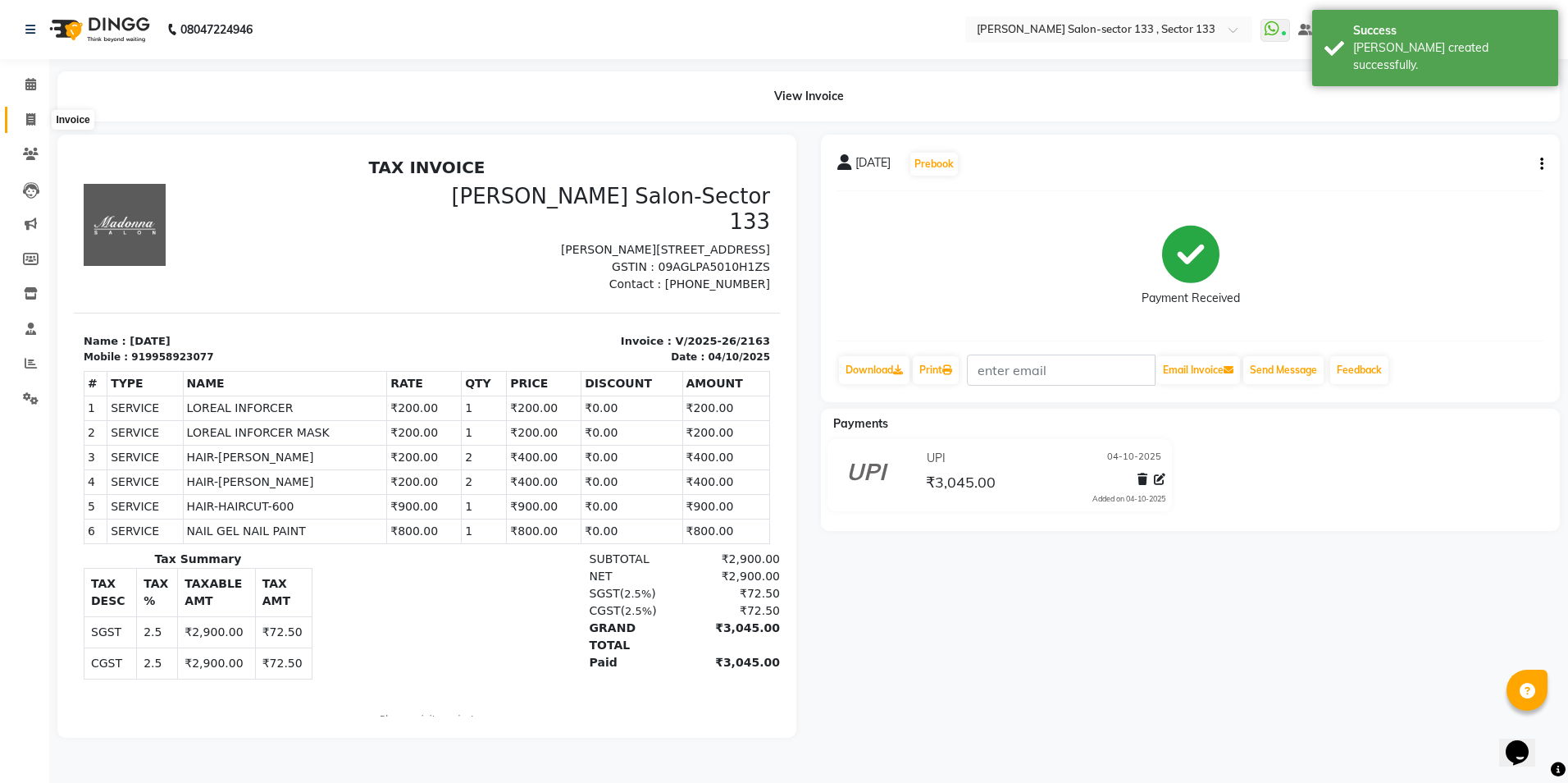
click at [39, 120] on span at bounding box center [31, 119] width 29 height 19
select select "8302"
select select "service"
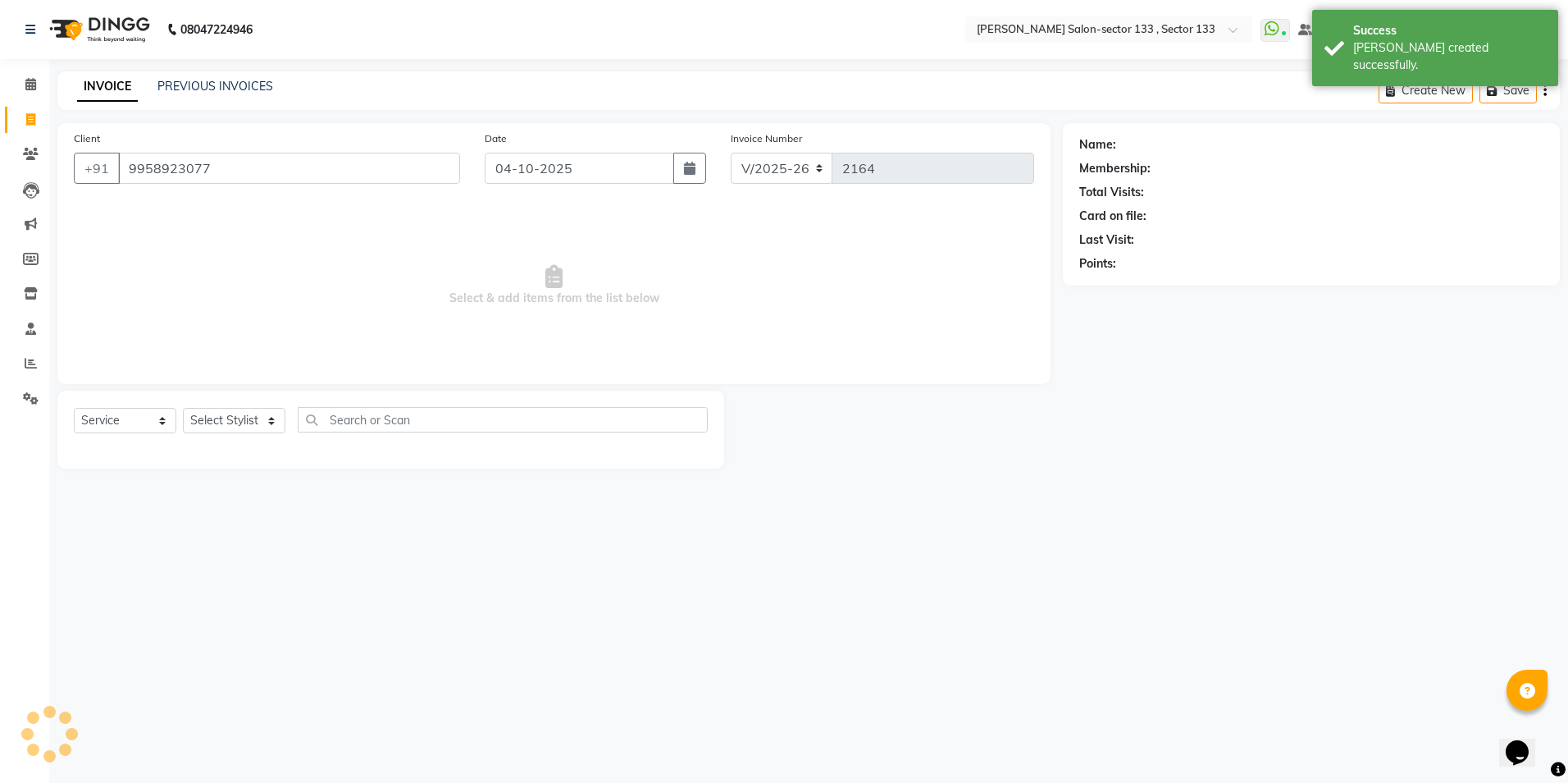
type input "9958923077"
click at [244, 418] on select "Select Stylist [PERSON_NAME] [PERSON_NAME] [PERSON_NAME] Manager Mehboob Owner …" at bounding box center [234, 420] width 102 height 26
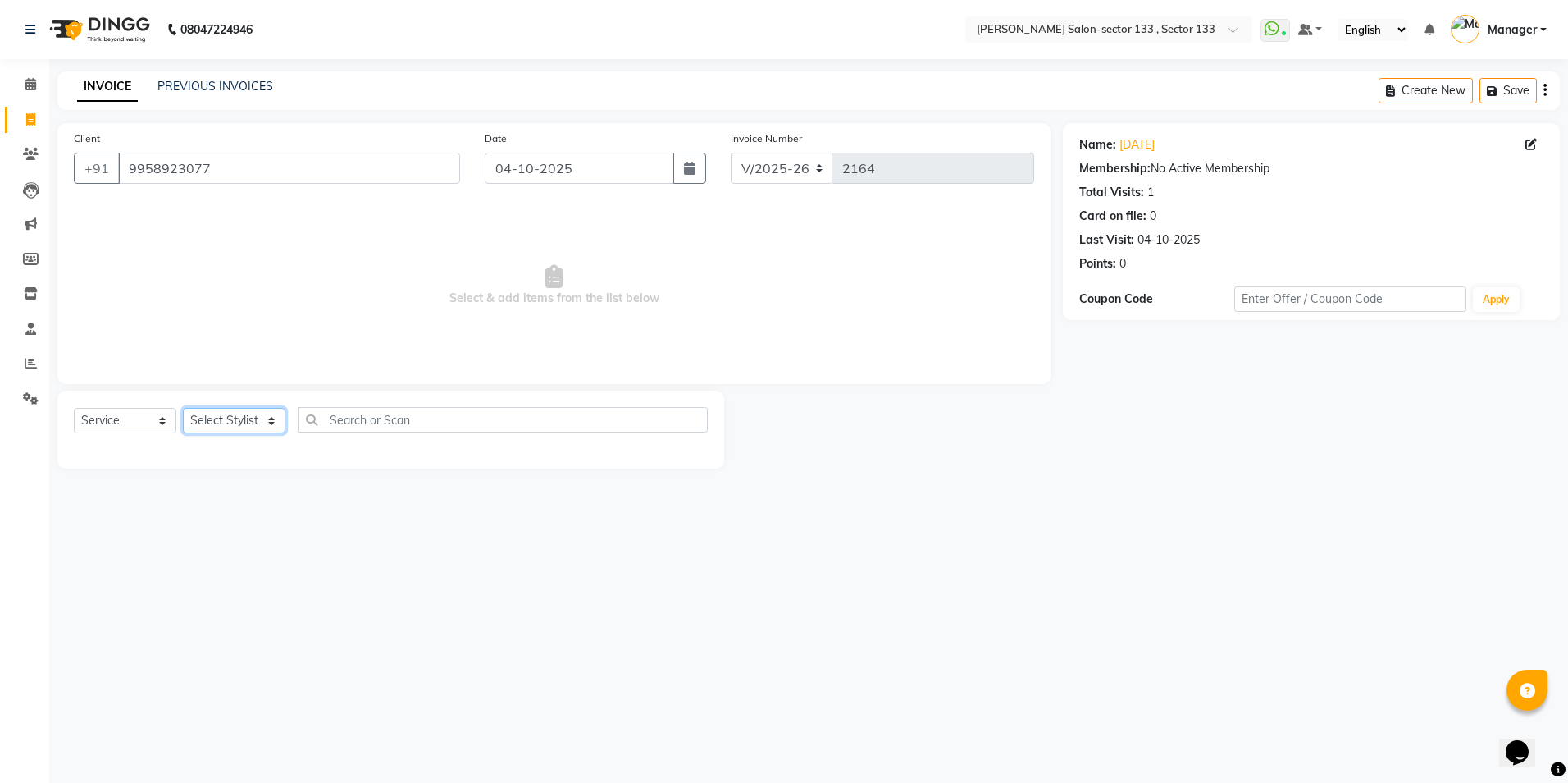
select select "83918"
click at [183, 407] on select "Select Stylist [PERSON_NAME] [PERSON_NAME] [PERSON_NAME] Manager Mehboob Owner …" at bounding box center [234, 420] width 102 height 26
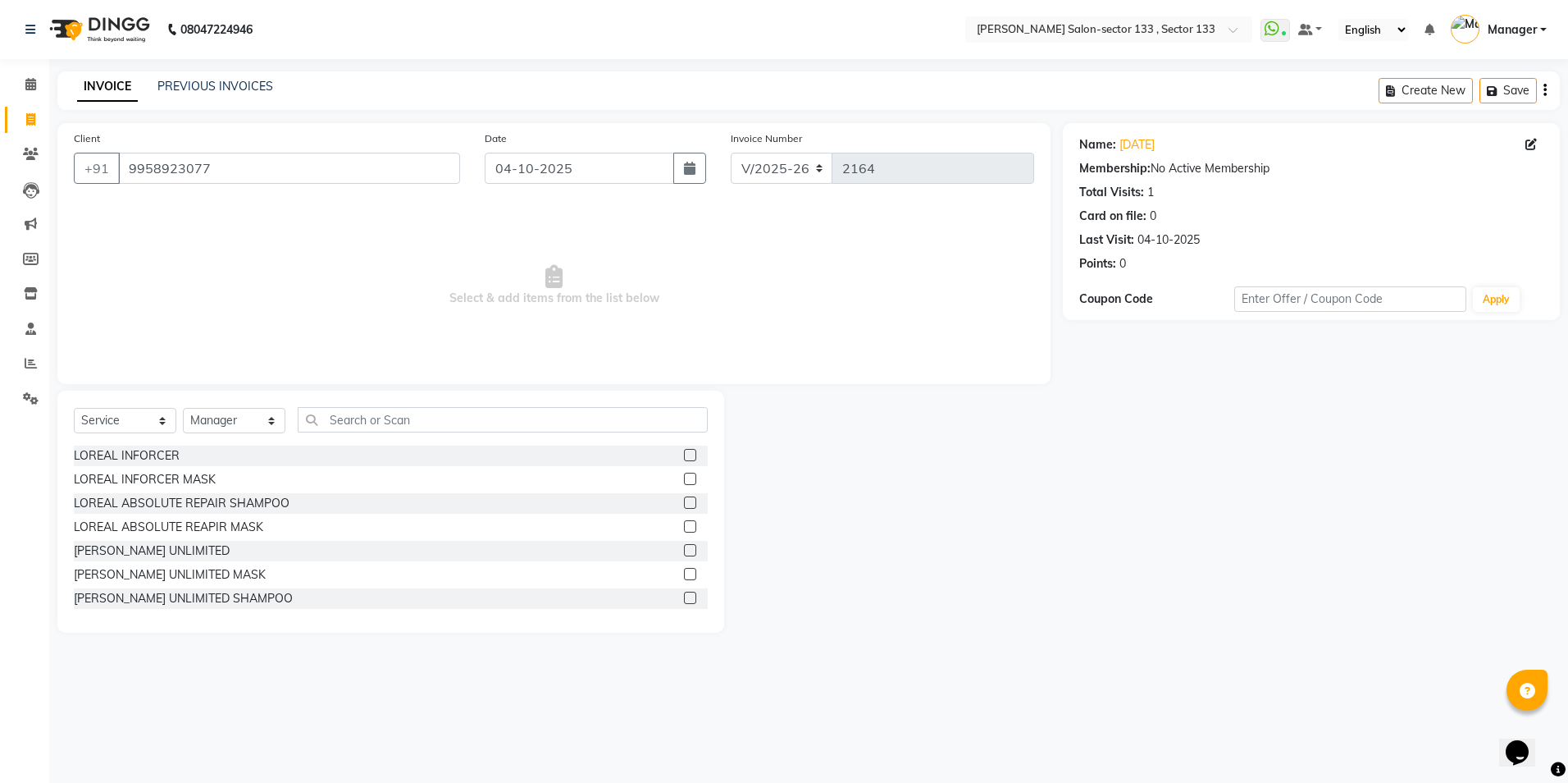
click at [383, 399] on div "Select Service Product Membership Package Voucher Prepaid Gift Card Select Styl…" at bounding box center [391, 512] width 667 height 242
click at [382, 406] on div "Select Service Product Membership Package Voucher Prepaid Gift Card Select Styl…" at bounding box center [391, 512] width 667 height 242
click at [382, 406] on input "text" at bounding box center [503, 419] width 410 height 26
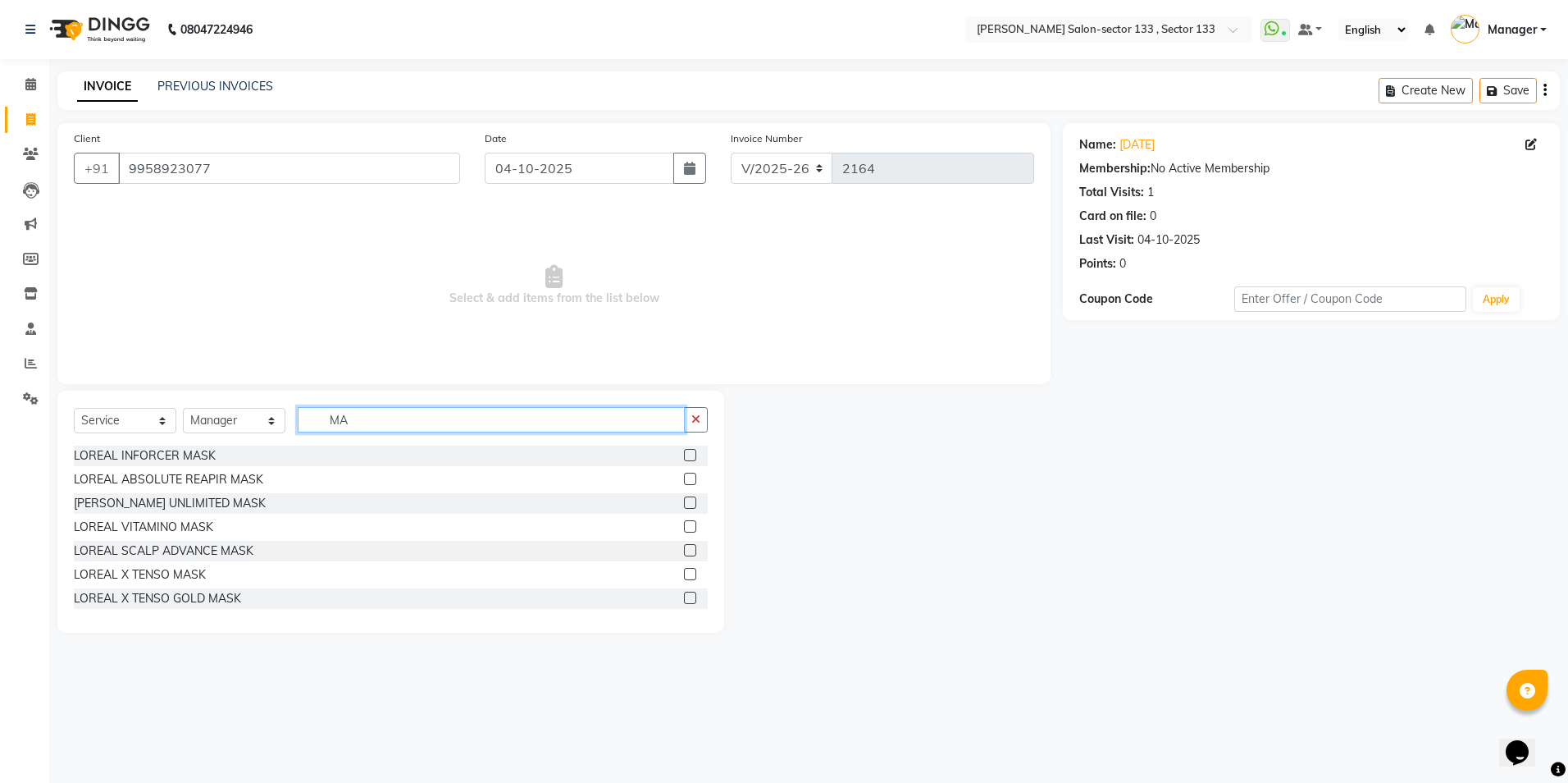
type input "M"
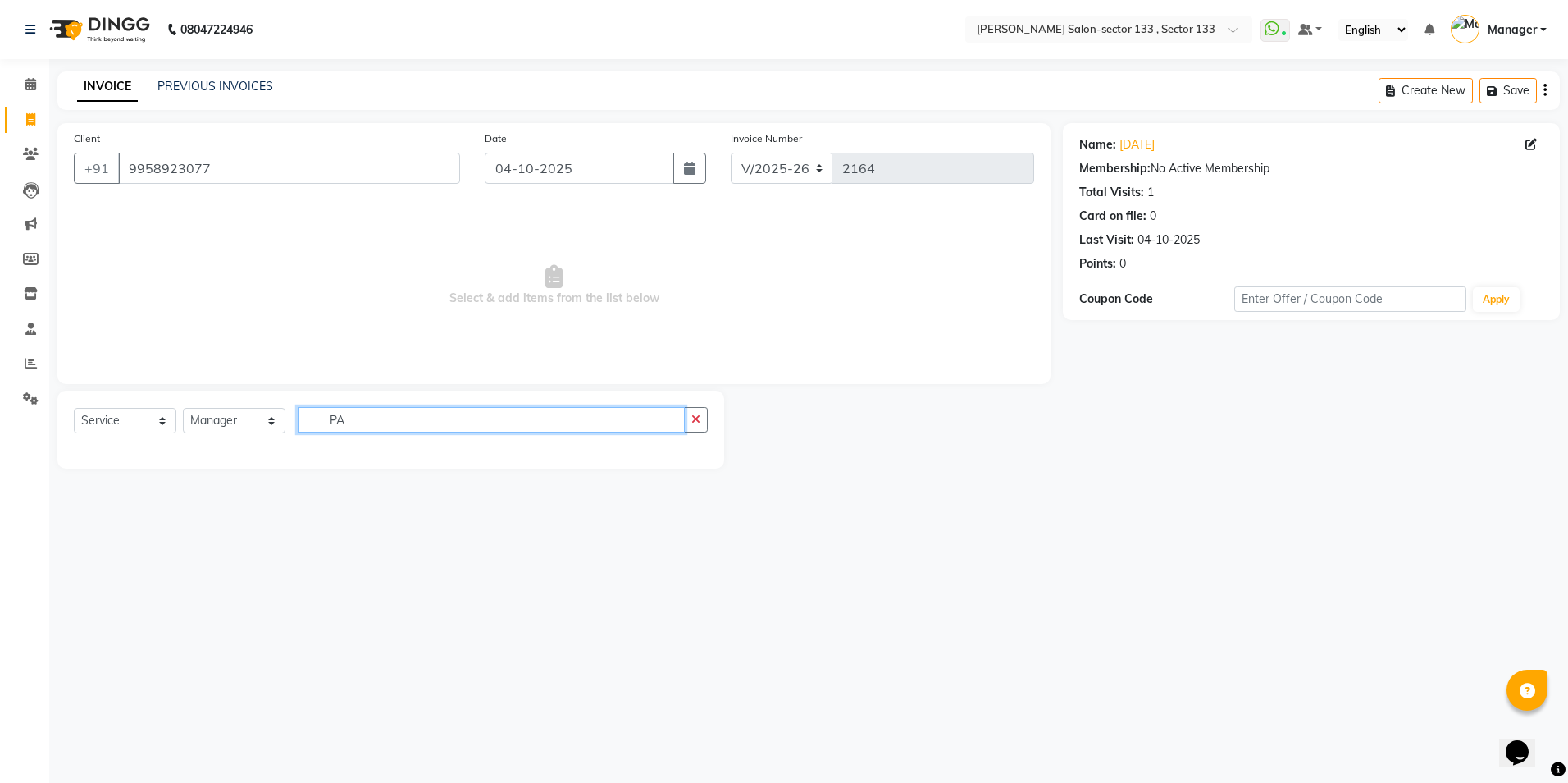
type input "P"
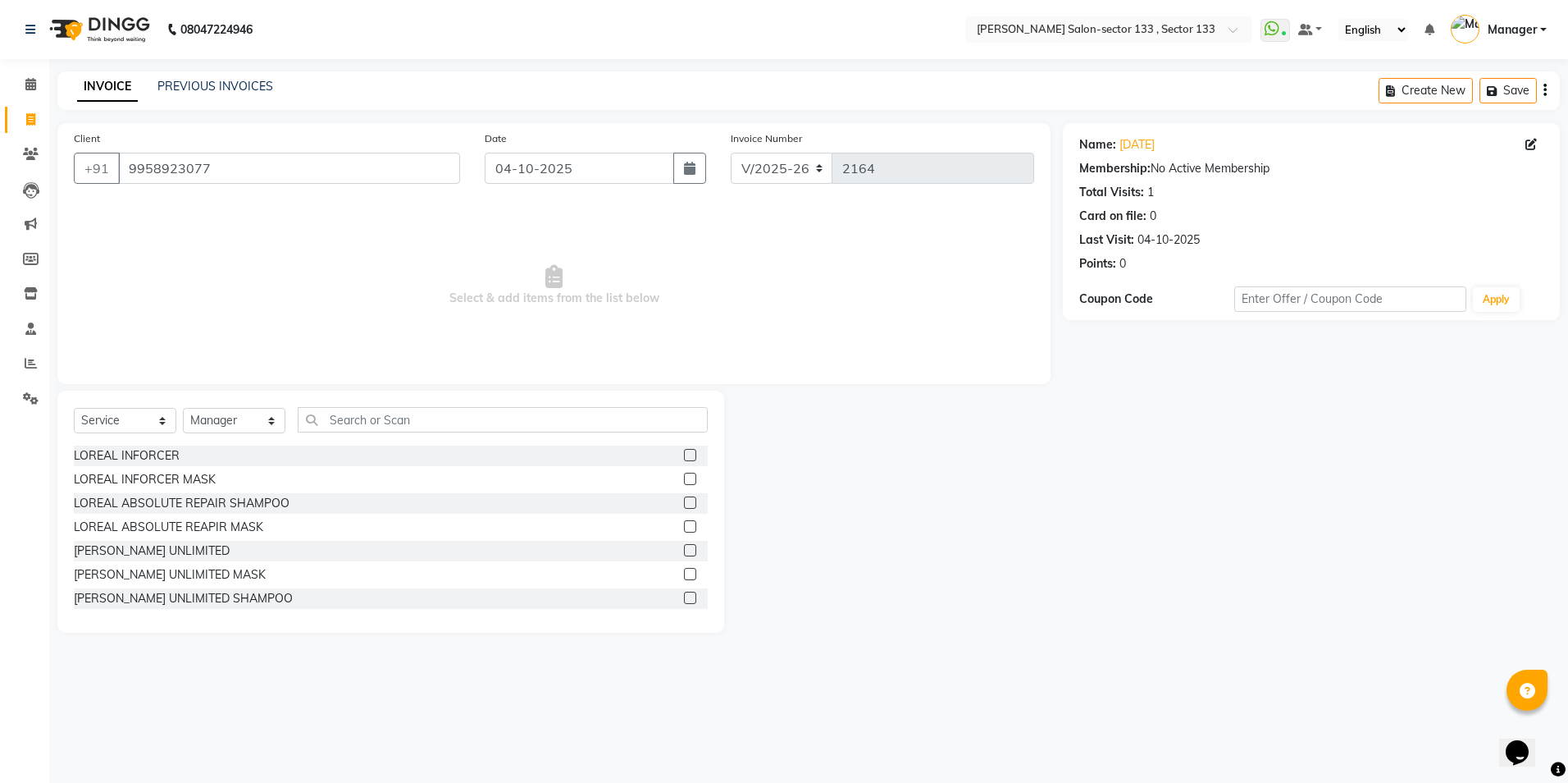
click at [377, 436] on div "Select Service Product Membership Package Voucher Prepaid Gift Card Select Styl…" at bounding box center [391, 425] width 634 height 39
click at [380, 419] on input "text" at bounding box center [503, 419] width 410 height 26
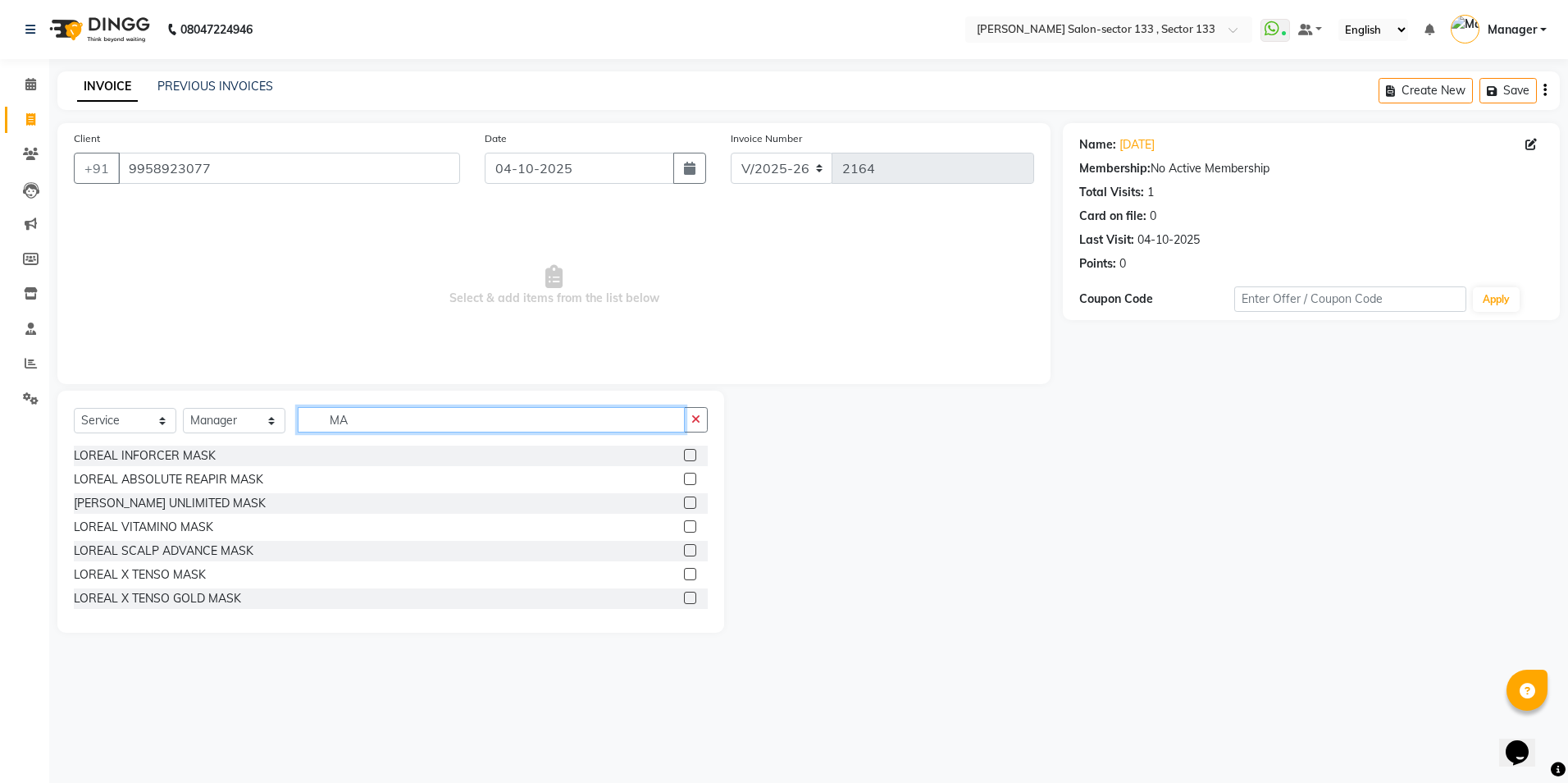
type input "M"
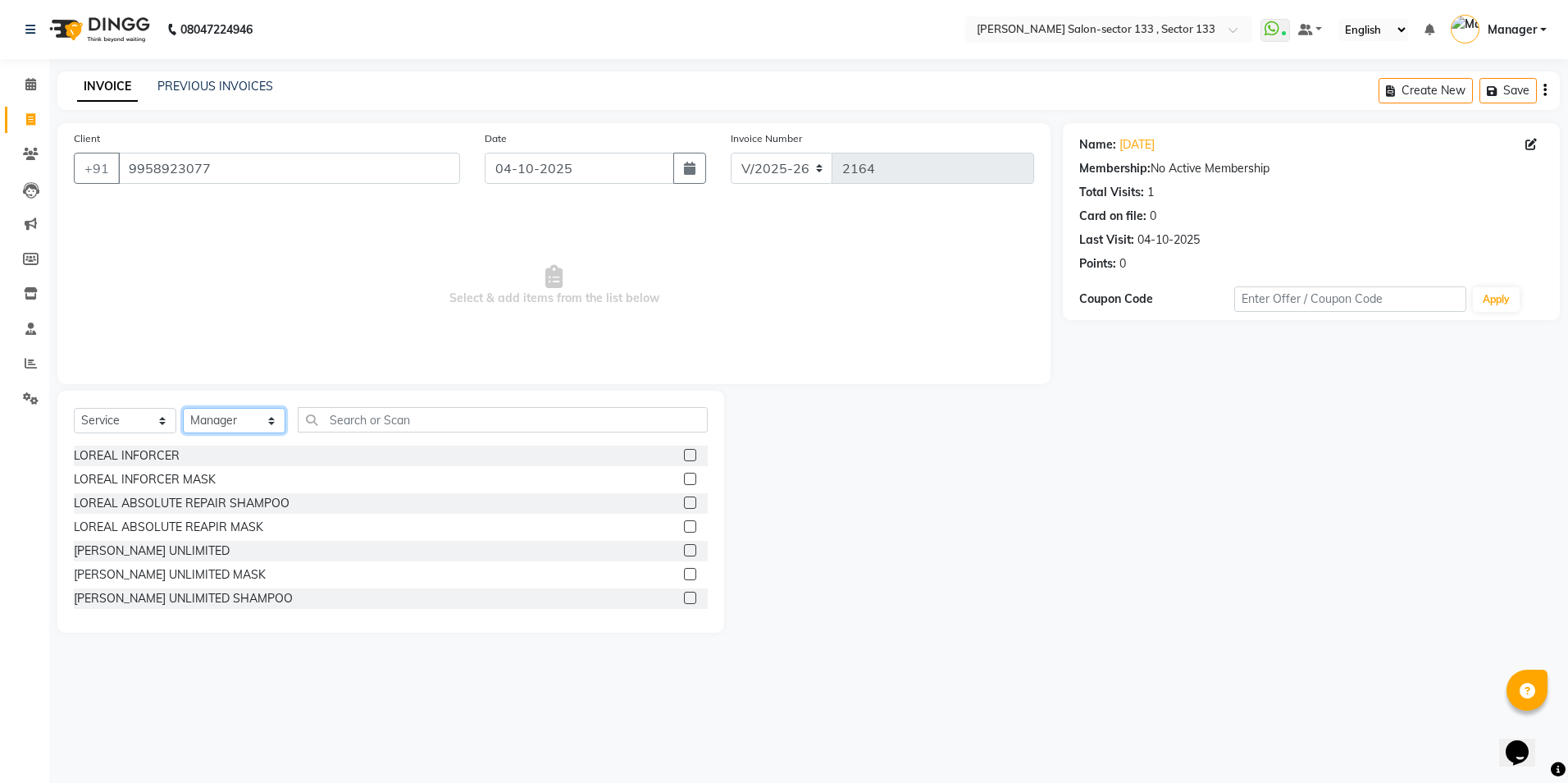
click at [235, 419] on select "Select Stylist [PERSON_NAME] [PERSON_NAME] [PERSON_NAME] Manager Mehboob Owner …" at bounding box center [234, 420] width 102 height 26
drag, startPoint x: 247, startPoint y: 417, endPoint x: 246, endPoint y: 427, distance: 10.0
click at [247, 417] on select "Select Stylist [PERSON_NAME] [PERSON_NAME] [PERSON_NAME] Manager Mehboob Owner …" at bounding box center [234, 420] width 102 height 26
select select "80208"
click at [183, 407] on select "Select Stylist [PERSON_NAME] [PERSON_NAME] [PERSON_NAME] Manager Mehboob Owner …" at bounding box center [234, 420] width 102 height 26
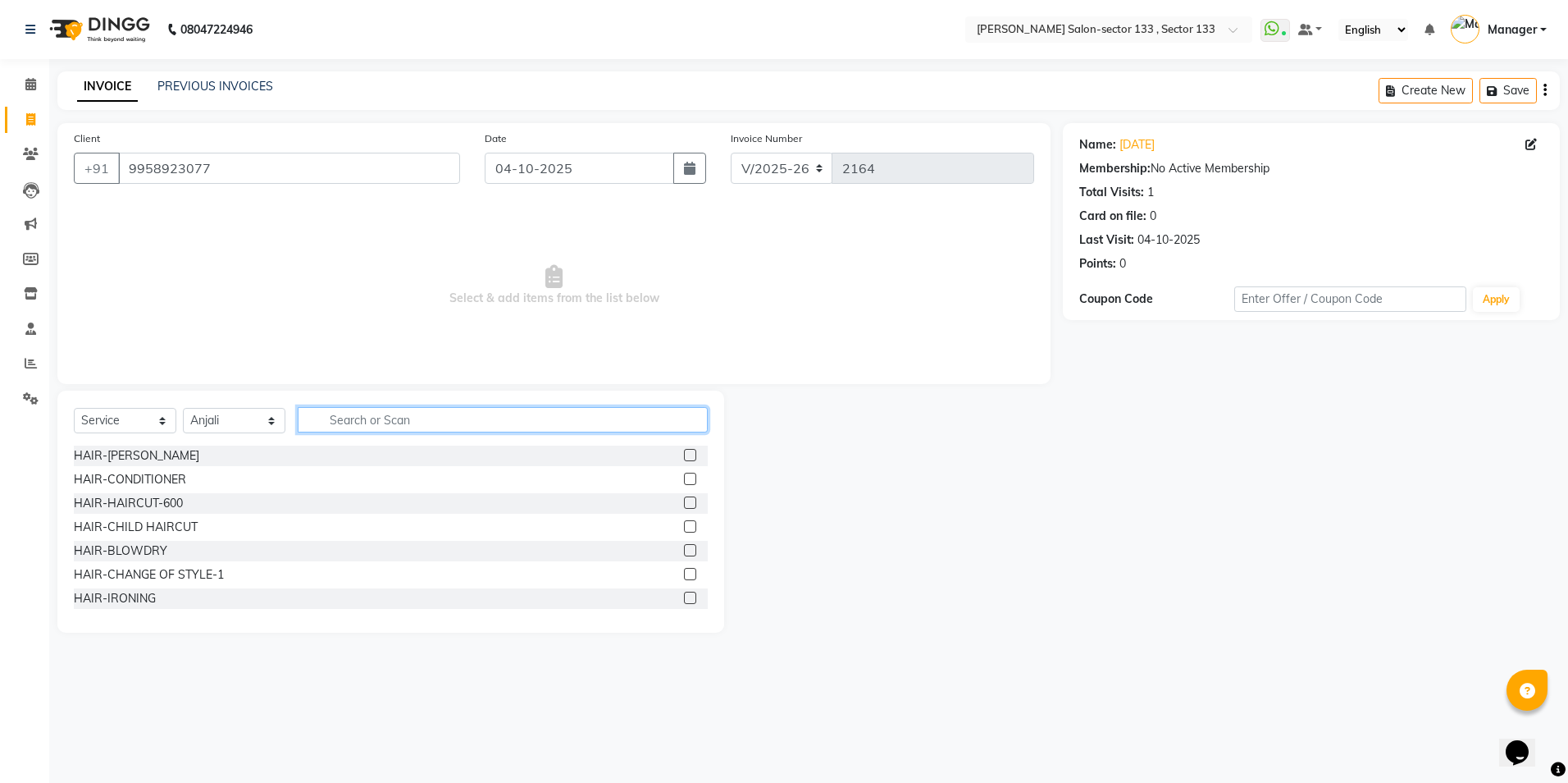
click at [372, 427] on input "text" at bounding box center [503, 419] width 410 height 26
type input "MAK"
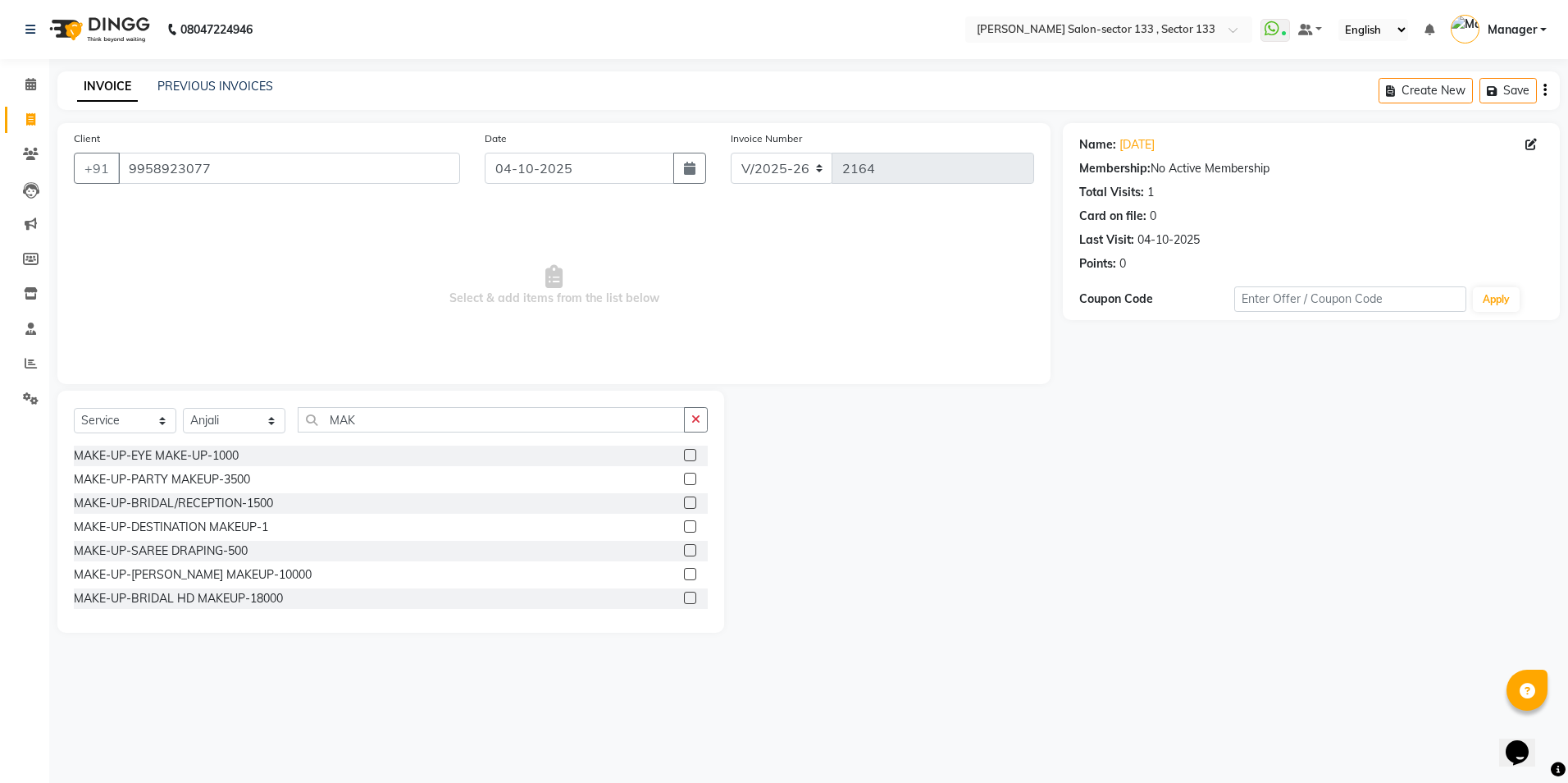
click at [684, 477] on label at bounding box center [690, 478] width 12 height 12
click at [684, 477] on input "checkbox" at bounding box center [689, 479] width 11 height 11
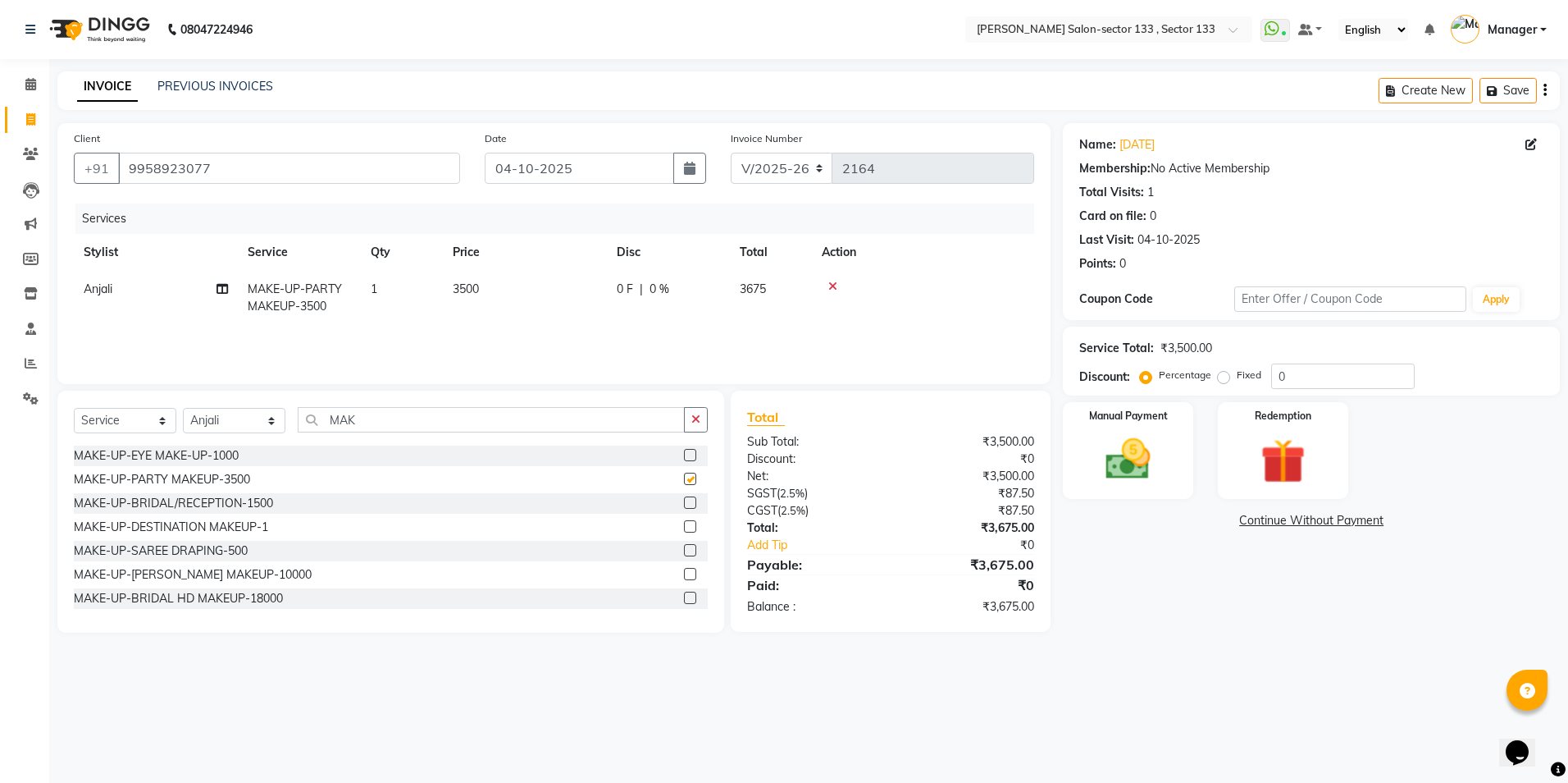
checkbox input "false"
click at [1140, 459] on img at bounding box center [1128, 459] width 77 height 54
click at [1362, 525] on span "UPI" at bounding box center [1359, 521] width 26 height 19
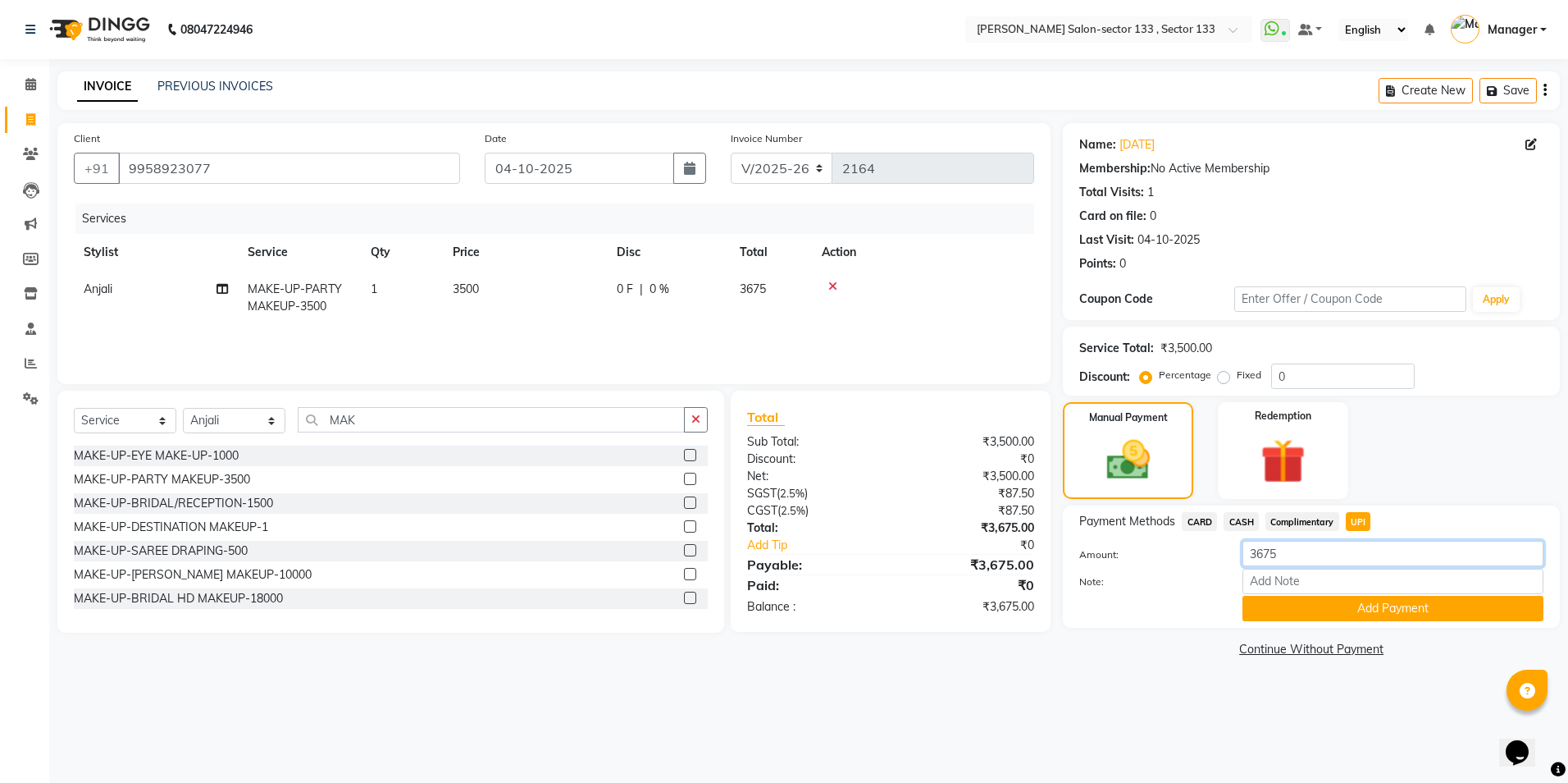
click at [1341, 558] on input "3675" at bounding box center [1393, 553] width 301 height 26
type input "3"
type input "525"
click at [1323, 609] on button "Add Payment" at bounding box center [1393, 608] width 301 height 26
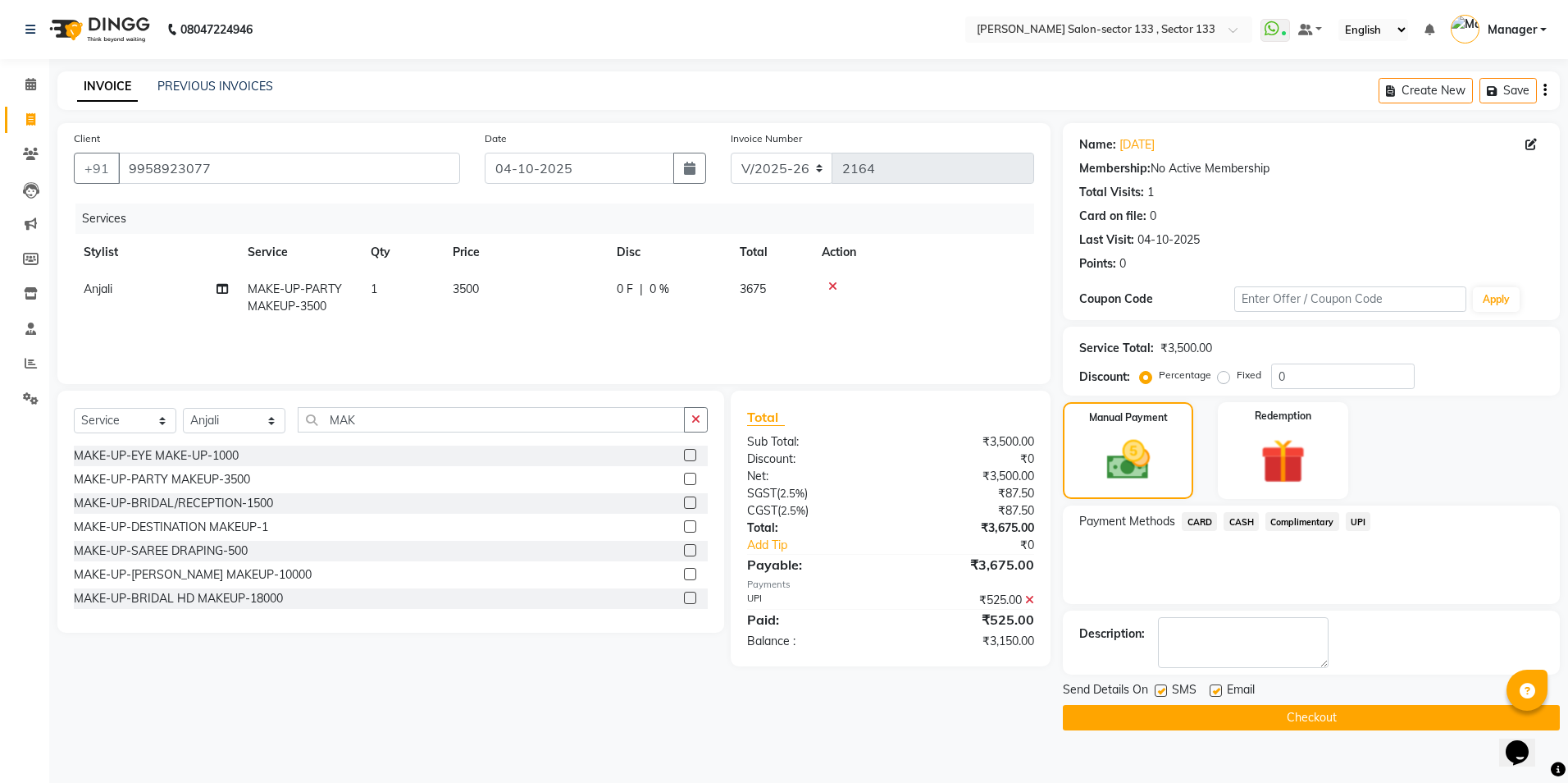
click at [1216, 716] on button "Checkout" at bounding box center [1312, 717] width 497 height 26
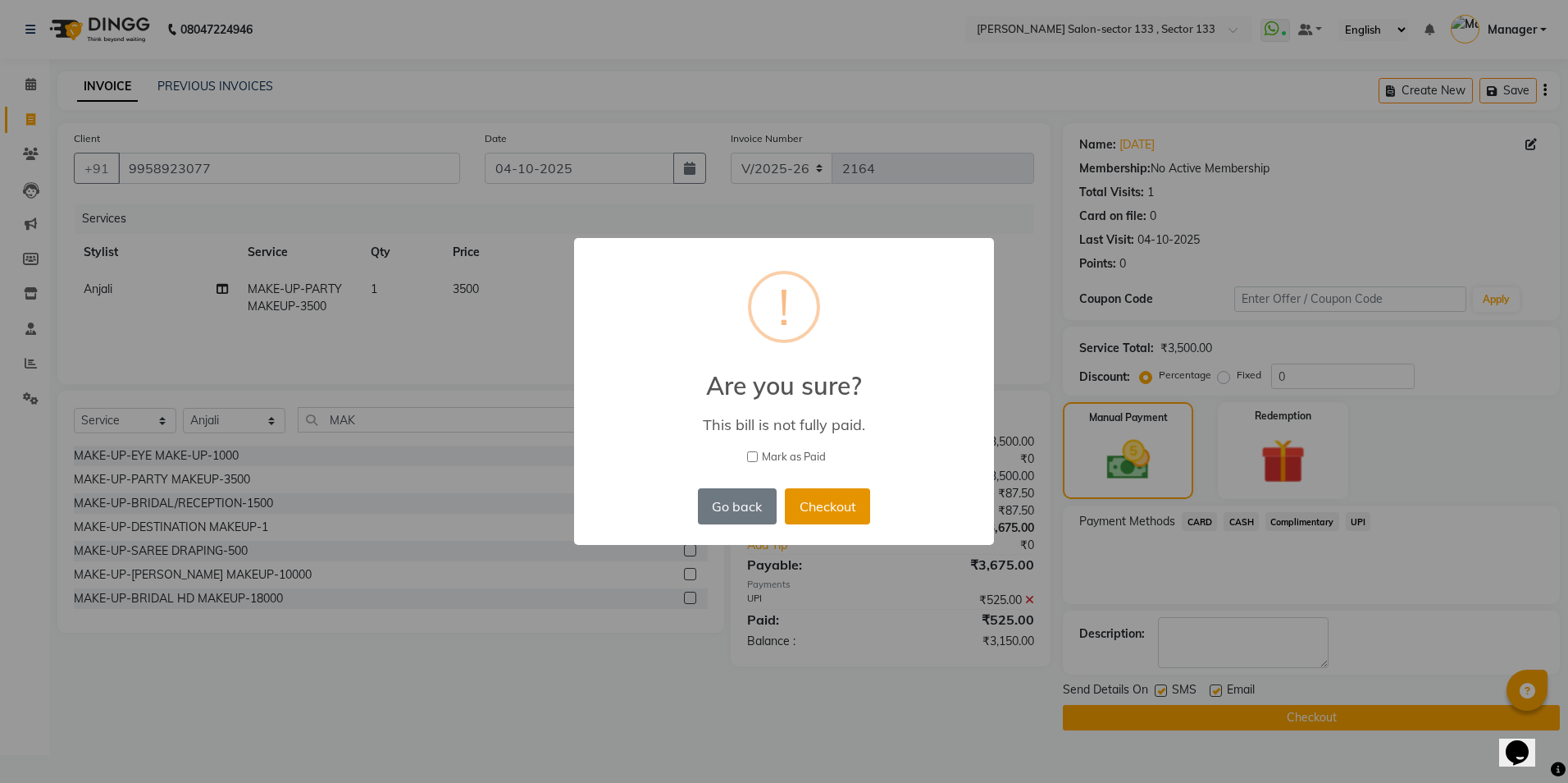
click at [854, 517] on button "Checkout" at bounding box center [828, 506] width 85 height 36
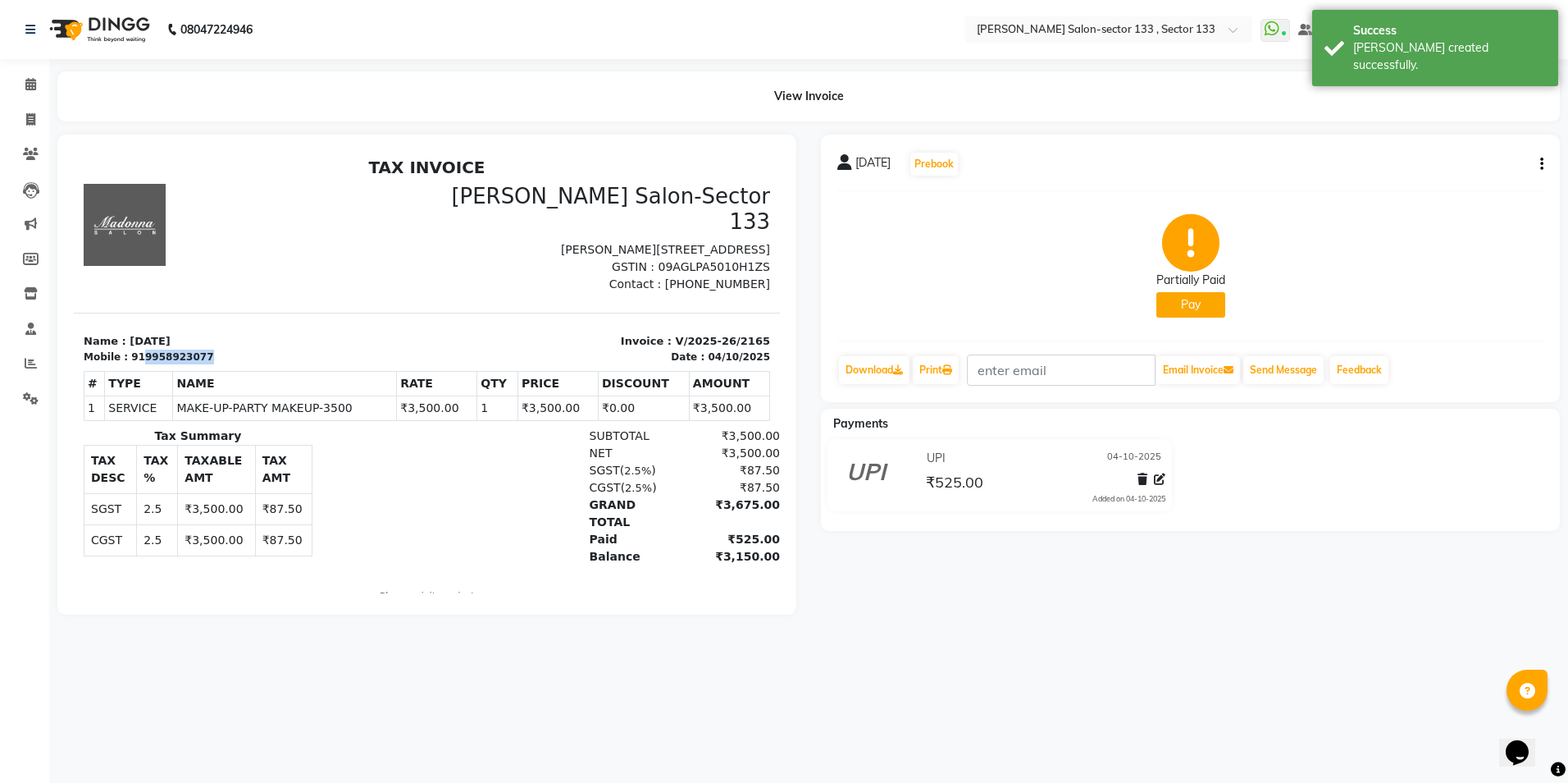
drag, startPoint x: 134, startPoint y: 332, endPoint x: 196, endPoint y: 336, distance: 62.1
click at [196, 350] on div "Mobile : 919958923077" at bounding box center [250, 357] width 334 height 15
copy div "9958923077"
